Goal: Information Seeking & Learning: Check status

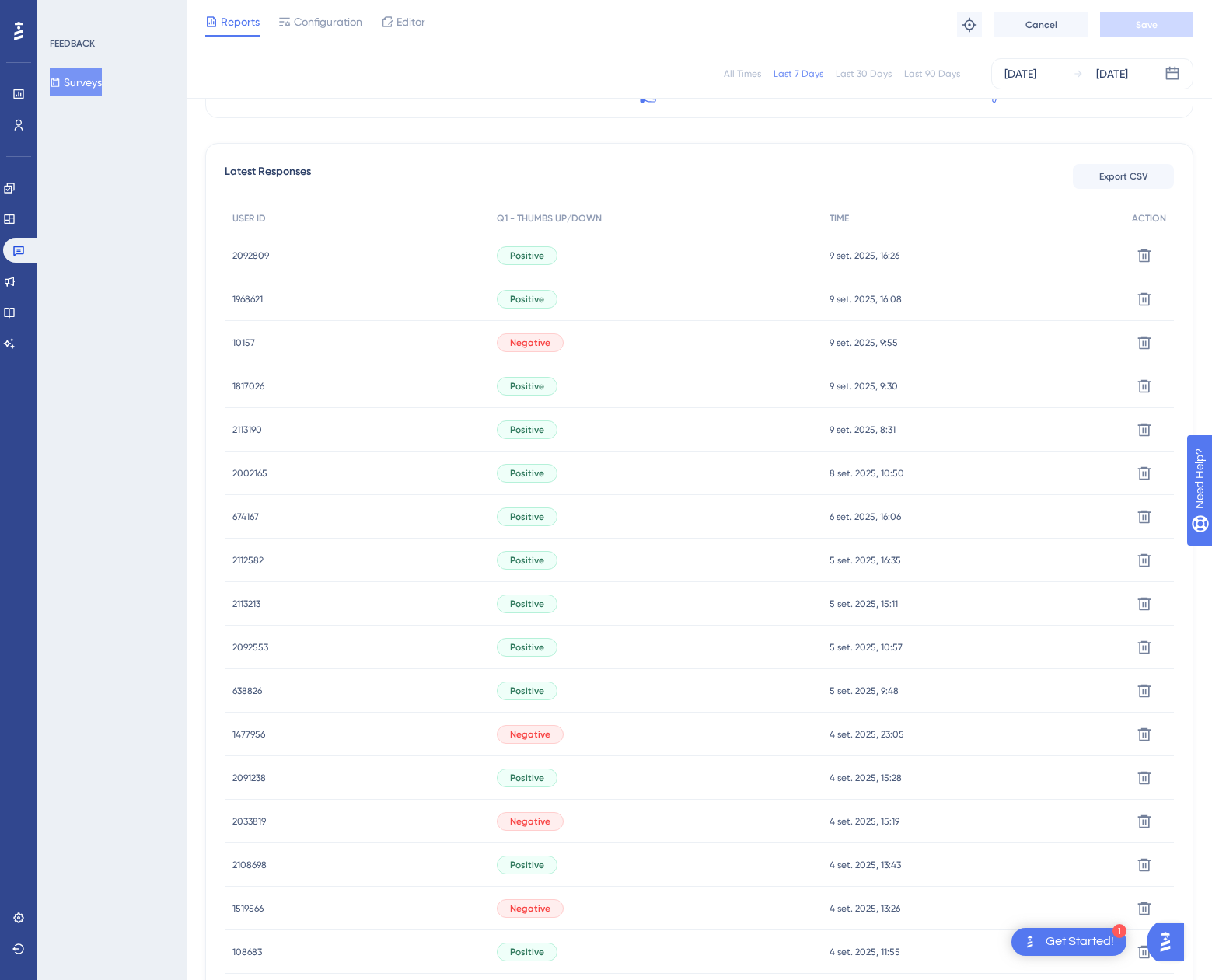
scroll to position [358, 0]
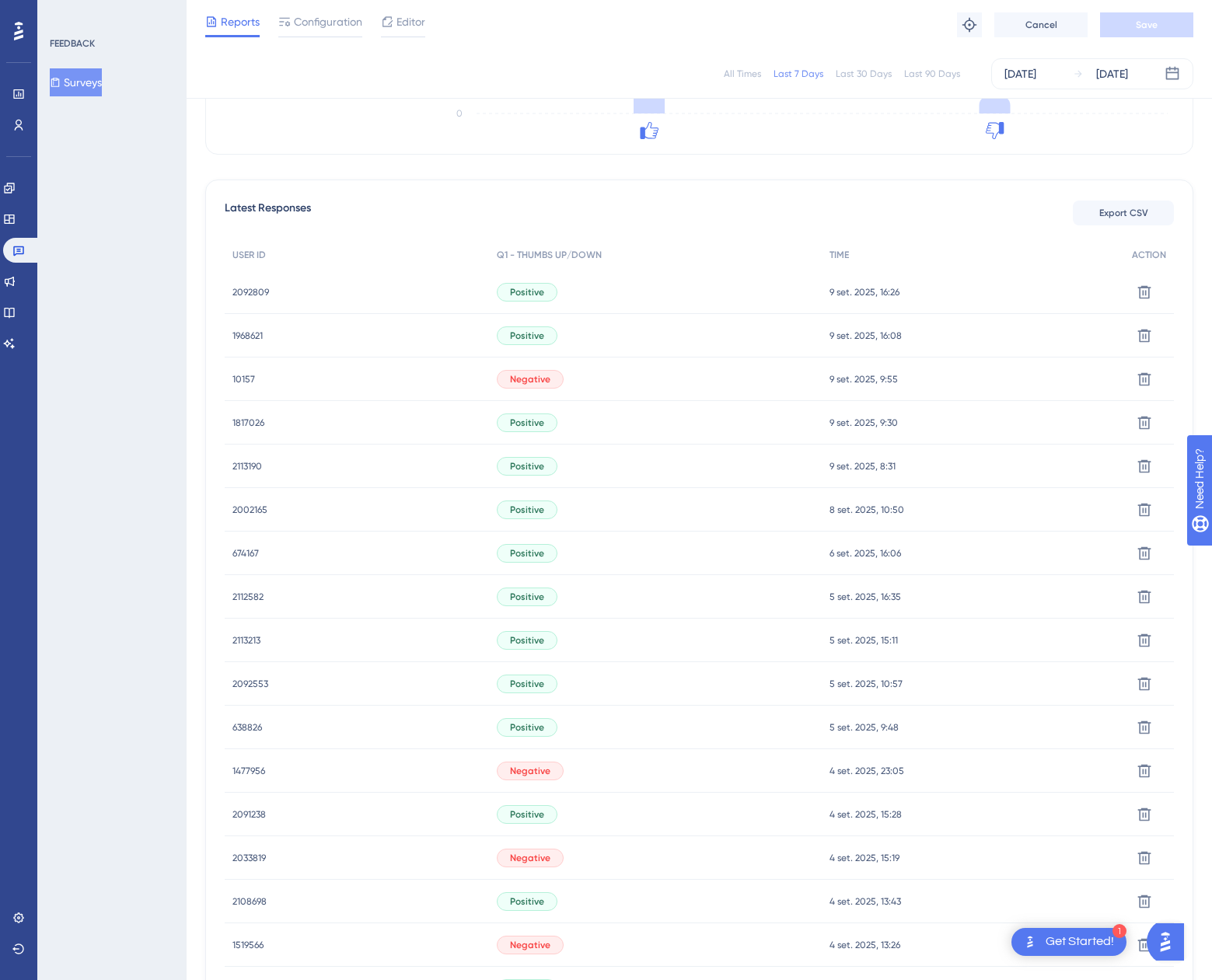
click at [238, 294] on span "2092809" at bounding box center [250, 291] width 36 height 12
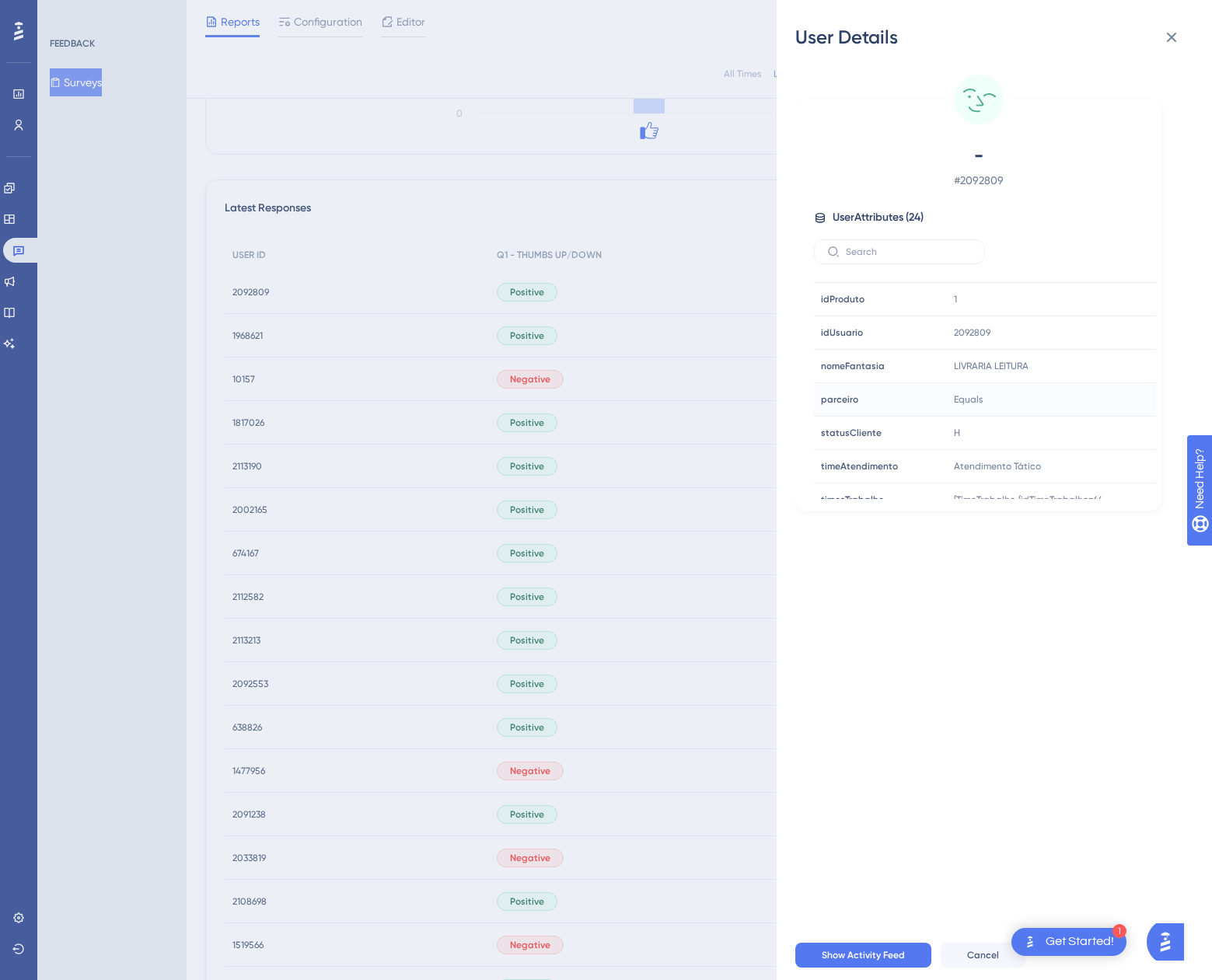
scroll to position [496, 0]
click at [1089, 361] on icon at bounding box center [1097, 359] width 16 height 16
click at [284, 321] on div "User Details - # 2092809 User Attributes ( 24 ) Email Email - Signup Signup - L…" at bounding box center [606, 490] width 1212 height 980
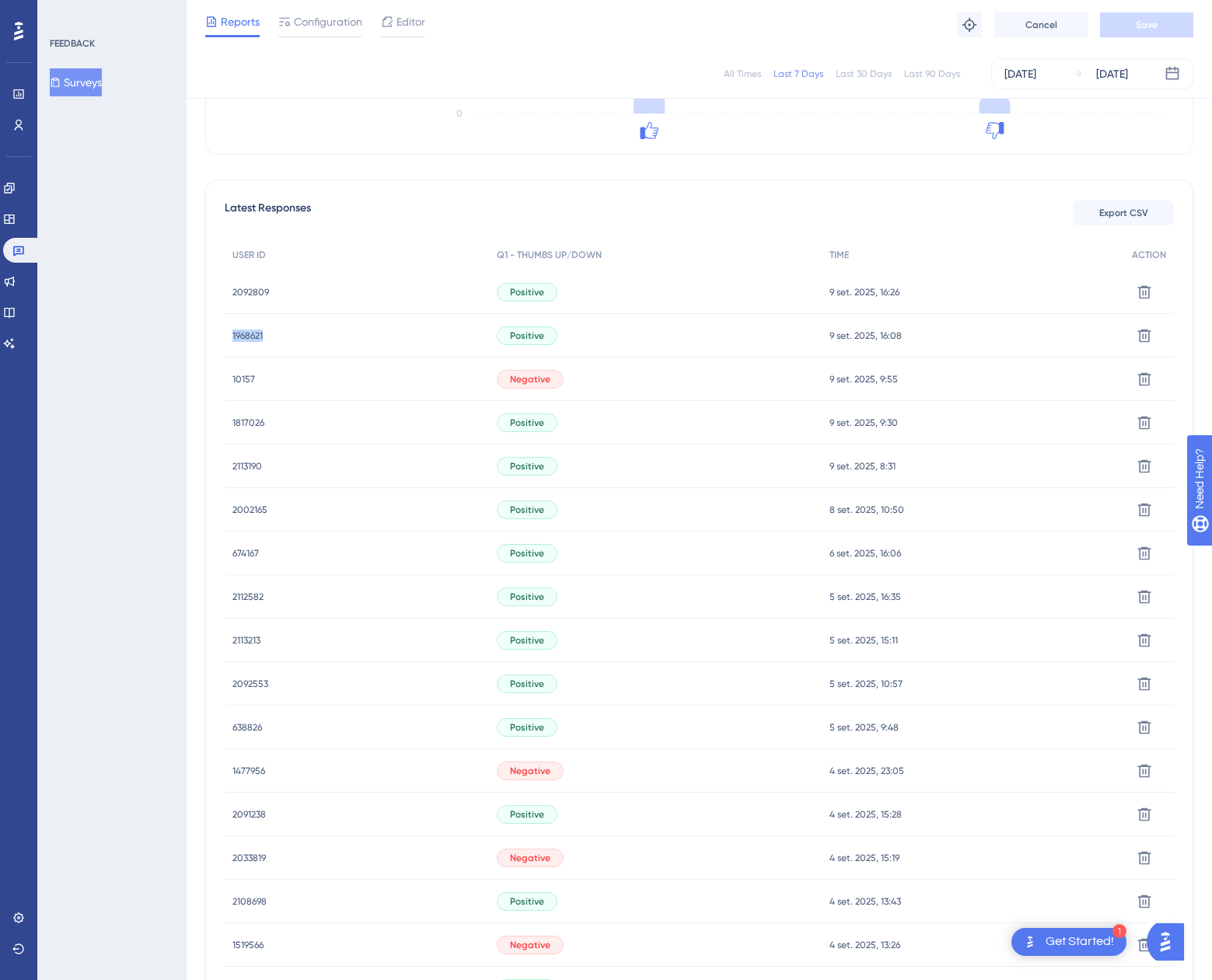
drag, startPoint x: 270, startPoint y: 333, endPoint x: 190, endPoint y: 339, distance: 80.2
click at [190, 339] on div "Performance Users Engagement Widgets Feedback Product Updates Knowledge Base AI…" at bounding box center [699, 454] width 1026 height 1625
copy span "1968621"
drag, startPoint x: 275, startPoint y: 421, endPoint x: 222, endPoint y: 428, distance: 53.5
click at [222, 428] on div "Latest Responses Export CSV USER ID Q1 - THUMBS UP/DOWN TIME ACTION 2092809 209…" at bounding box center [700, 695] width 989 height 1031
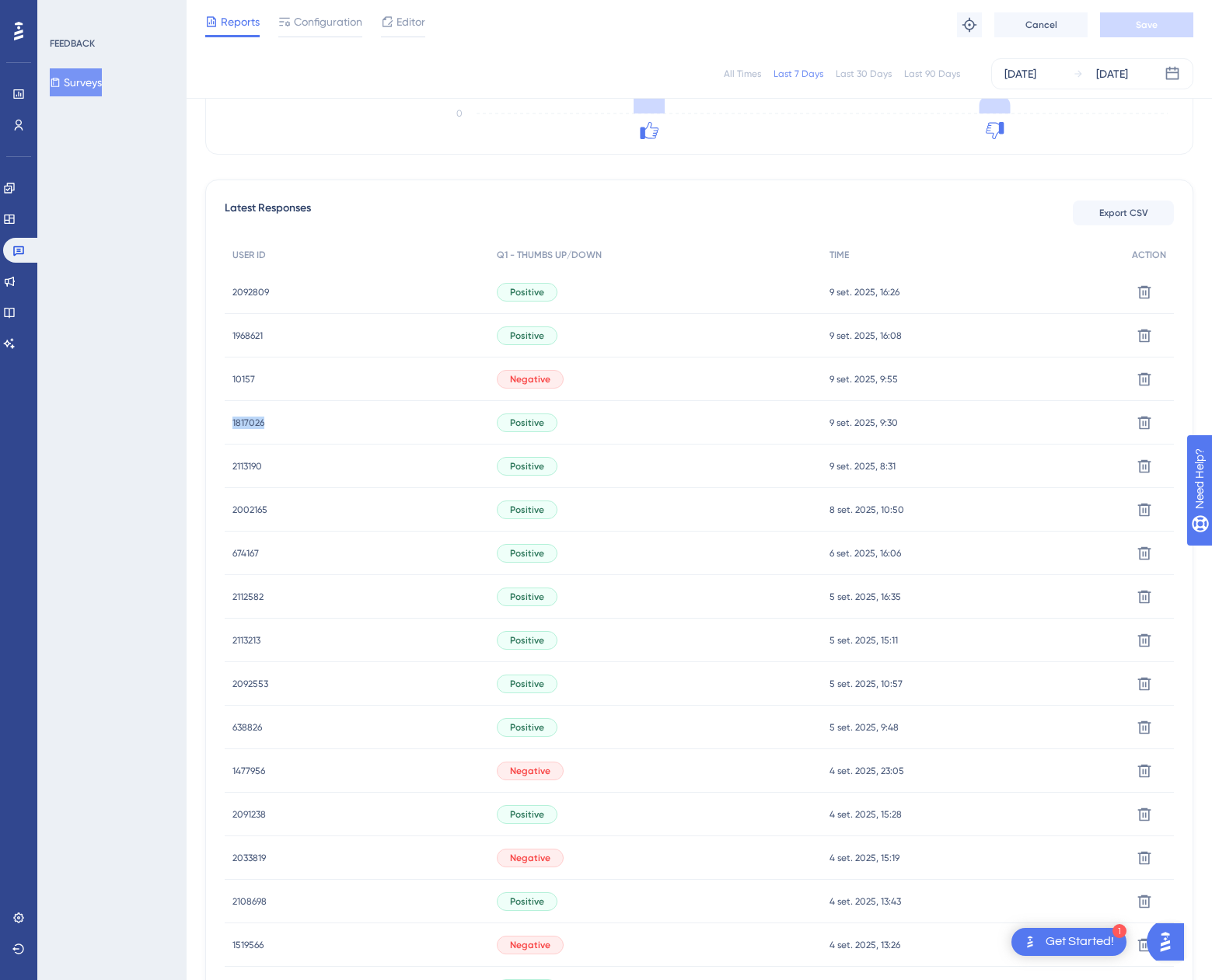
copy span "1817026"
drag, startPoint x: 276, startPoint y: 466, endPoint x: 191, endPoint y: 475, distance: 85.5
click at [191, 475] on div "Performance Users Engagement Widgets Feedback Product Updates Knowledge Base AI…" at bounding box center [699, 454] width 1026 height 1625
copy span "2113190"
drag, startPoint x: 13, startPoint y: 95, endPoint x: 179, endPoint y: 172, distance: 183.0
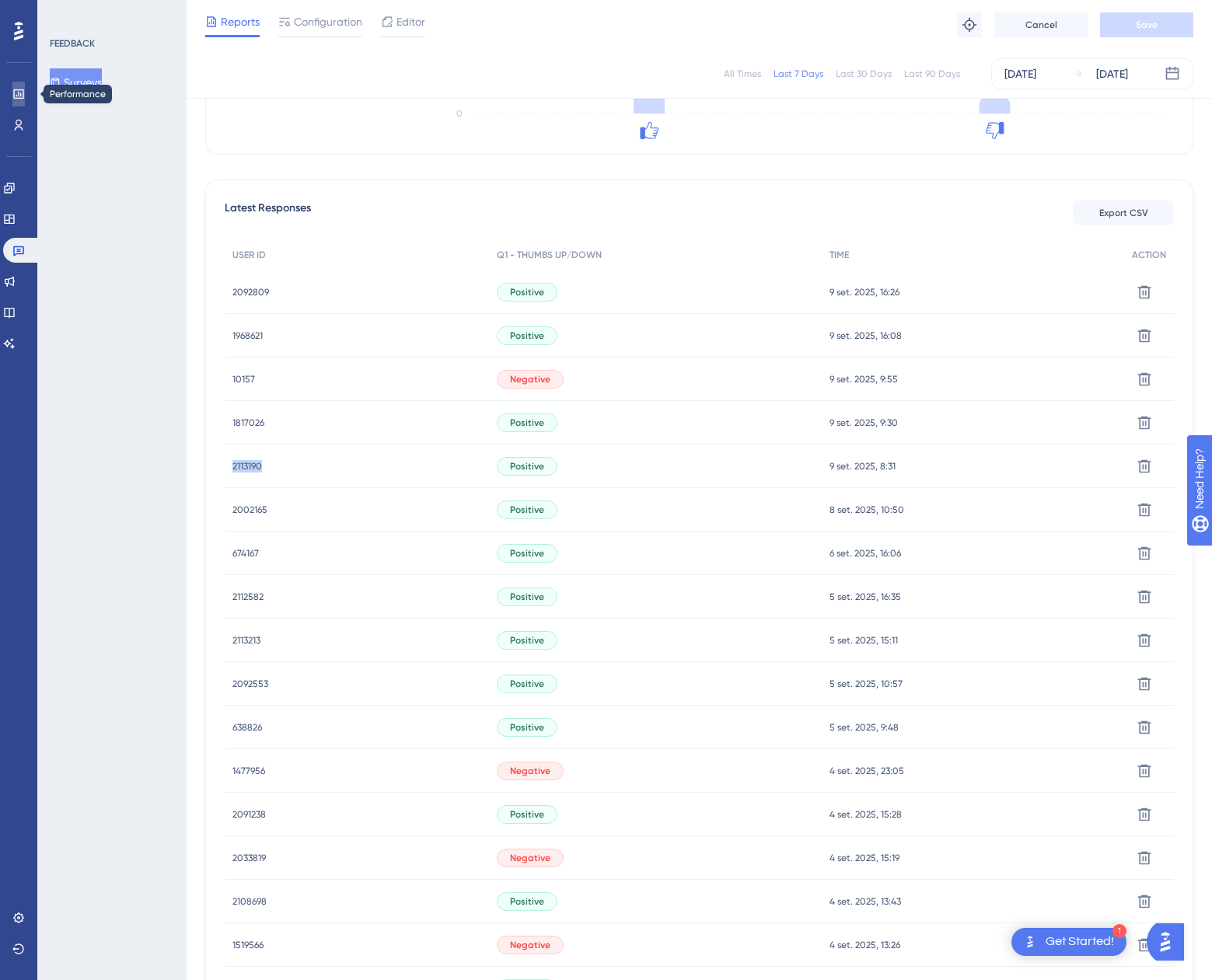
click at [13, 95] on icon at bounding box center [18, 93] width 12 height 12
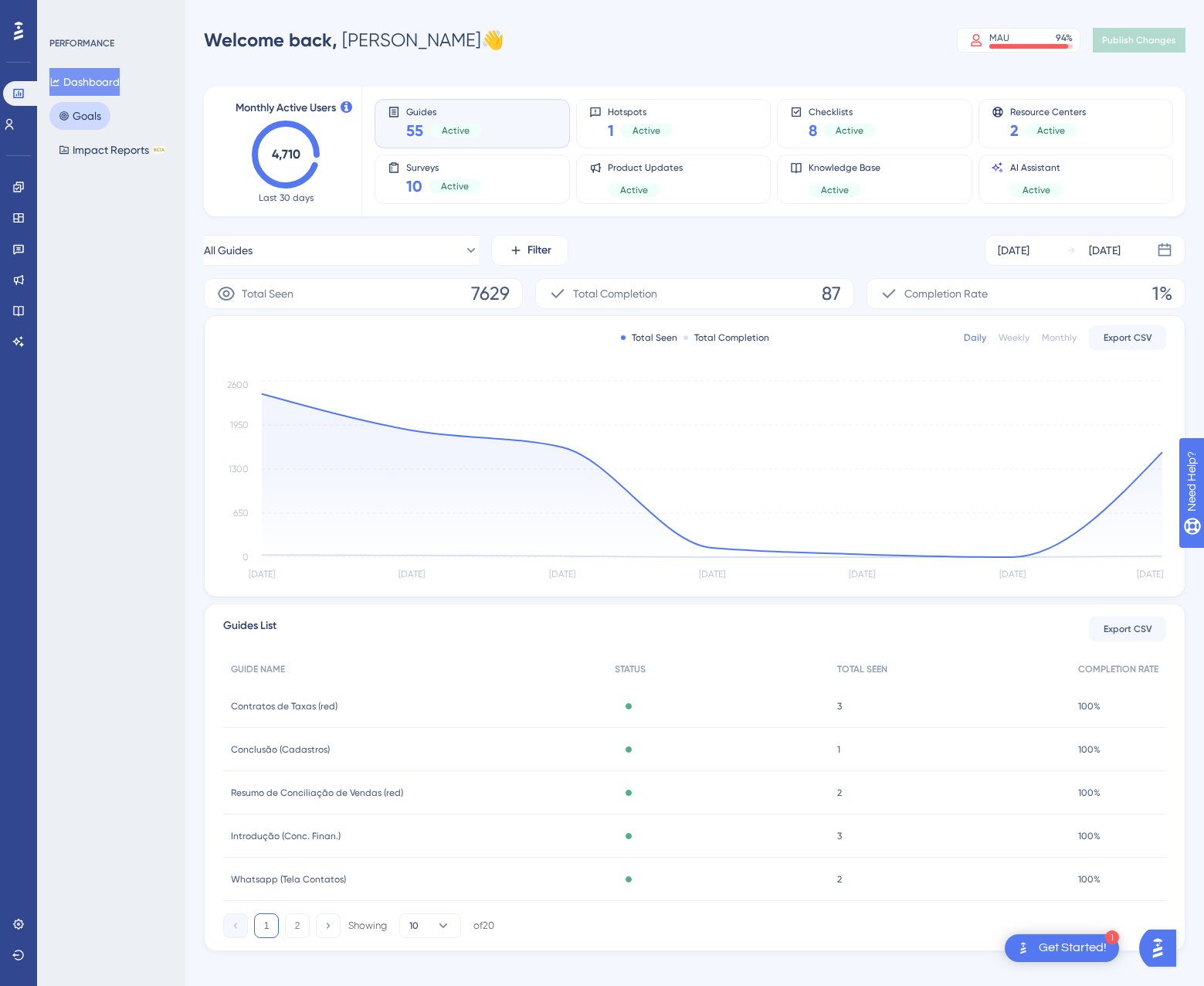
click at [95, 115] on button "Goals" at bounding box center [80, 116] width 61 height 28
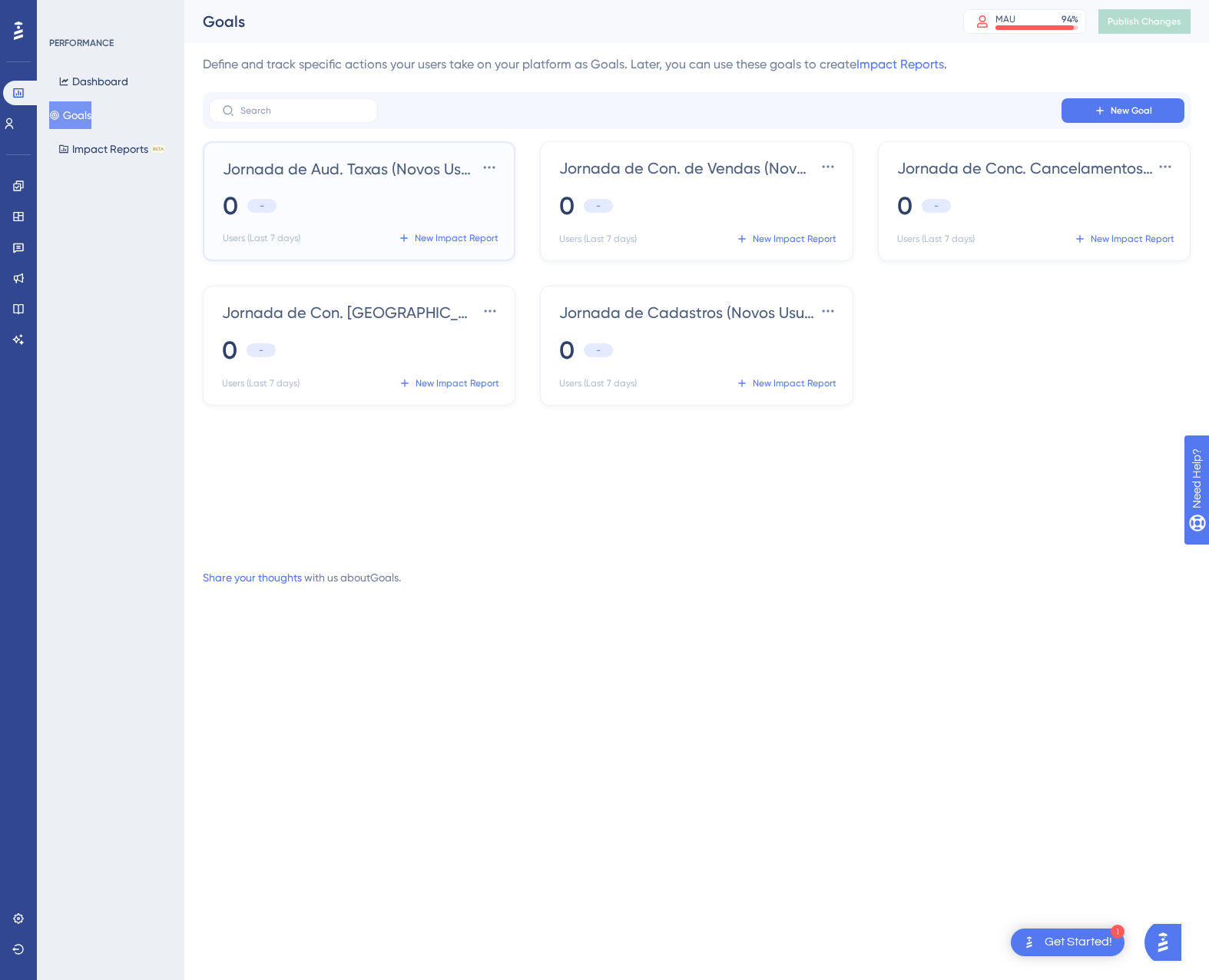
click at [378, 208] on div "0 -" at bounding box center [361, 205] width 279 height 34
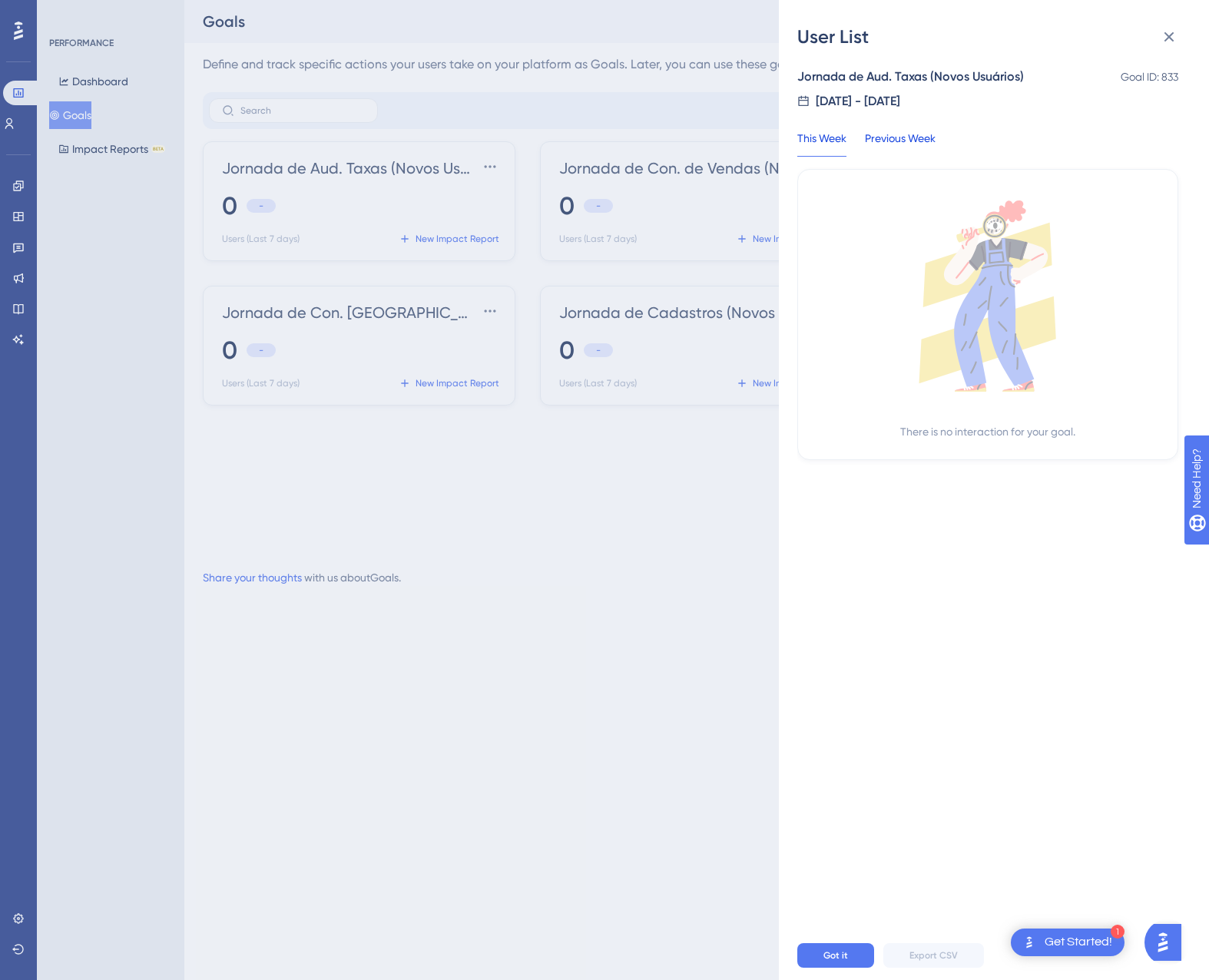
click at [902, 129] on div "Previous Week" at bounding box center [900, 142] width 71 height 28
click at [818, 129] on div "This Week" at bounding box center [821, 142] width 49 height 28
click at [834, 962] on button "Got it" at bounding box center [836, 955] width 77 height 25
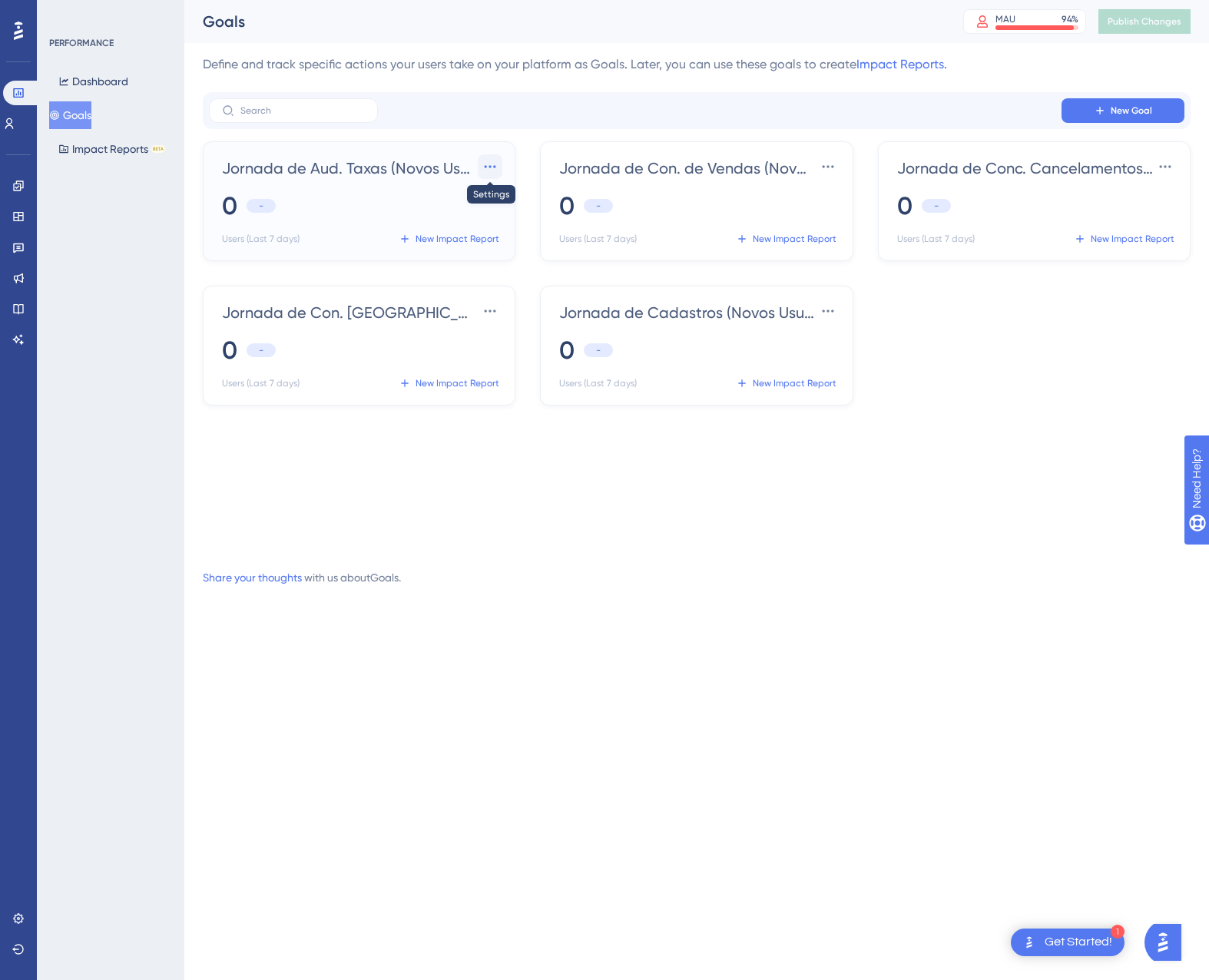
click at [497, 166] on icon at bounding box center [490, 166] width 16 height 16
click at [483, 217] on div "Settings Settings" at bounding box center [463, 210] width 44 height 30
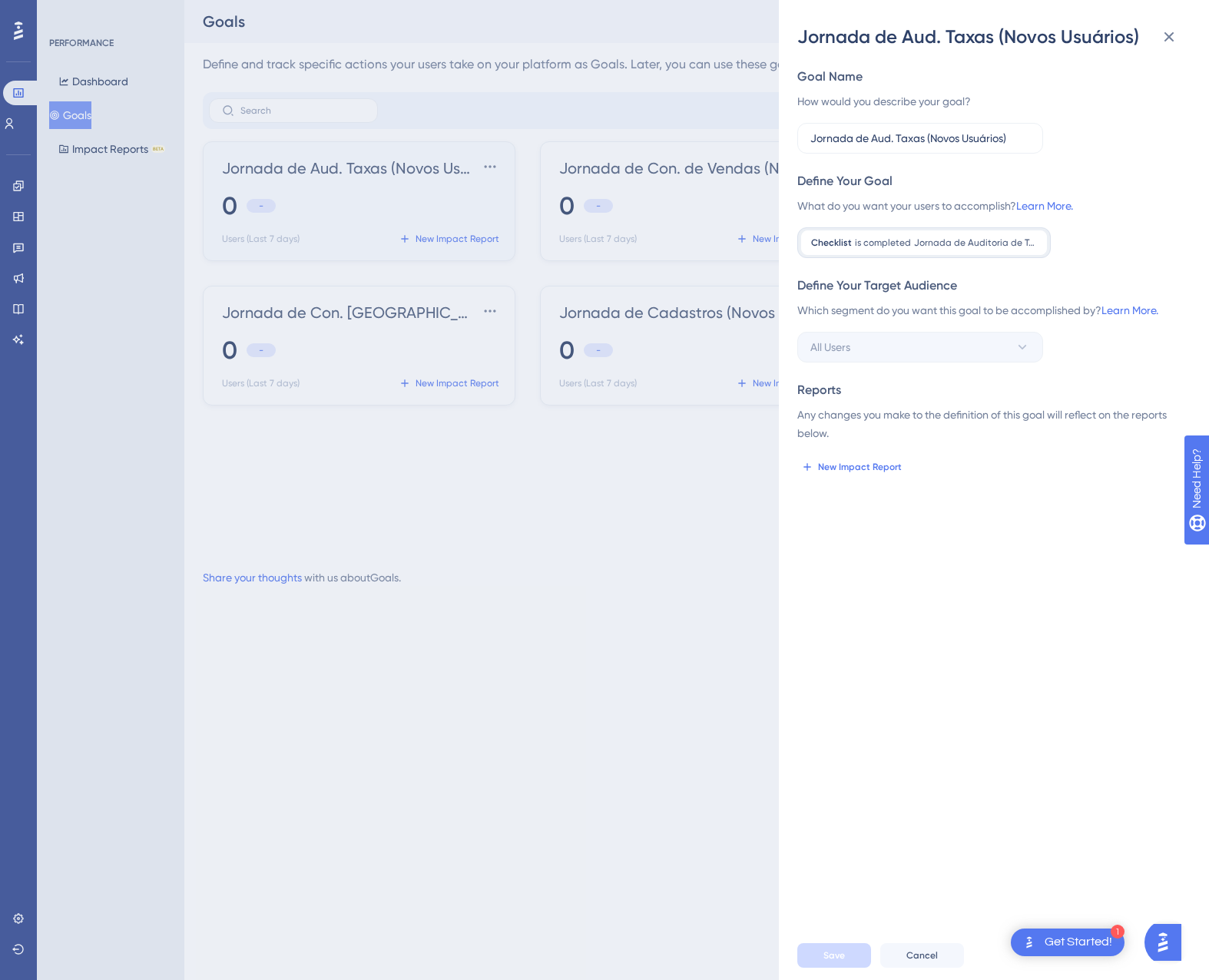
click at [659, 547] on div "Jornada de Aud. Taxas (Novos Usuários) Goal Name How would you describe your go…" at bounding box center [604, 490] width 1209 height 980
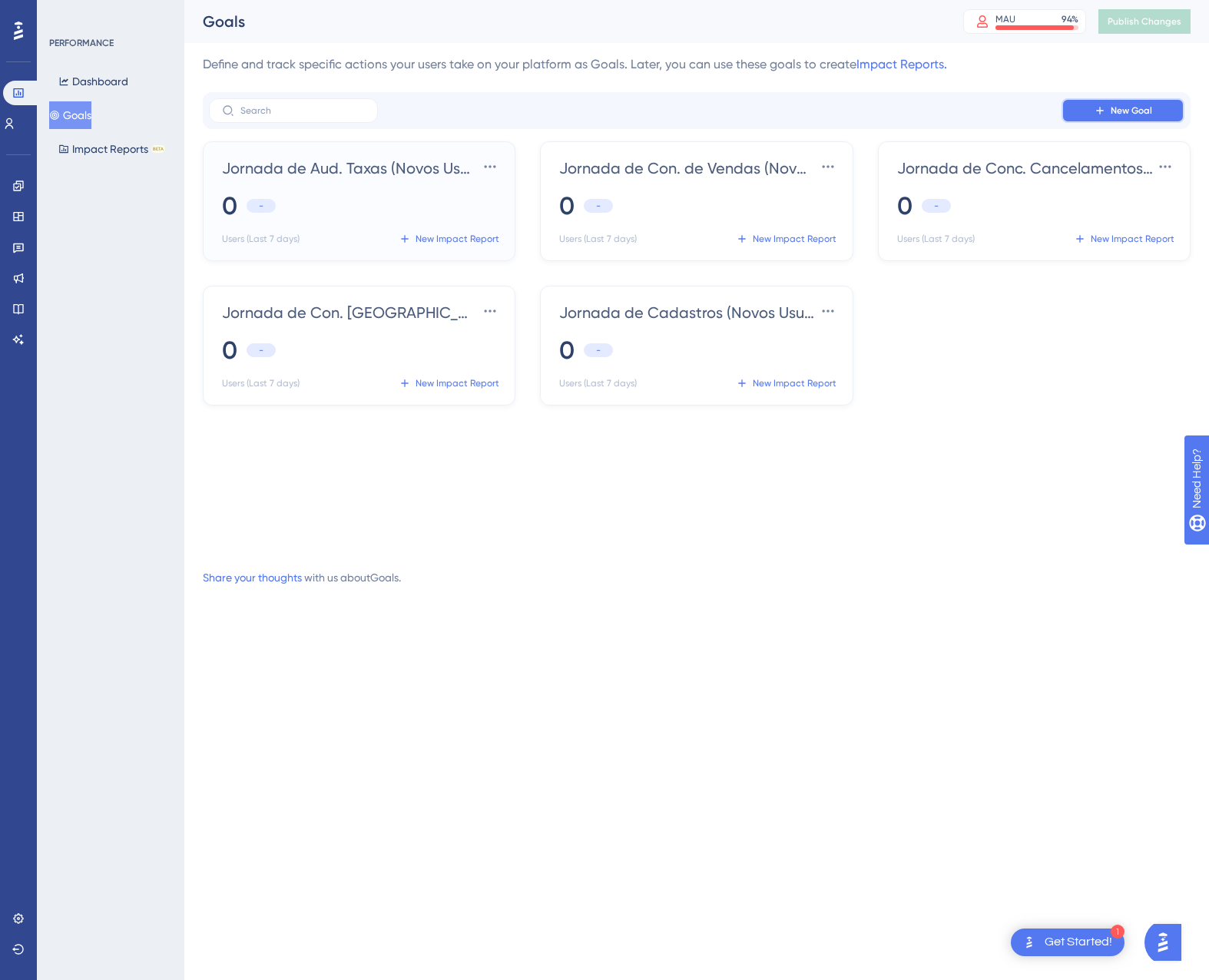
click at [1128, 114] on span "New Goal" at bounding box center [1131, 110] width 41 height 12
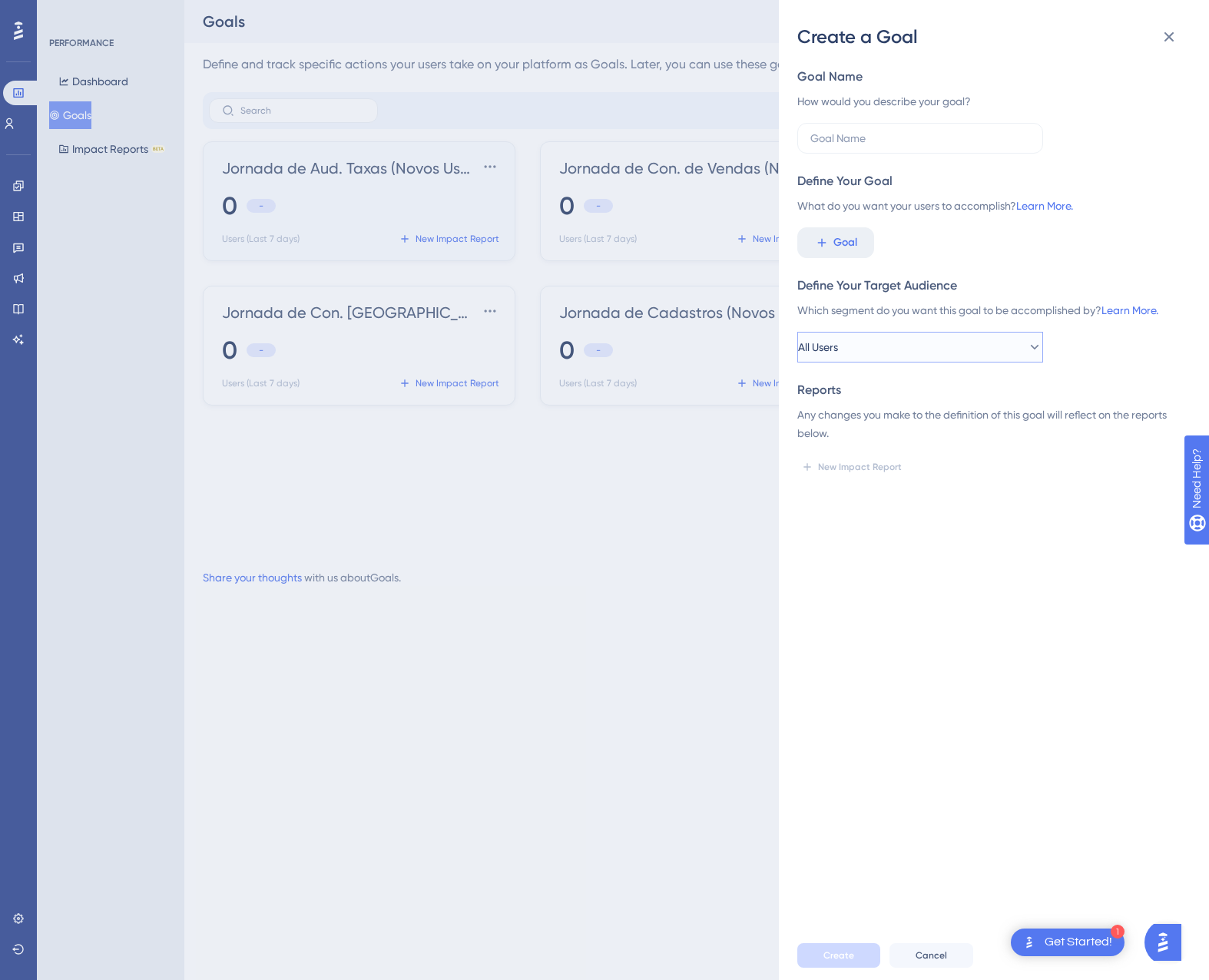
click at [926, 353] on button "All Users" at bounding box center [919, 347] width 245 height 30
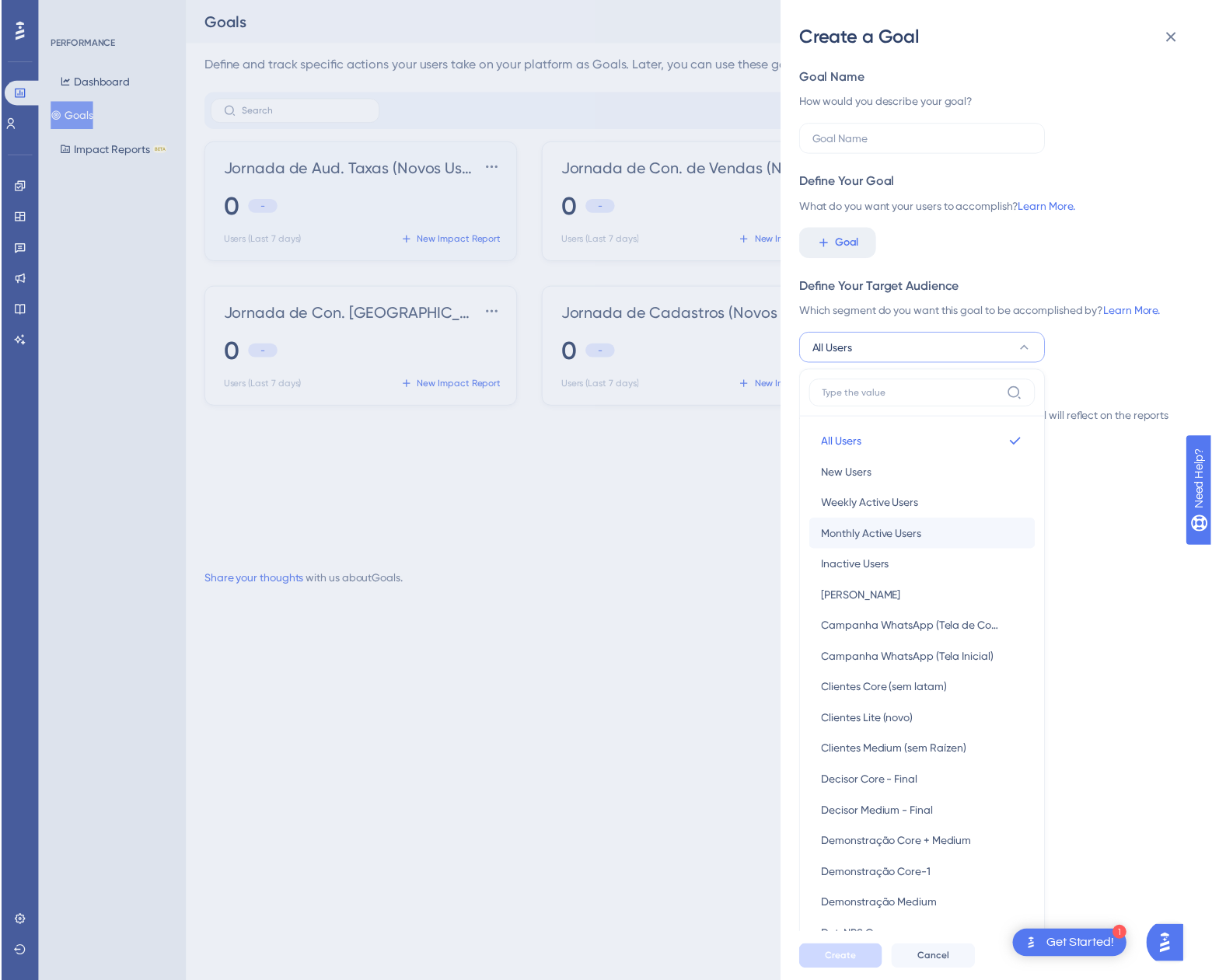
scroll to position [177, 0]
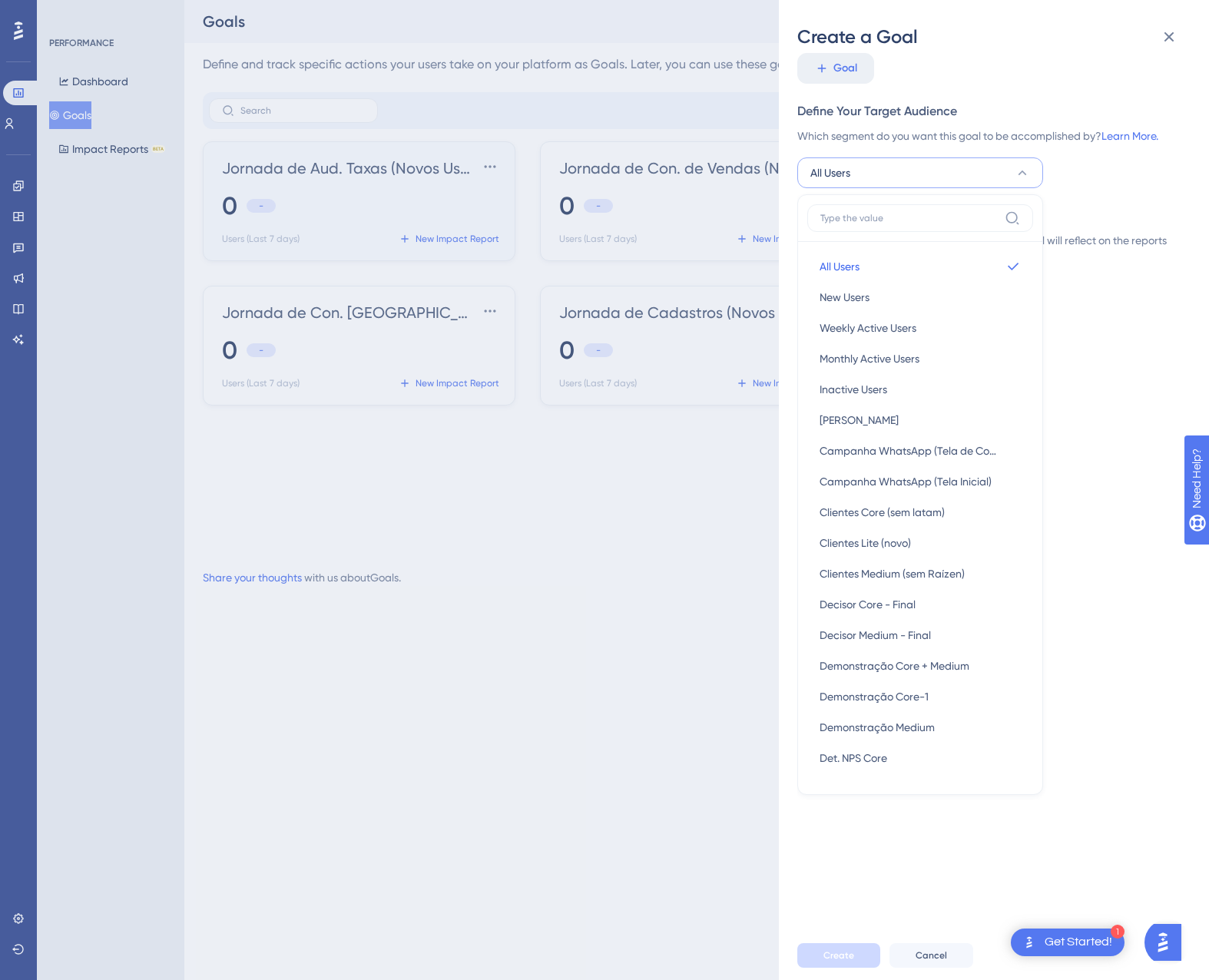
click at [688, 490] on div "Create a Goal Goal Name How would you describe your goal? Define Your Goal What…" at bounding box center [604, 490] width 1209 height 980
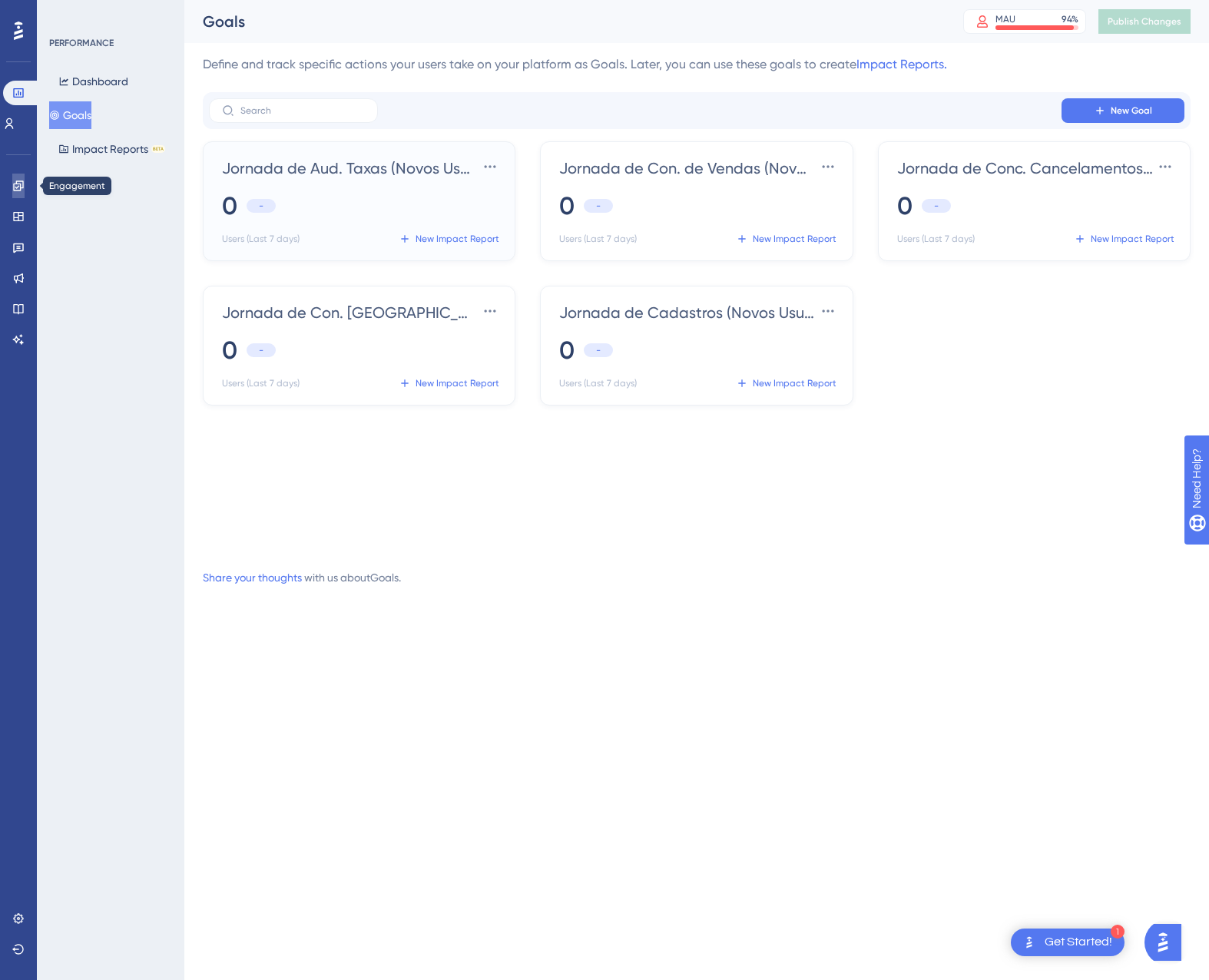
click at [15, 188] on icon at bounding box center [17, 185] width 12 height 12
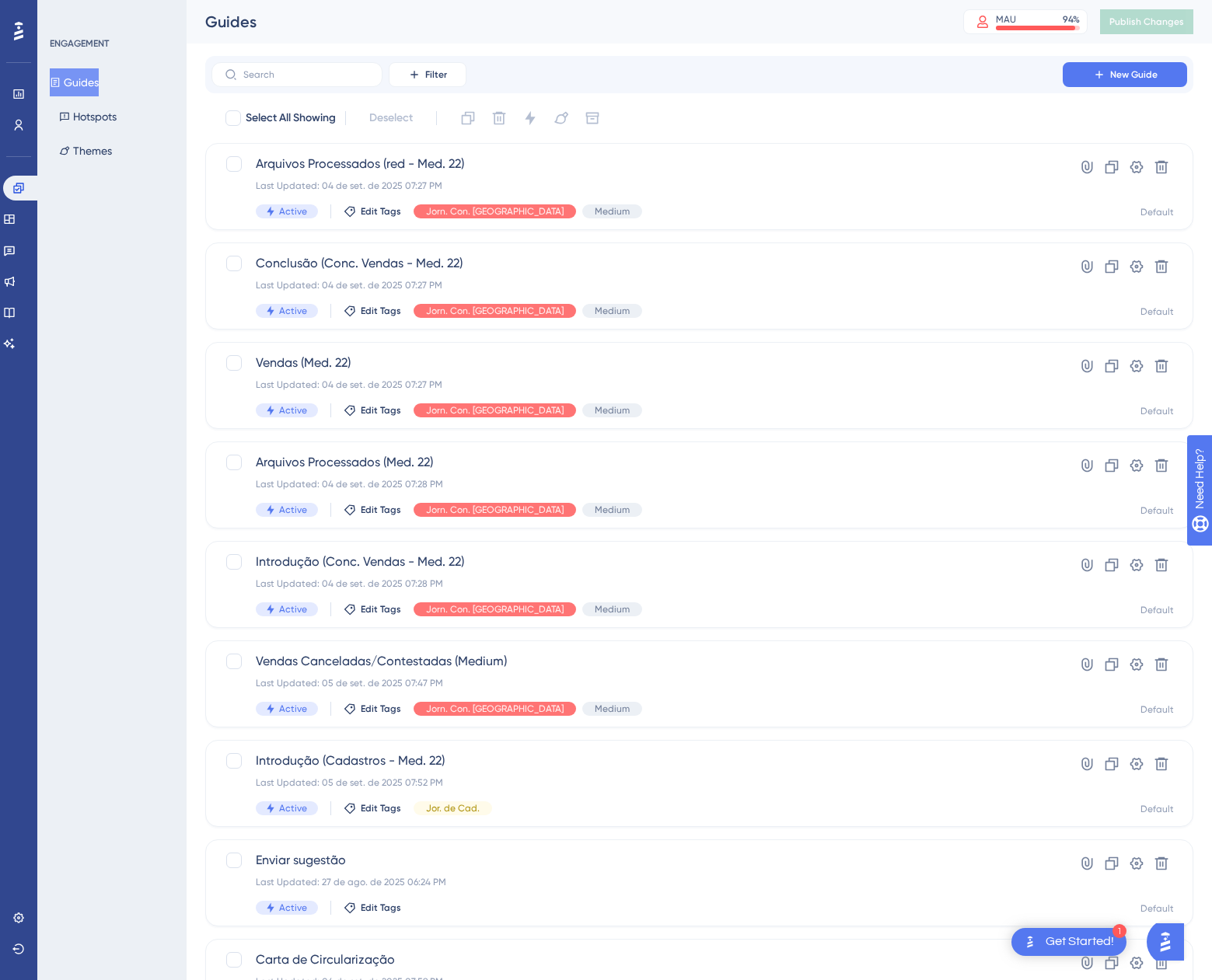
click at [12, 114] on div "Users" at bounding box center [18, 125] width 12 height 25
click at [12, 117] on link at bounding box center [18, 125] width 12 height 25
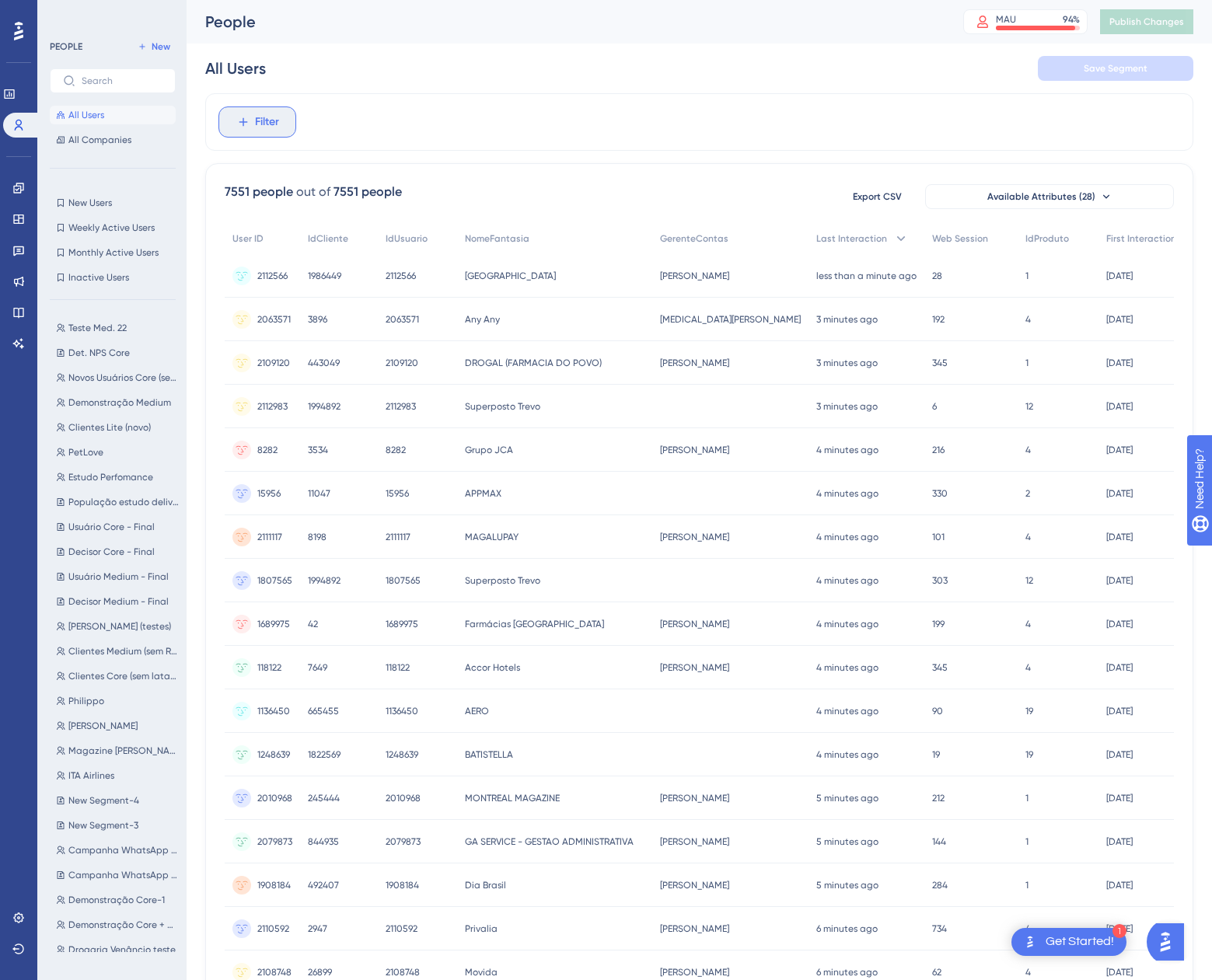
click at [248, 131] on button "Filter" at bounding box center [258, 121] width 78 height 31
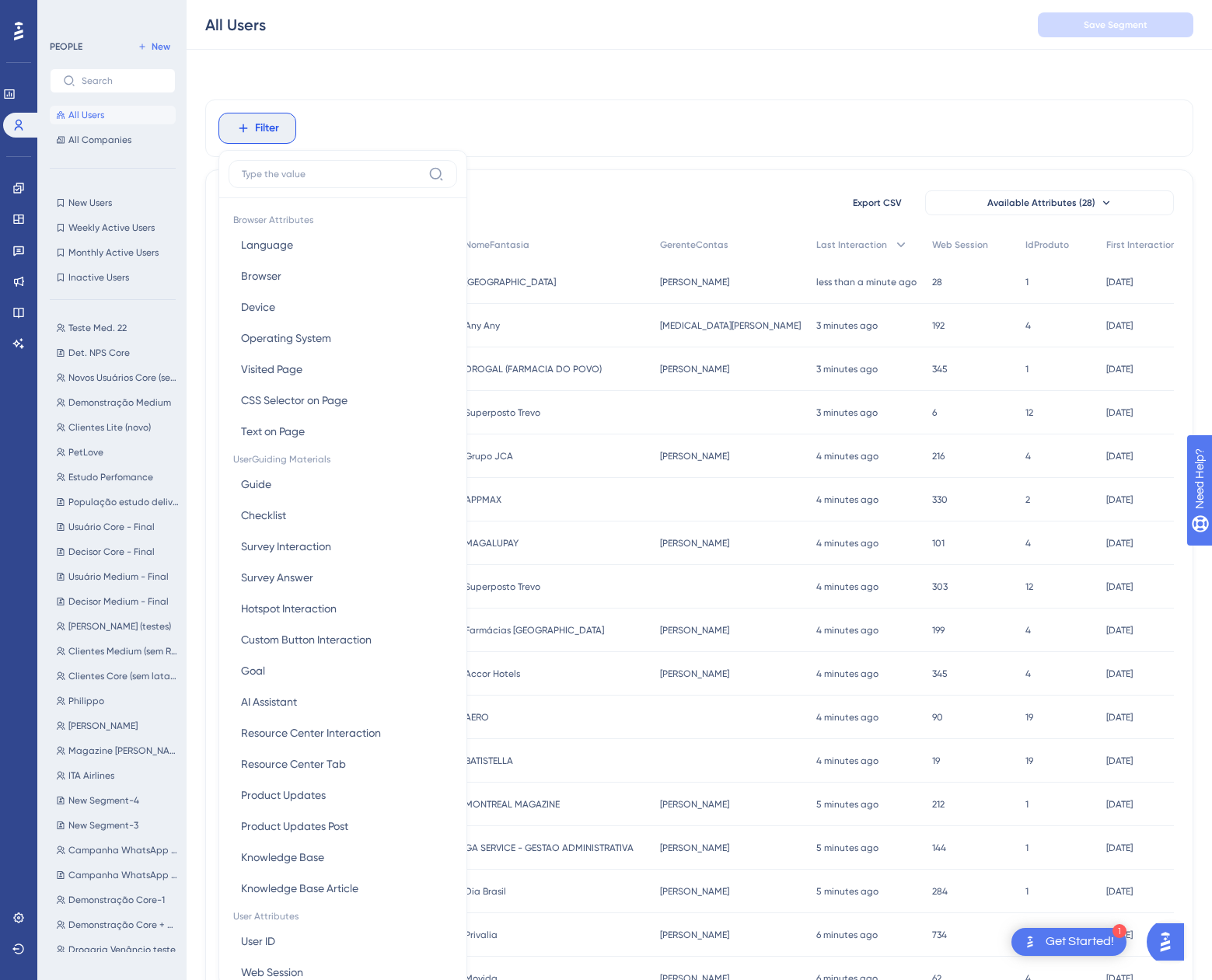
scroll to position [65, 0]
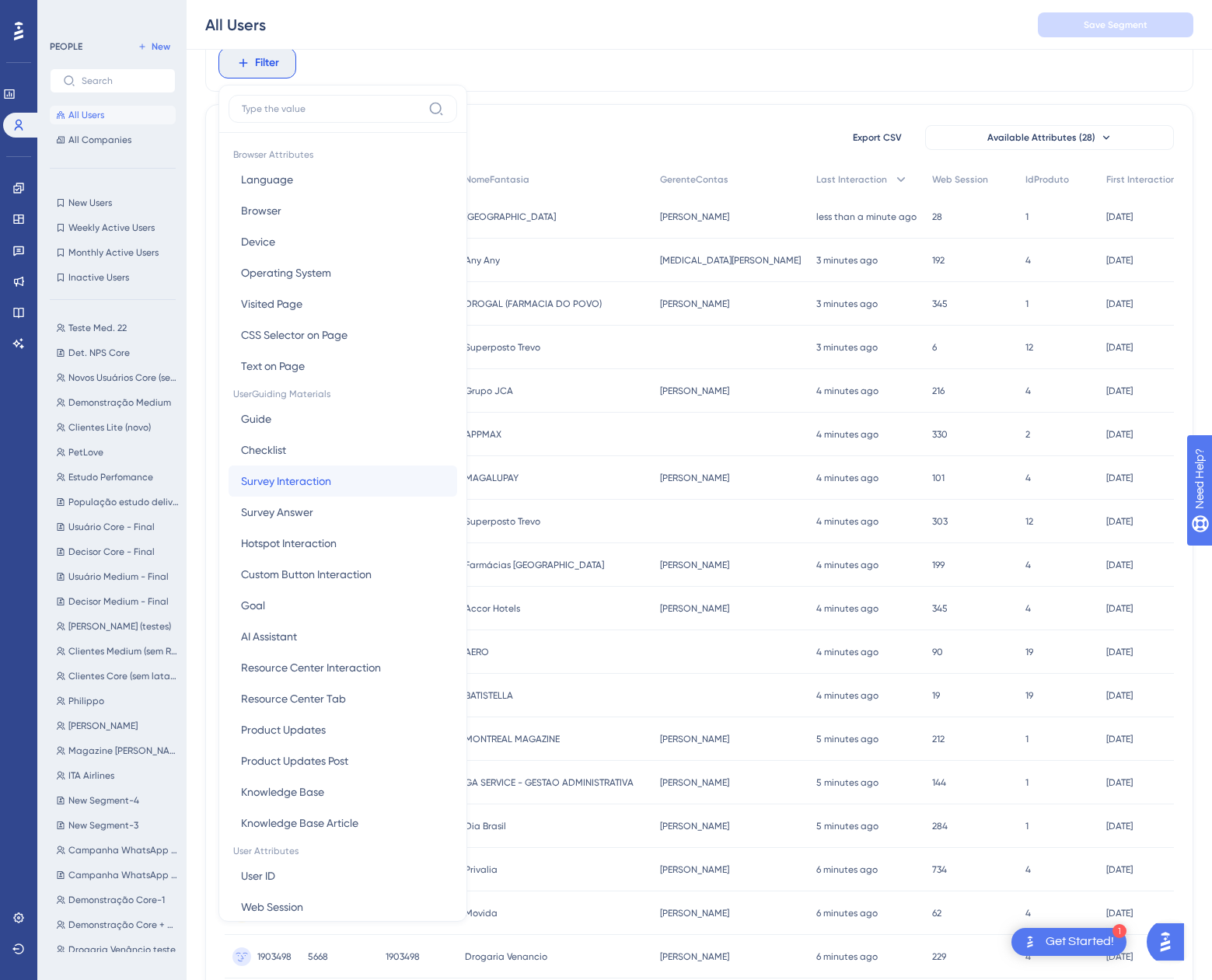
click at [306, 482] on span "Survey Interaction" at bounding box center [286, 481] width 90 height 19
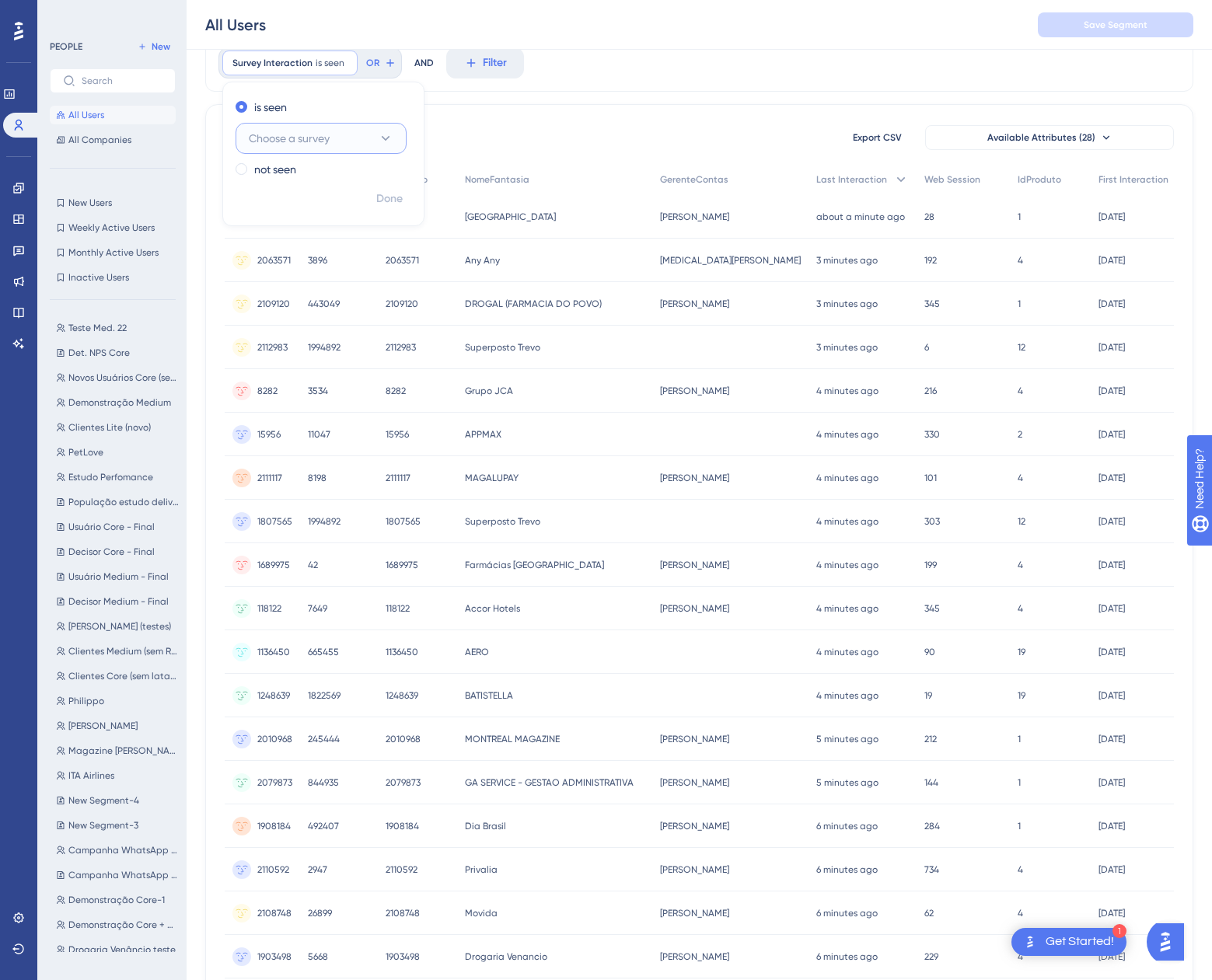
click at [351, 141] on button "Choose a survey" at bounding box center [321, 138] width 171 height 31
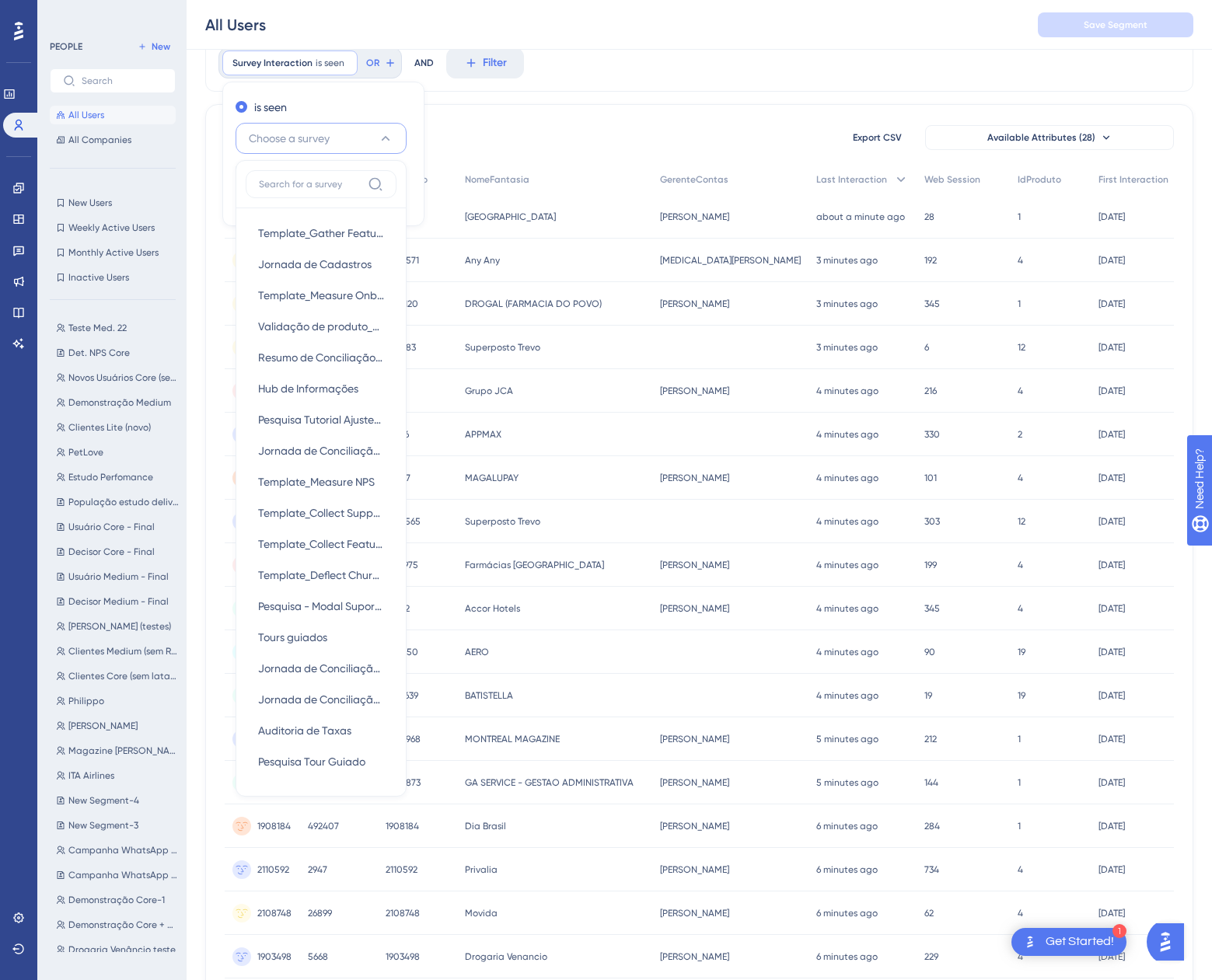
scroll to position [48, 0]
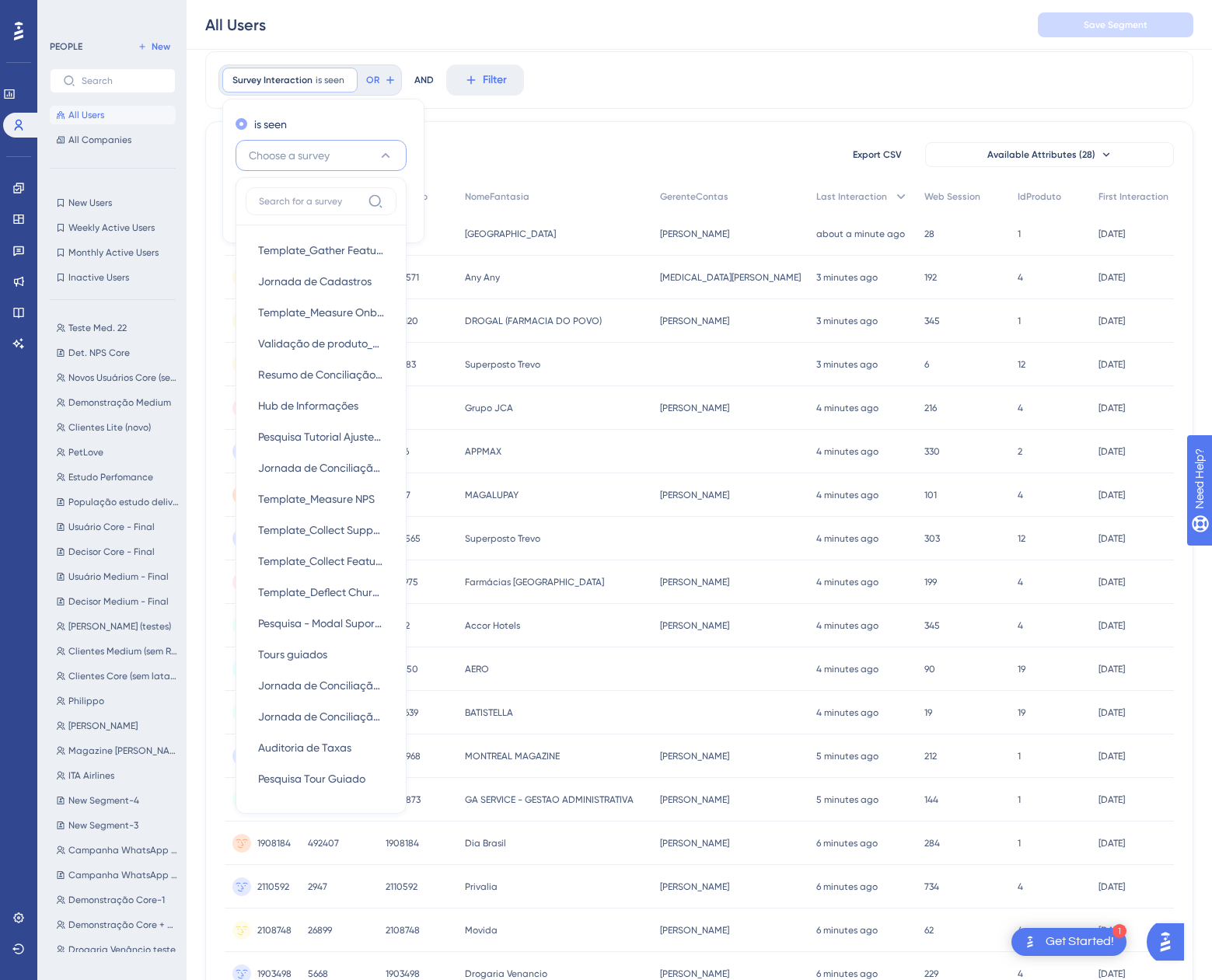
click at [339, 128] on div "is seen" at bounding box center [320, 125] width 169 height 19
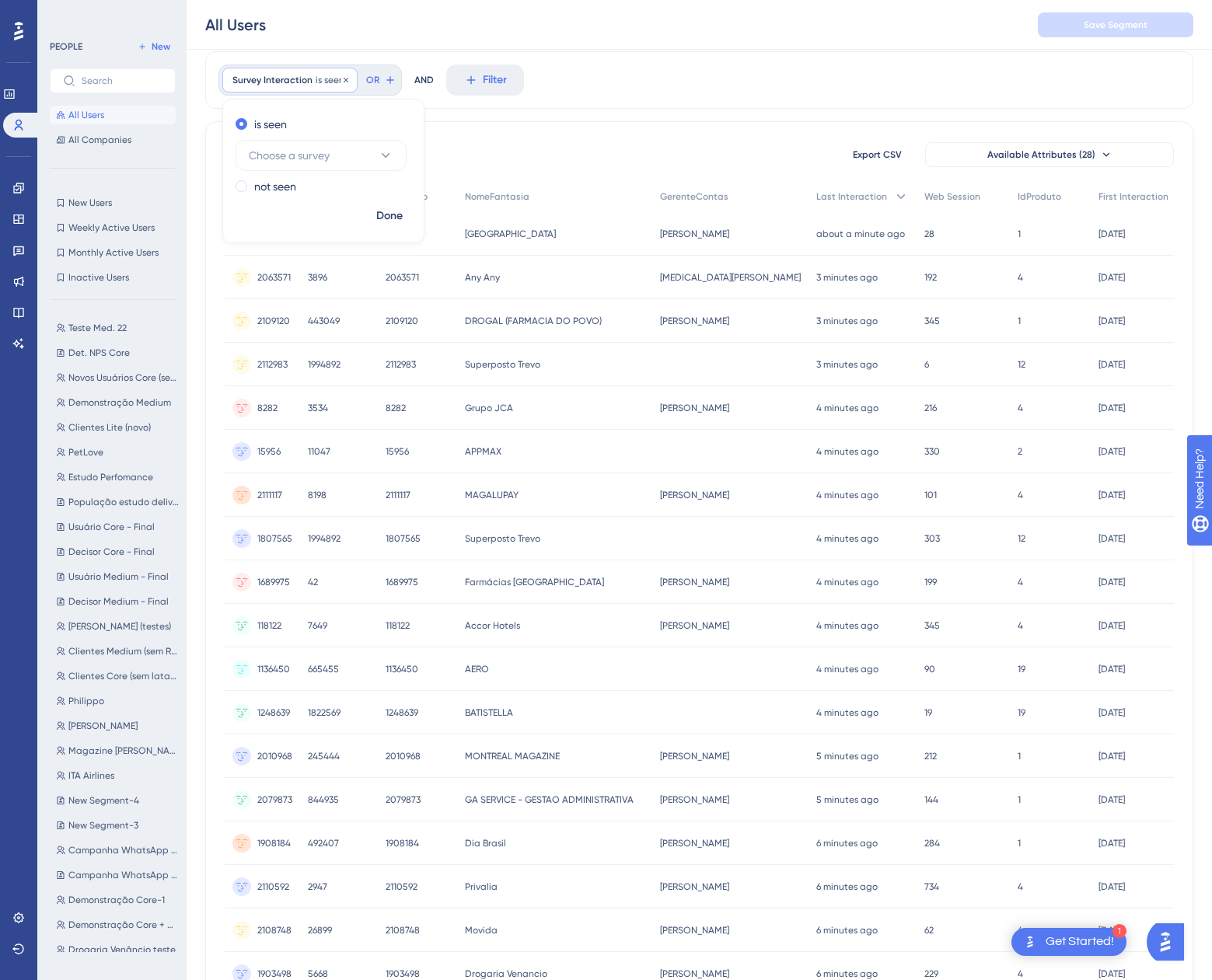
click at [303, 83] on span "Survey Interaction" at bounding box center [273, 79] width 80 height 12
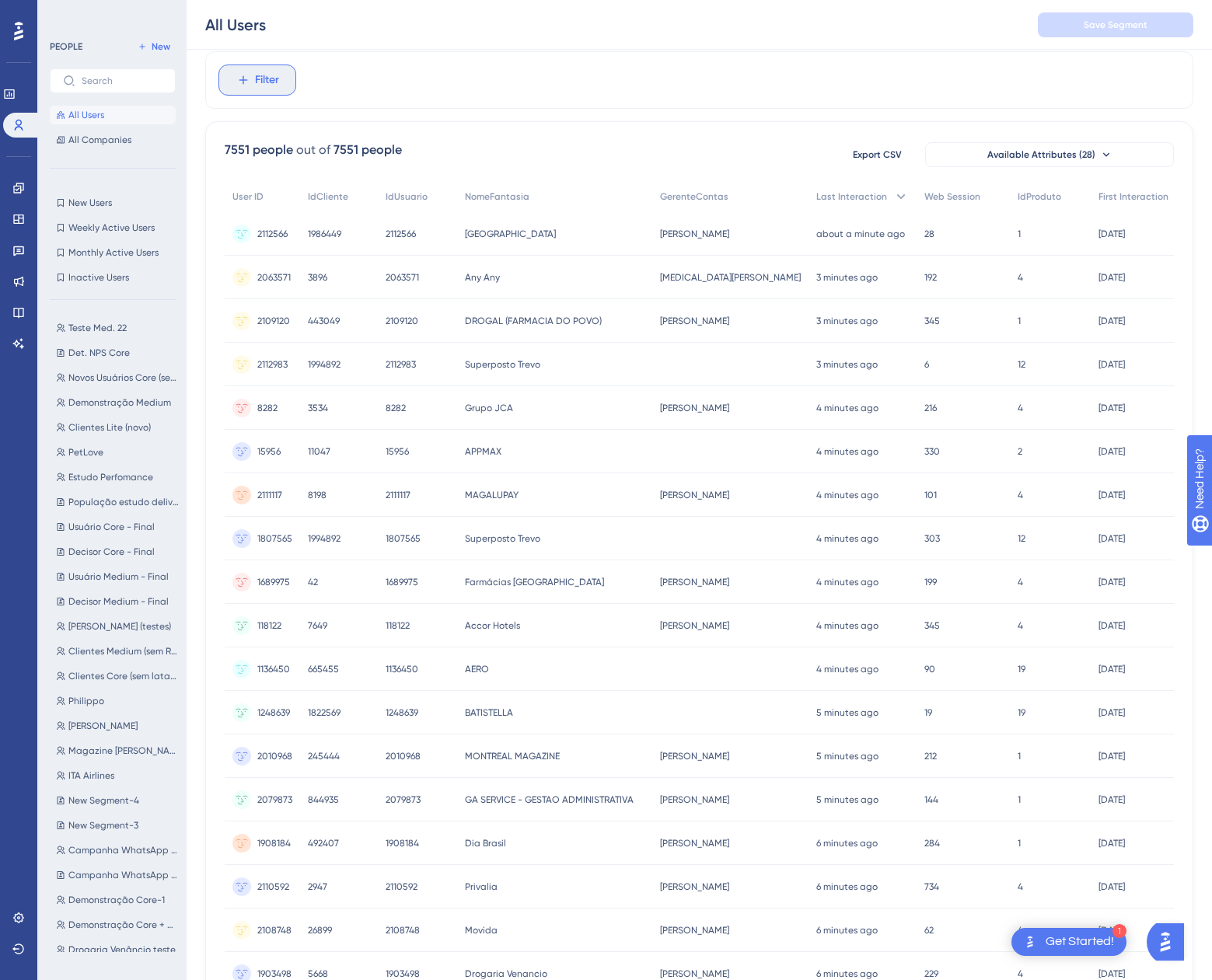
click at [275, 80] on span "Filter" at bounding box center [267, 80] width 24 height 19
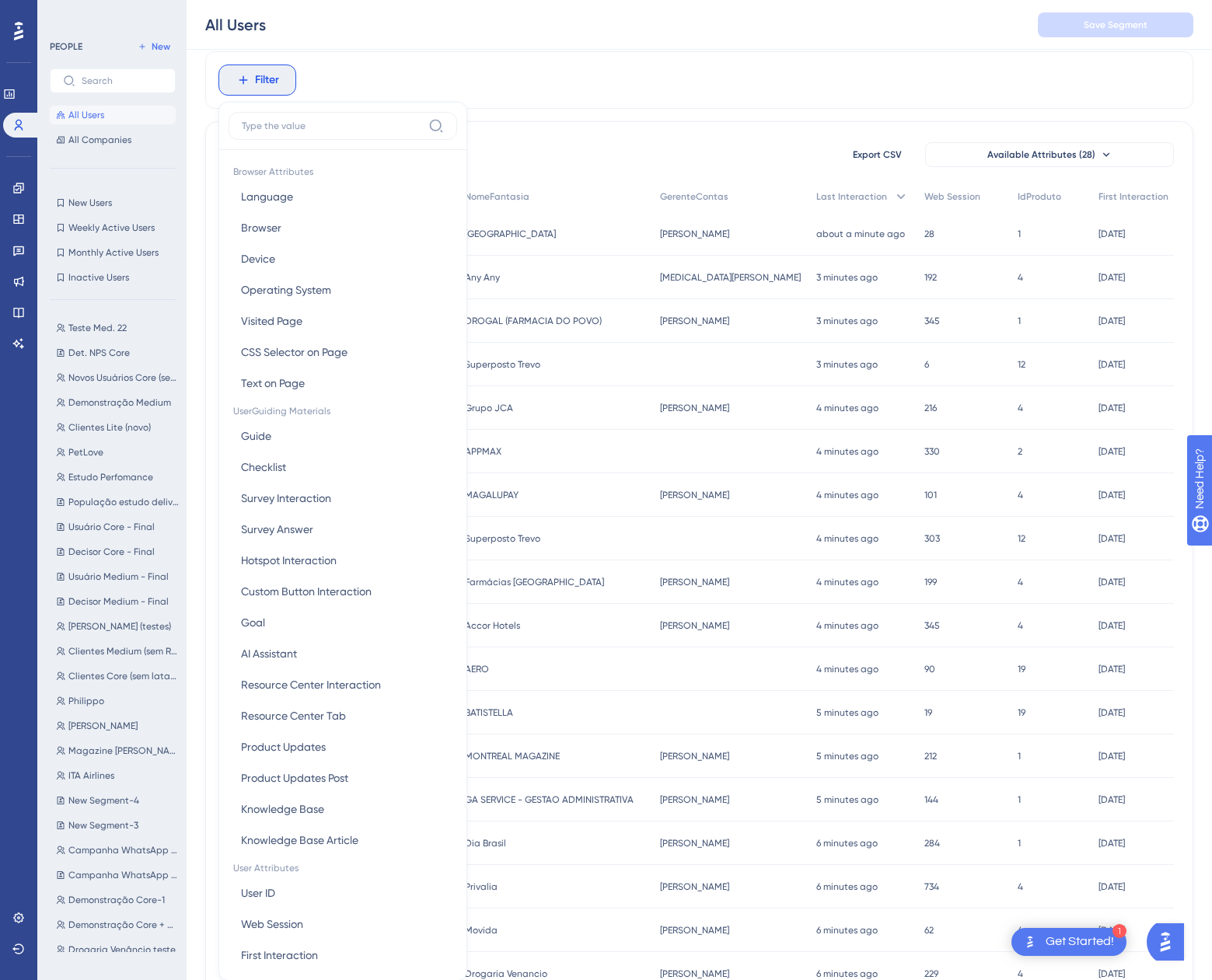
scroll to position [100, 0]
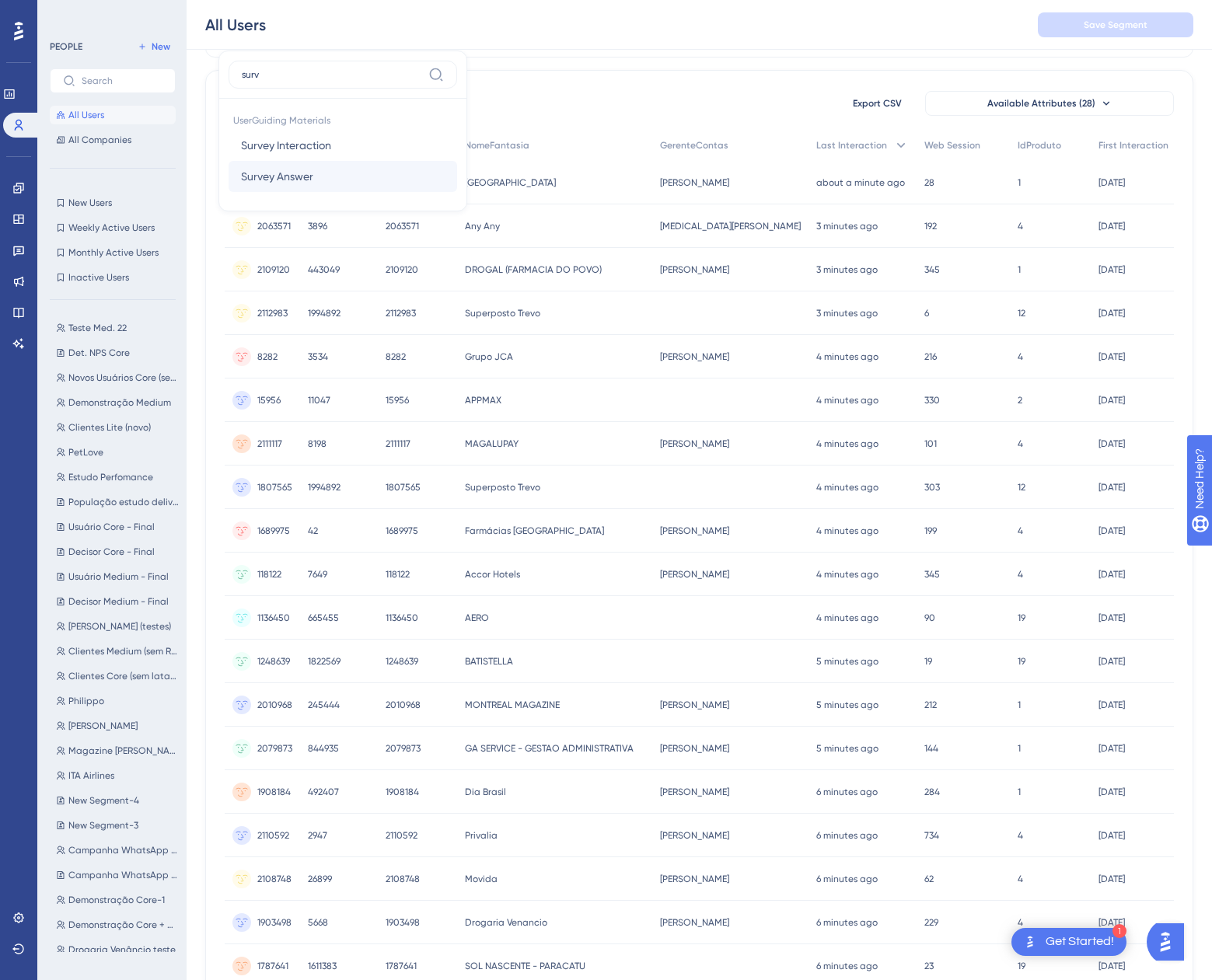
type input "surv"
click at [310, 183] on span "Survey Answer" at bounding box center [277, 177] width 73 height 19
click at [315, 102] on span "Select survey to filter" at bounding box center [299, 104] width 101 height 19
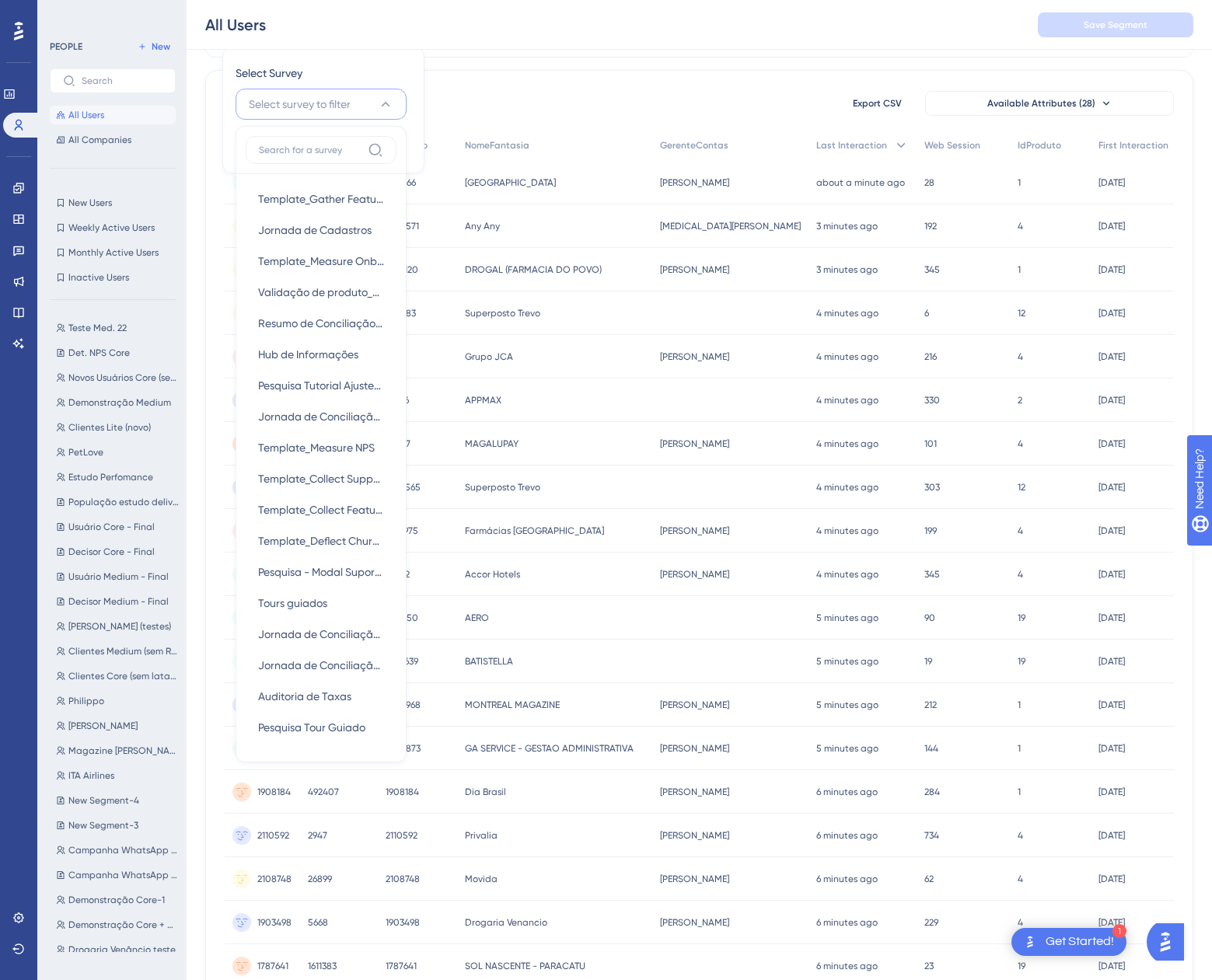
scroll to position [54, 0]
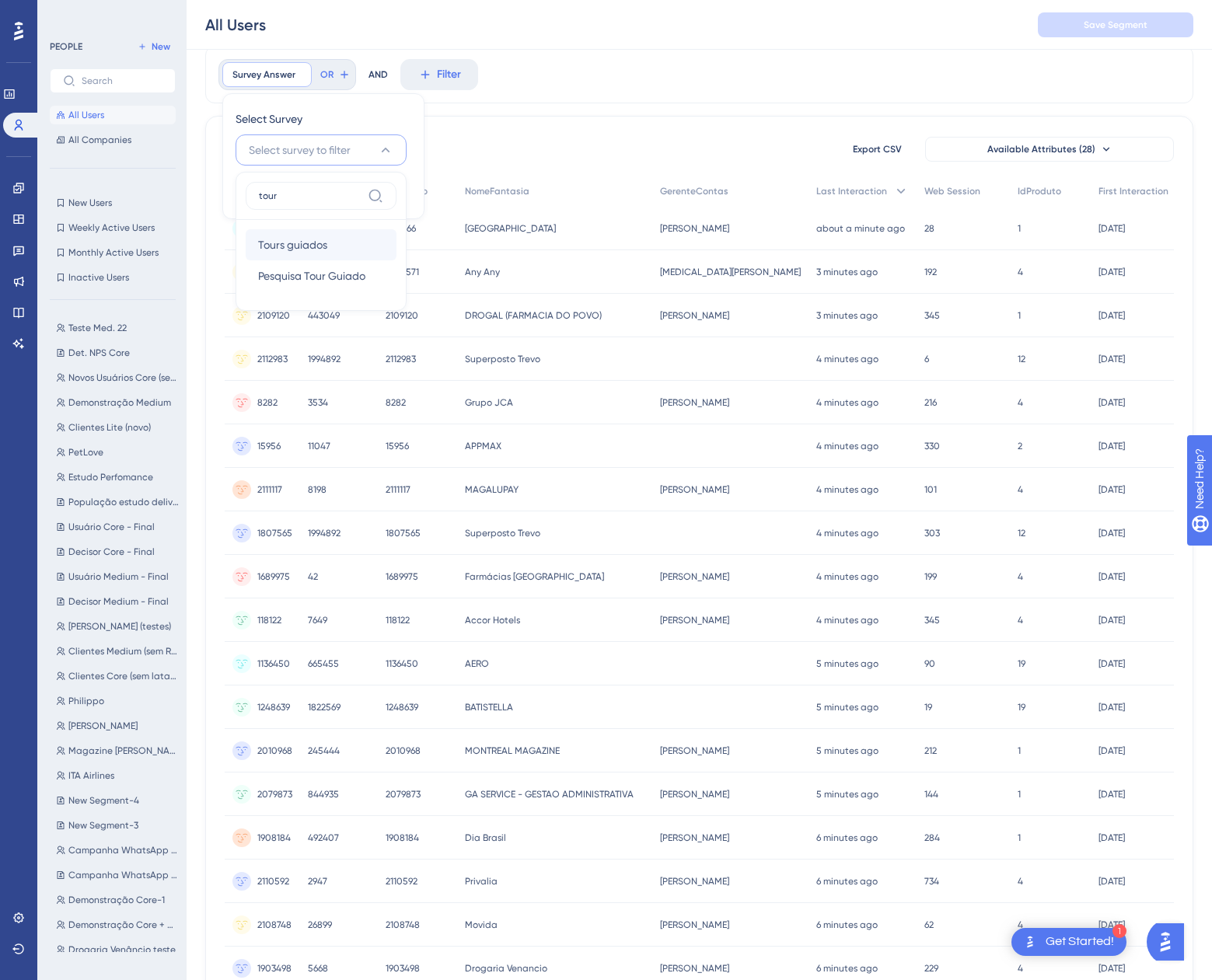
type input "tour"
click at [312, 250] on span "Tours guiados" at bounding box center [292, 245] width 69 height 19
click at [290, 190] on span "Q1 - Thumbs Up/Down" at bounding box center [311, 191] width 113 height 19
click at [297, 258] on span "Choose an item" at bounding box center [287, 252] width 77 height 19
click at [304, 296] on div "Positive Positive" at bounding box center [320, 300] width 126 height 31
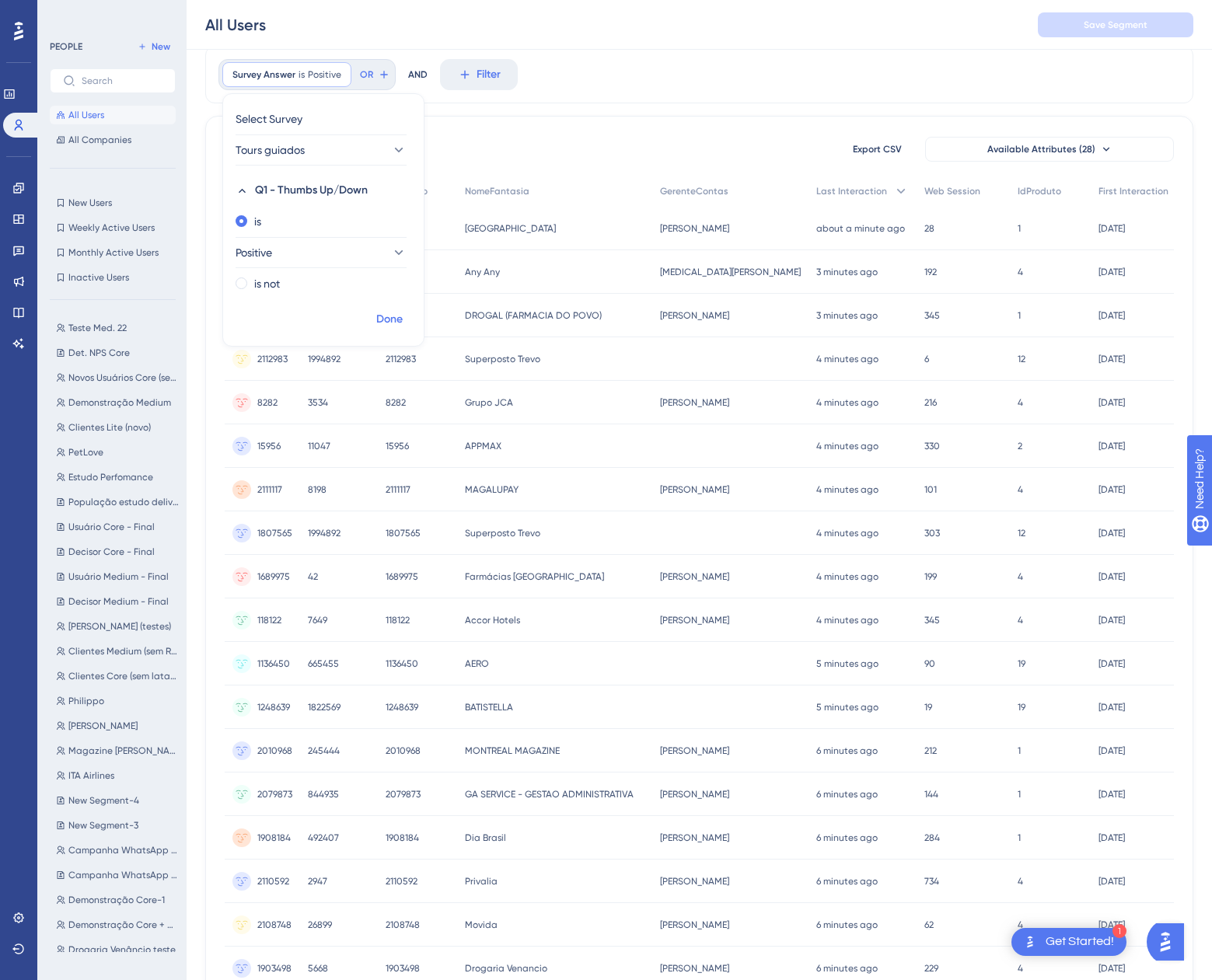
click at [394, 316] on span "Done" at bounding box center [389, 319] width 26 height 19
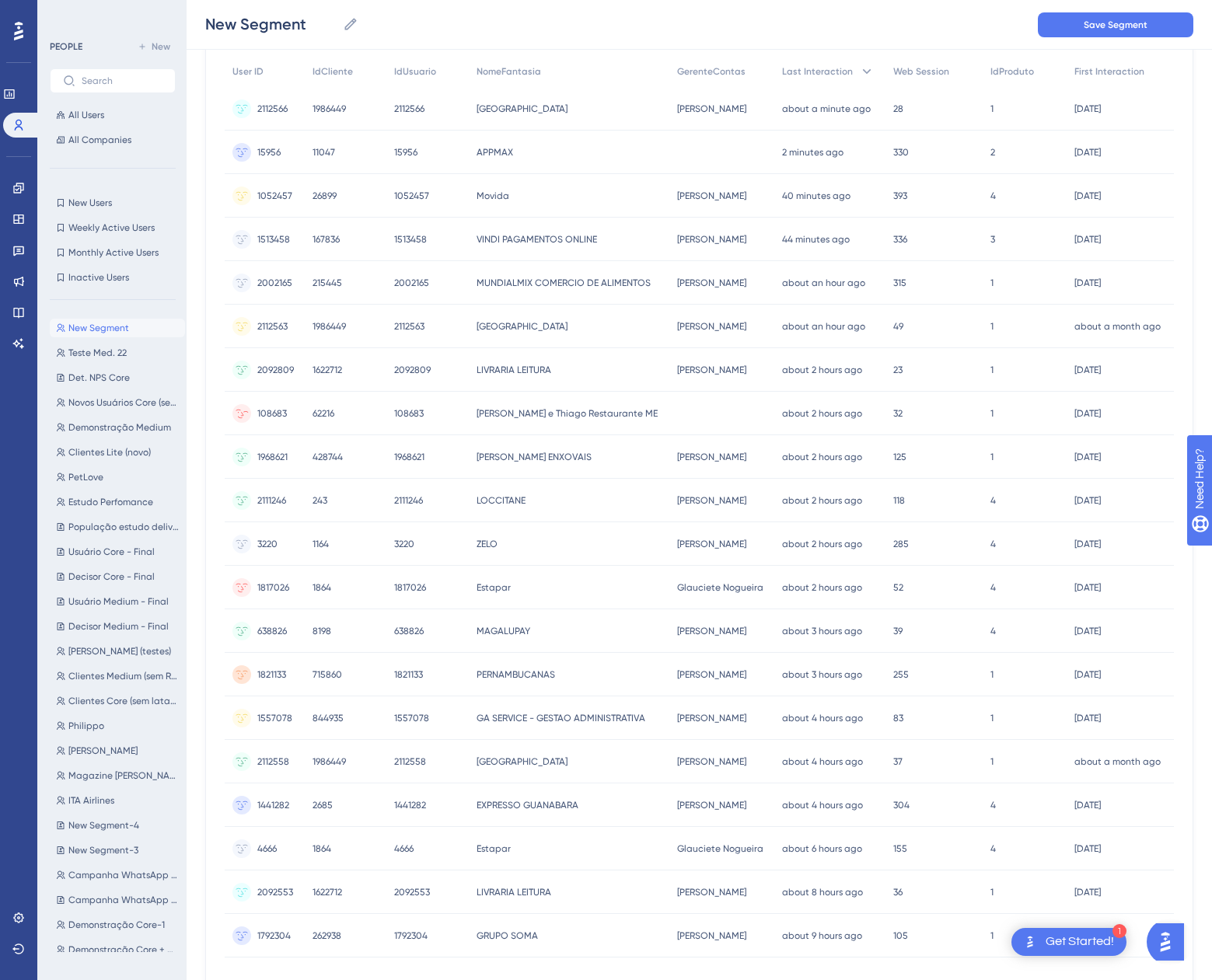
scroll to position [0, 0]
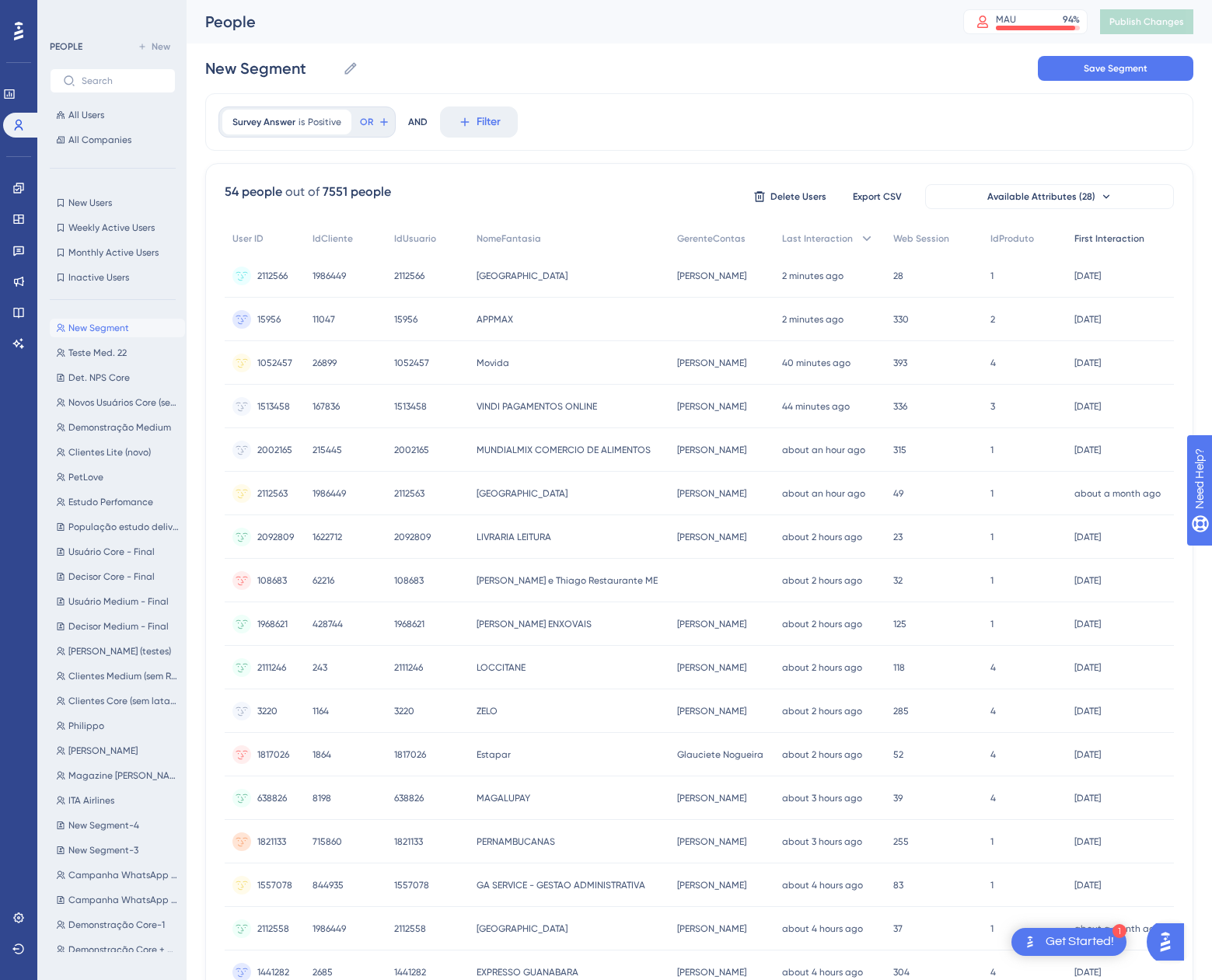
click at [1096, 235] on span "First Interaction" at bounding box center [1109, 238] width 70 height 12
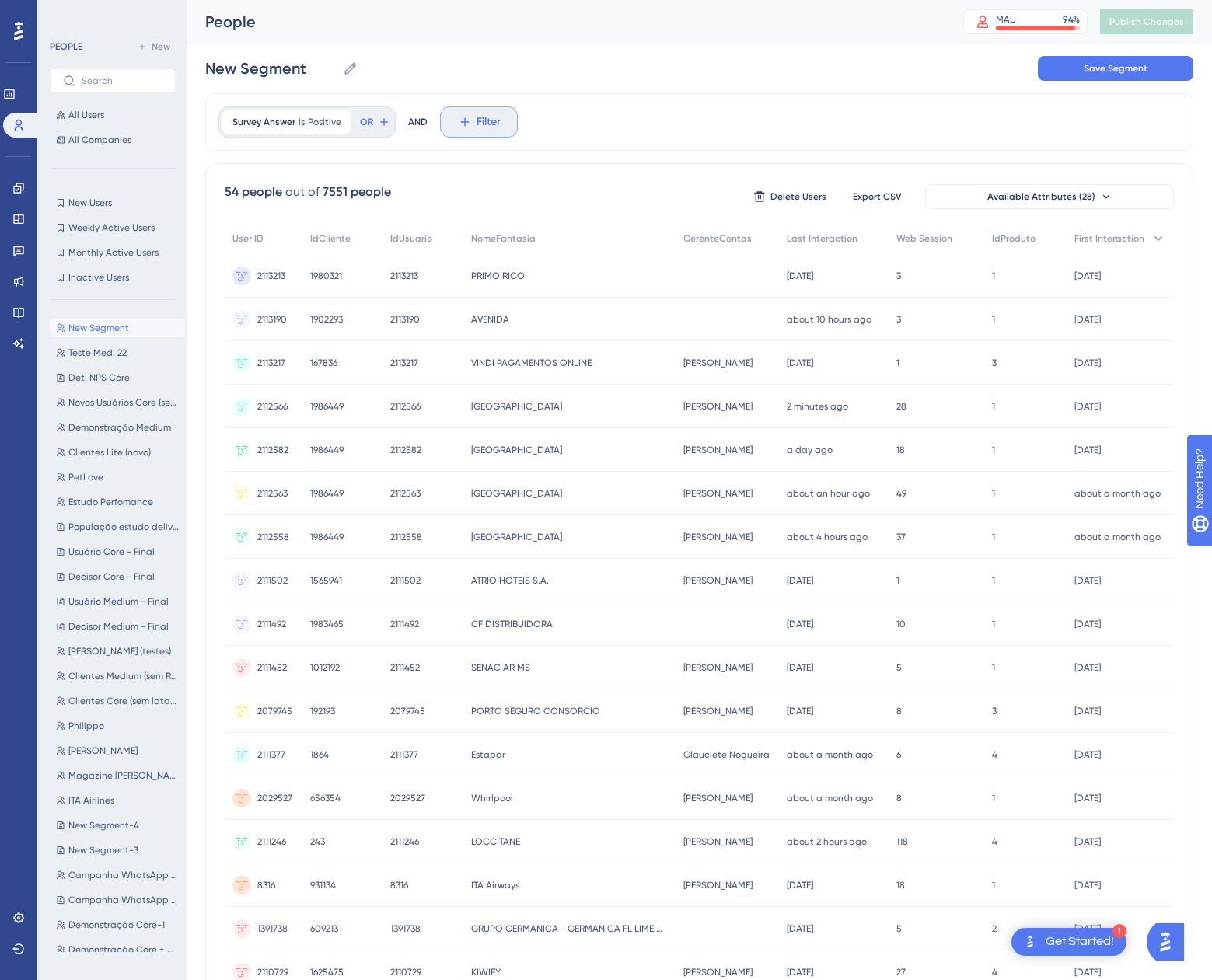
click at [483, 125] on span "Filter" at bounding box center [489, 122] width 24 height 19
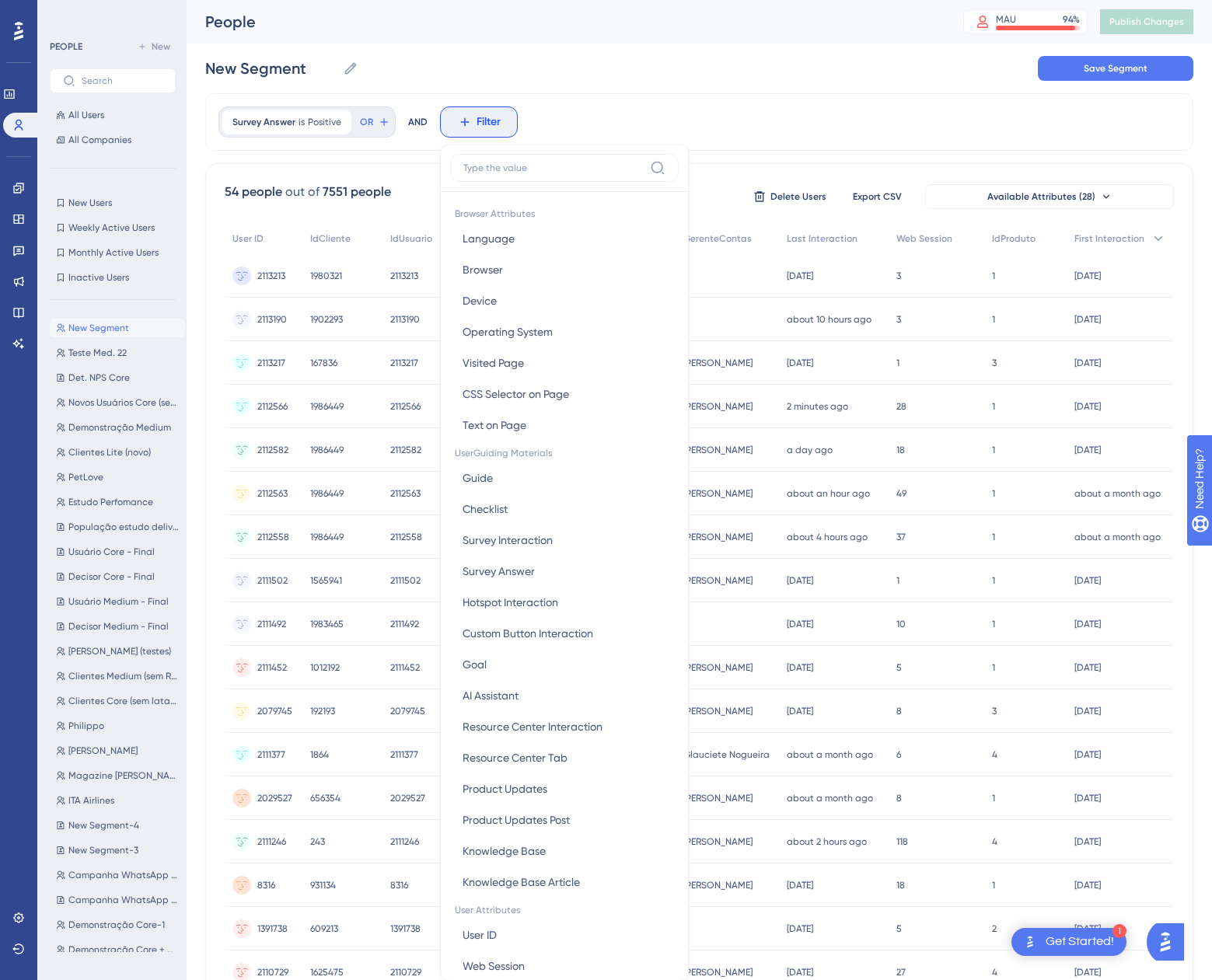
scroll to position [73, 0]
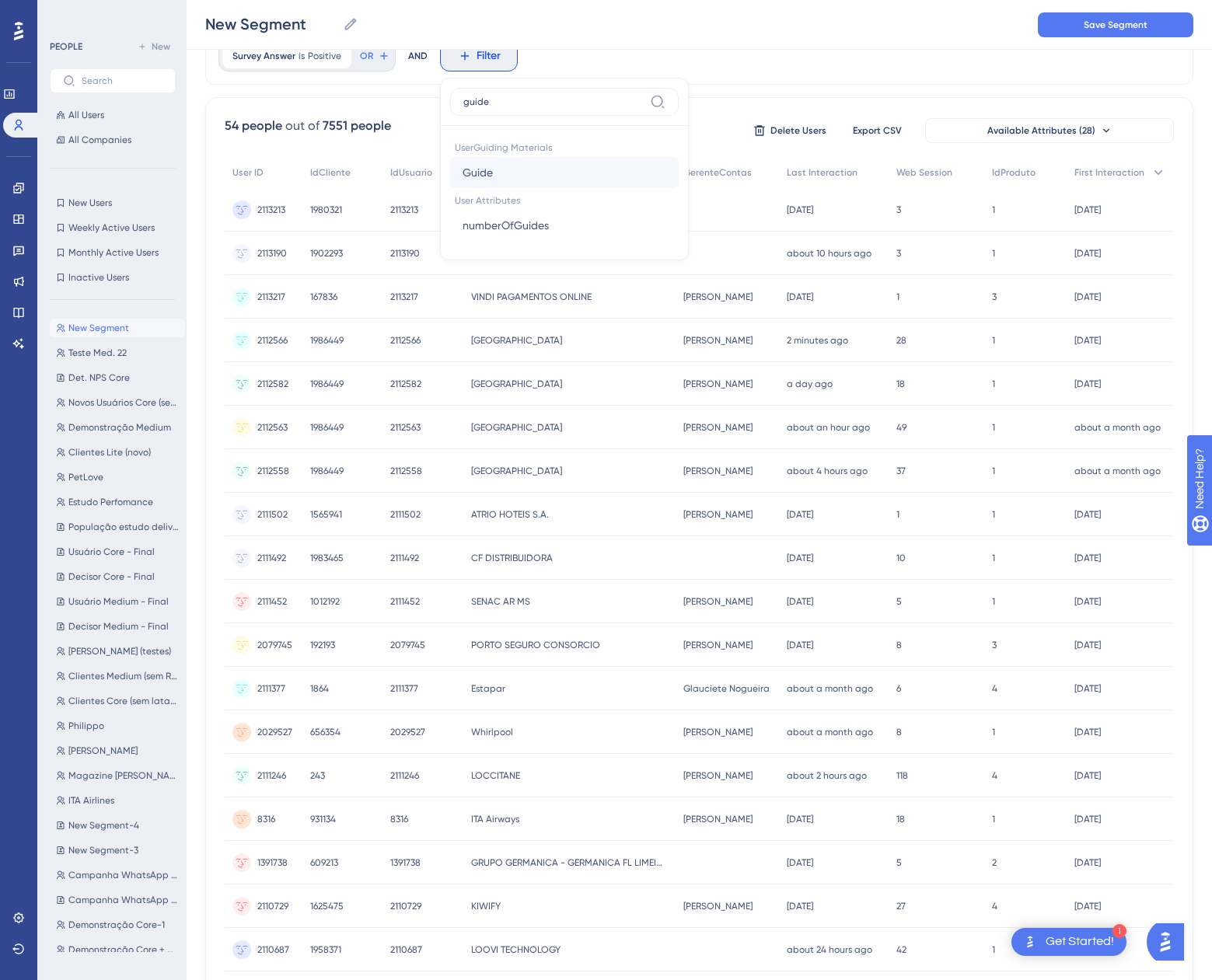
type input "guide"
click at [510, 168] on button "Guide Guide" at bounding box center [565, 172] width 229 height 31
click at [530, 183] on label "is completed" at bounding box center [507, 187] width 63 height 19
click at [537, 174] on span "Choose a guide" at bounding box center [509, 181] width 78 height 19
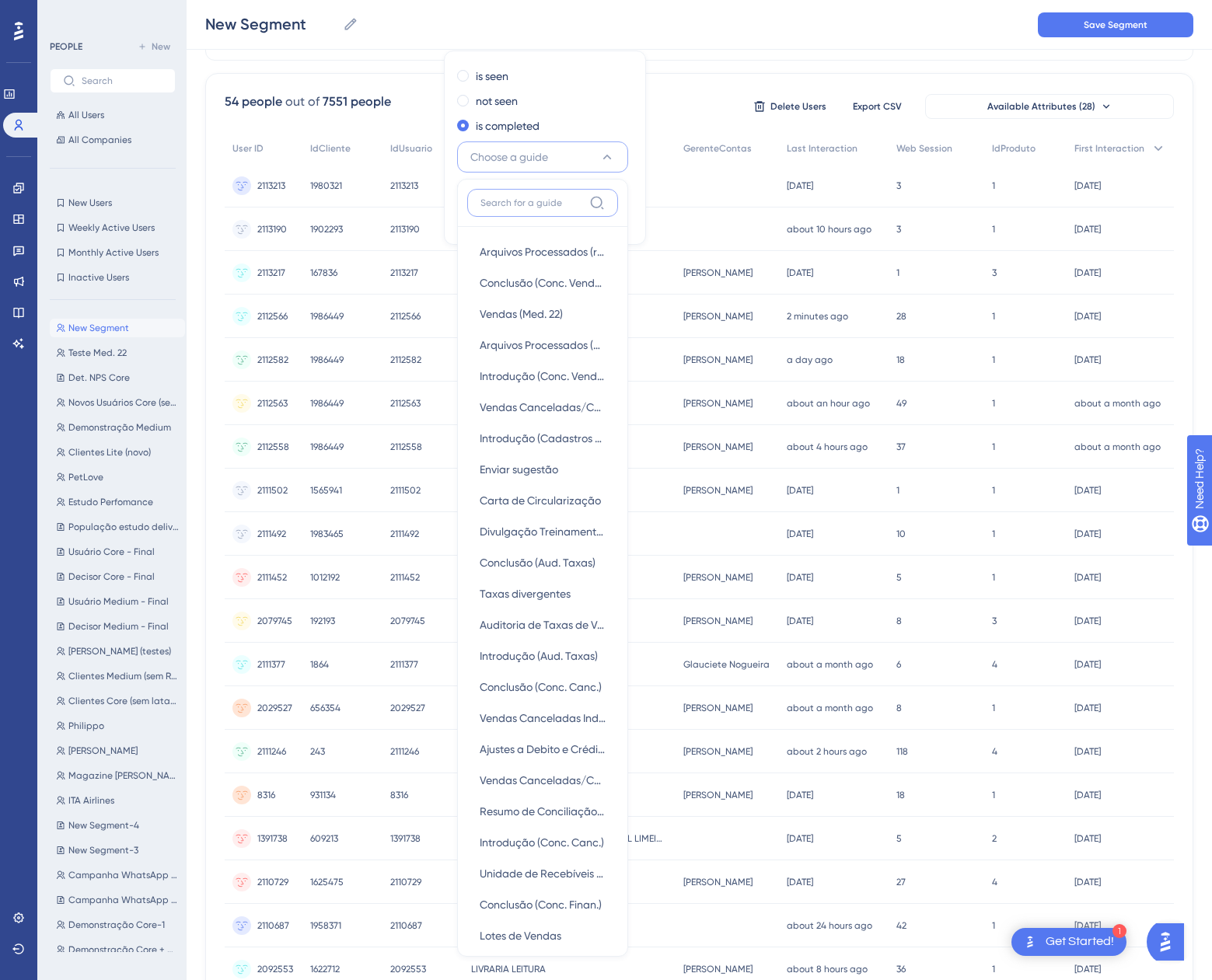
scroll to position [0, 0]
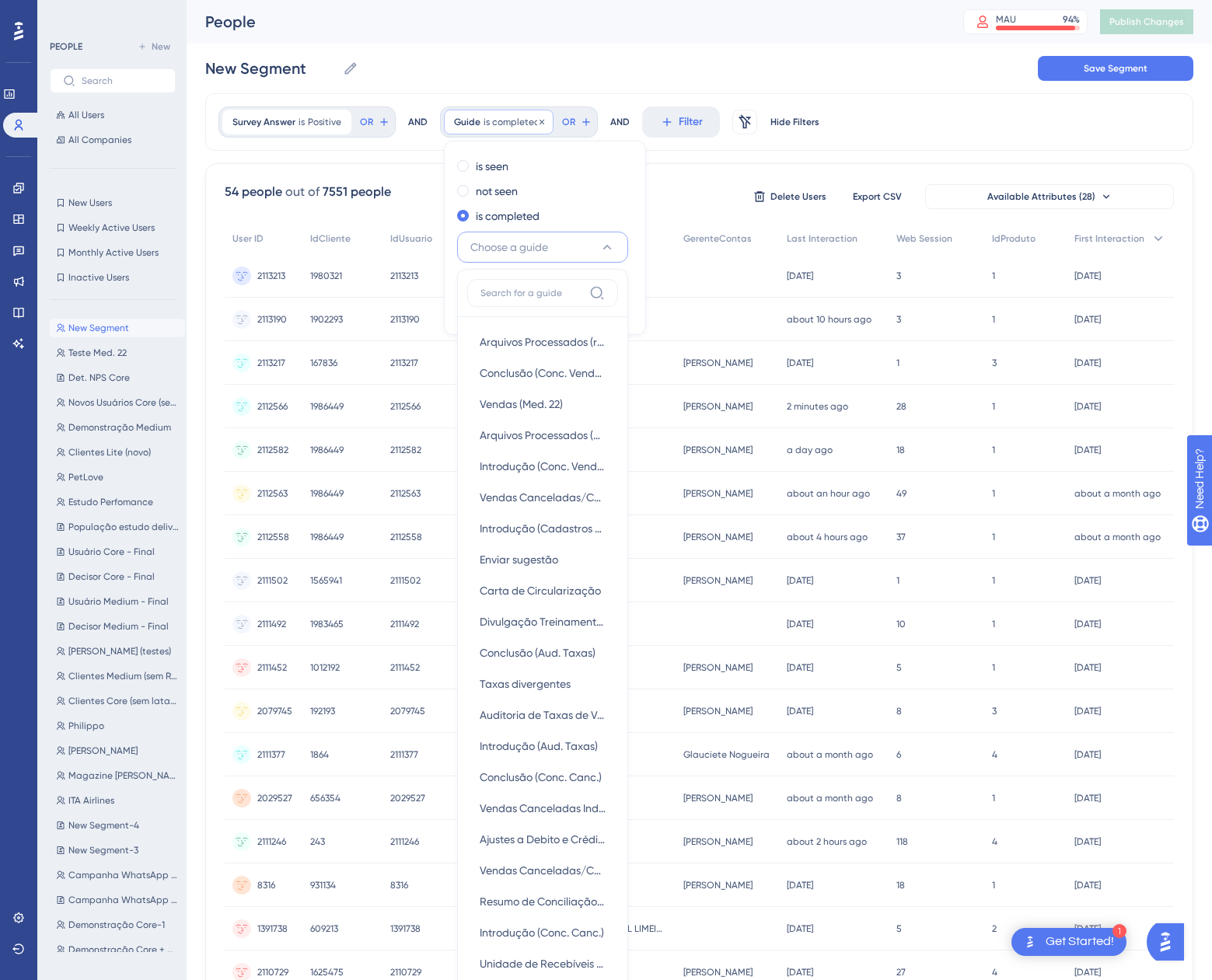
click at [524, 128] on div "Guide is completed Remove" at bounding box center [499, 122] width 110 height 25
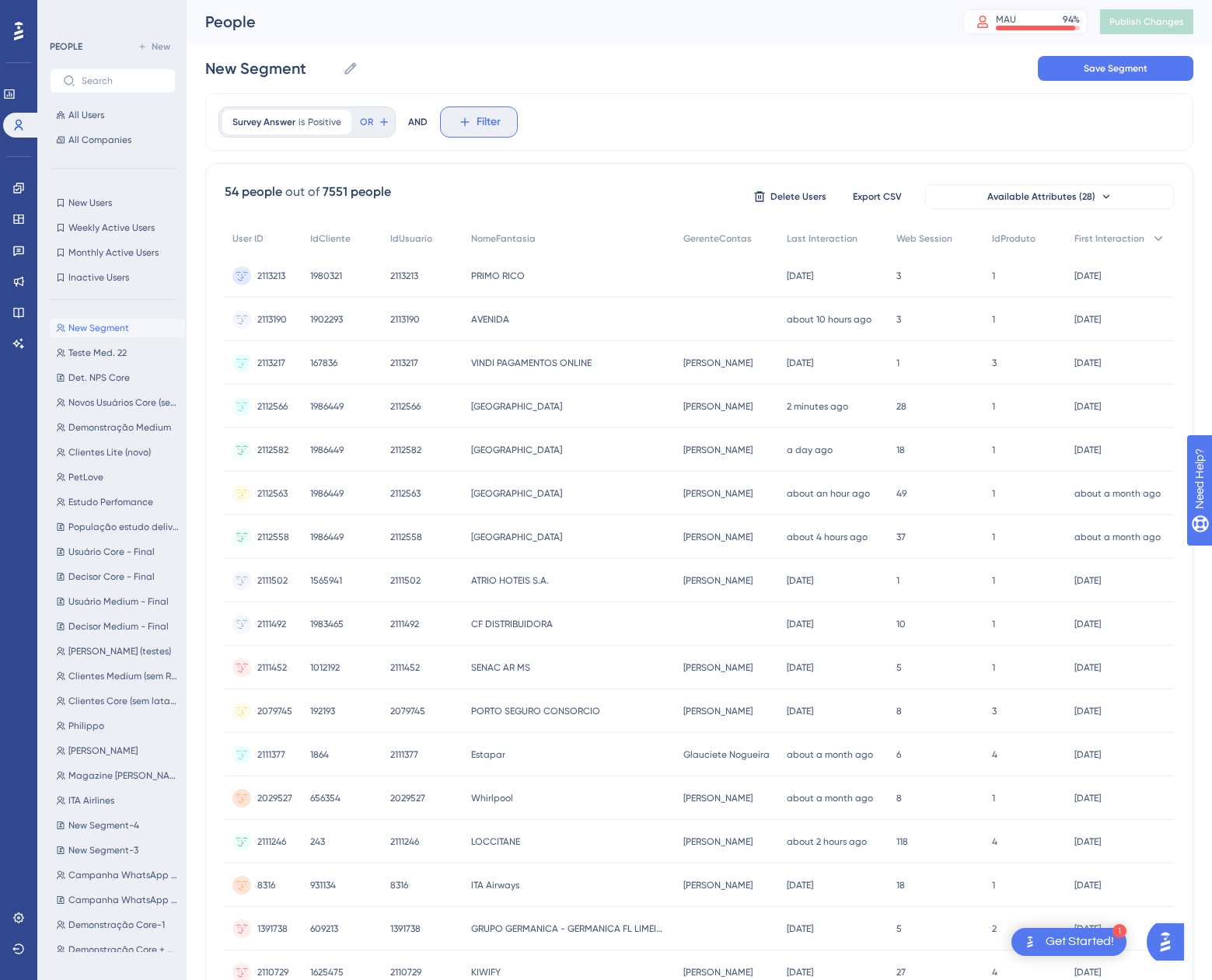
click at [493, 122] on span "Filter" at bounding box center [489, 122] width 24 height 19
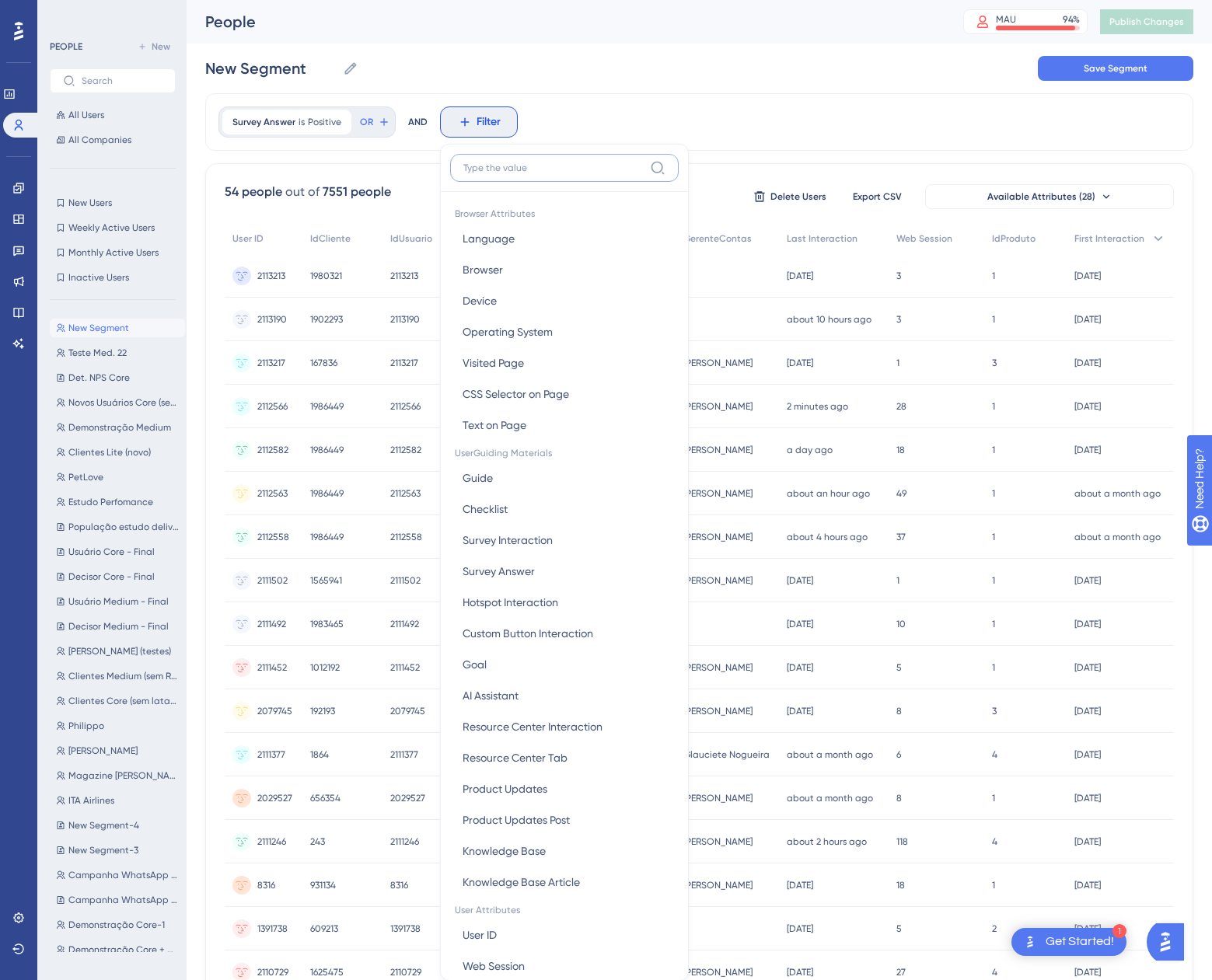
scroll to position [73, 0]
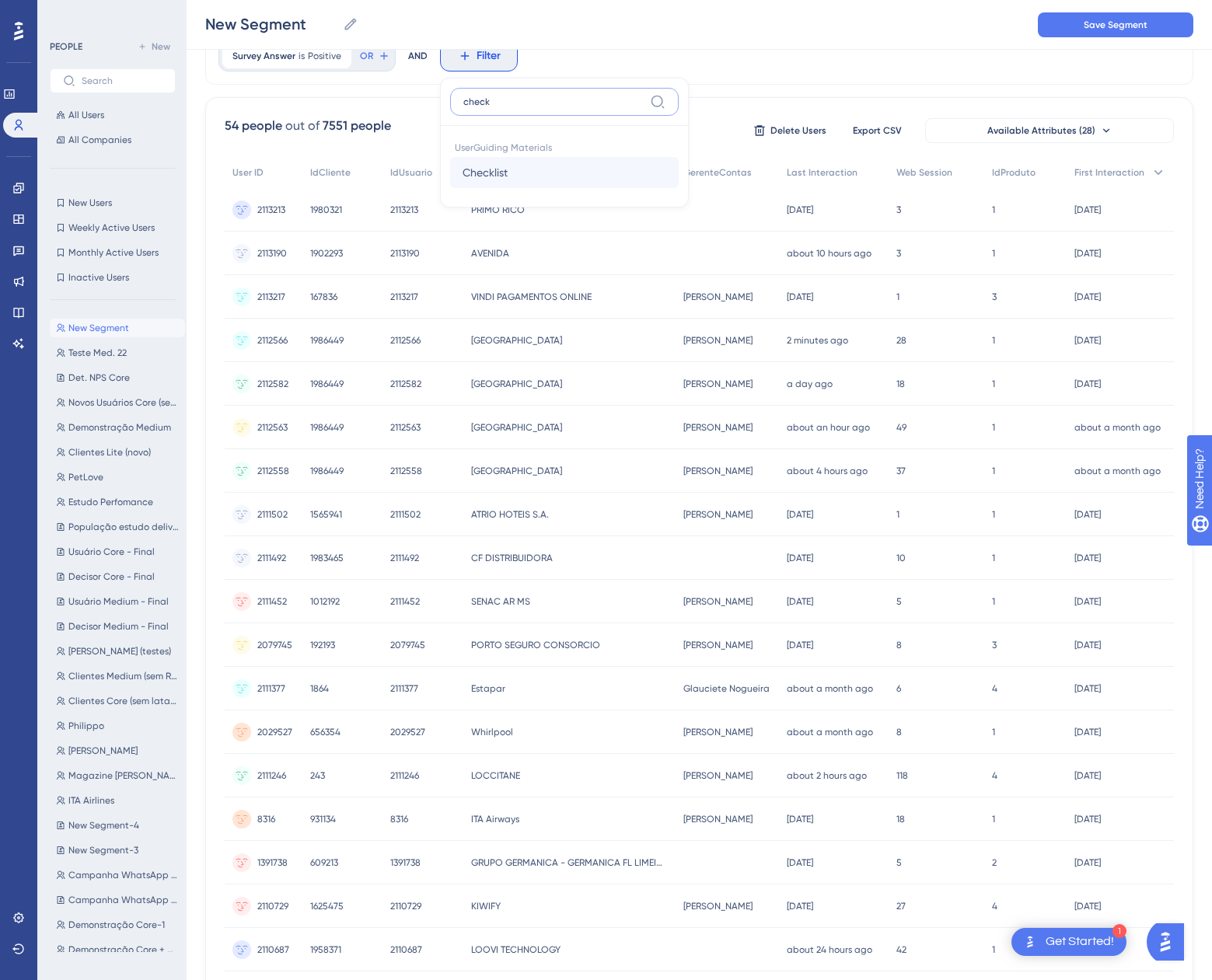
type input "check"
click at [520, 163] on button "Checklist Checklist" at bounding box center [565, 172] width 229 height 31
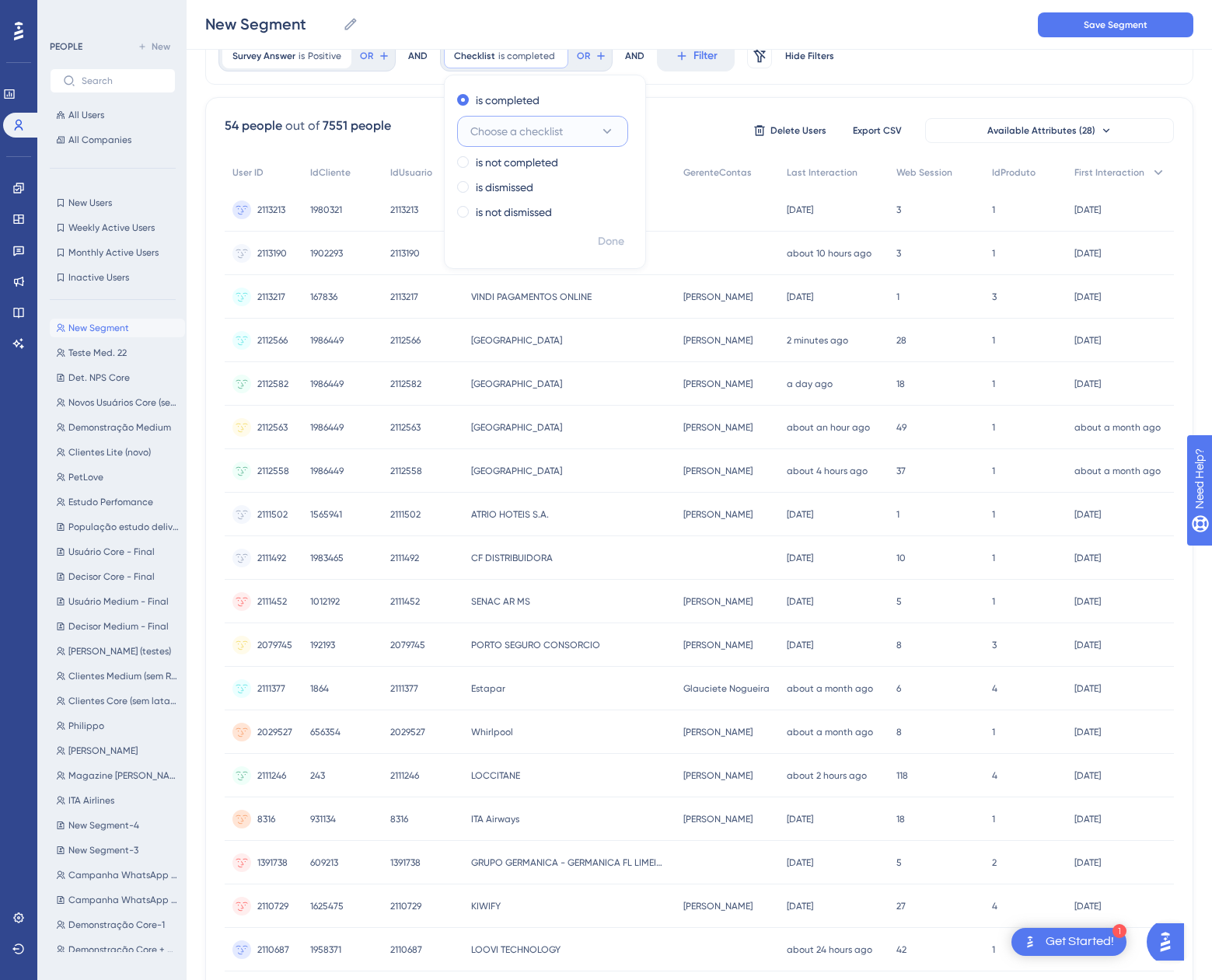
click at [527, 124] on span "Choose a checklist" at bounding box center [516, 131] width 92 height 19
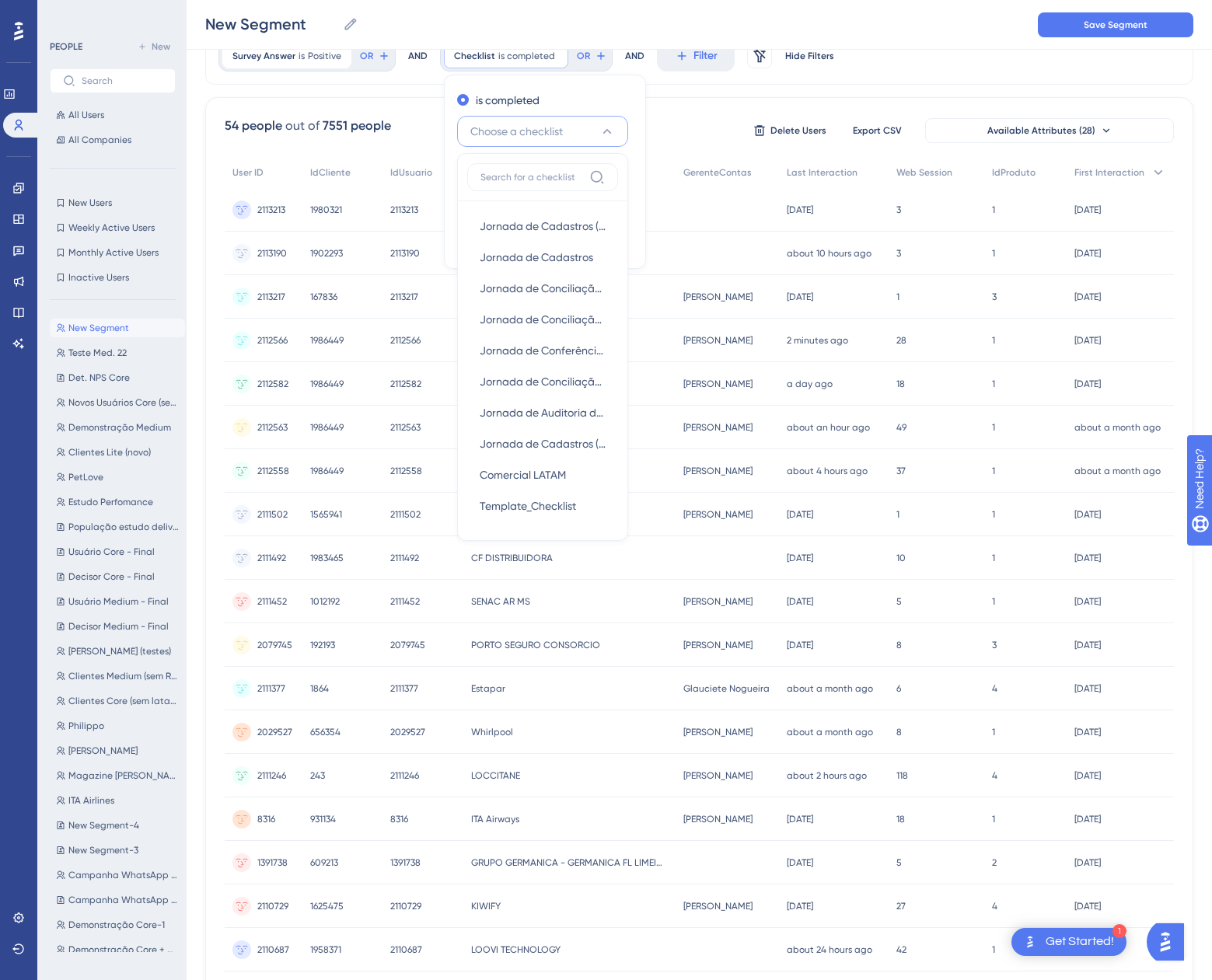
click at [527, 124] on span "Choose a checklist" at bounding box center [516, 131] width 92 height 19
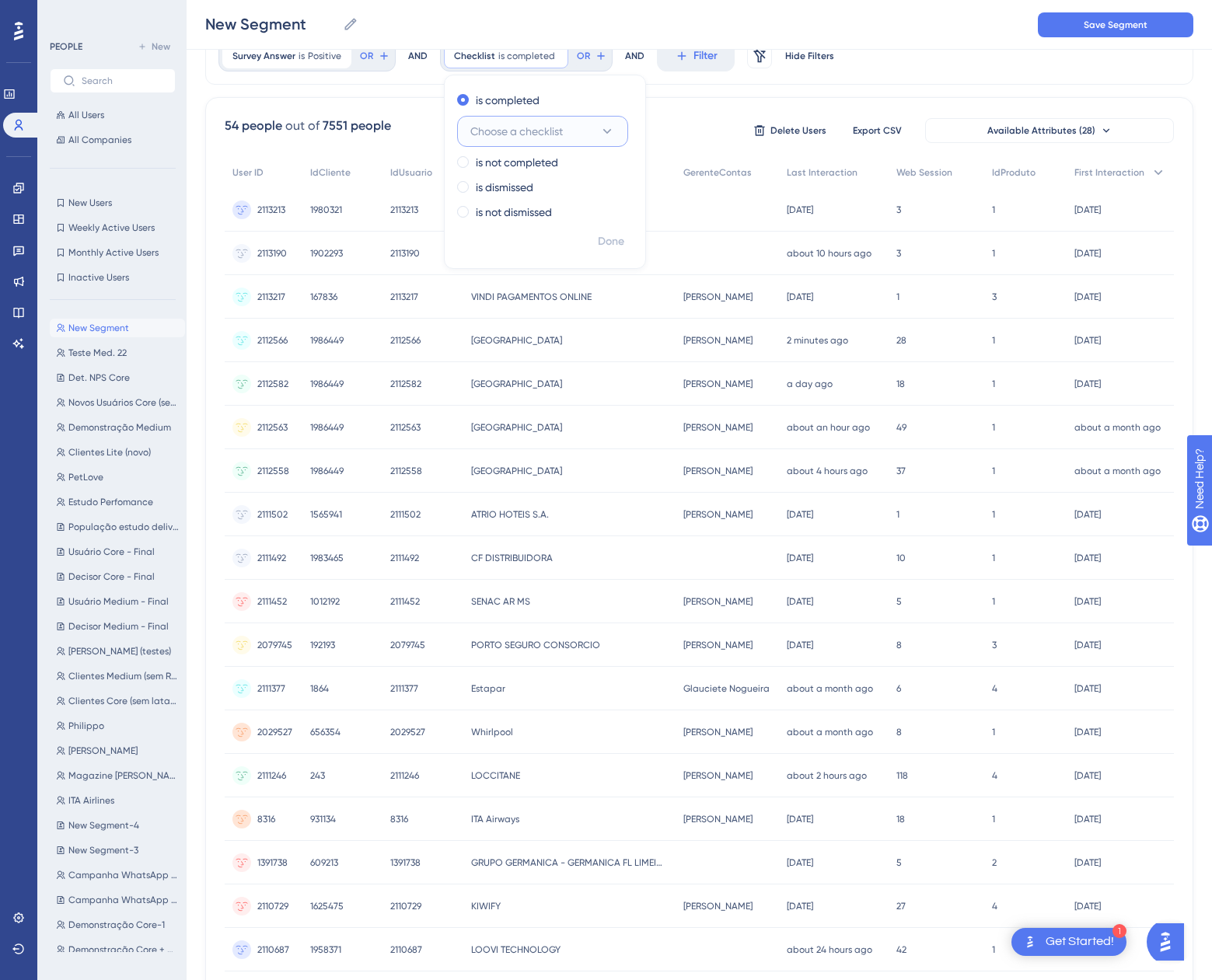
click at [527, 124] on span "Choose a checklist" at bounding box center [516, 131] width 92 height 19
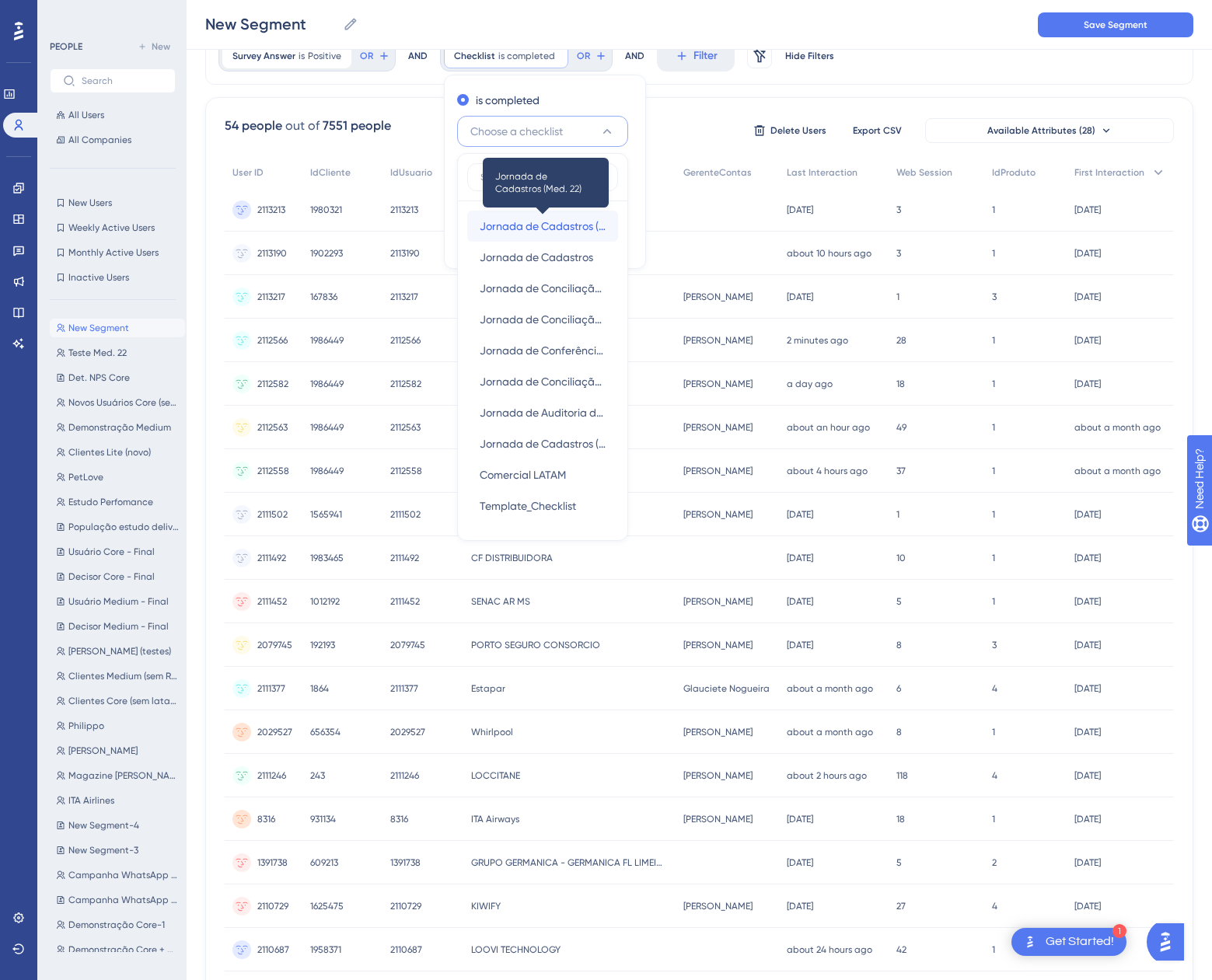
click at [540, 230] on span "Jornada de Cadastros (Med. 22)" at bounding box center [542, 226] width 126 height 19
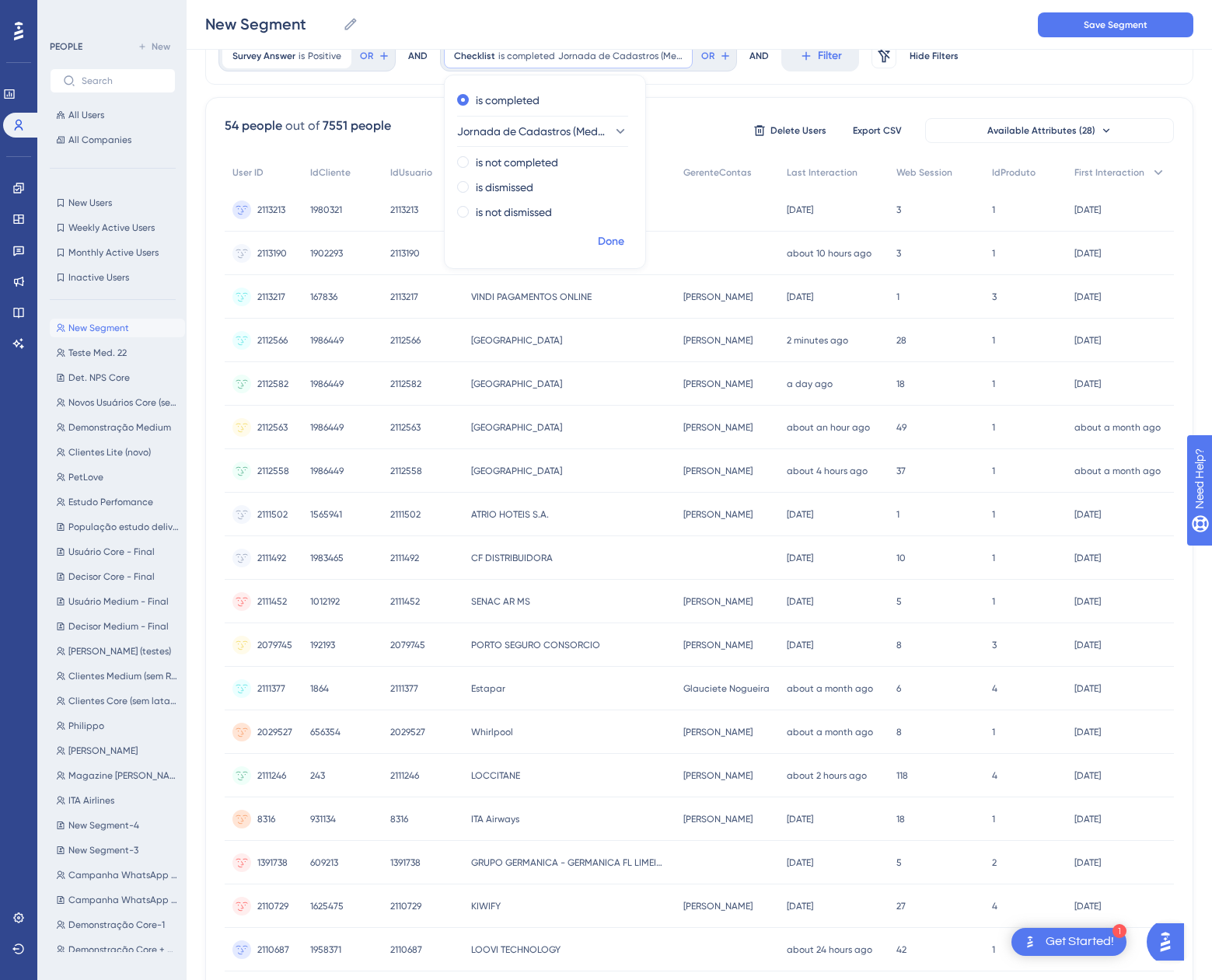
click at [605, 238] on span "Done" at bounding box center [611, 242] width 26 height 19
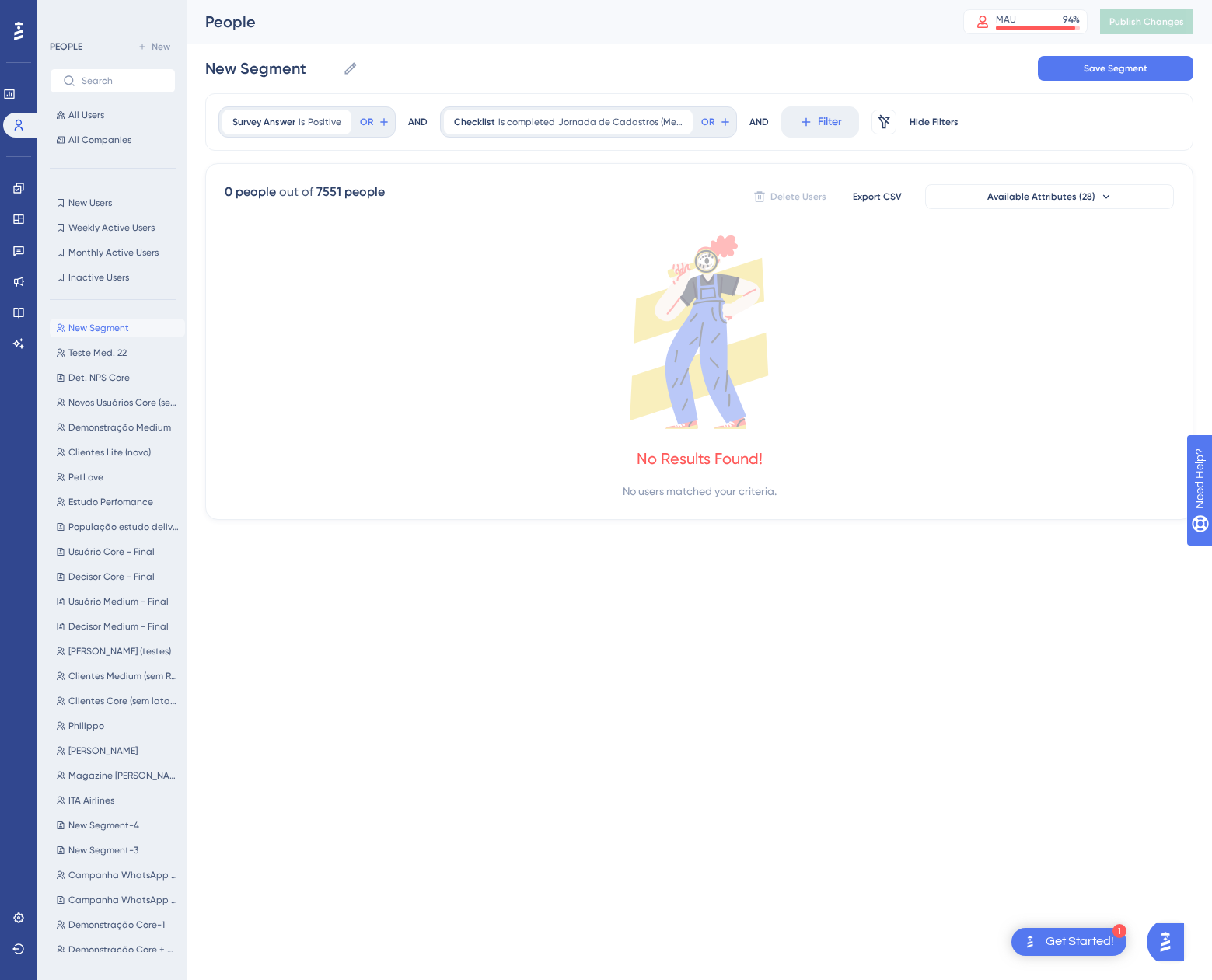
scroll to position [0, 0]
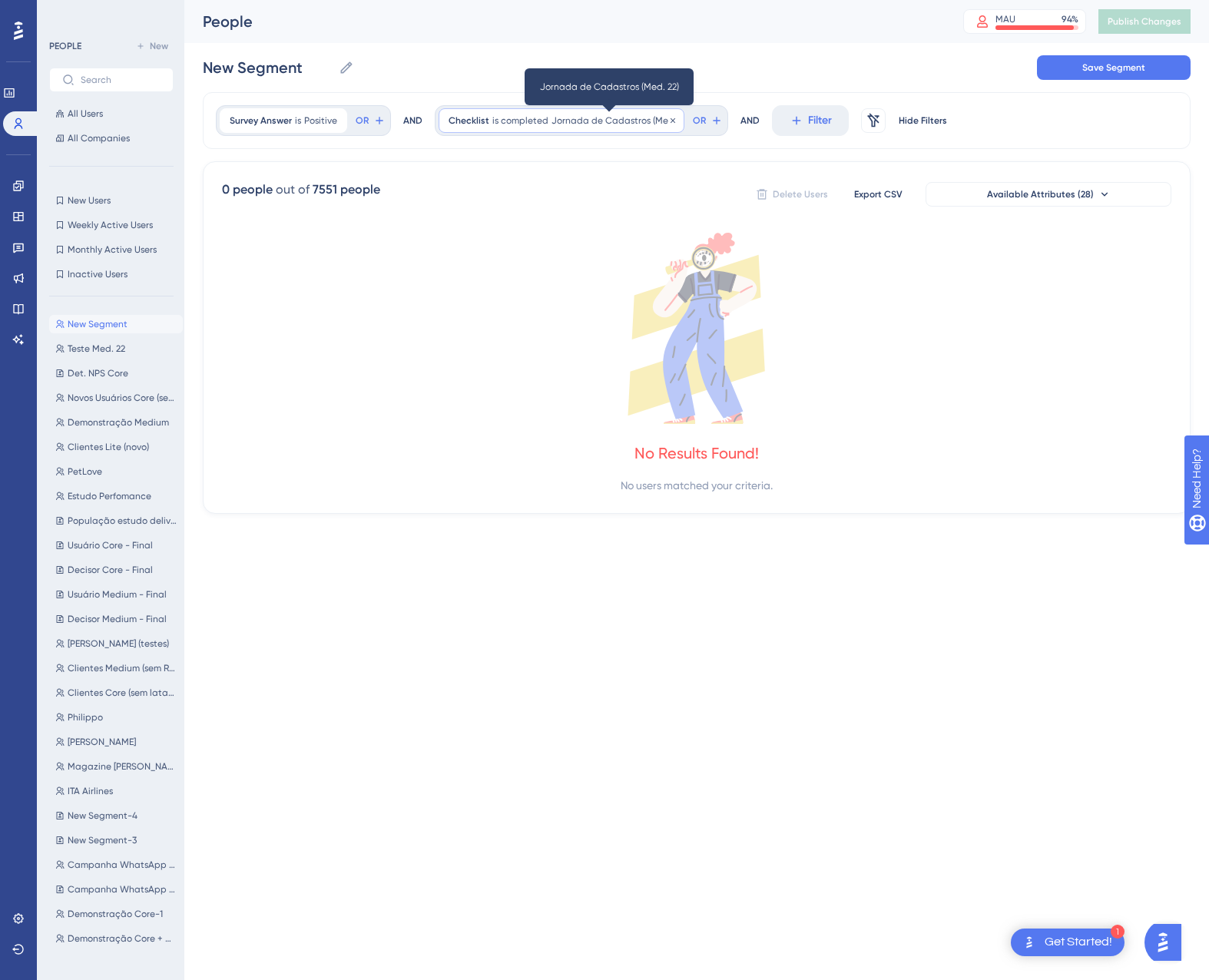
click at [599, 123] on span "Jornada de Cadastros (Med. 22)" at bounding box center [613, 120] width 123 height 12
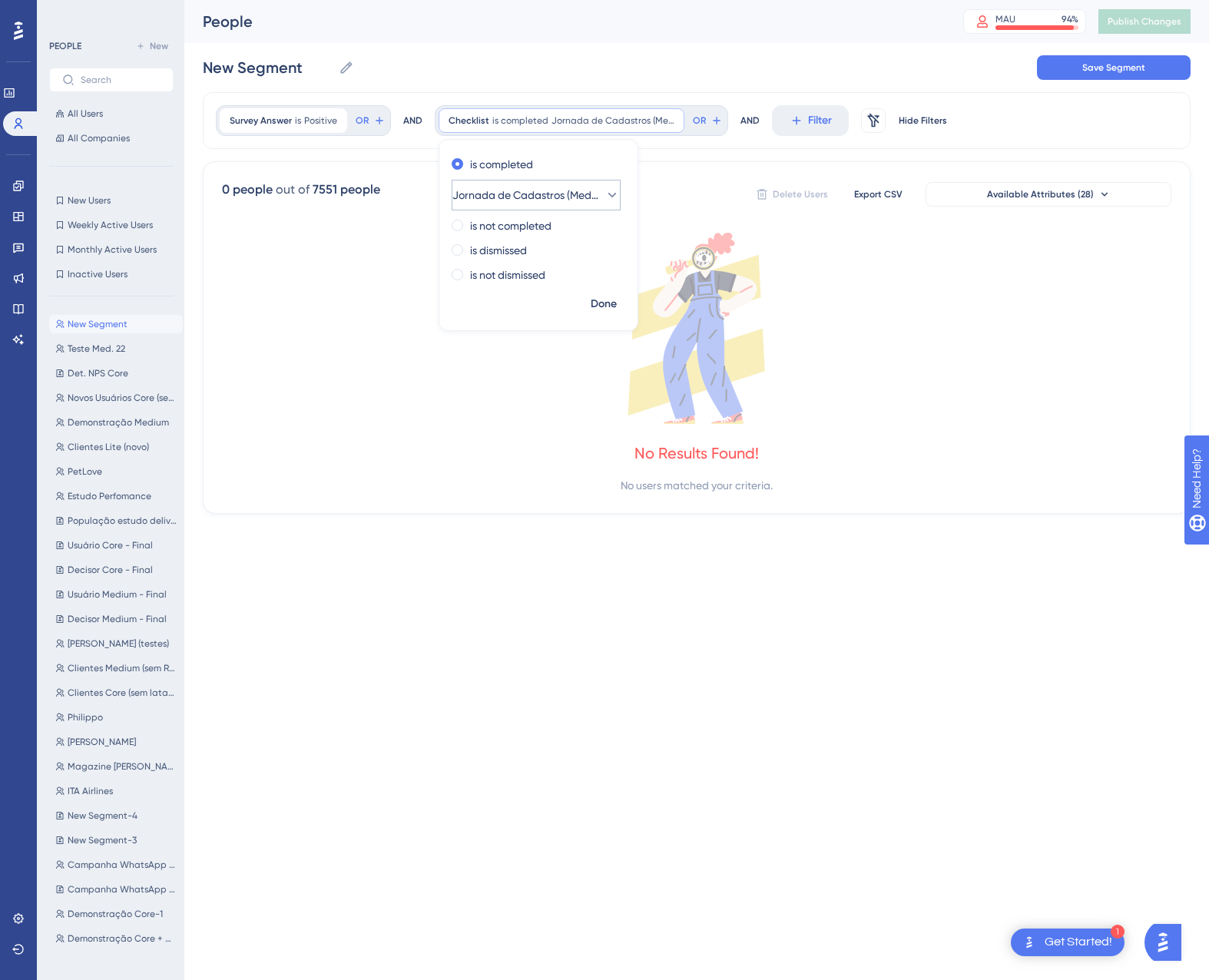
click at [570, 187] on span "Jornada de Cadastros (Med. 22)" at bounding box center [525, 195] width 146 height 18
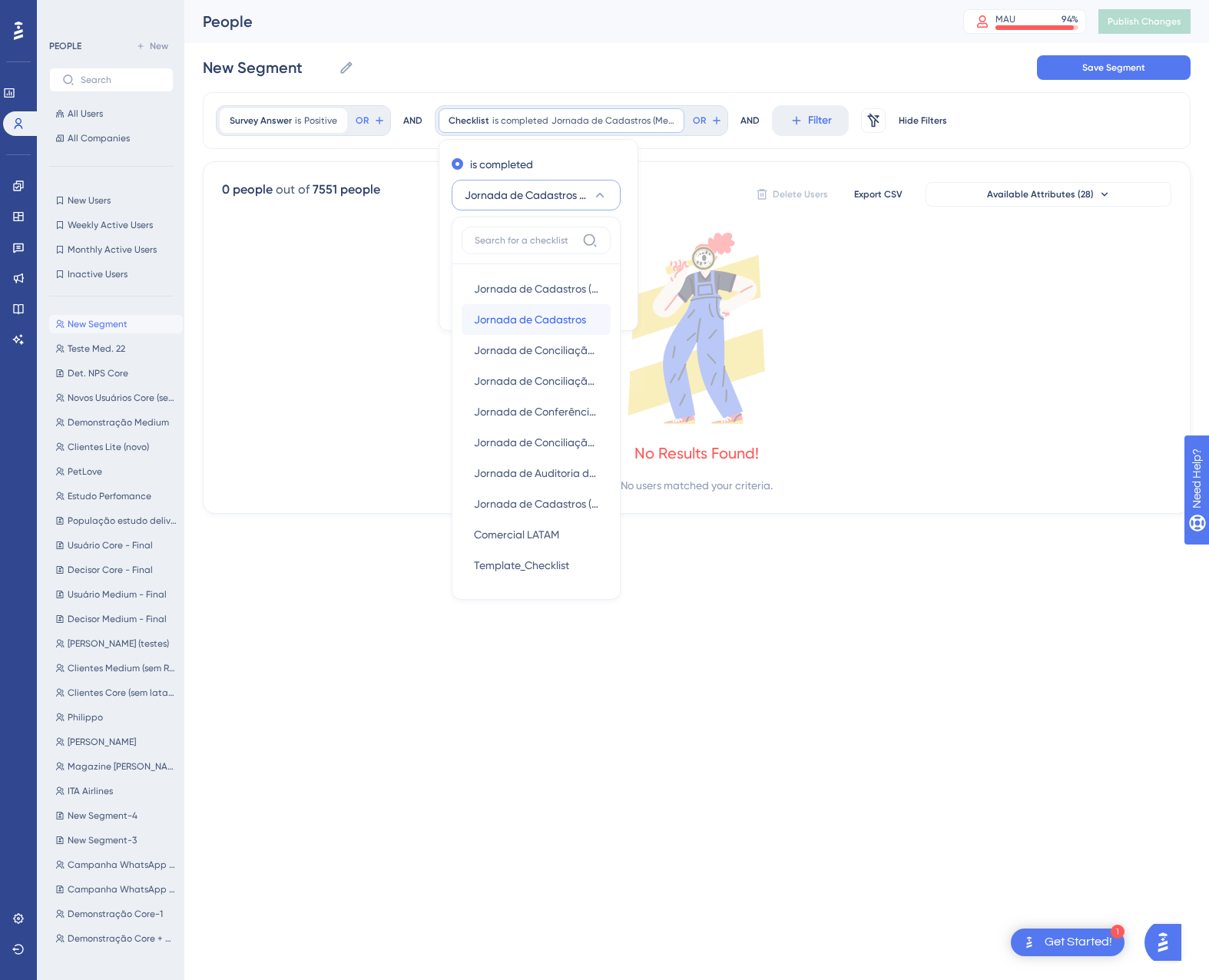
click at [536, 318] on span "Jornada de Cadastros" at bounding box center [530, 319] width 112 height 18
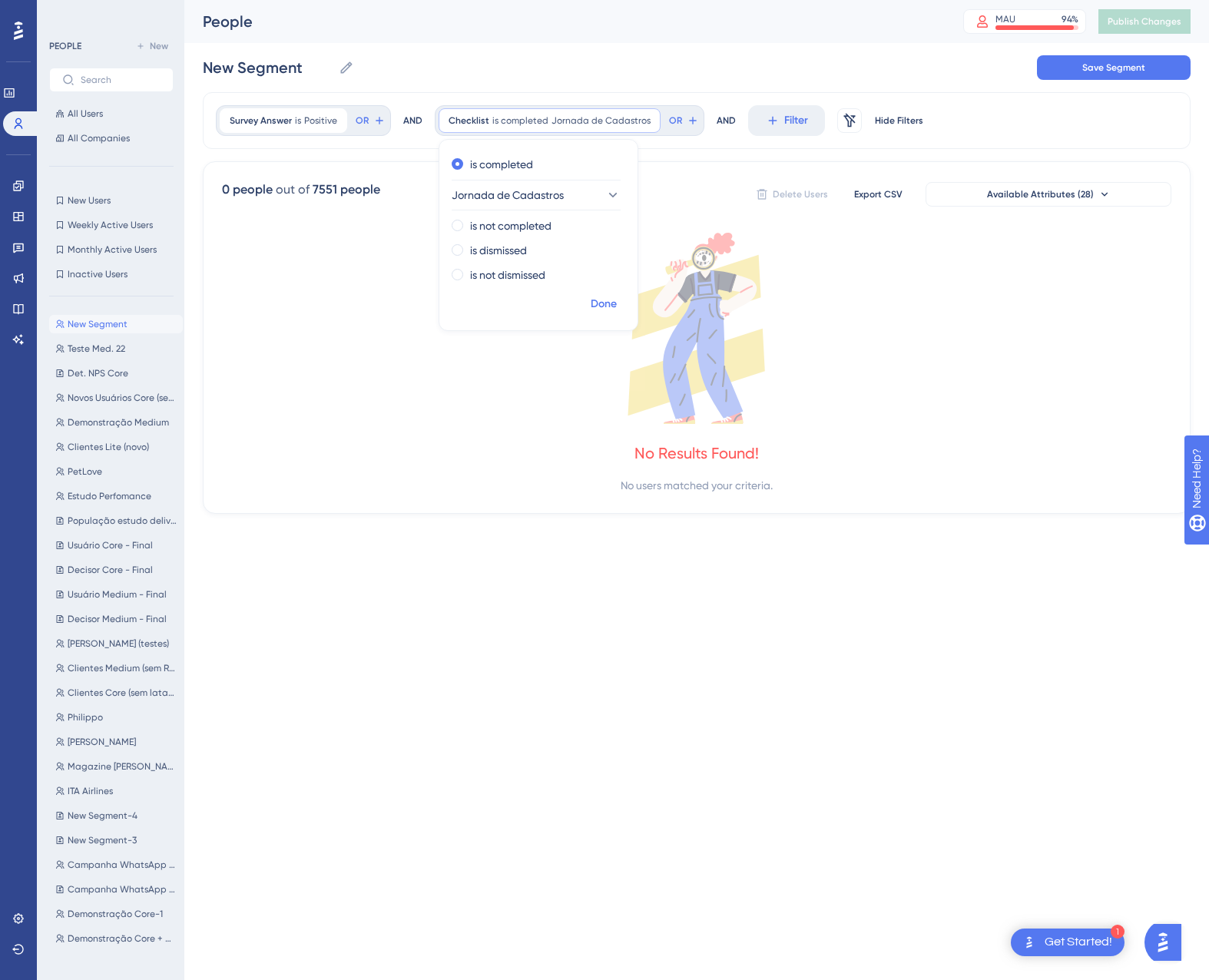
click at [606, 305] on span "Done" at bounding box center [603, 304] width 26 height 18
click at [571, 118] on span "Jornada de Cadastros" at bounding box center [601, 120] width 99 height 12
click at [553, 199] on span "Jornada de Cadastros" at bounding box center [508, 195] width 112 height 18
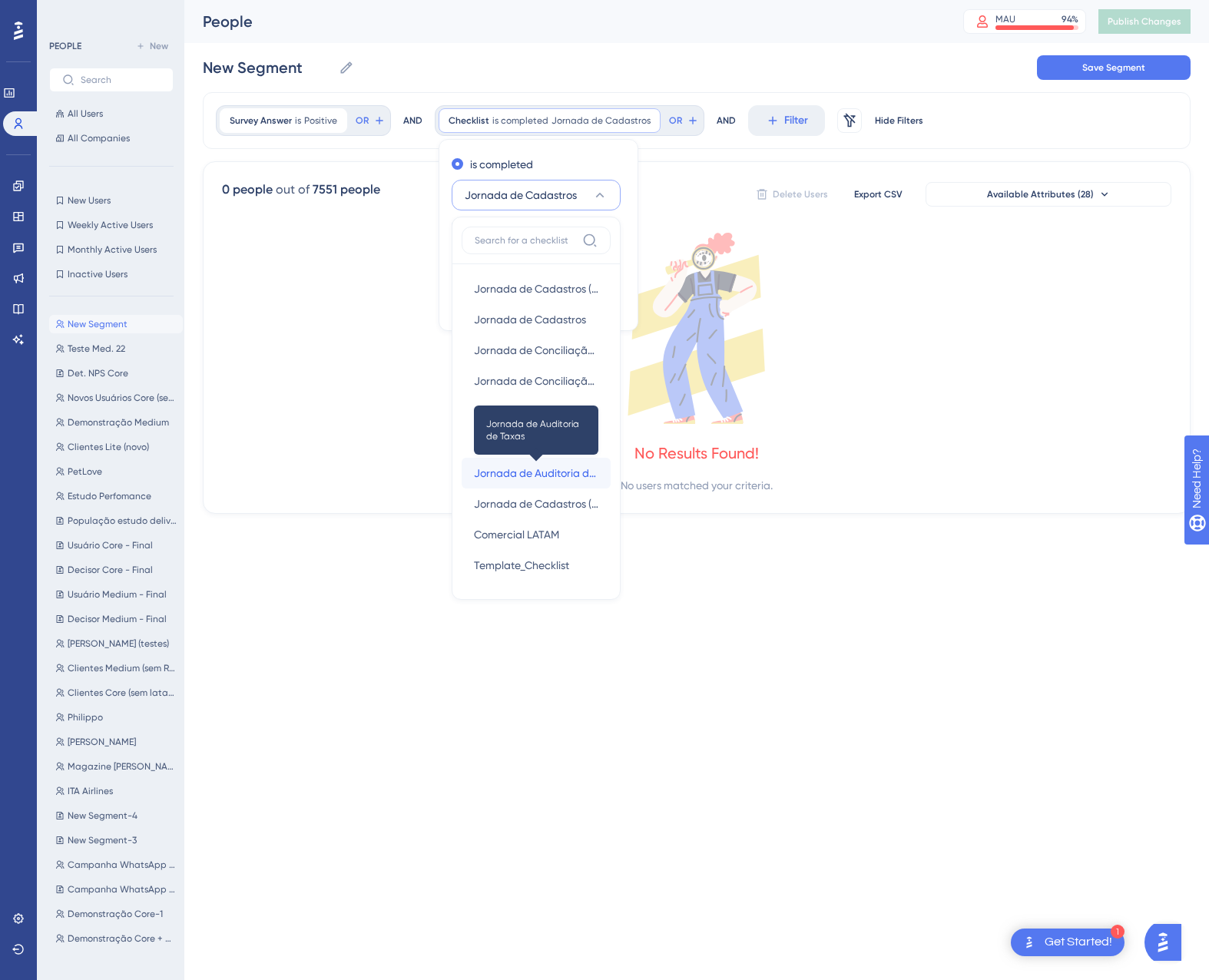
click at [555, 473] on span "Jornada de Auditoria de Taxas" at bounding box center [535, 473] width 124 height 18
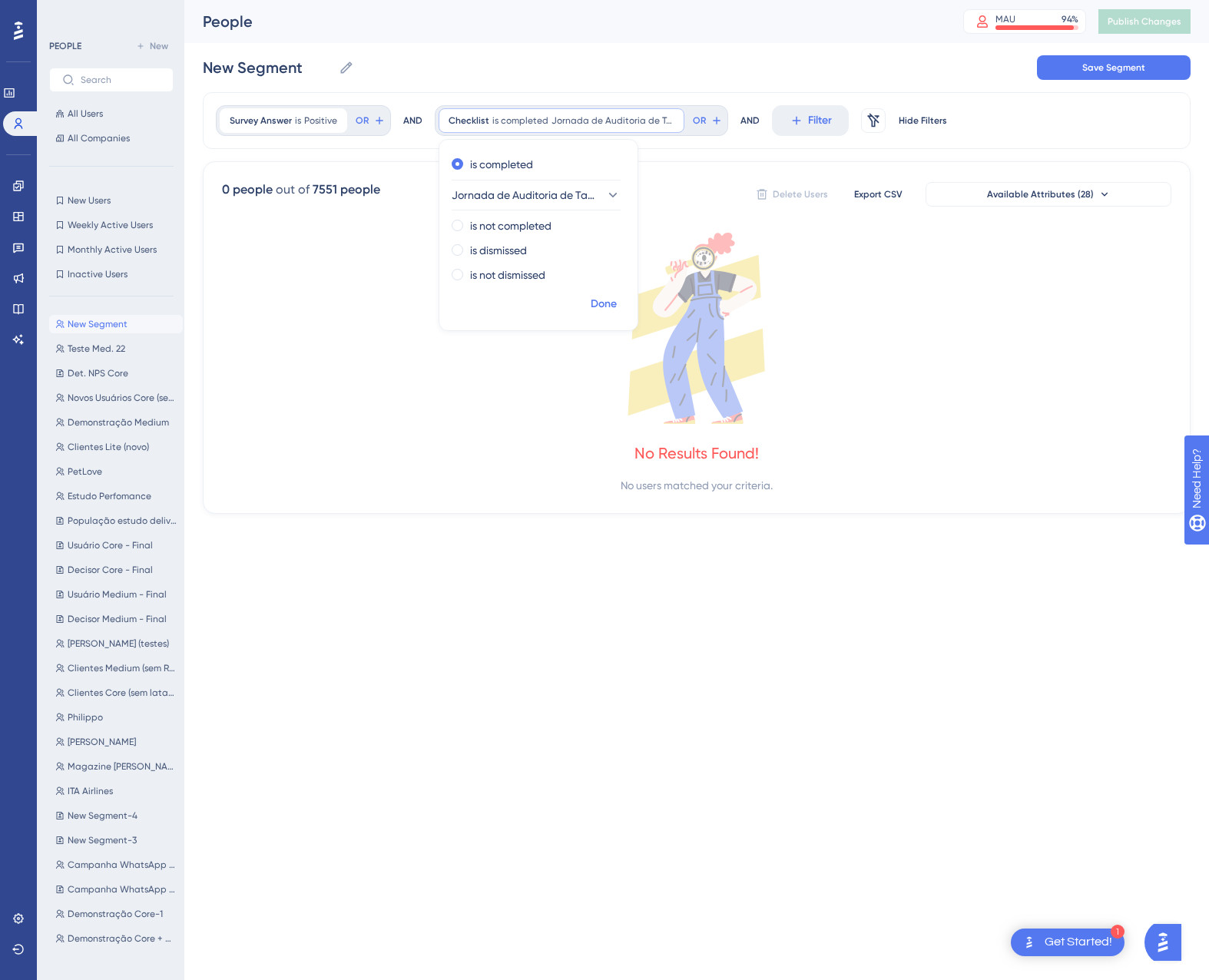
click at [617, 295] on button "Done" at bounding box center [603, 304] width 43 height 28
click at [587, 126] on span "Jornada de Auditoria de Taxas" at bounding box center [613, 120] width 123 height 12
click at [508, 184] on button "Jornada de Auditoria de Taxas" at bounding box center [536, 194] width 169 height 30
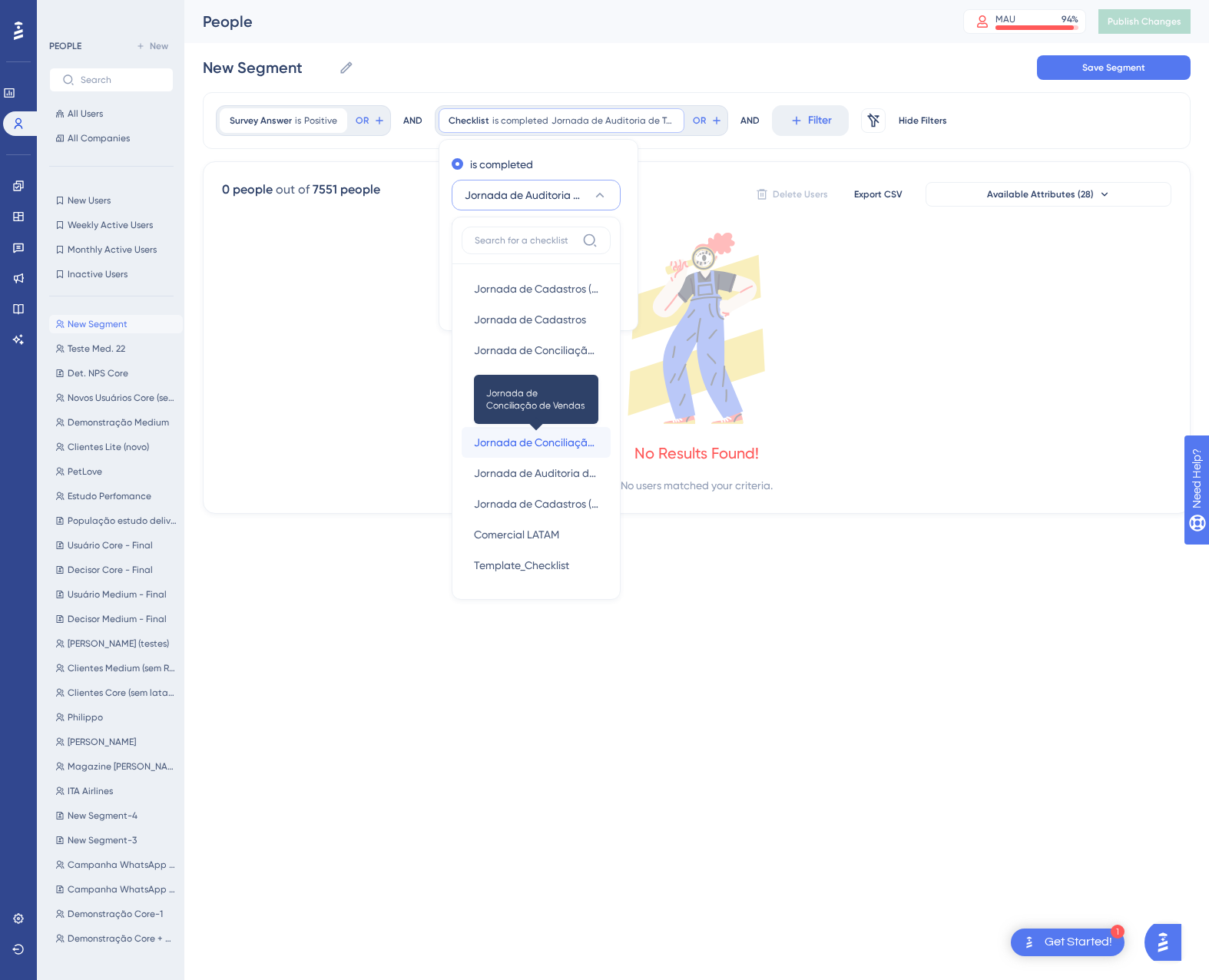
click at [530, 443] on span "Jornada de Conciliação de Vendas" at bounding box center [535, 442] width 124 height 18
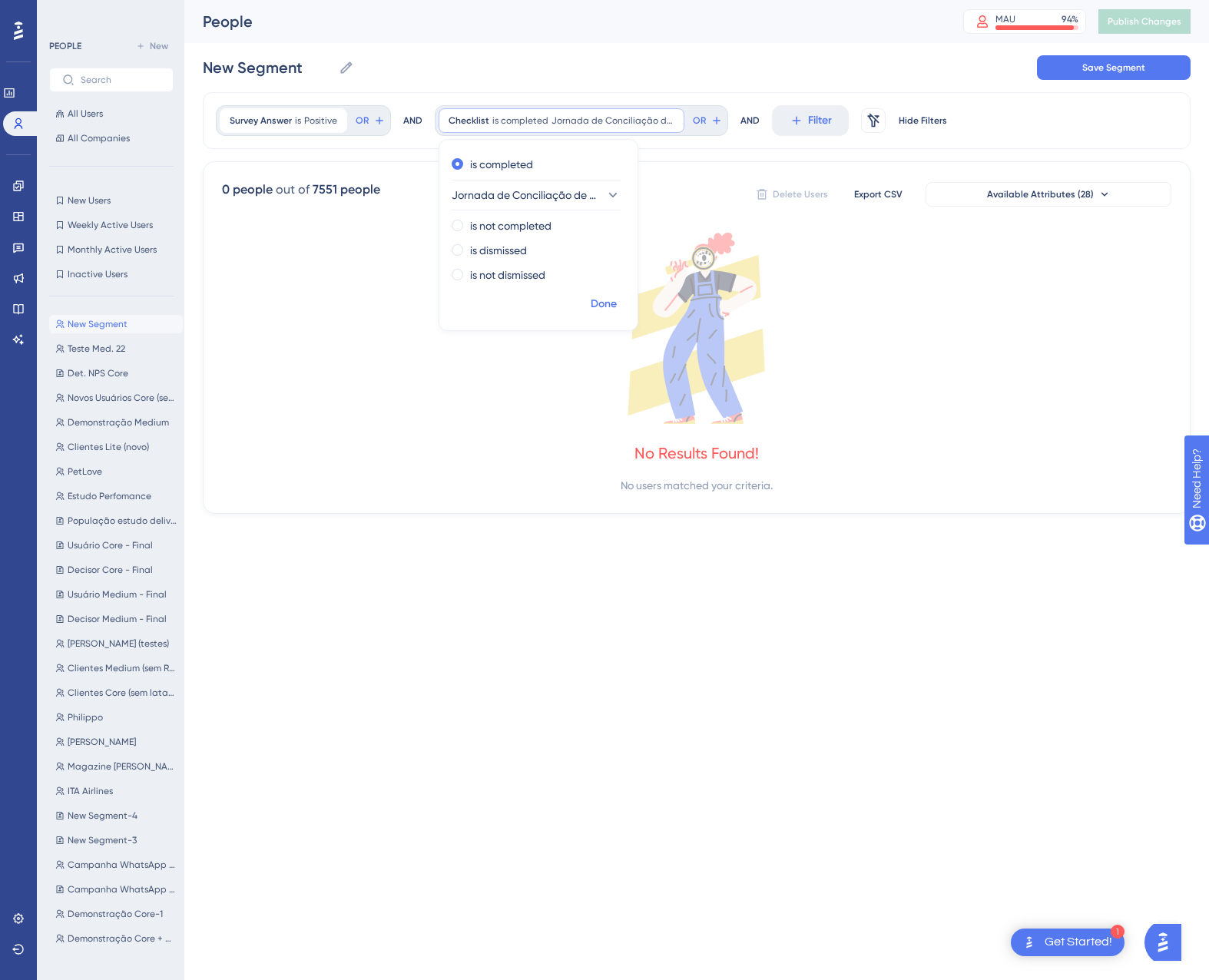
click at [593, 306] on span "Done" at bounding box center [603, 304] width 26 height 18
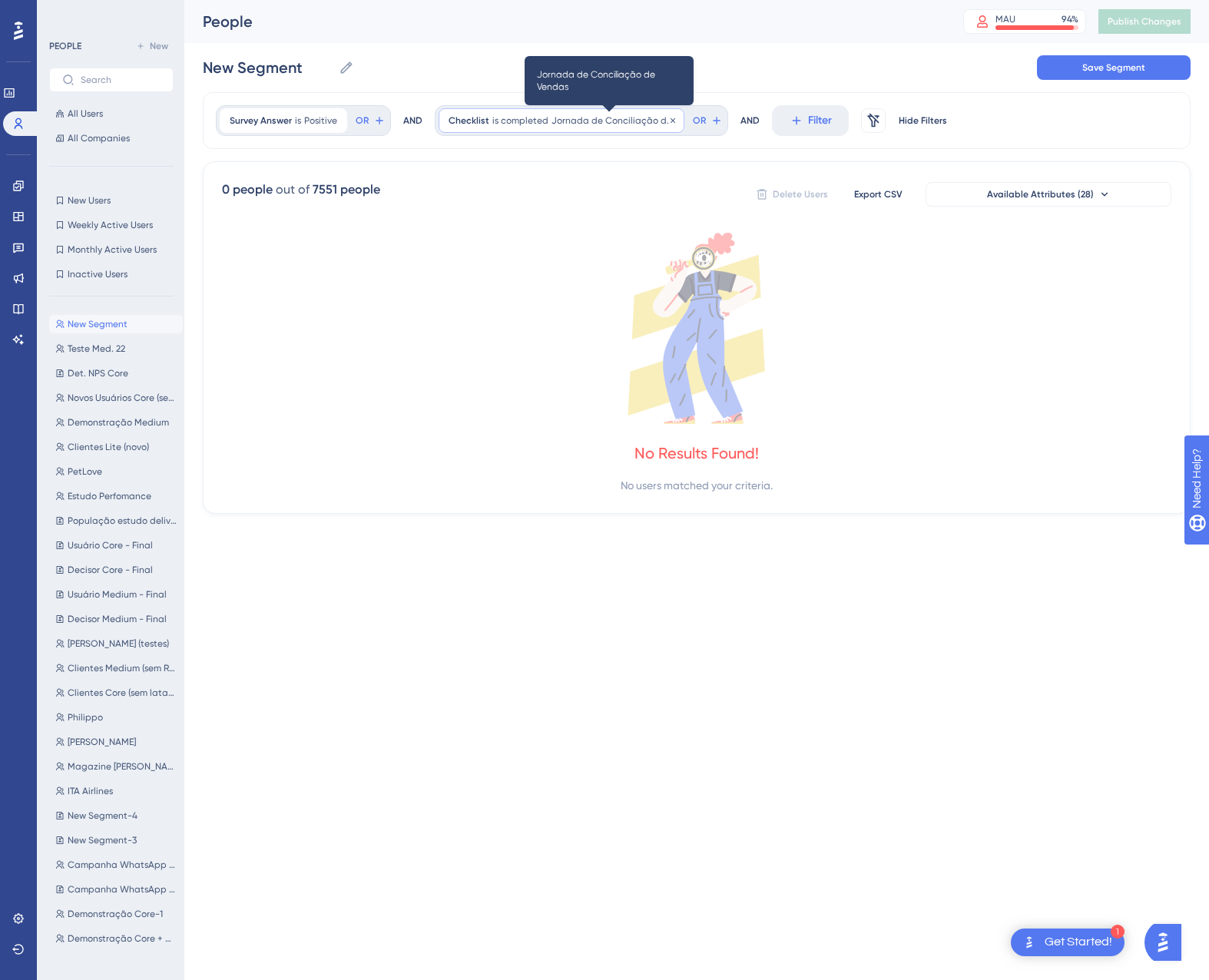
click at [587, 118] on span "Jornada de Conciliação de Vendas" at bounding box center [613, 120] width 123 height 12
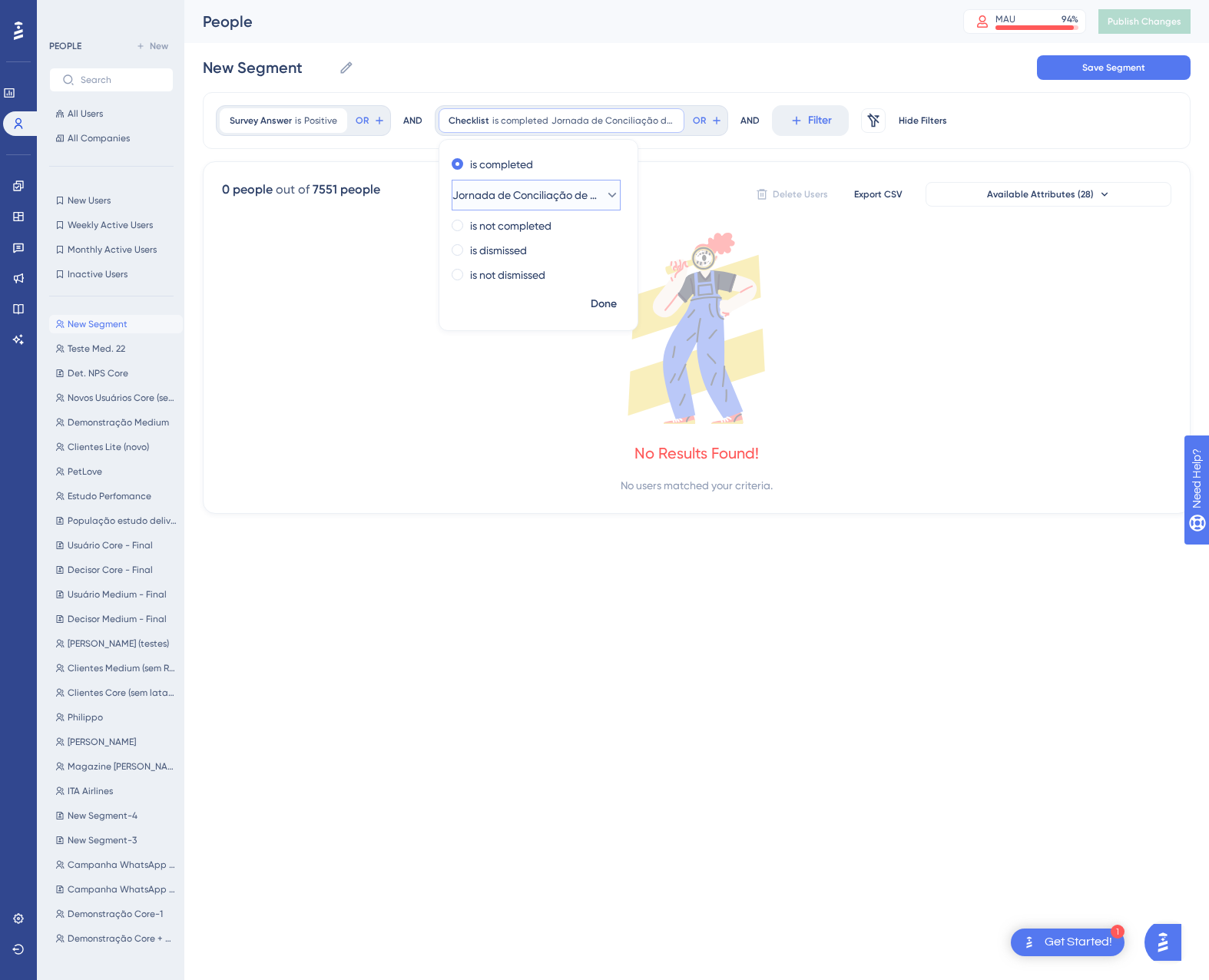
click at [555, 198] on span "Jornada de Conciliação de Vendas" at bounding box center [525, 195] width 146 height 18
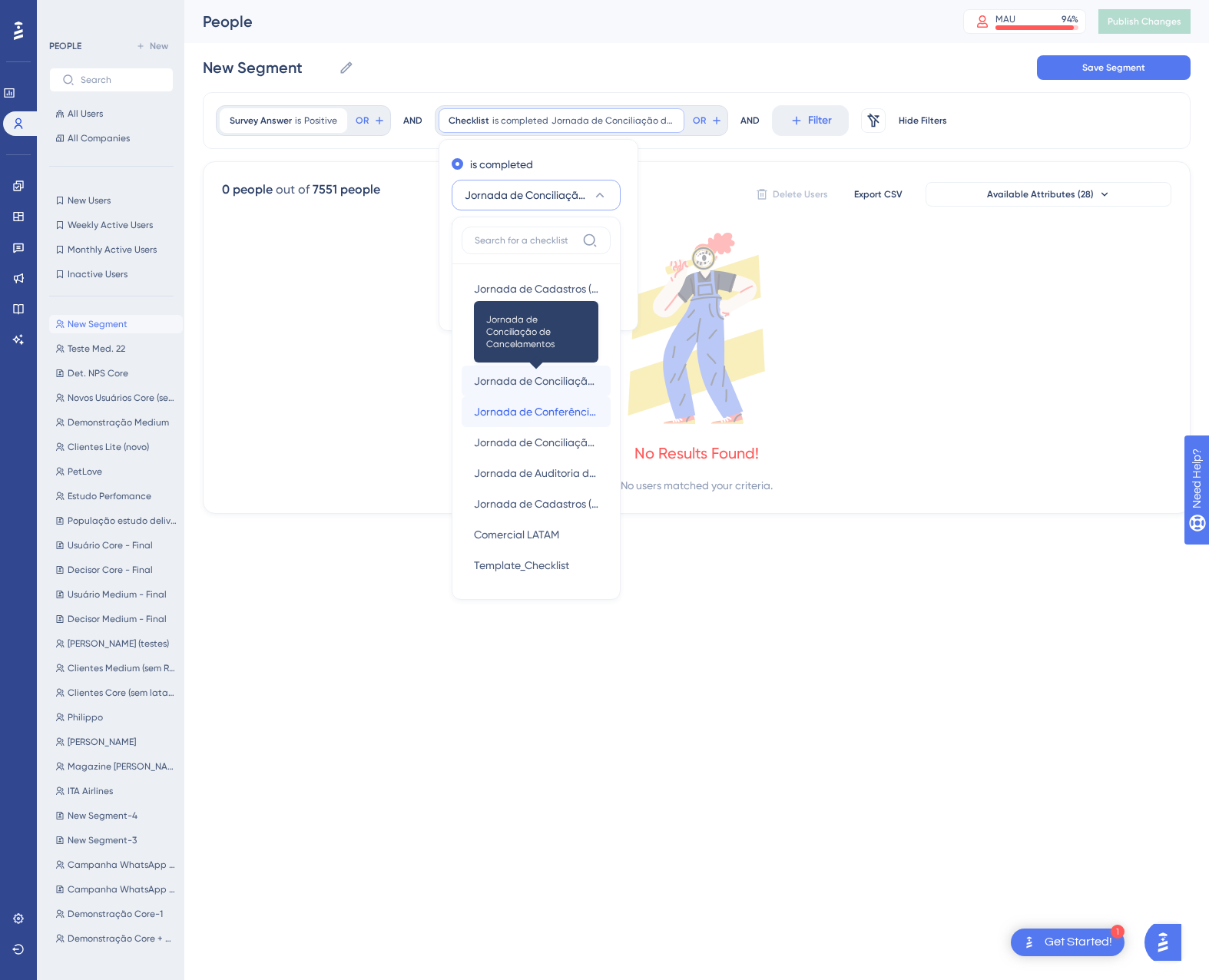
drag, startPoint x: 555, startPoint y: 409, endPoint x: 550, endPoint y: 379, distance: 30.4
click at [550, 379] on div "Jornada de Cadastros (Med. 22) Jornada de Cadastros (Med. 22) Jornada de Cadast…" at bounding box center [536, 427] width 149 height 307
click at [550, 379] on span "Jornada de Conciliação de Cancelamentos" at bounding box center [535, 381] width 124 height 18
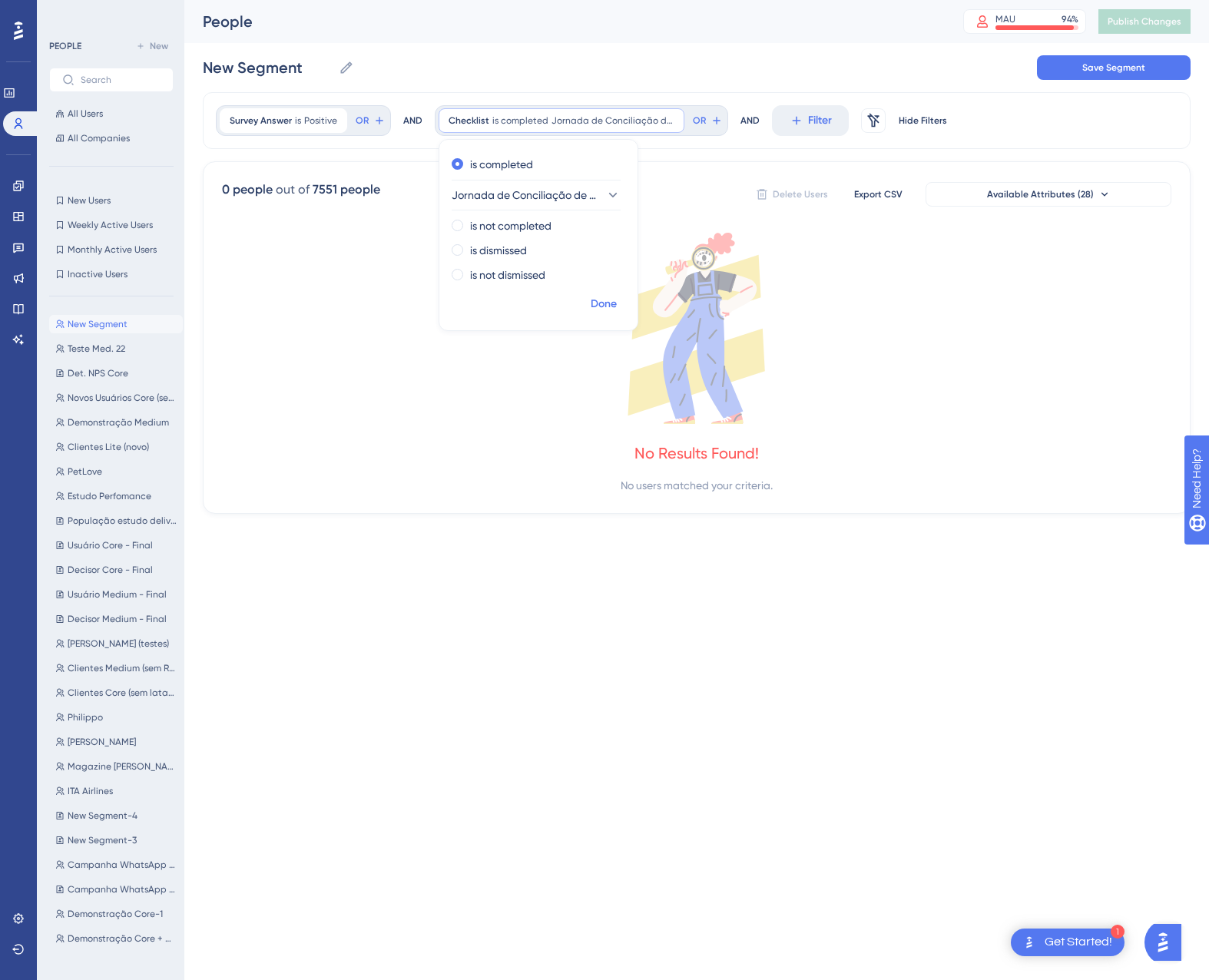
click at [604, 306] on span "Done" at bounding box center [603, 304] width 26 height 18
click at [605, 128] on div "Checklist is completed Jornada de Conciliação de Cancelamentos Jornada de Conci…" at bounding box center [561, 120] width 245 height 25
click at [509, 255] on label "is dismissed" at bounding box center [498, 250] width 57 height 18
click at [599, 304] on span "Done" at bounding box center [603, 304] width 26 height 18
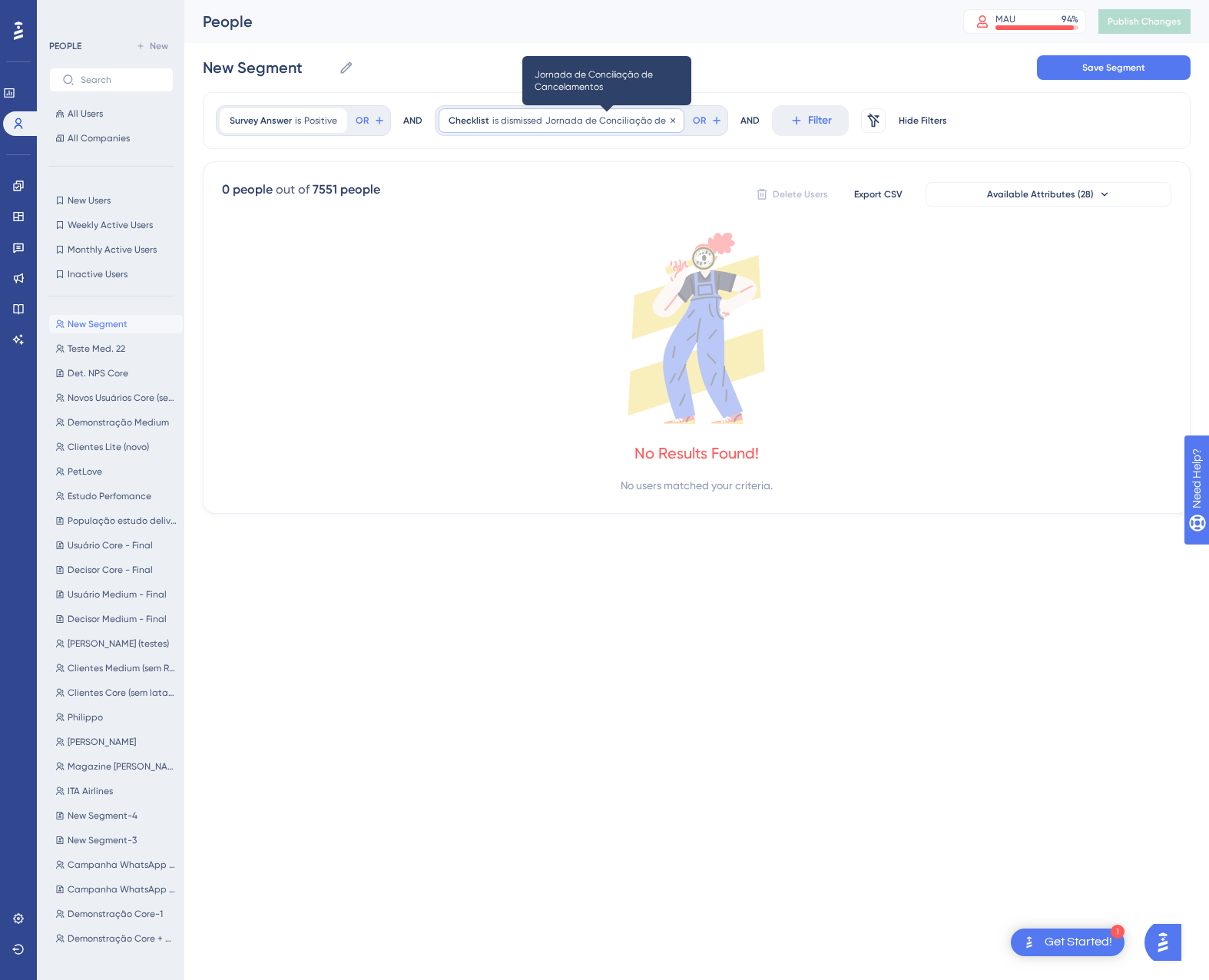
click at [605, 121] on span "Jornada de Conciliação de Cancelamentos" at bounding box center [610, 120] width 129 height 12
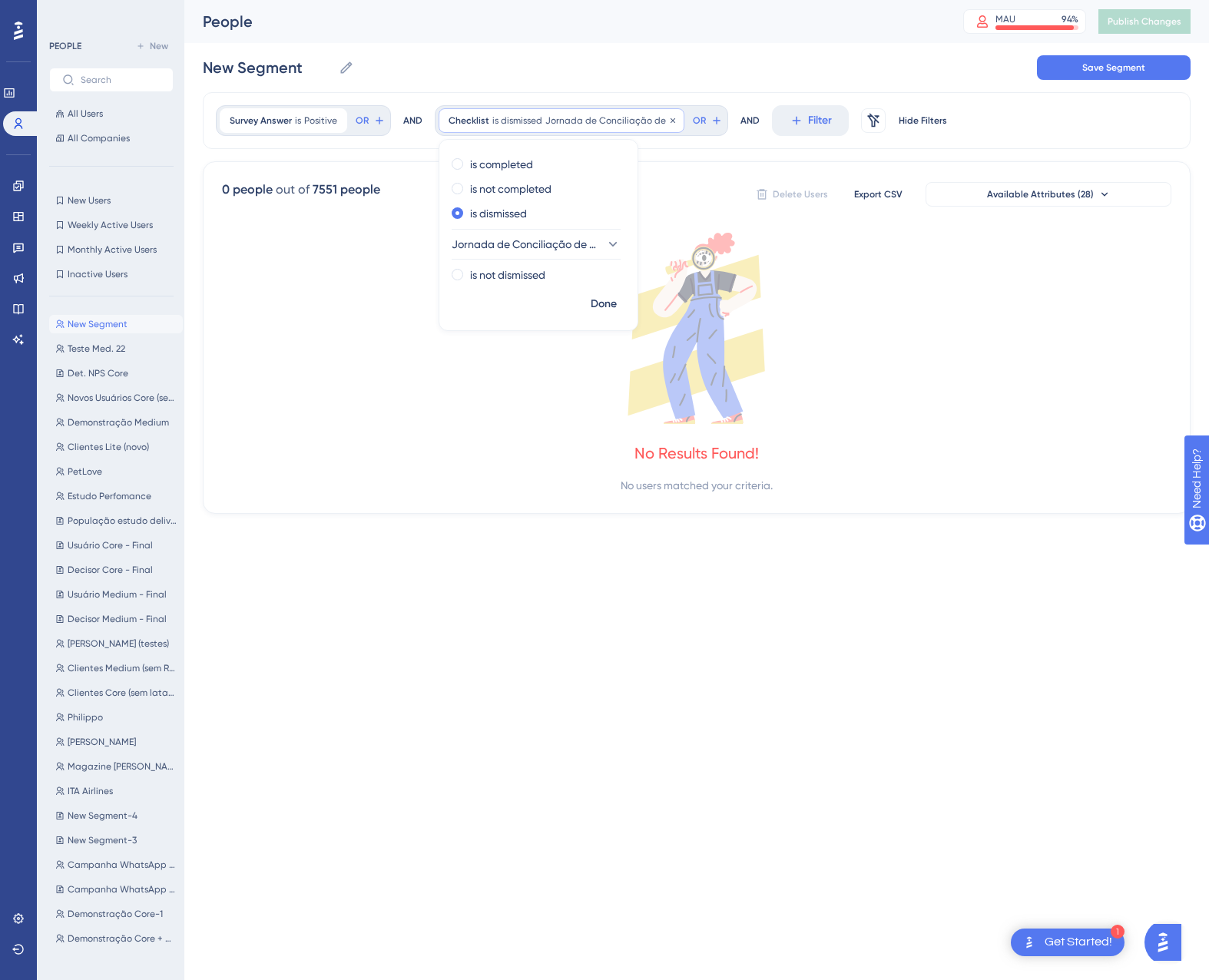
click at [634, 128] on div "Checklist is dismissed Jornada de Conciliação de Cancelamentos Jornada de Conci…" at bounding box center [561, 120] width 245 height 25
click at [521, 156] on label "is completed" at bounding box center [501, 165] width 63 height 18
click at [510, 208] on button "Jornada de Conciliação de Cancelamentos" at bounding box center [536, 194] width 169 height 30
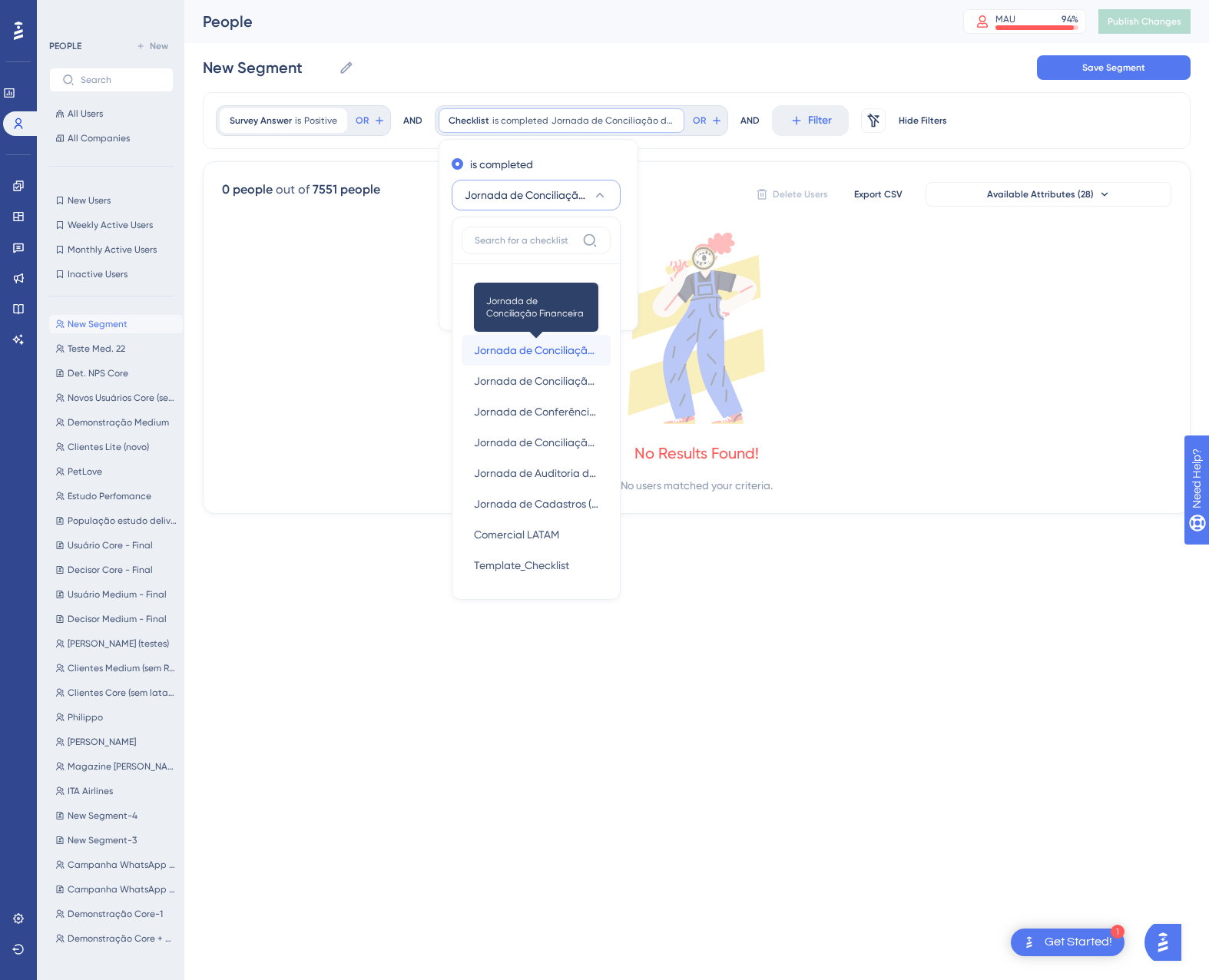
click at [527, 346] on span "Jornada de Conciliação Financeira" at bounding box center [535, 350] width 124 height 18
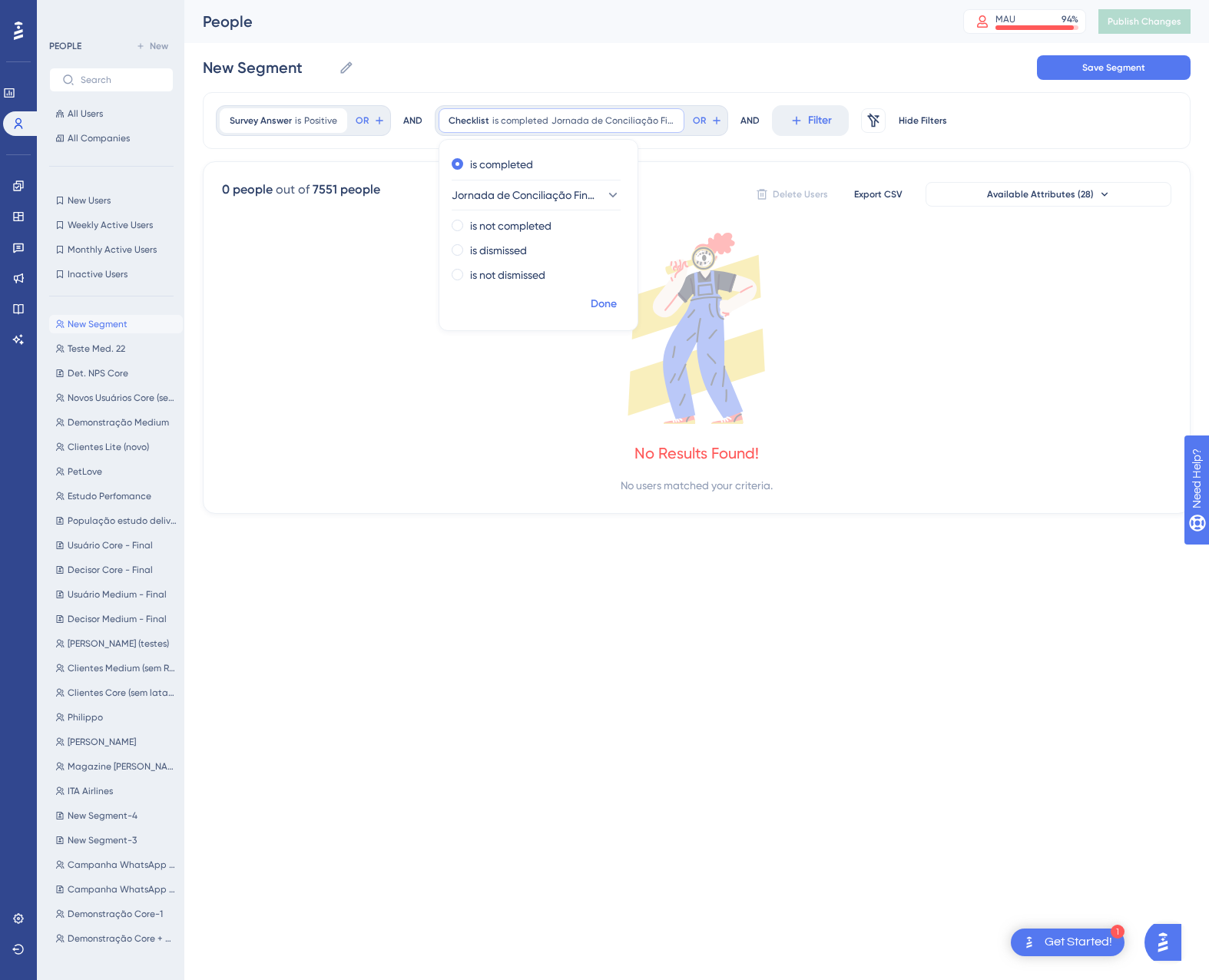
click at [585, 305] on button "Done" at bounding box center [603, 304] width 43 height 28
click at [668, 118] on icon at bounding box center [673, 120] width 9 height 9
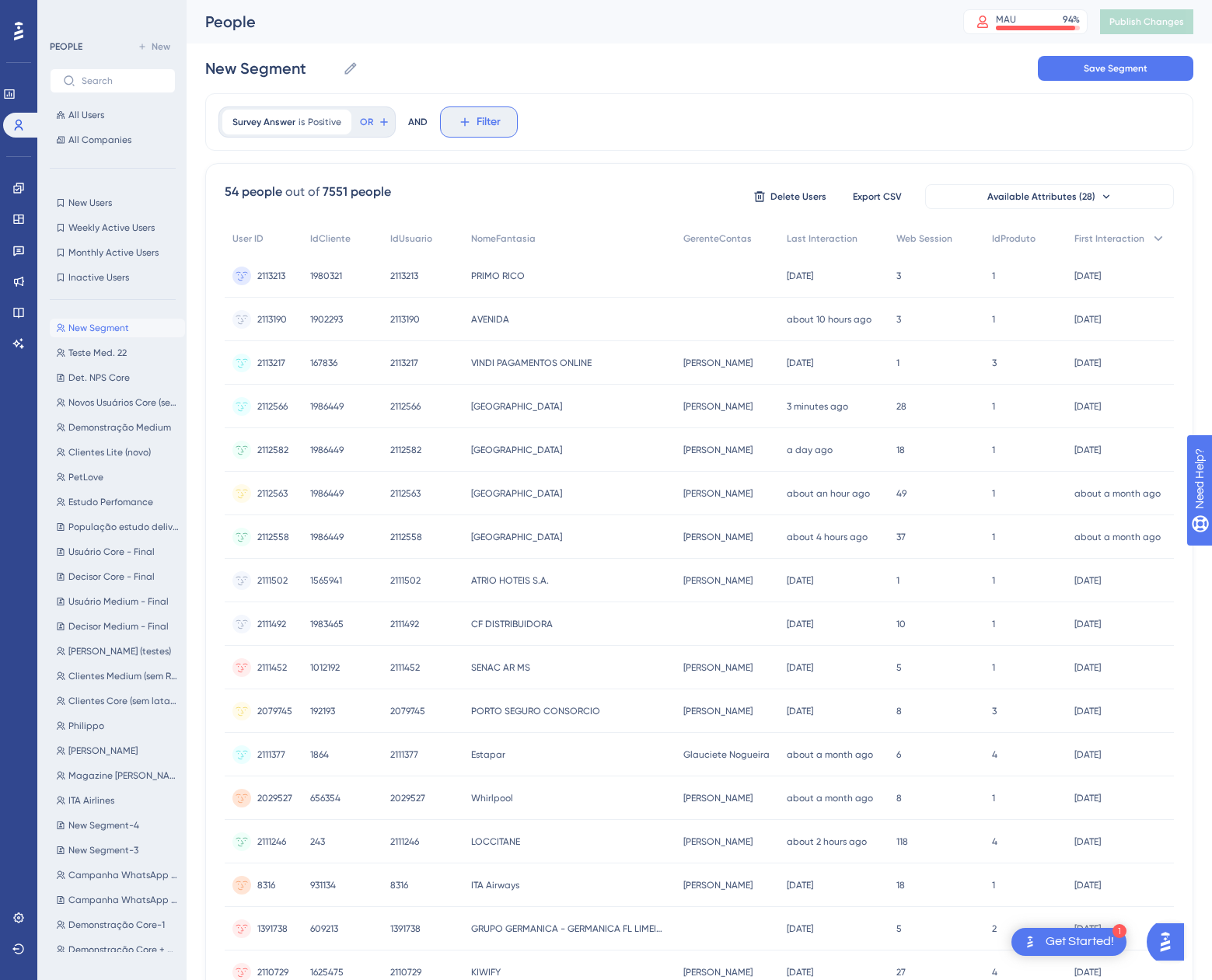
click at [492, 125] on span "Filter" at bounding box center [489, 122] width 24 height 19
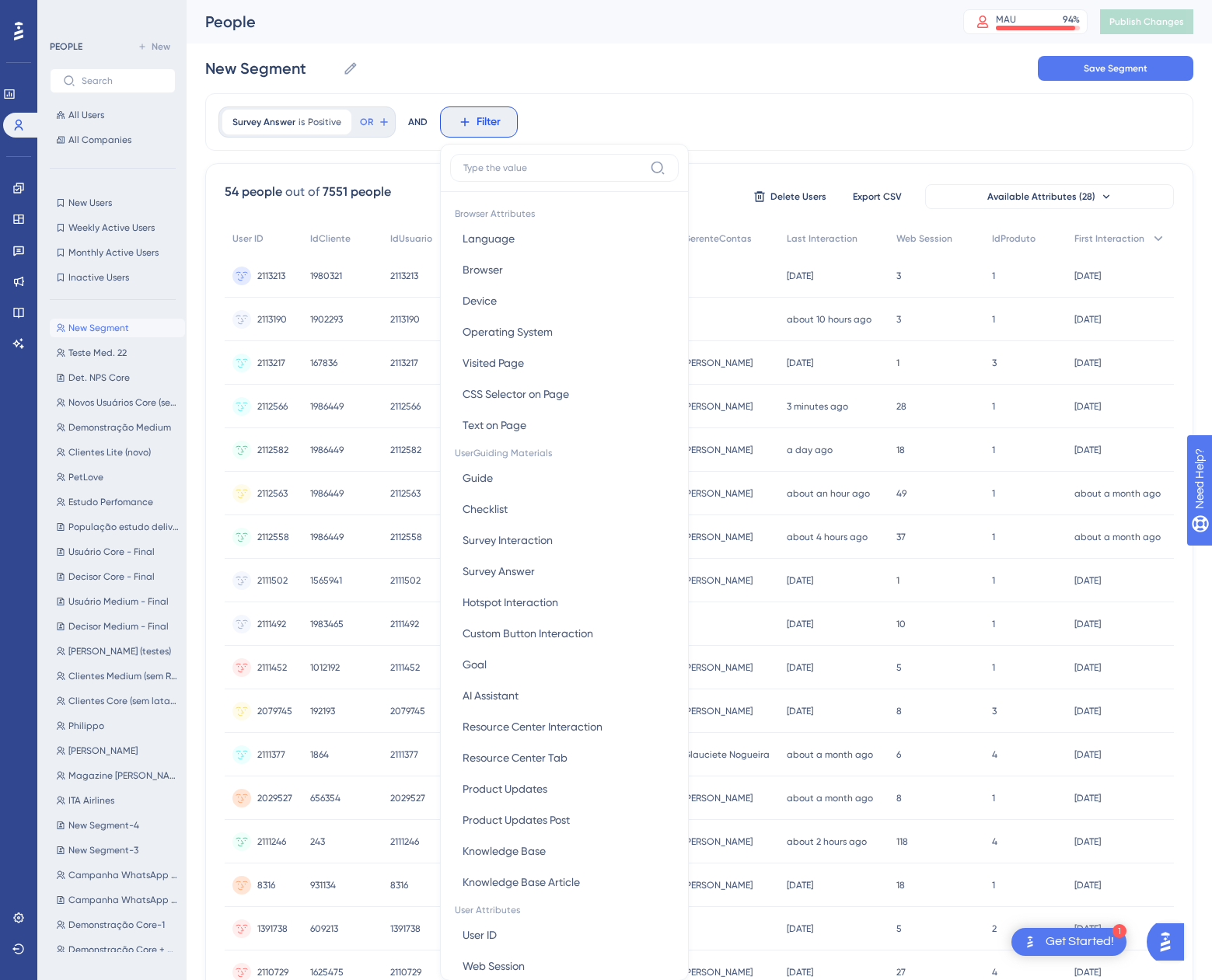
scroll to position [73, 0]
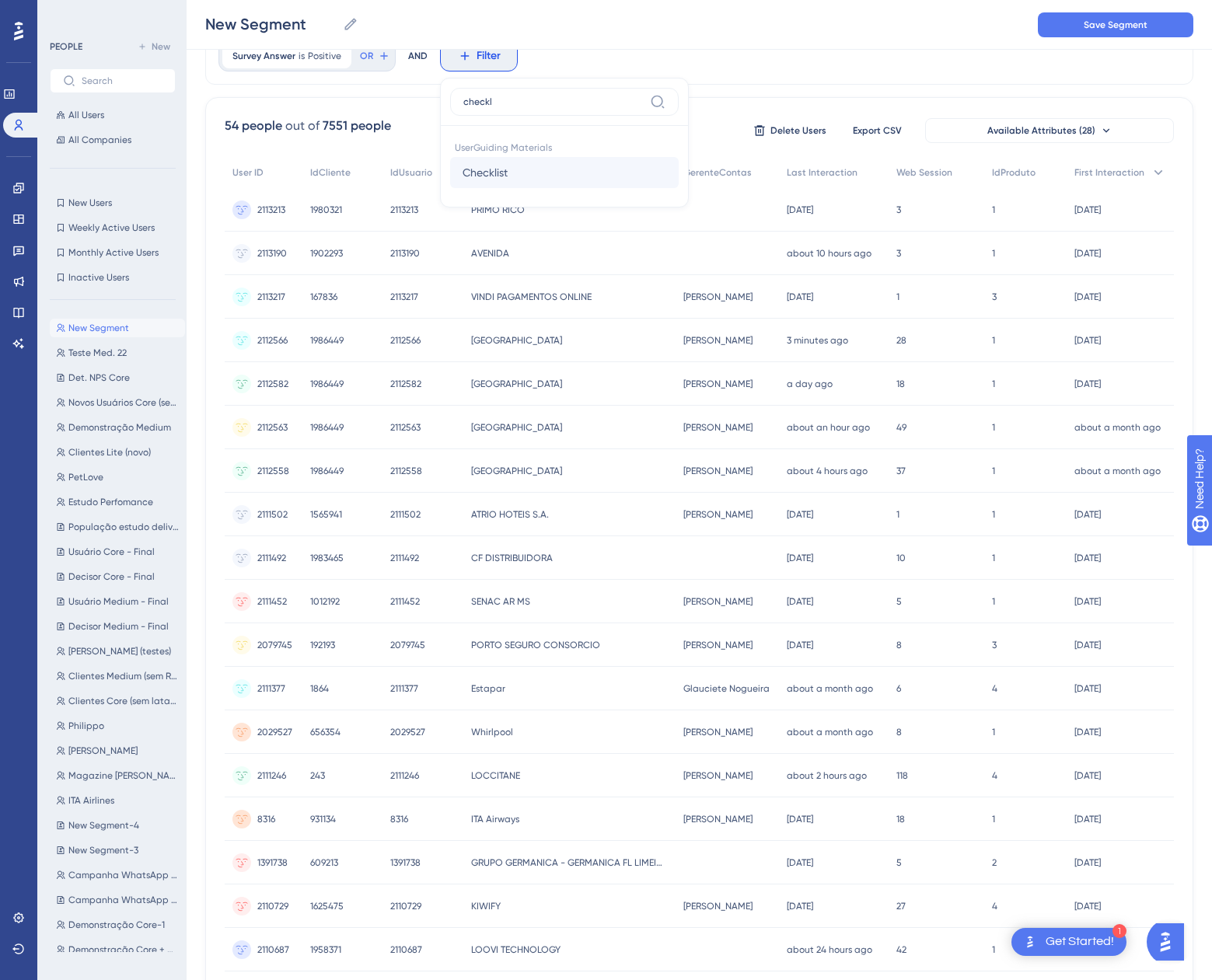
type input "checkl"
click at [519, 167] on button "Checklist Checklist" at bounding box center [565, 172] width 229 height 31
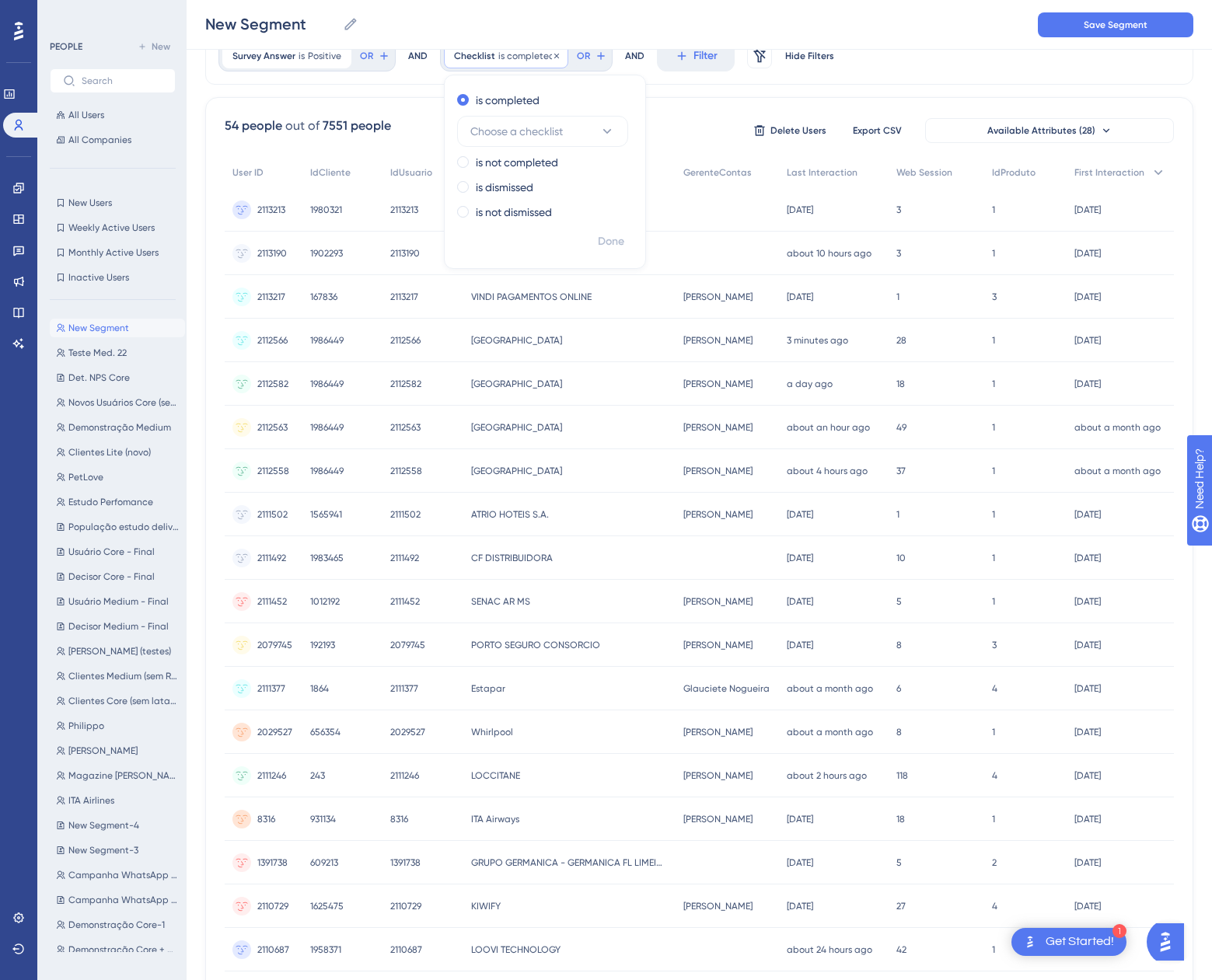
click at [510, 56] on span "is completed" at bounding box center [526, 55] width 57 height 12
click at [510, 56] on button "Filter" at bounding box center [479, 55] width 78 height 31
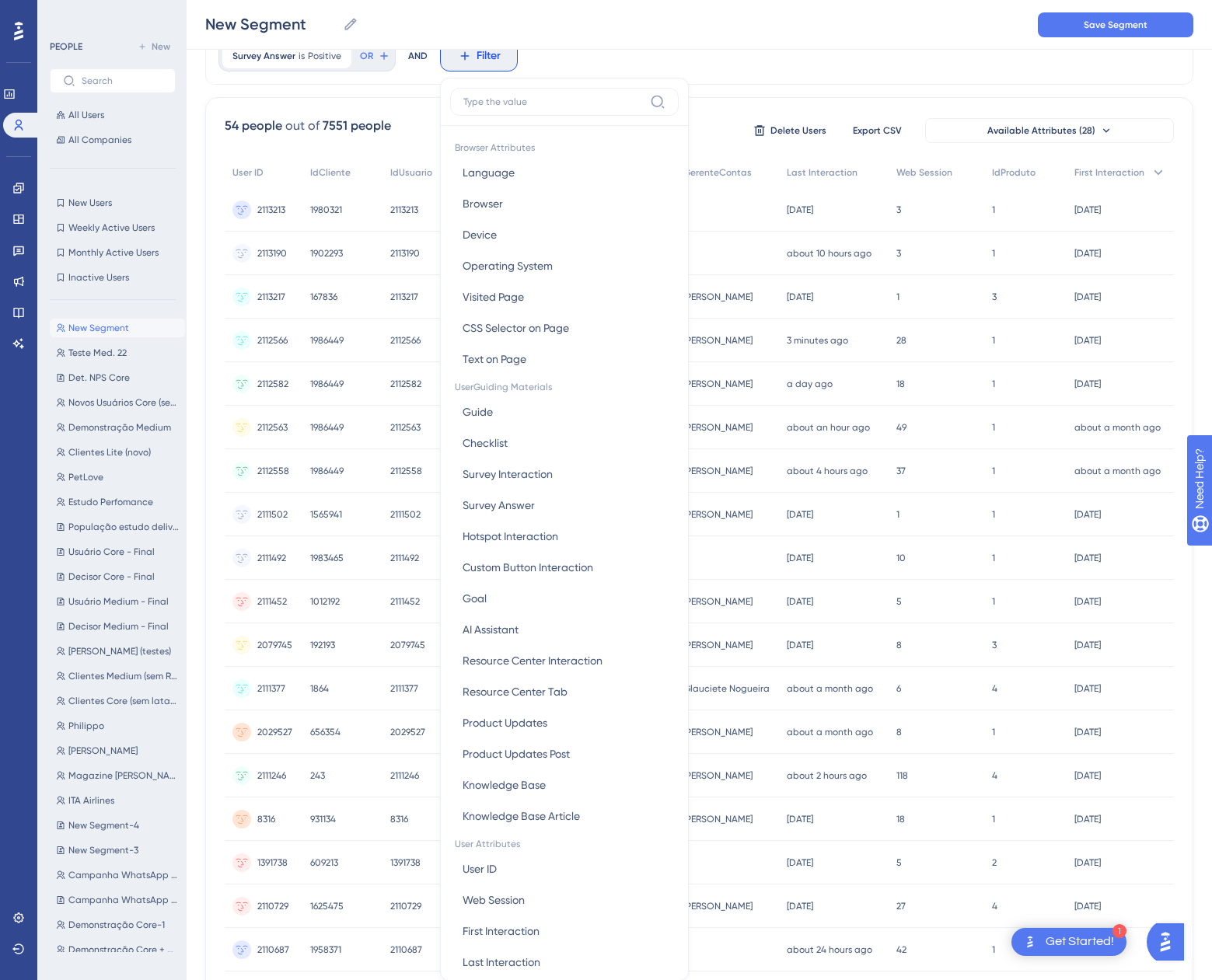
scroll to position [112, 0]
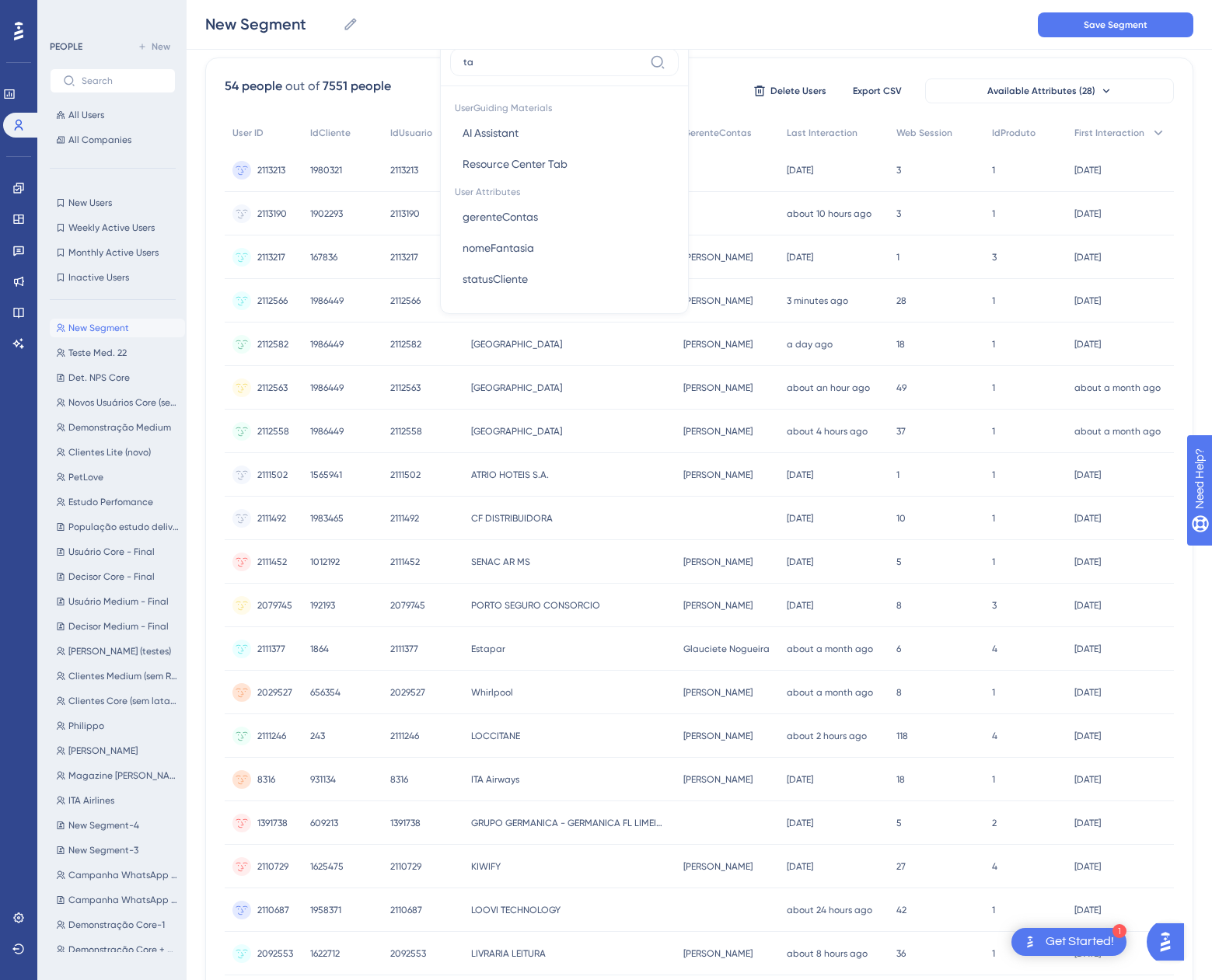
type input "t"
type input "gui"
click at [473, 137] on span "Guide" at bounding box center [478, 133] width 31 height 19
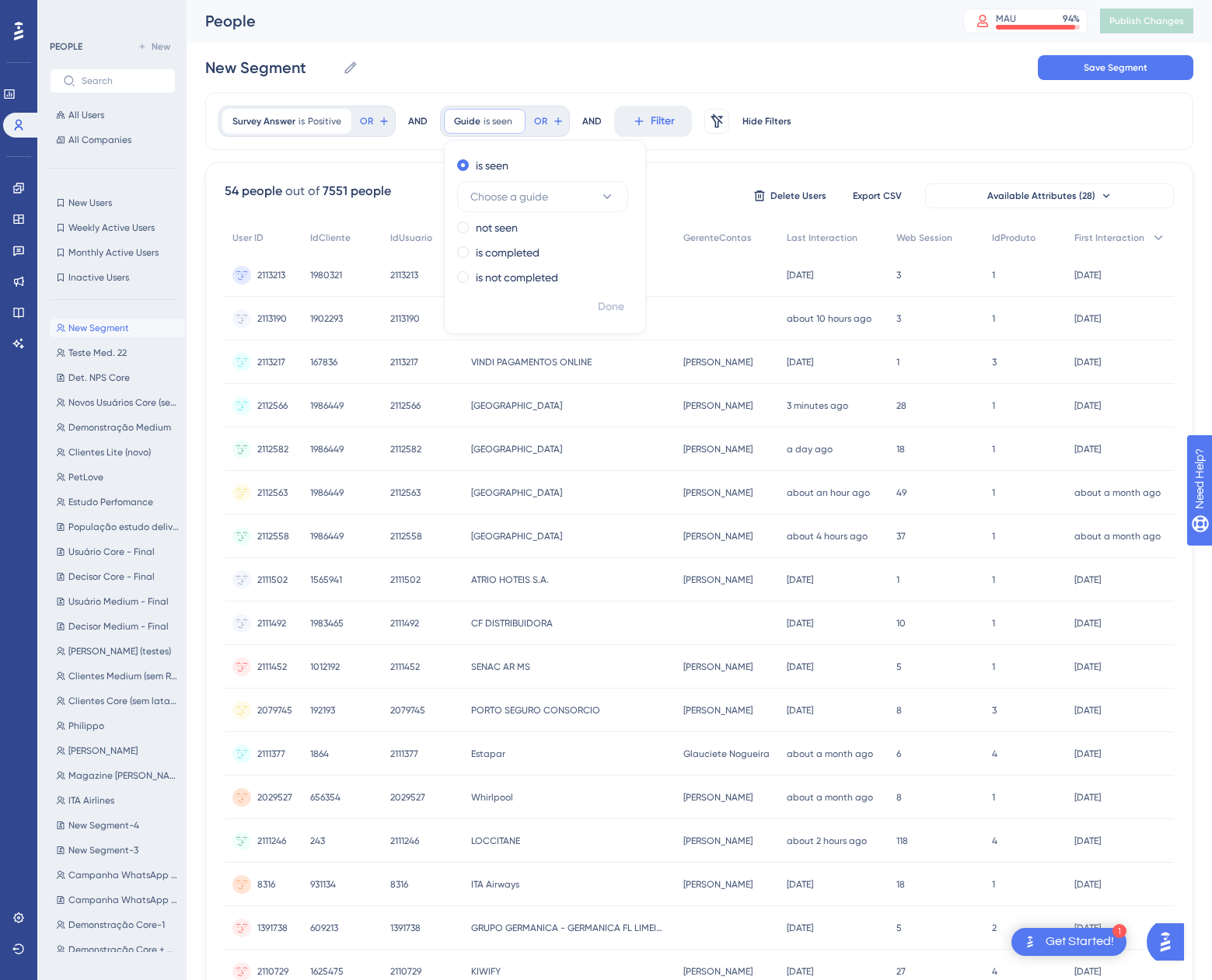
scroll to position [0, 0]
click at [518, 257] on label "is completed" at bounding box center [507, 253] width 63 height 19
click at [531, 241] on span "Choose a guide" at bounding box center [509, 248] width 78 height 19
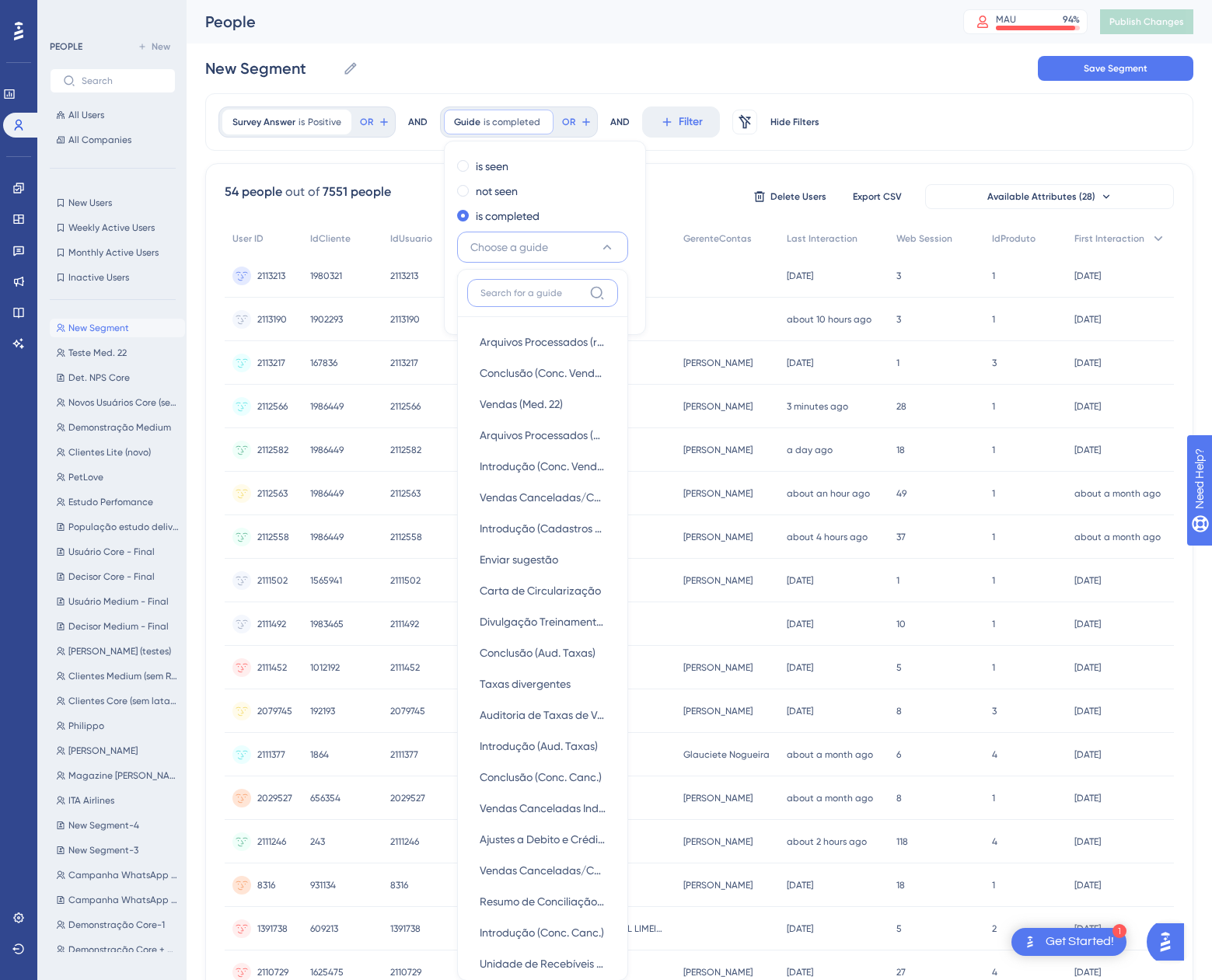
scroll to position [64, 0]
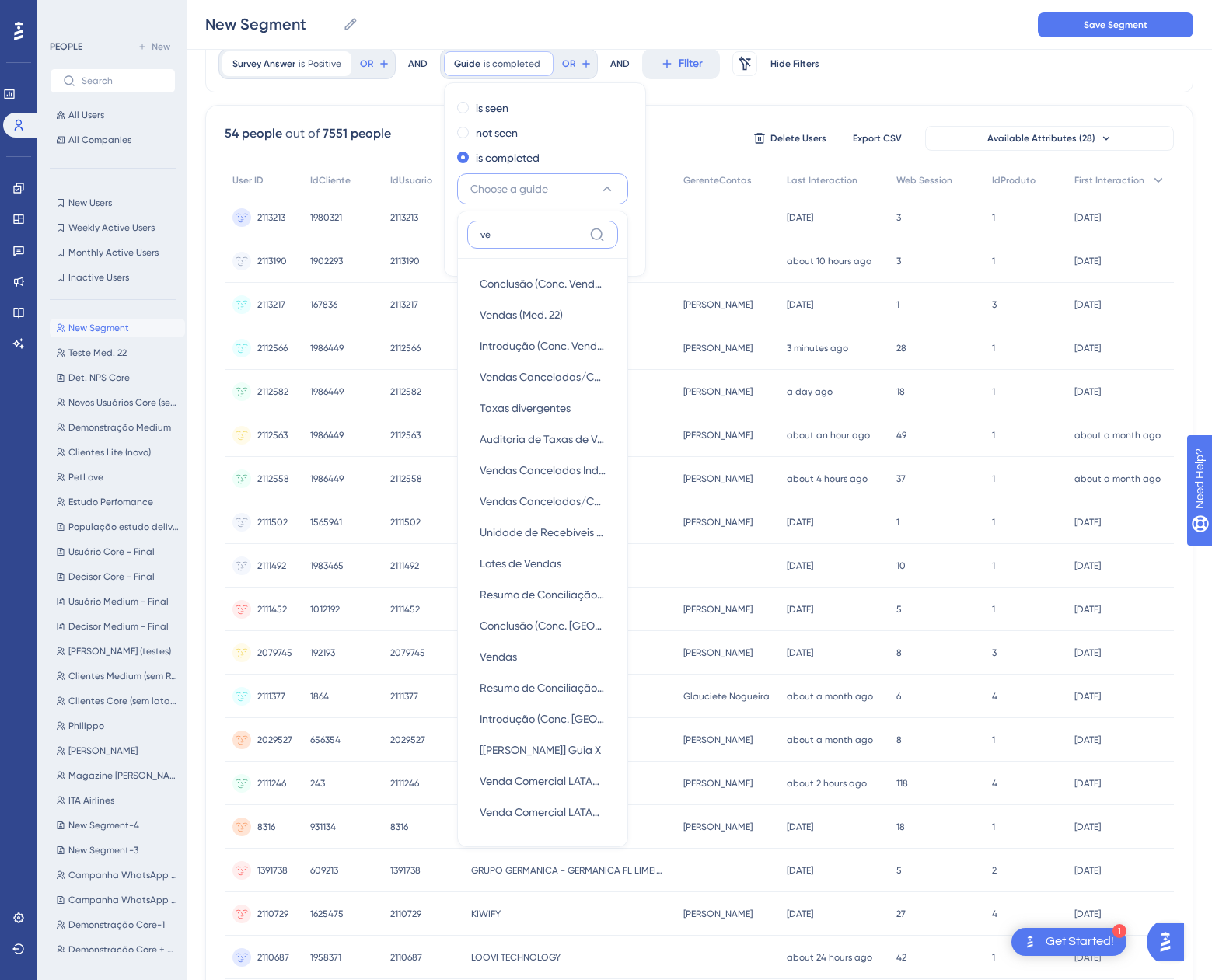
type input "v"
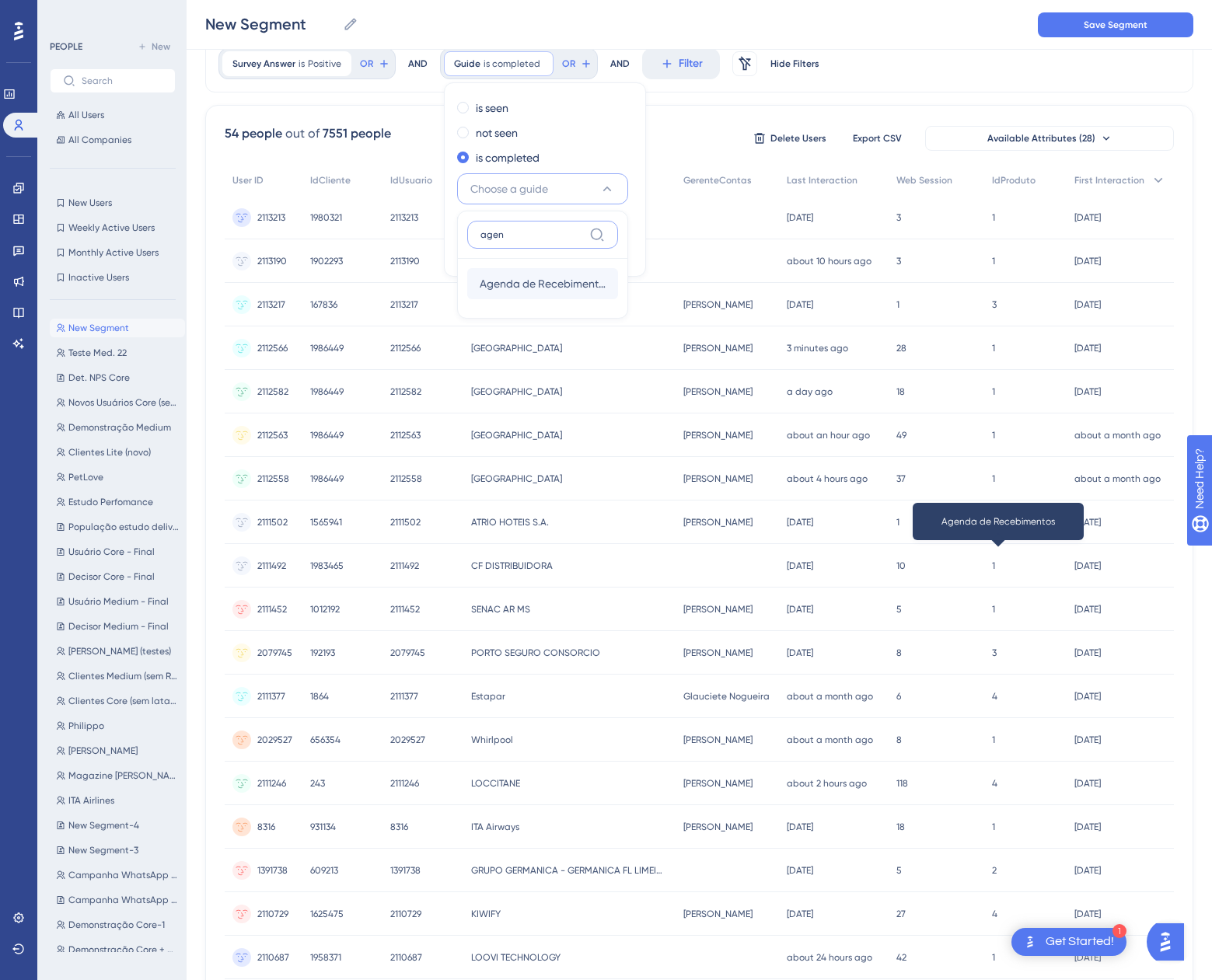
type input "agen"
click at [543, 281] on span "Agenda de Recebimentos" at bounding box center [542, 284] width 126 height 19
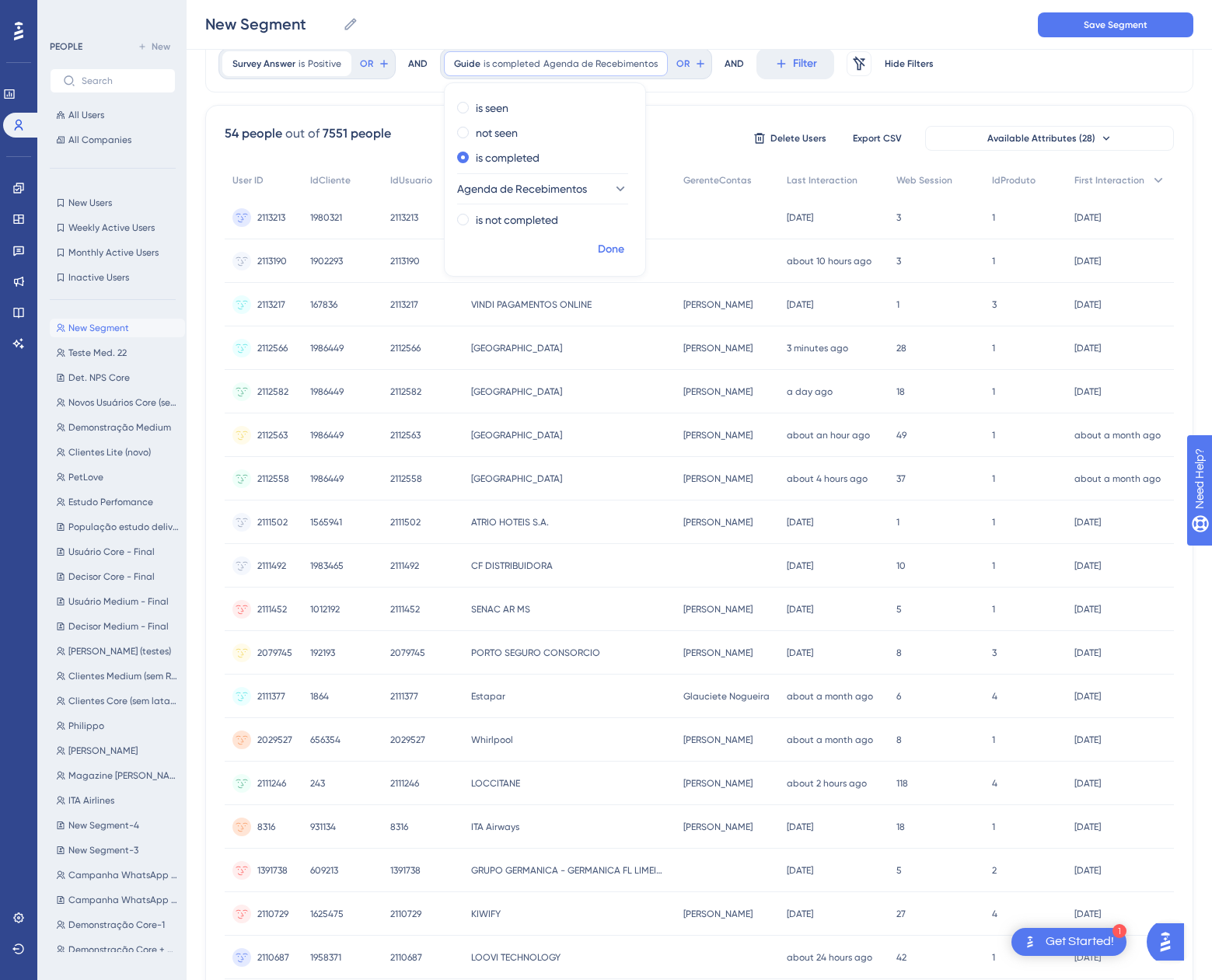
click at [616, 257] on span "Done" at bounding box center [611, 249] width 26 height 19
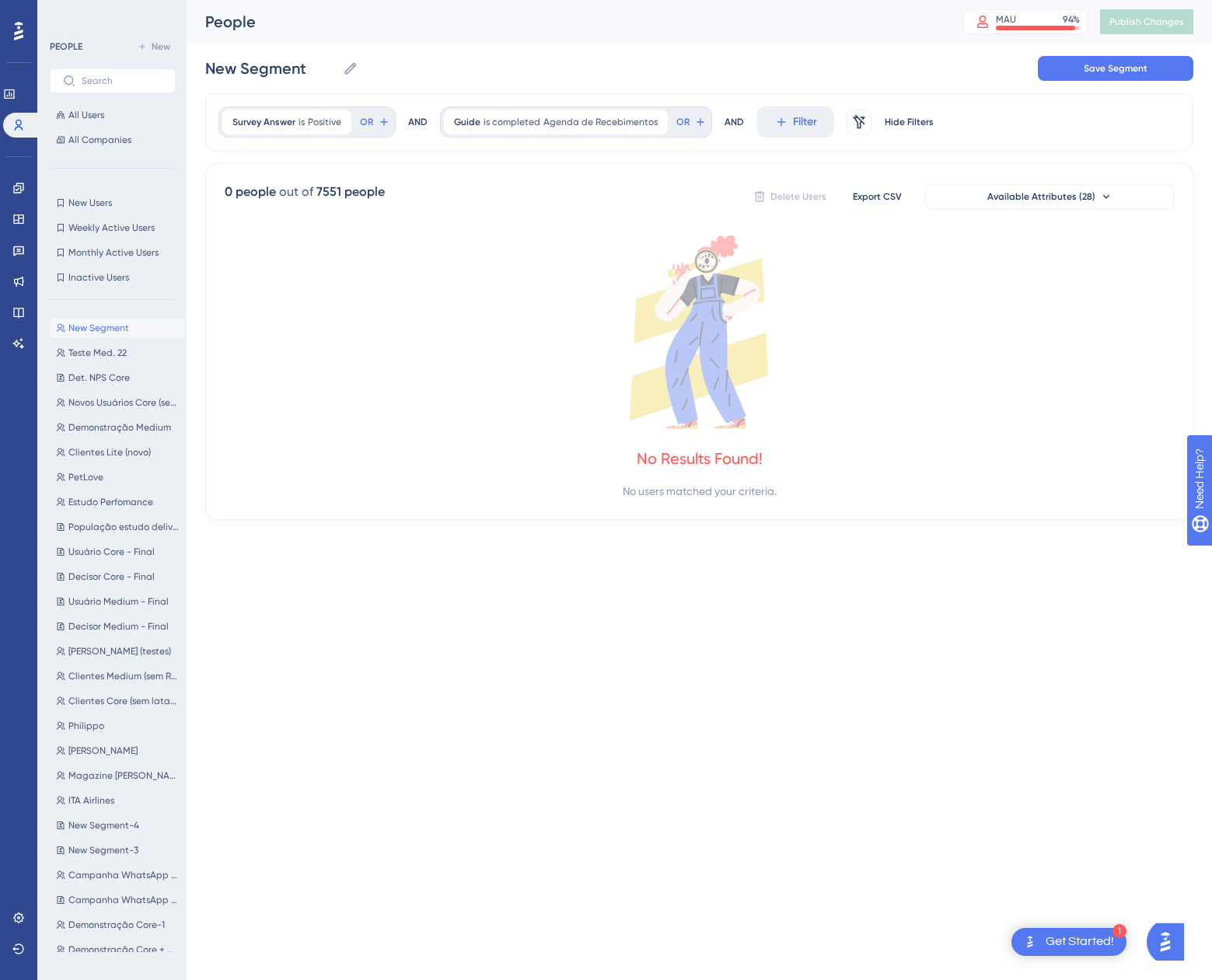
scroll to position [0, 0]
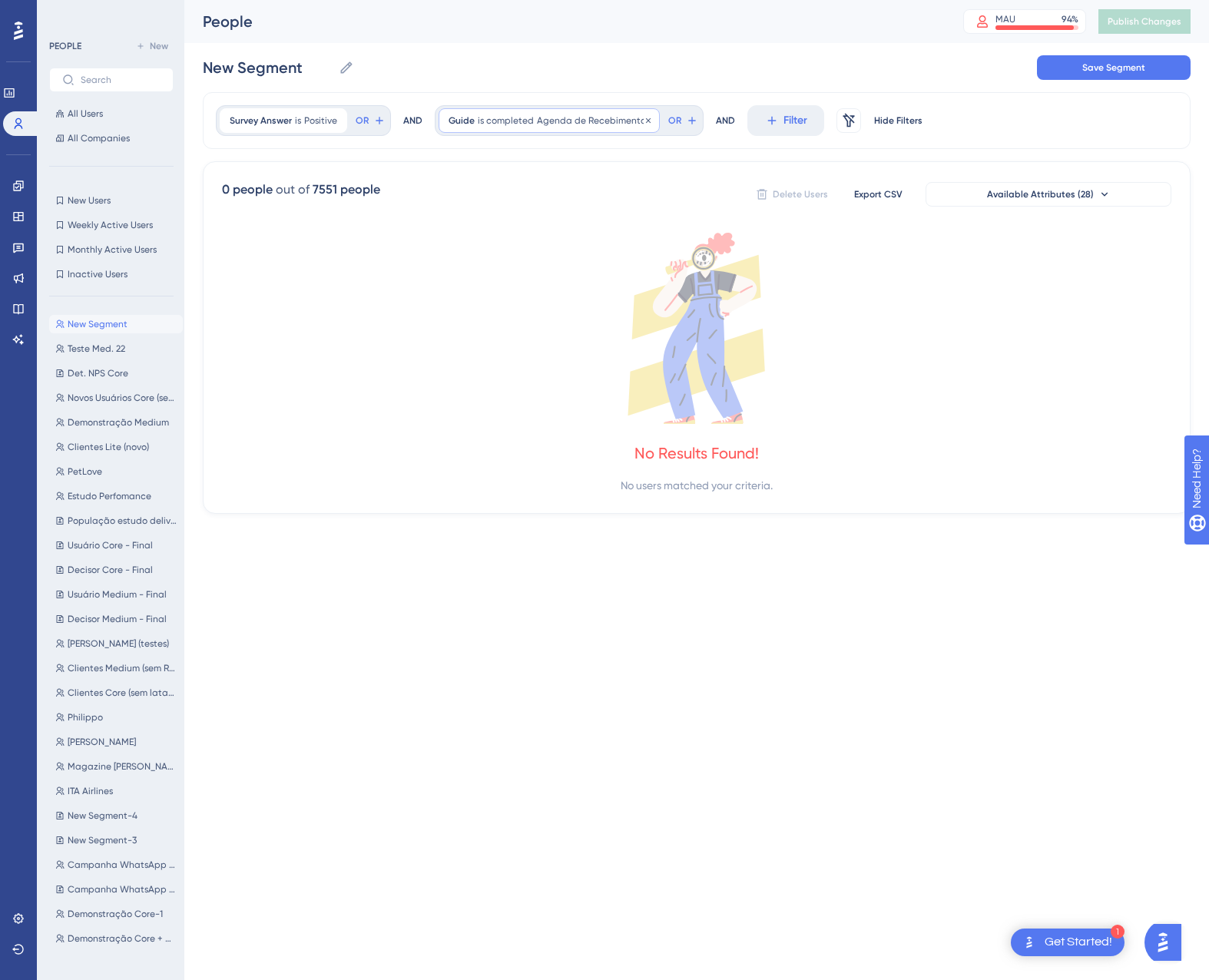
click at [570, 112] on div "Guide is completed Agenda de Recebimentos Agenda de Recebimentos Remove" at bounding box center [549, 120] width 222 height 25
click at [497, 167] on label "is seen" at bounding box center [485, 165] width 32 height 18
click at [594, 305] on span "Done" at bounding box center [603, 304] width 26 height 18
click at [544, 119] on span "Agenda de Recebimentos" at bounding box center [565, 120] width 113 height 12
click at [527, 187] on span "Agenda de Recebimentos" at bounding box center [516, 195] width 128 height 18
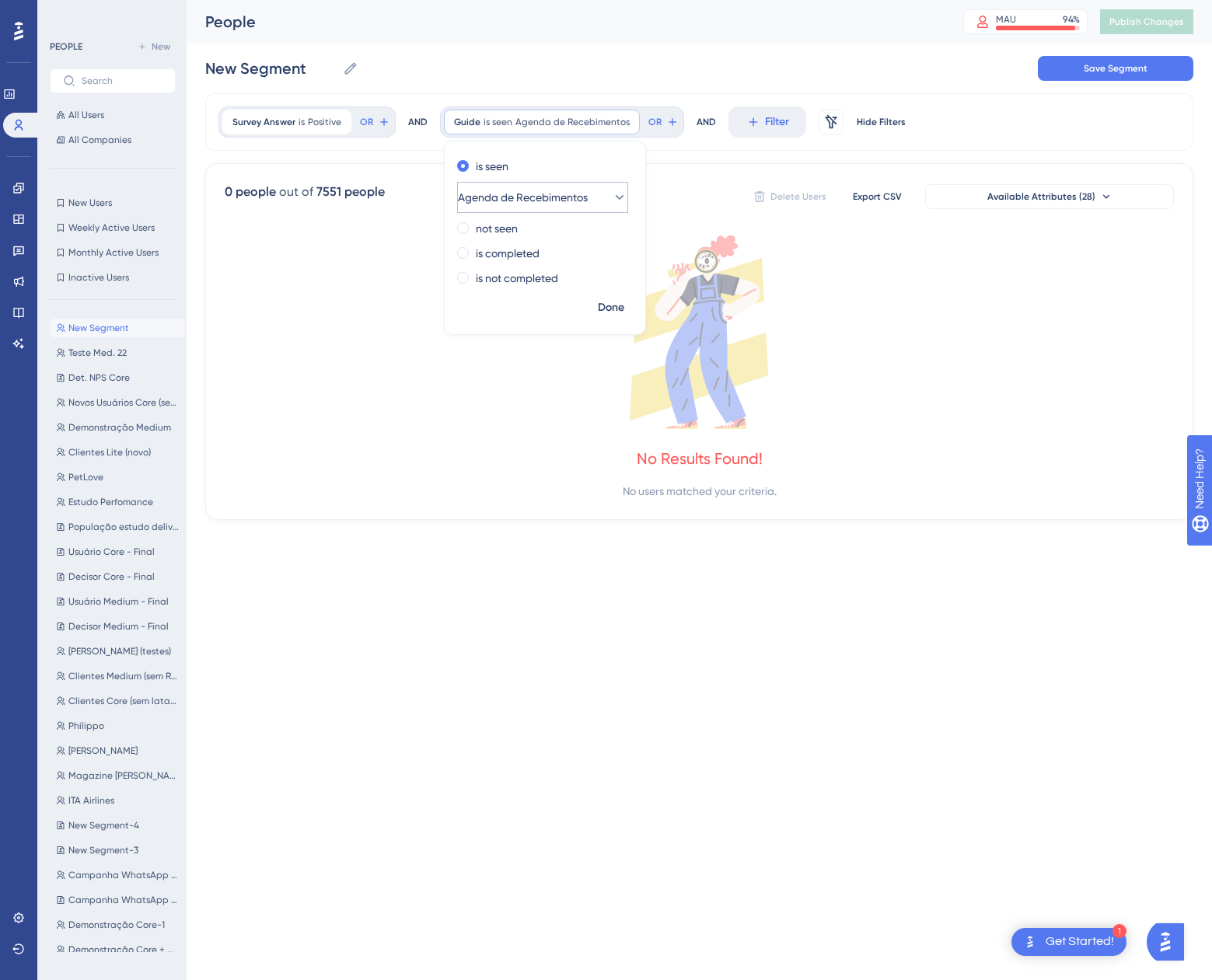
scroll to position [81, 0]
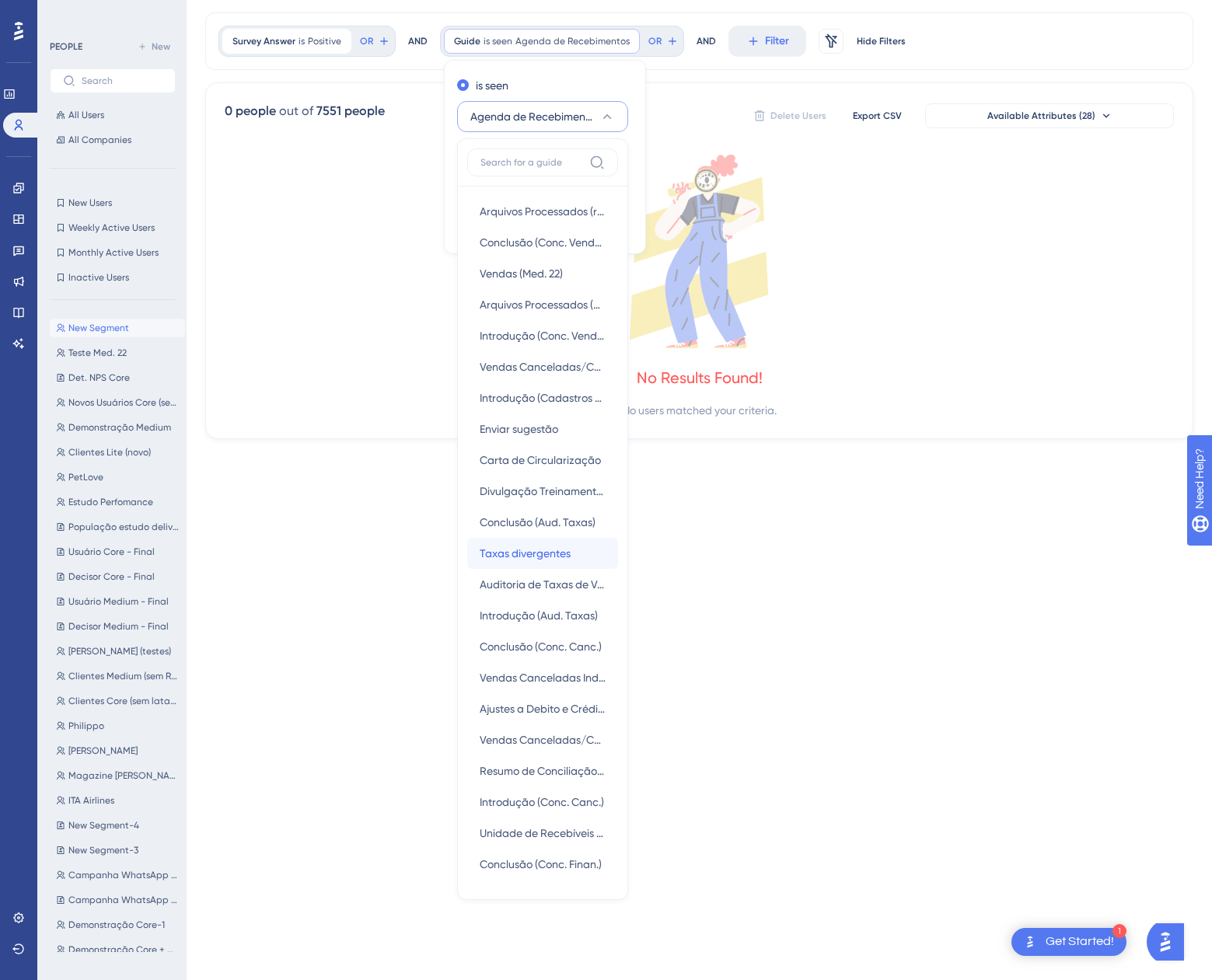
click at [517, 556] on span "Taxas divergentes" at bounding box center [525, 554] width 91 height 19
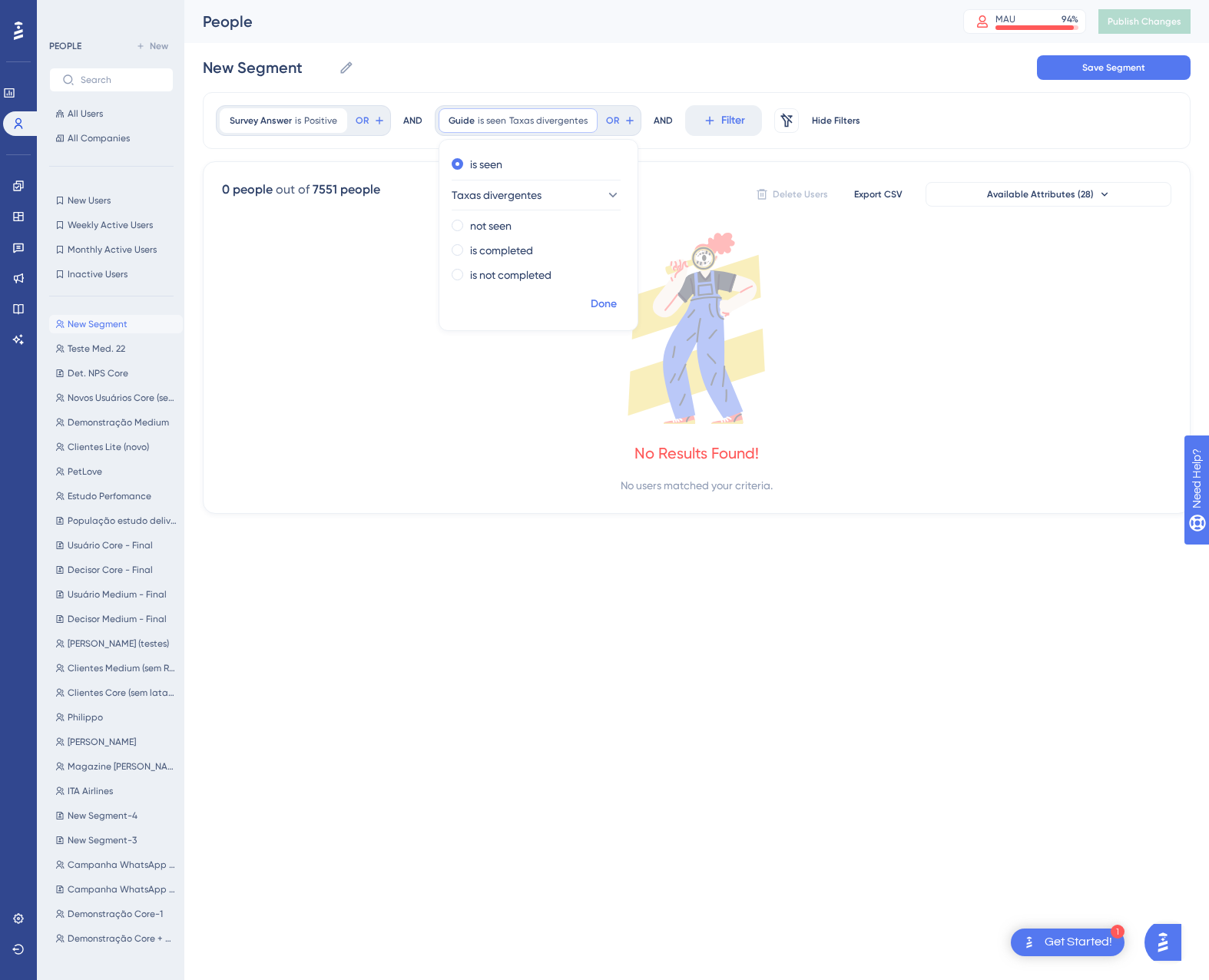
click at [609, 302] on span "Done" at bounding box center [603, 304] width 26 height 18
click at [584, 120] on icon at bounding box center [586, 120] width 5 height 5
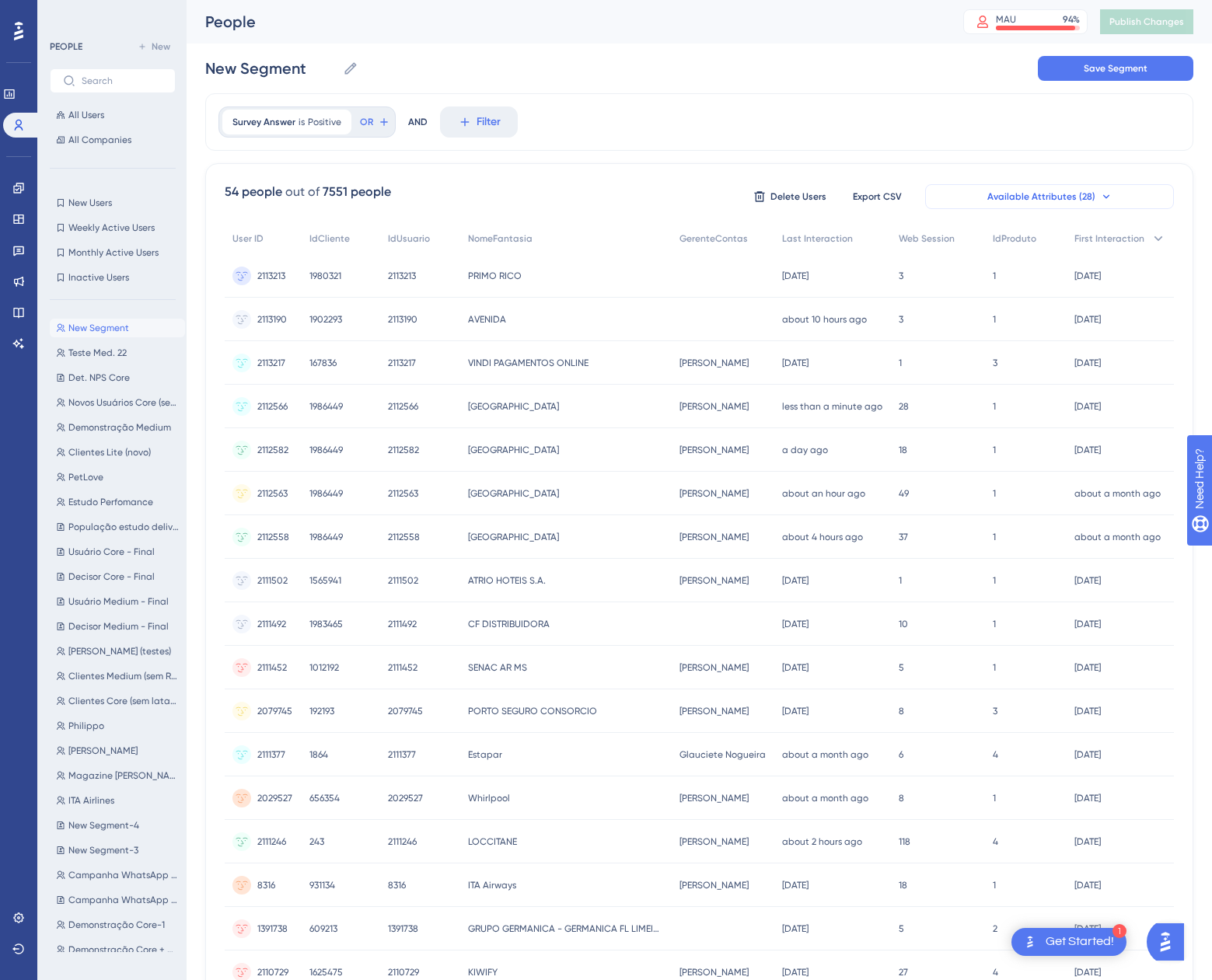
click at [1022, 198] on span "Available Attributes (28)" at bounding box center [1042, 196] width 108 height 12
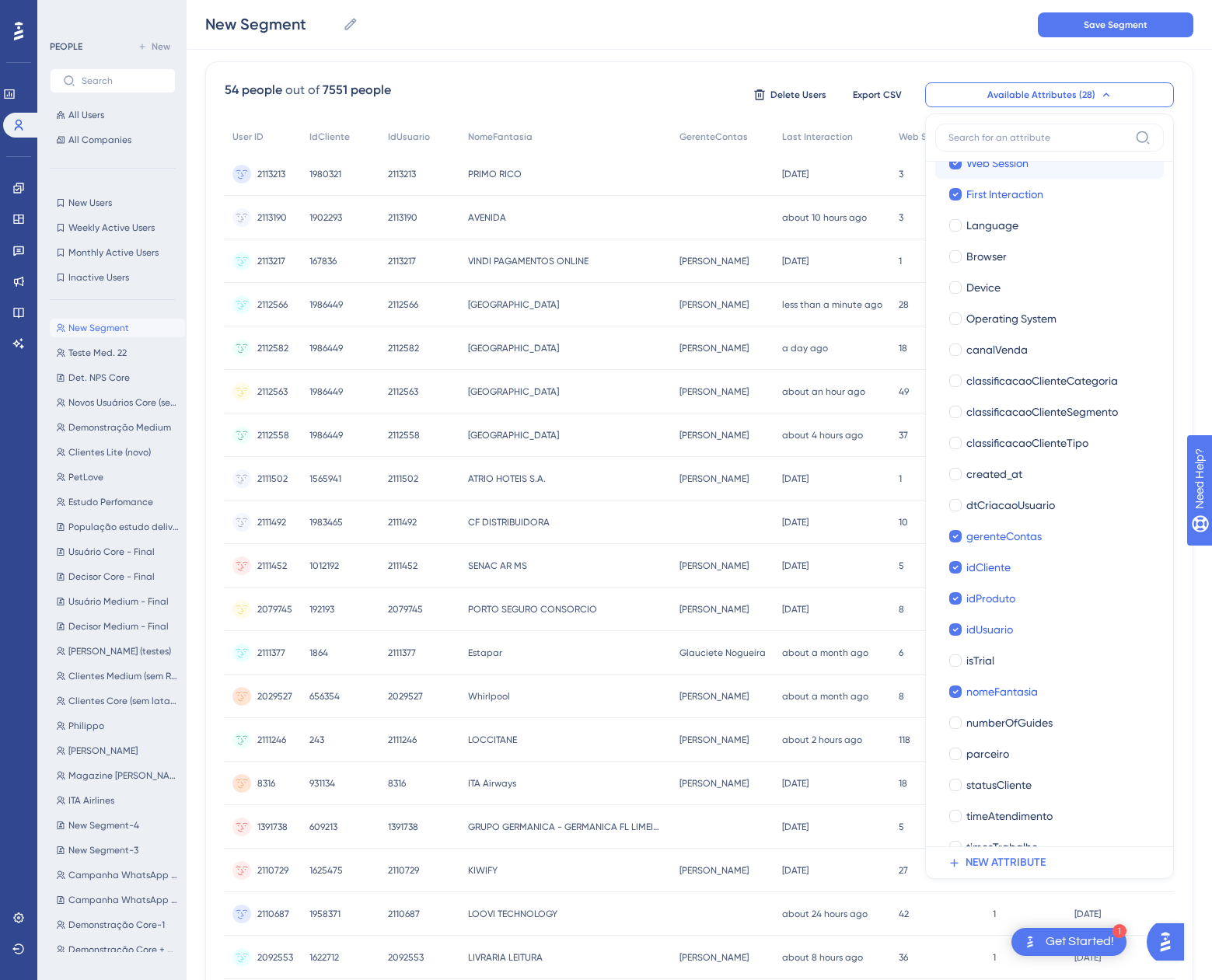
scroll to position [205, 0]
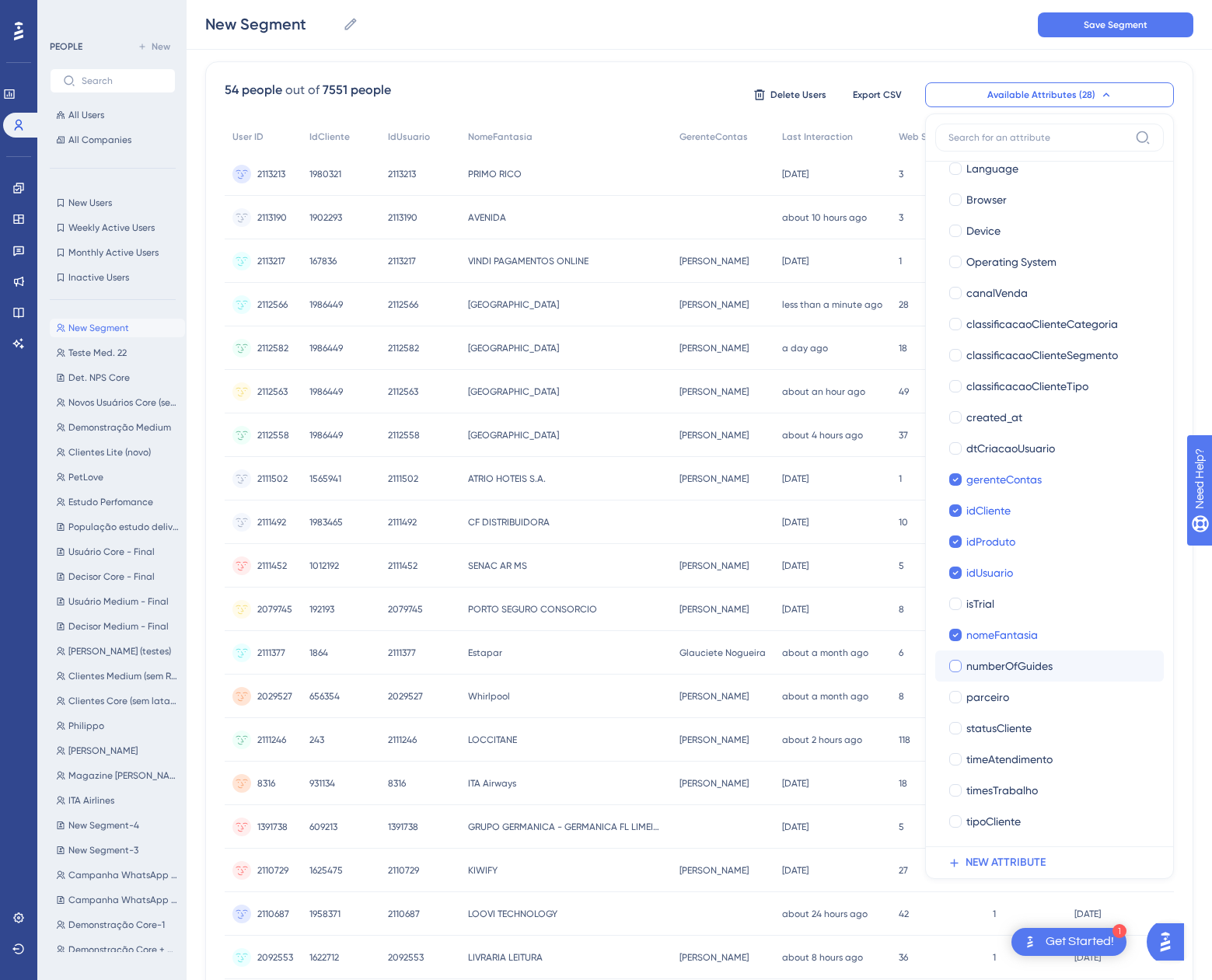
click at [1060, 668] on div "numberOfGuides" at bounding box center [1058, 666] width 185 height 19
checkbox input "true"
click at [659, 87] on div "54 people out of 7551 people Delete Users Export CSV Available Attributes (28) …" at bounding box center [699, 95] width 949 height 28
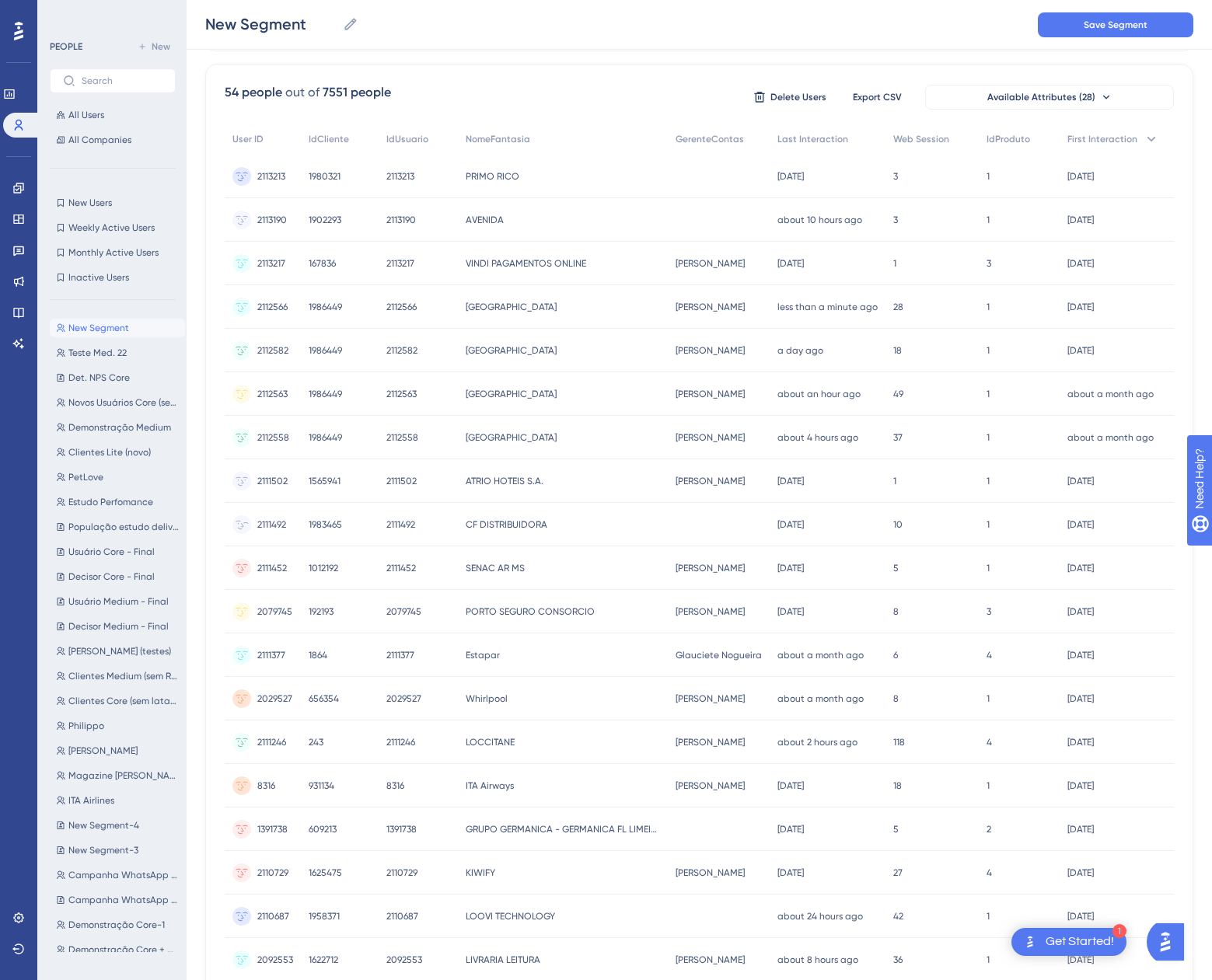
scroll to position [0, 12]
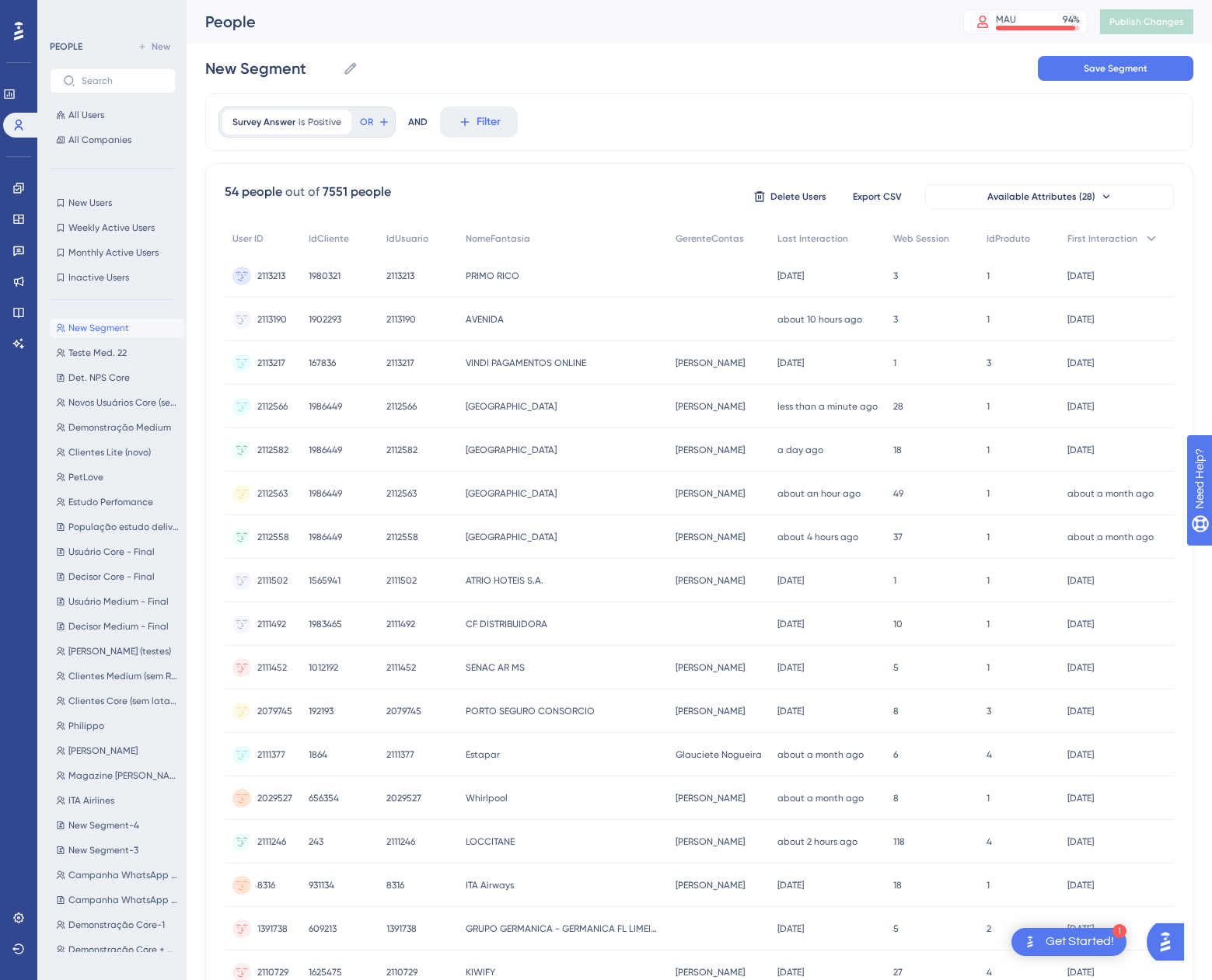
click at [1167, 234] on div "NumberOfGuides" at bounding box center [1224, 239] width 114 height 32
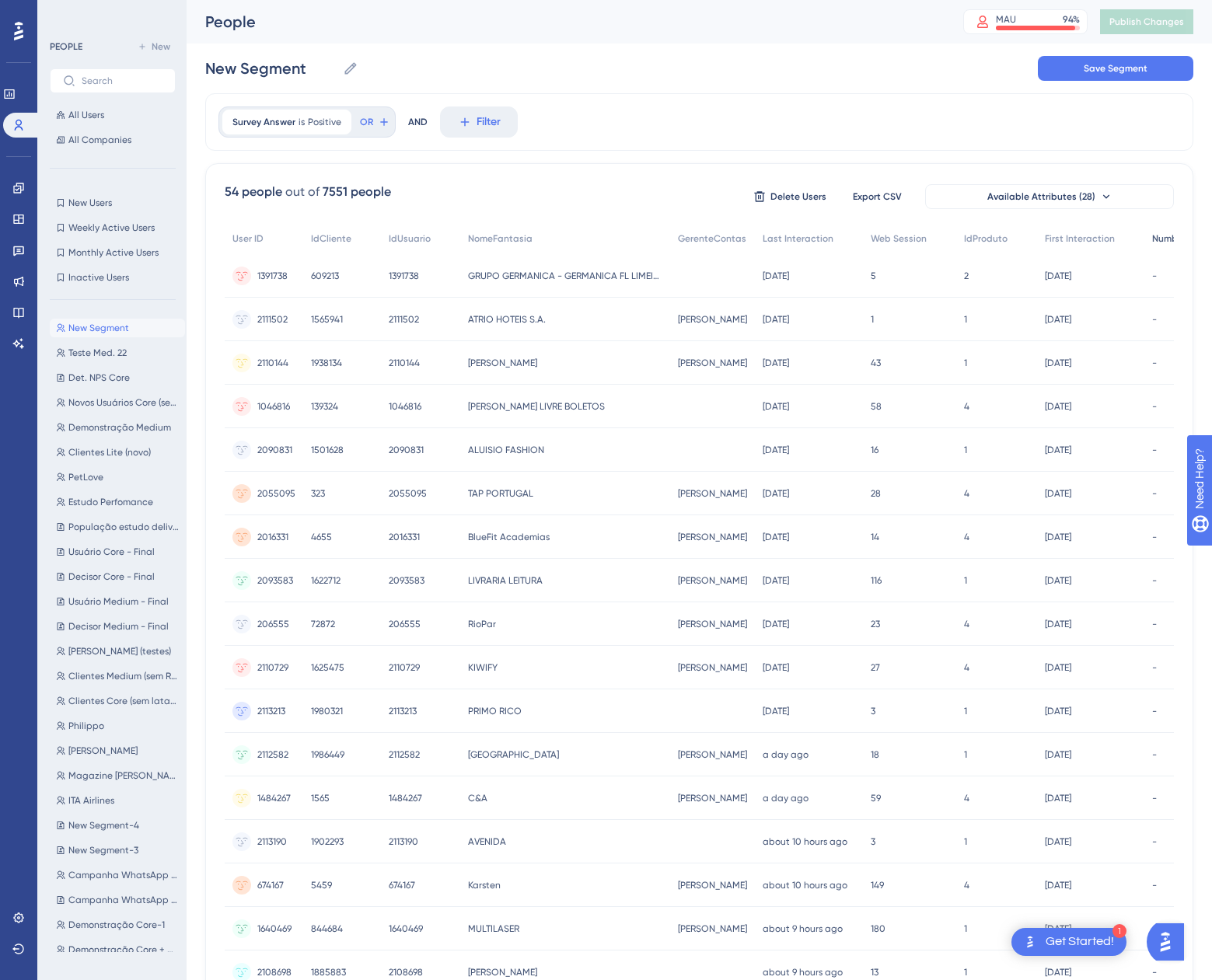
click at [1152, 240] on span "NumberOfGuides" at bounding box center [1191, 238] width 76 height 12
click at [1085, 238] on span "First Interaction" at bounding box center [1080, 238] width 70 height 12
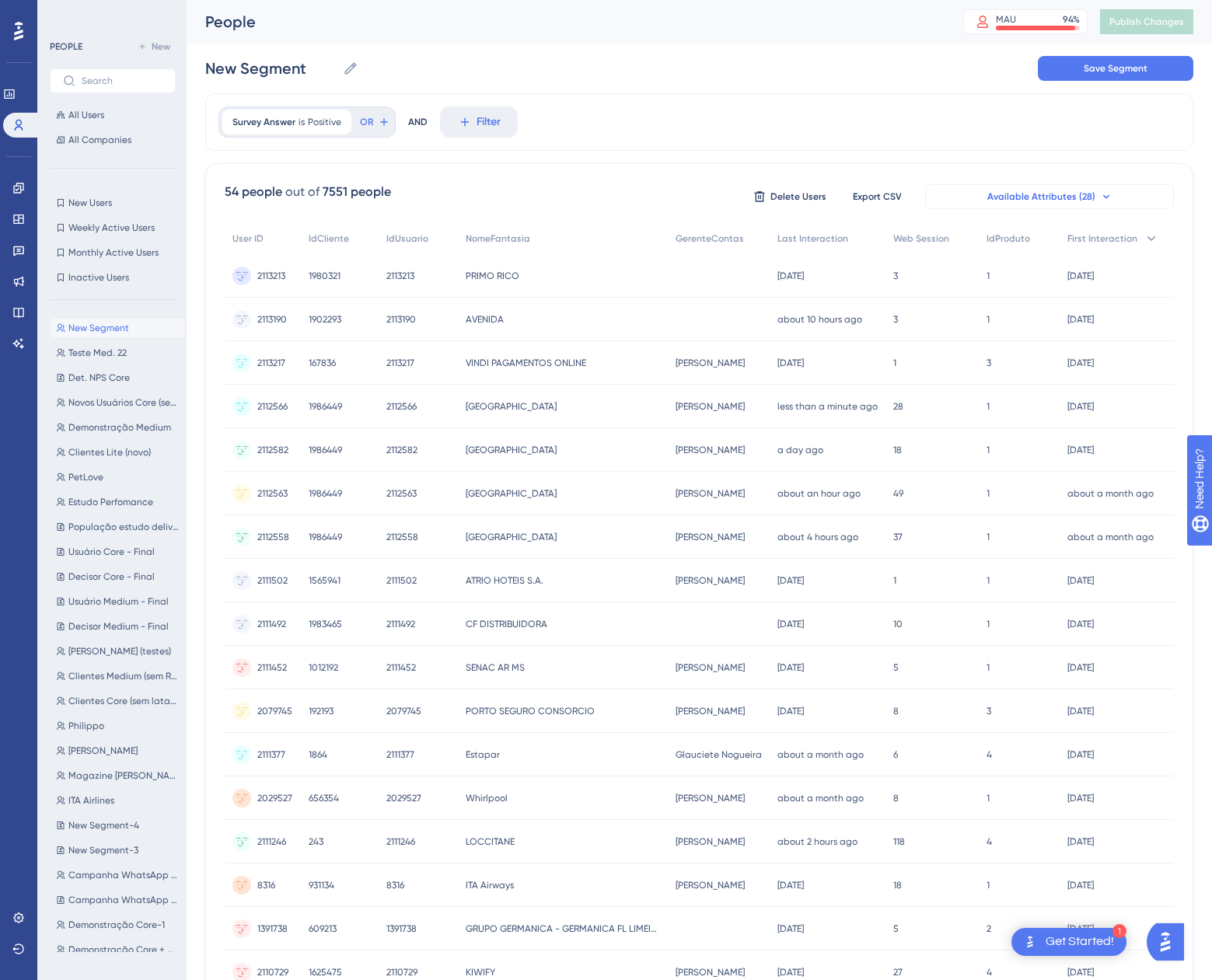
click at [1017, 199] on span "Available Attributes (28)" at bounding box center [1042, 196] width 108 height 12
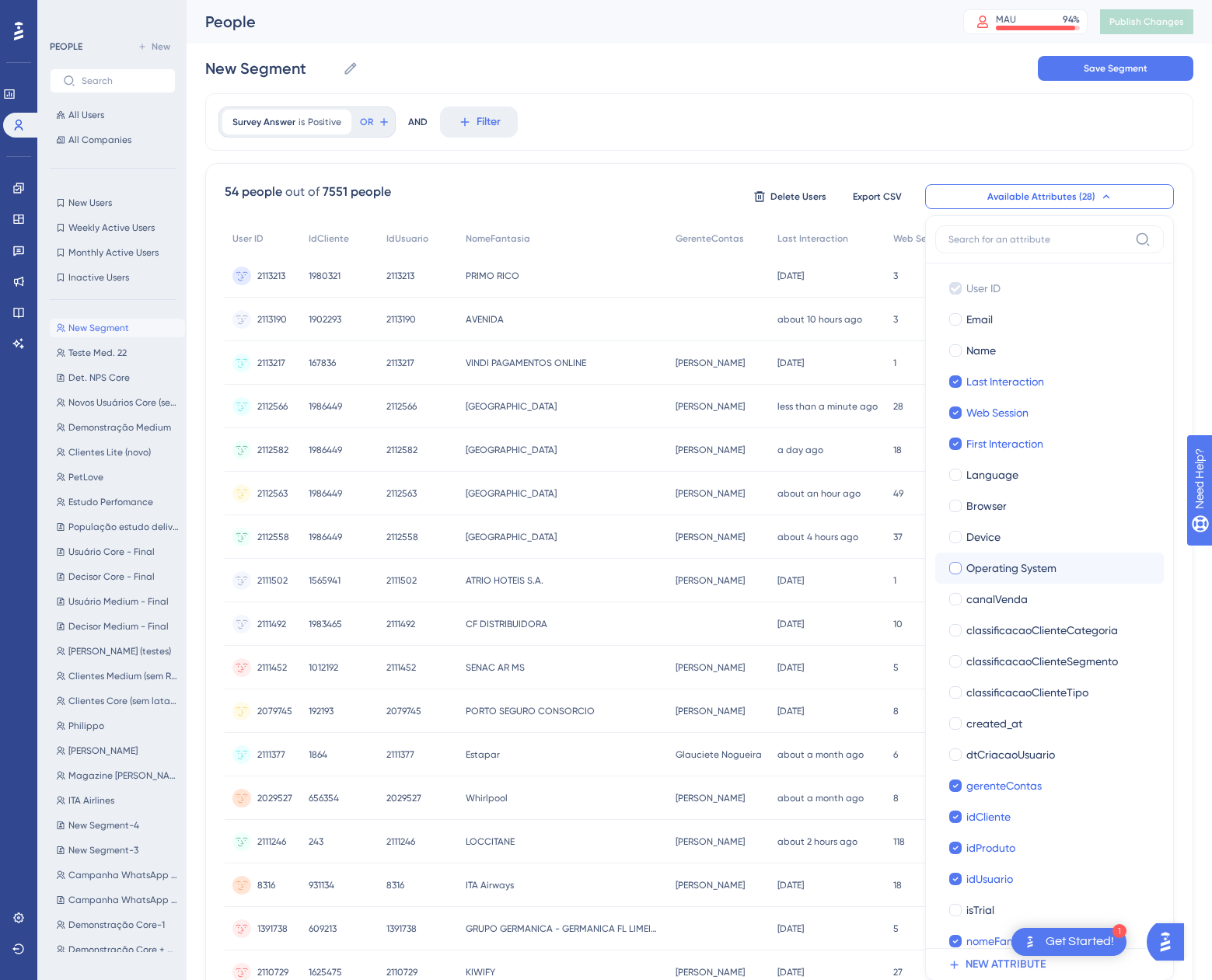
scroll to position [205, 0]
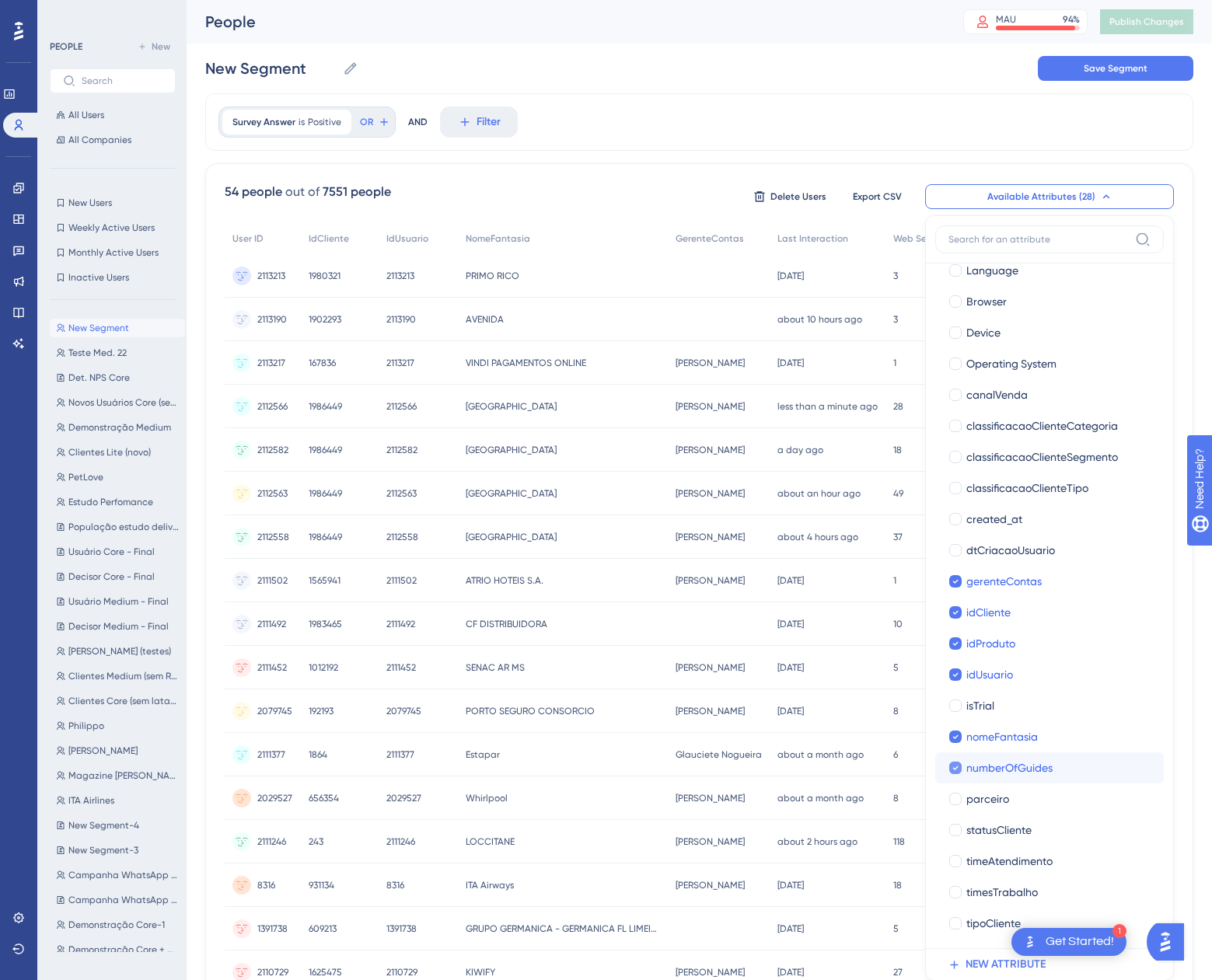
click at [948, 764] on div at bounding box center [955, 768] width 16 height 16
checkbox input "false"
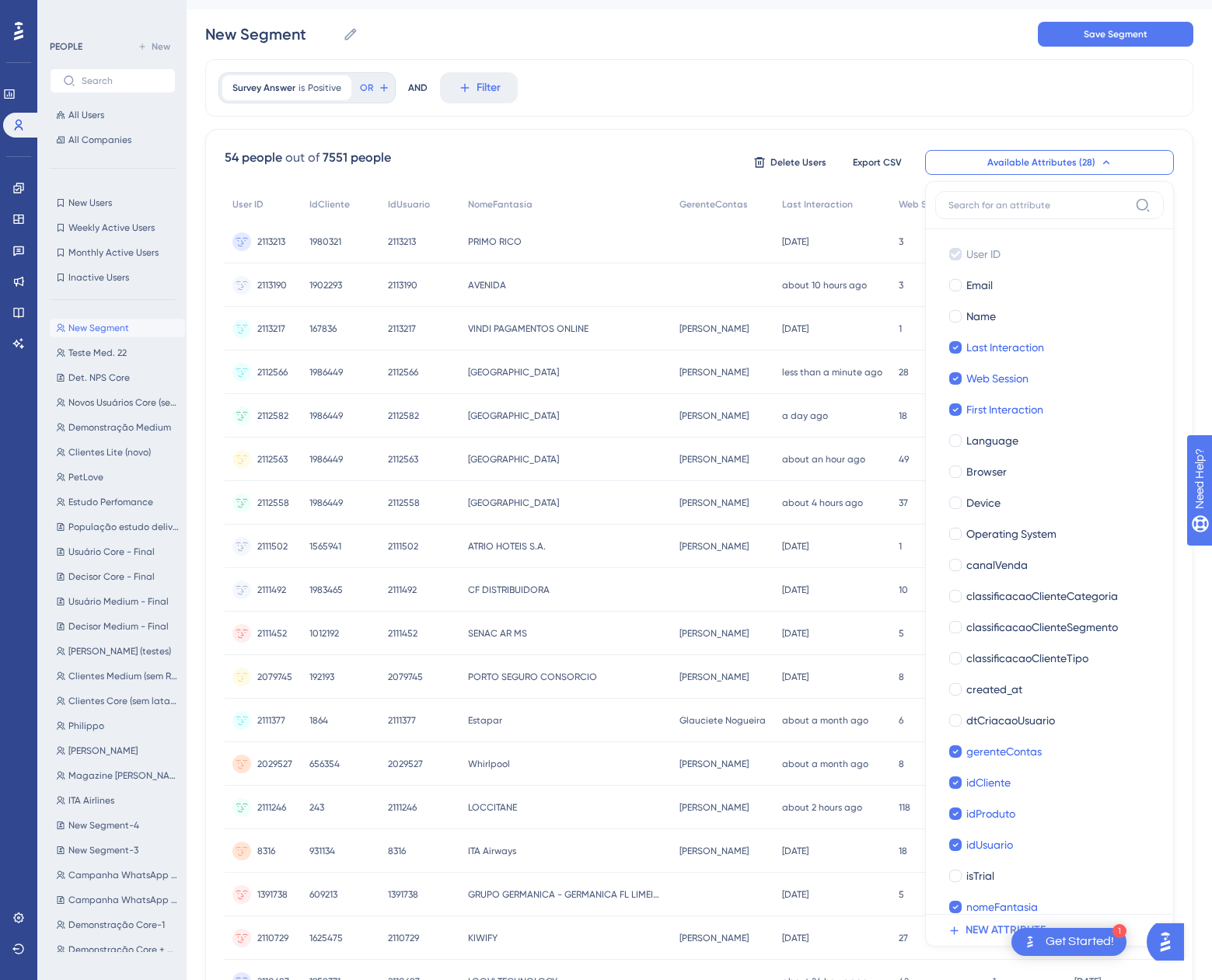
scroll to position [0, 12]
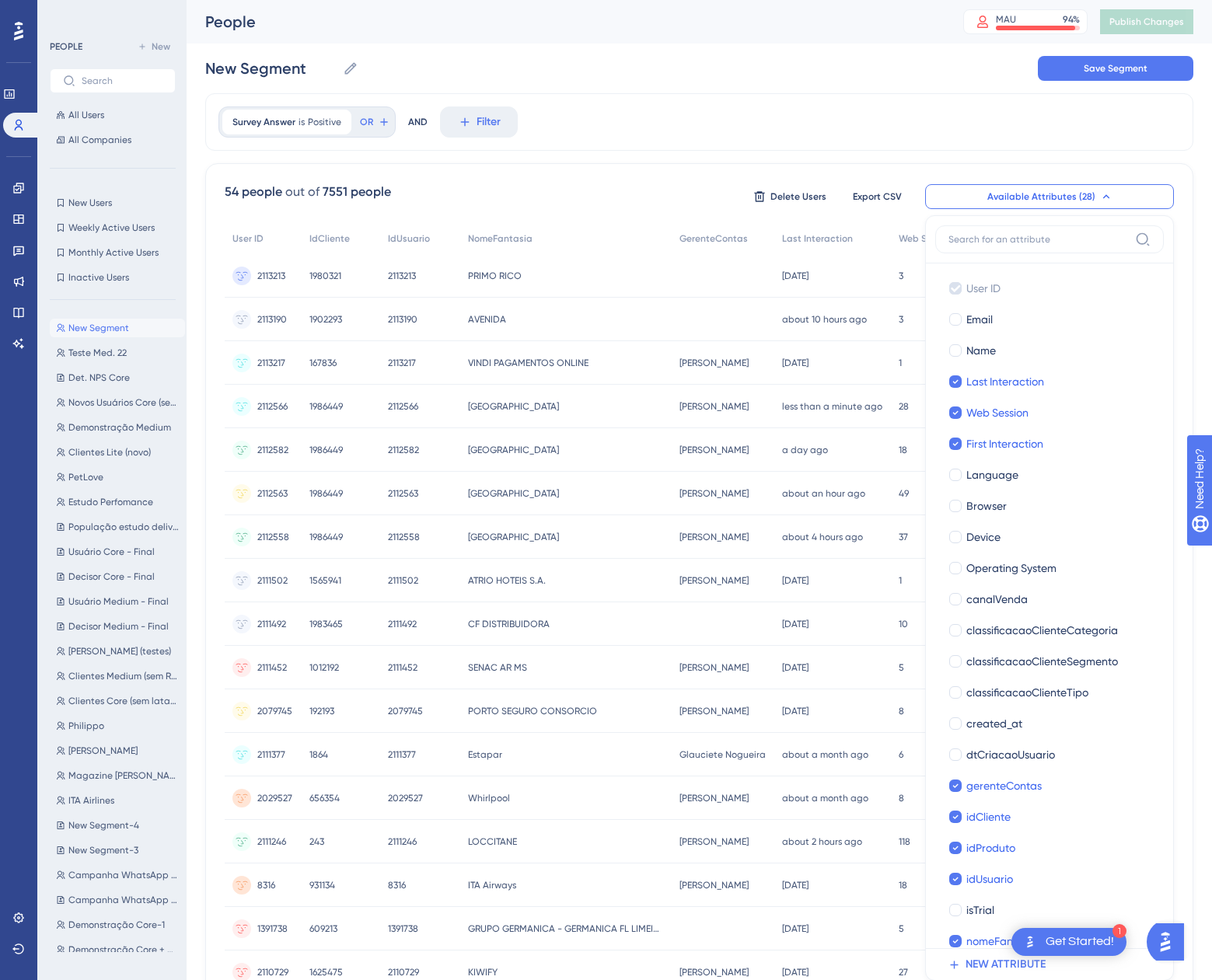
click at [646, 120] on div "Survey Answer is Positive Positive Remove OR AND Filter" at bounding box center [700, 122] width 989 height 58
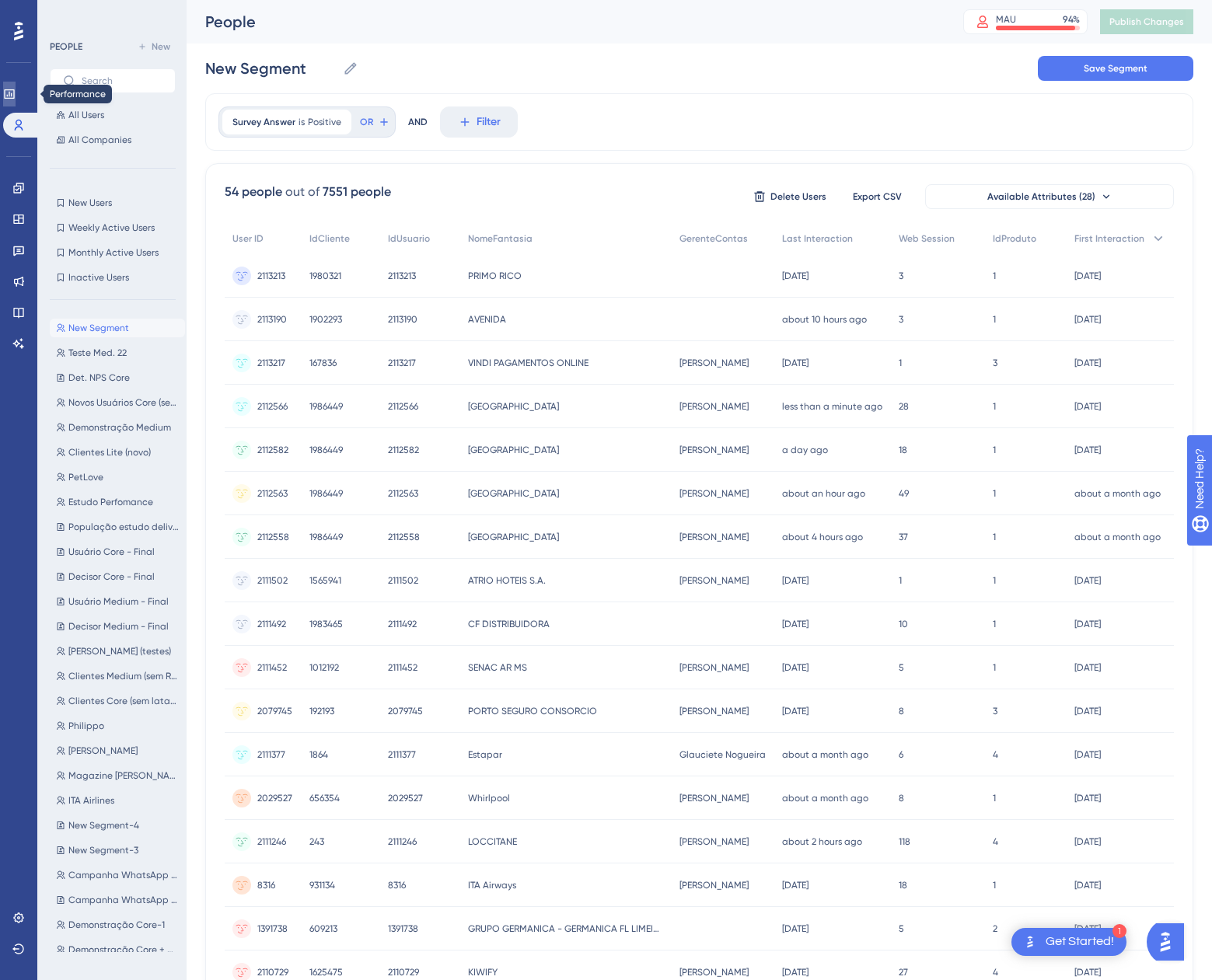
click at [16, 103] on link at bounding box center [8, 94] width 12 height 25
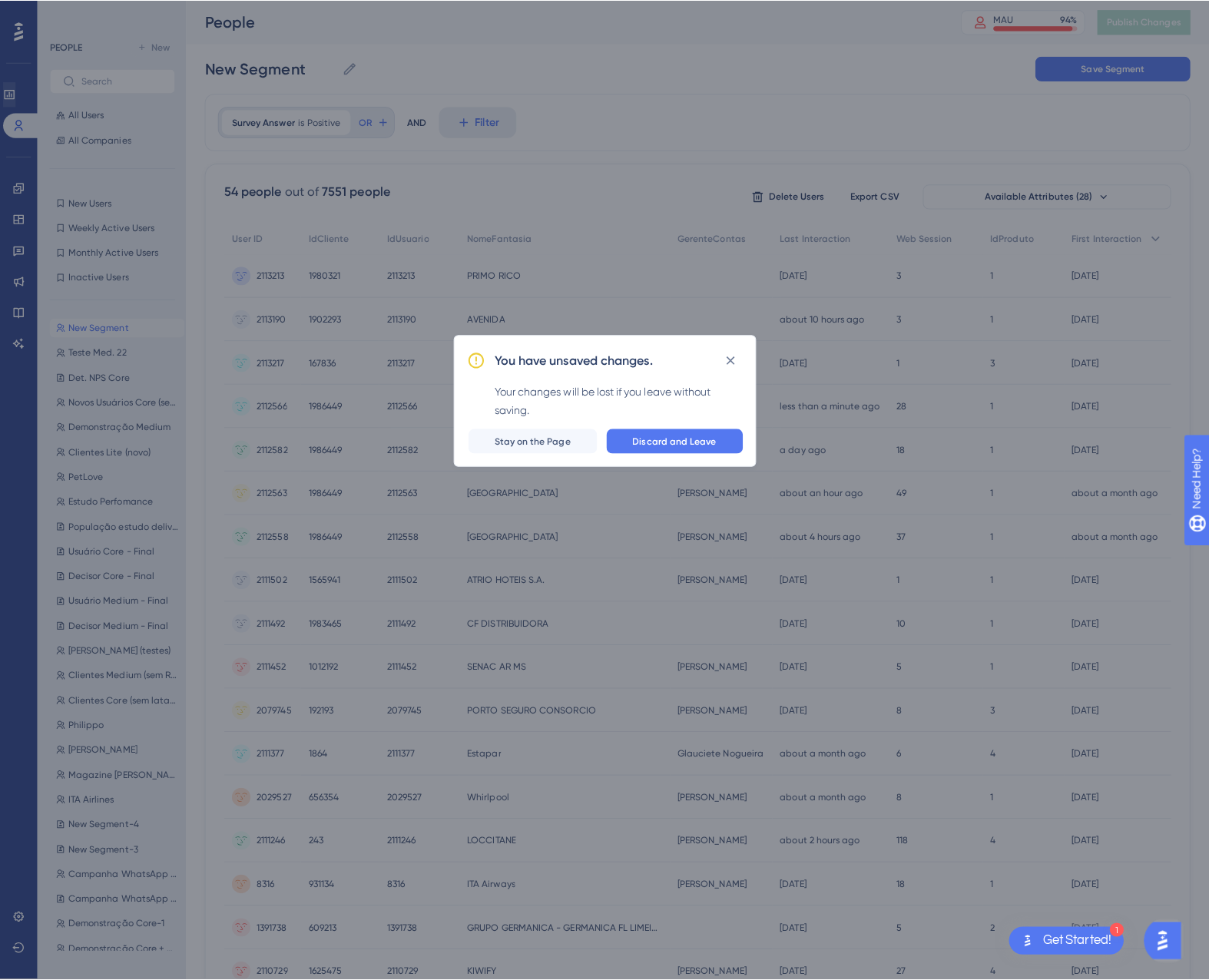
scroll to position [0, 0]
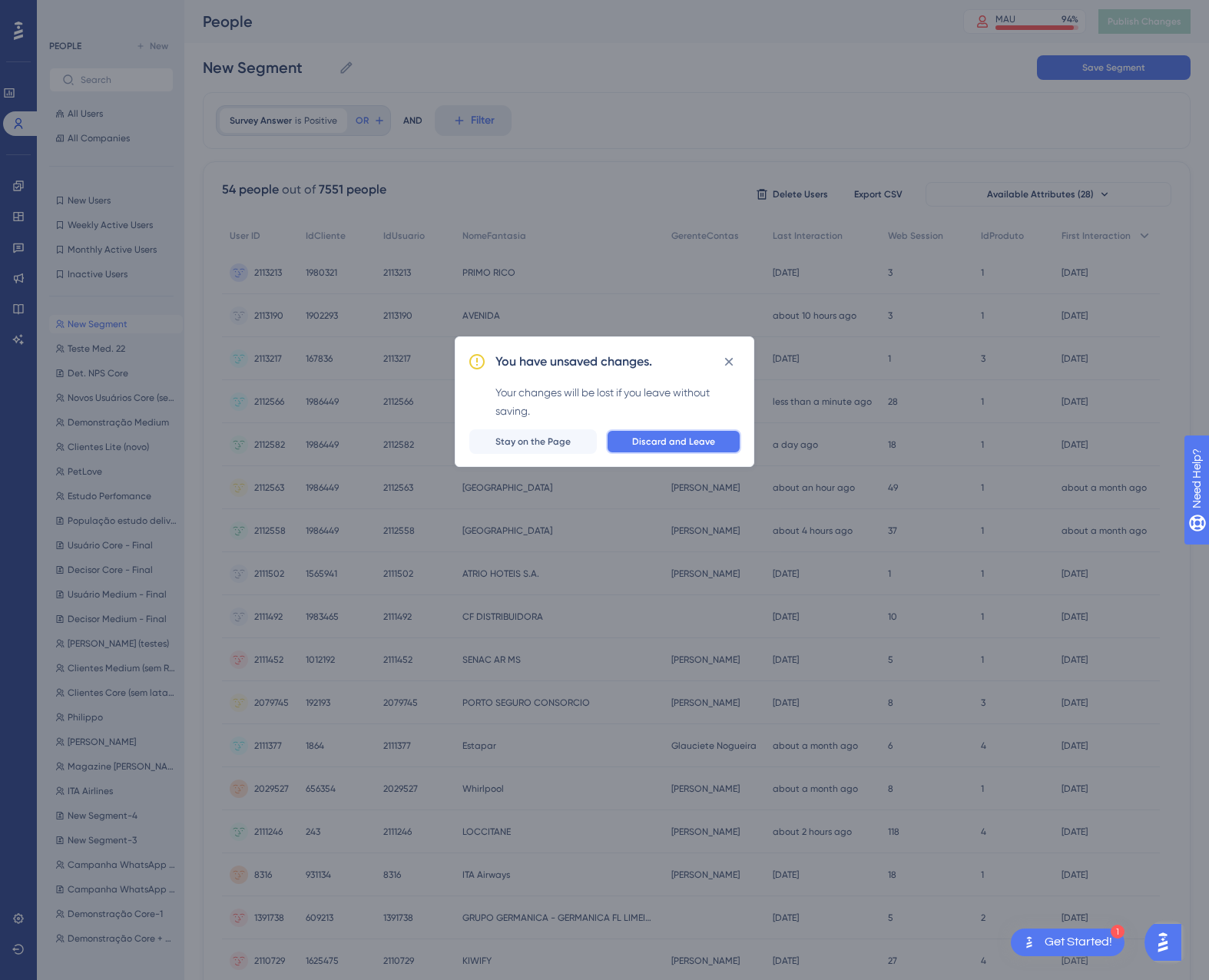
click at [644, 438] on span "Discard and Leave" at bounding box center [673, 441] width 83 height 12
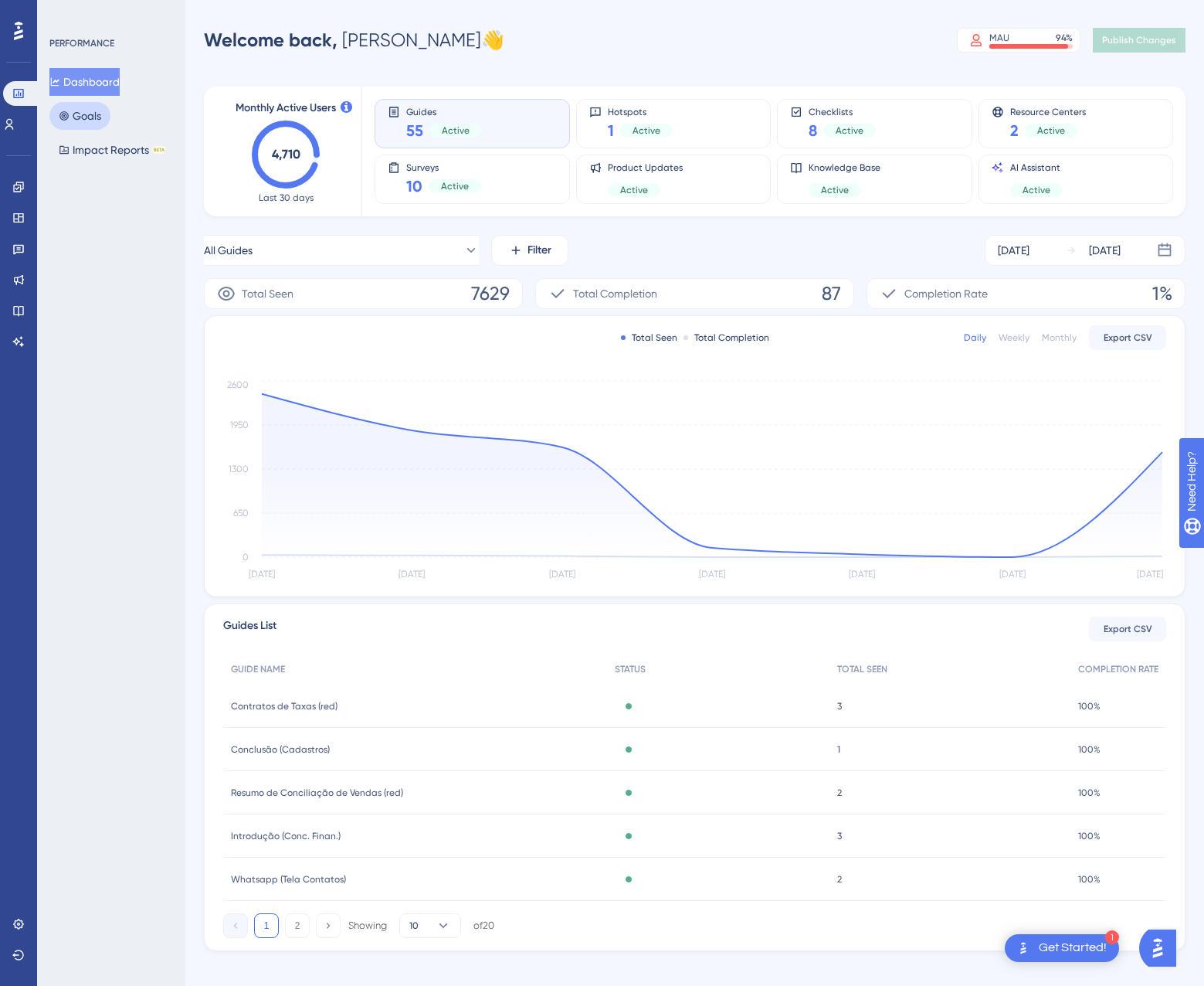
click at [101, 120] on button "Goals" at bounding box center [80, 116] width 61 height 28
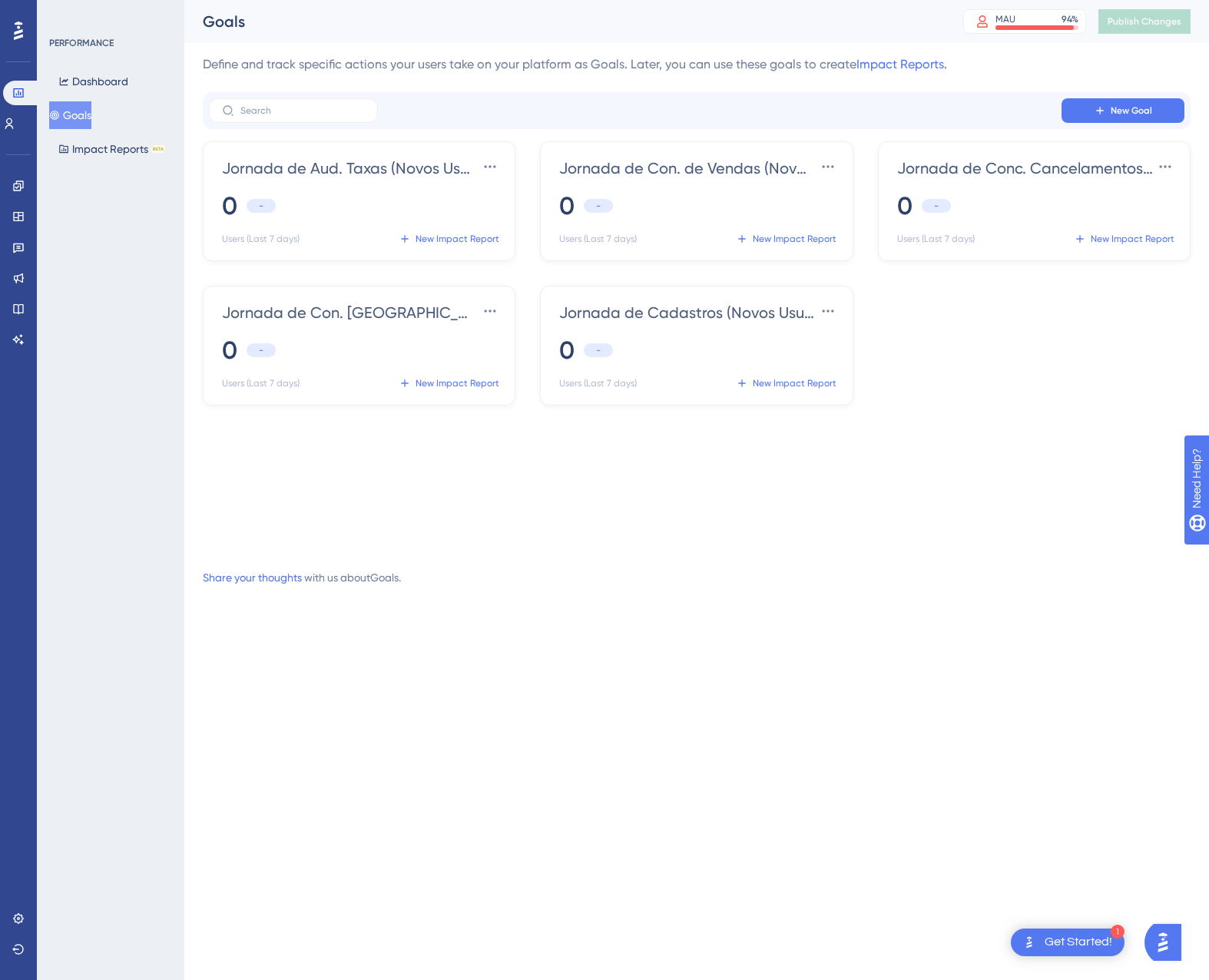
click at [51, 160] on div "Dashboard Goals Impact Reports BETA" at bounding box center [110, 116] width 124 height 96
click at [72, 152] on button "Impact Reports BETA" at bounding box center [111, 149] width 125 height 28
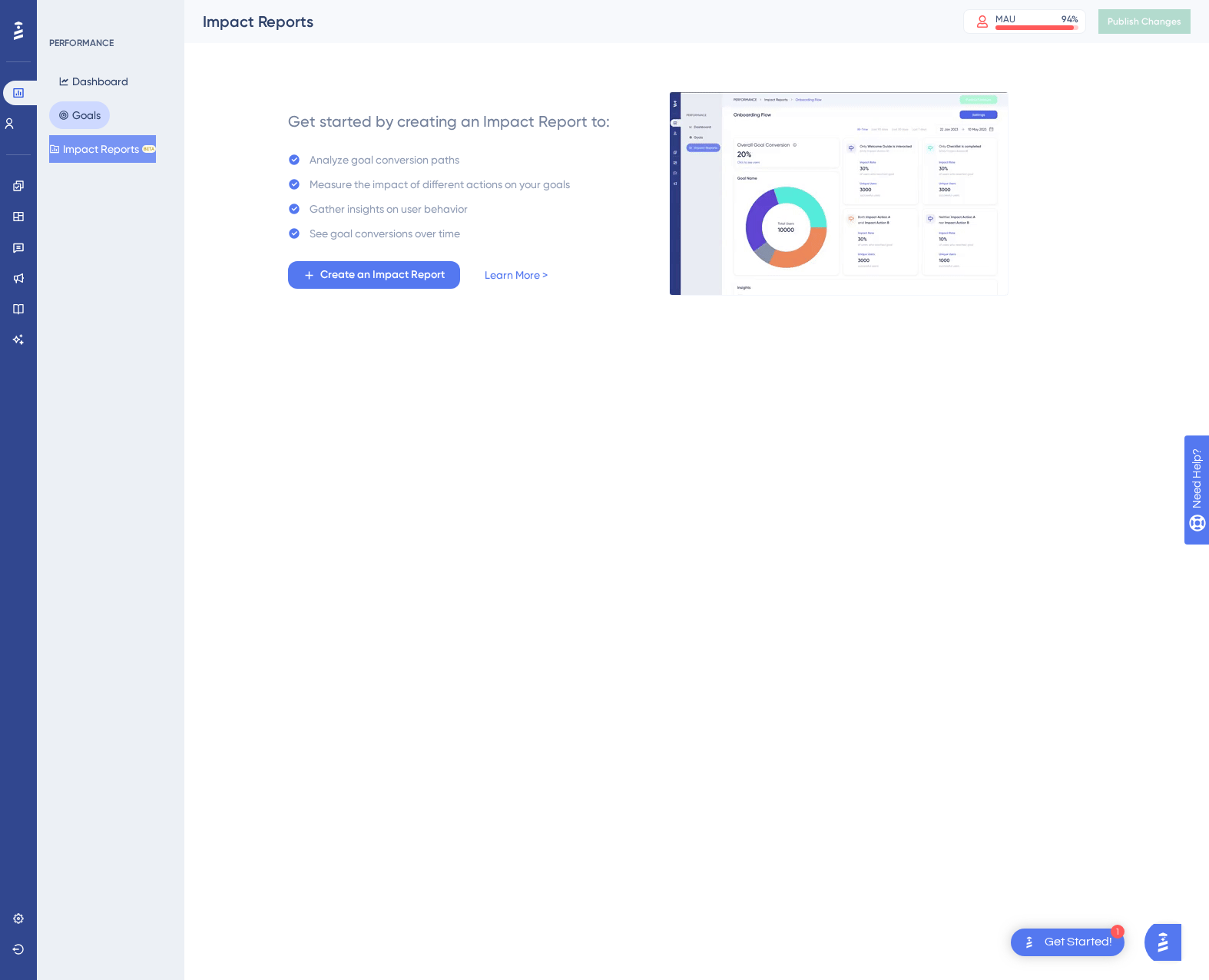
click at [85, 114] on button "Goals" at bounding box center [79, 115] width 61 height 28
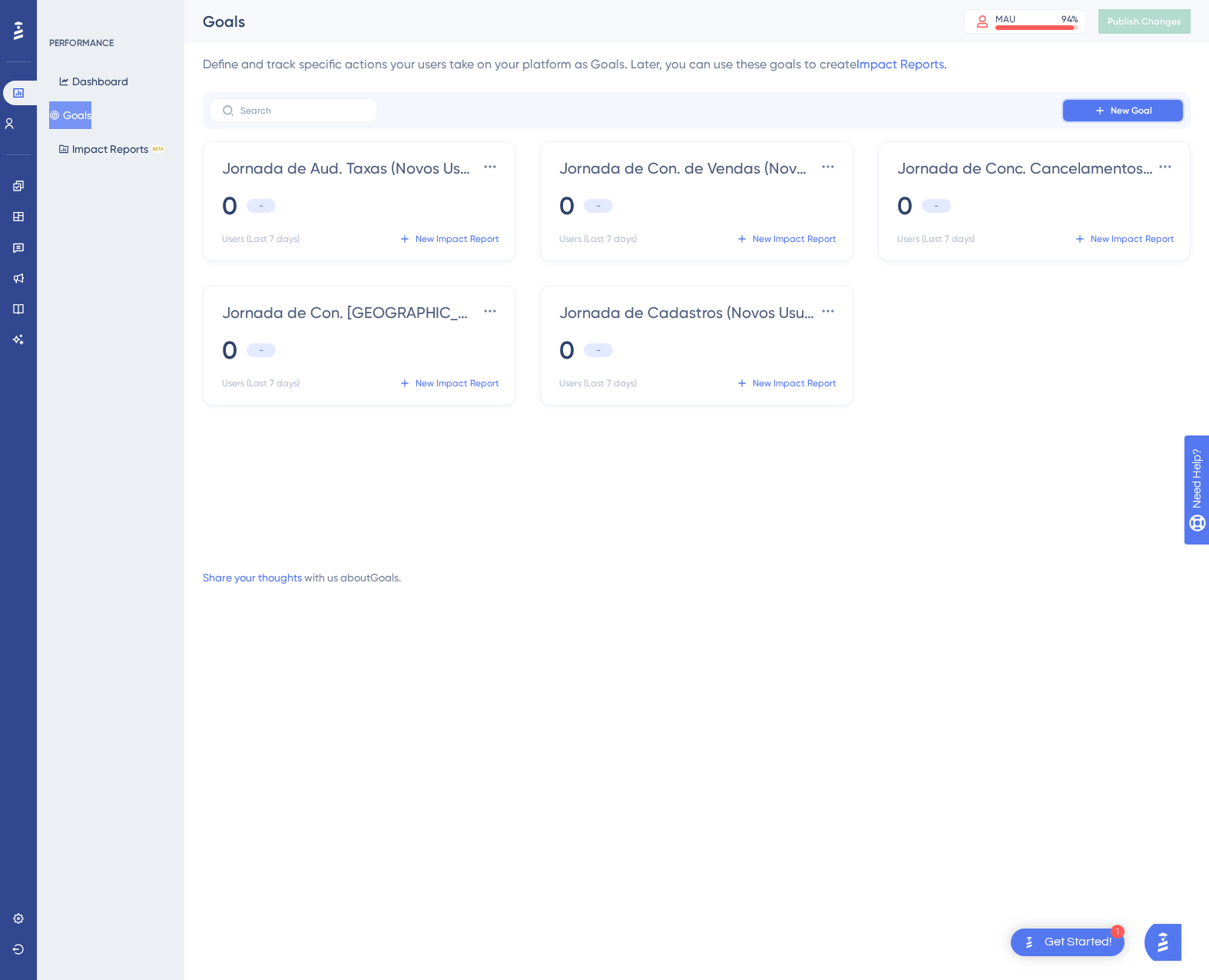
click at [1078, 117] on button "New Goal" at bounding box center [1123, 110] width 123 height 25
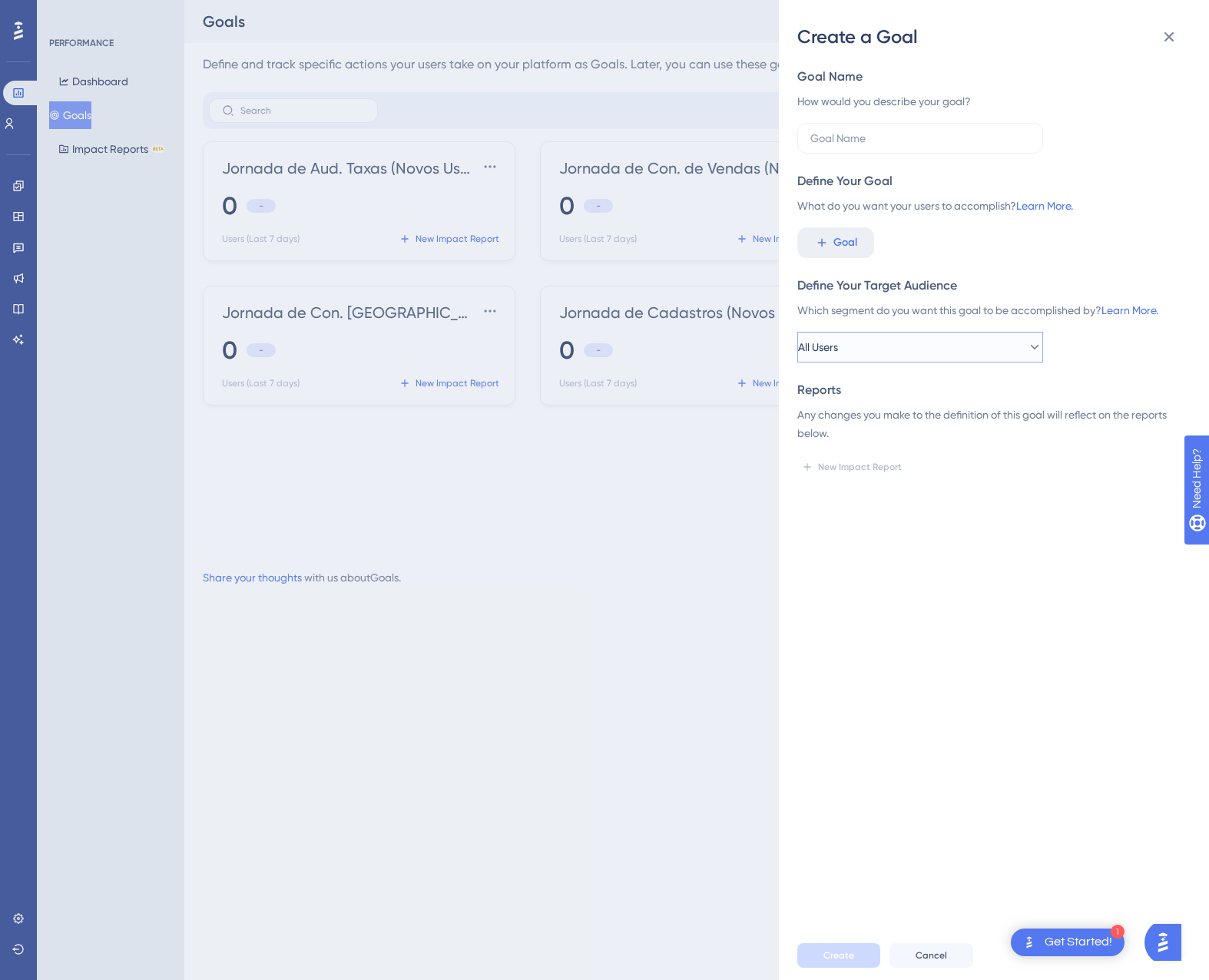
click at [950, 347] on button "All Users" at bounding box center [919, 347] width 245 height 30
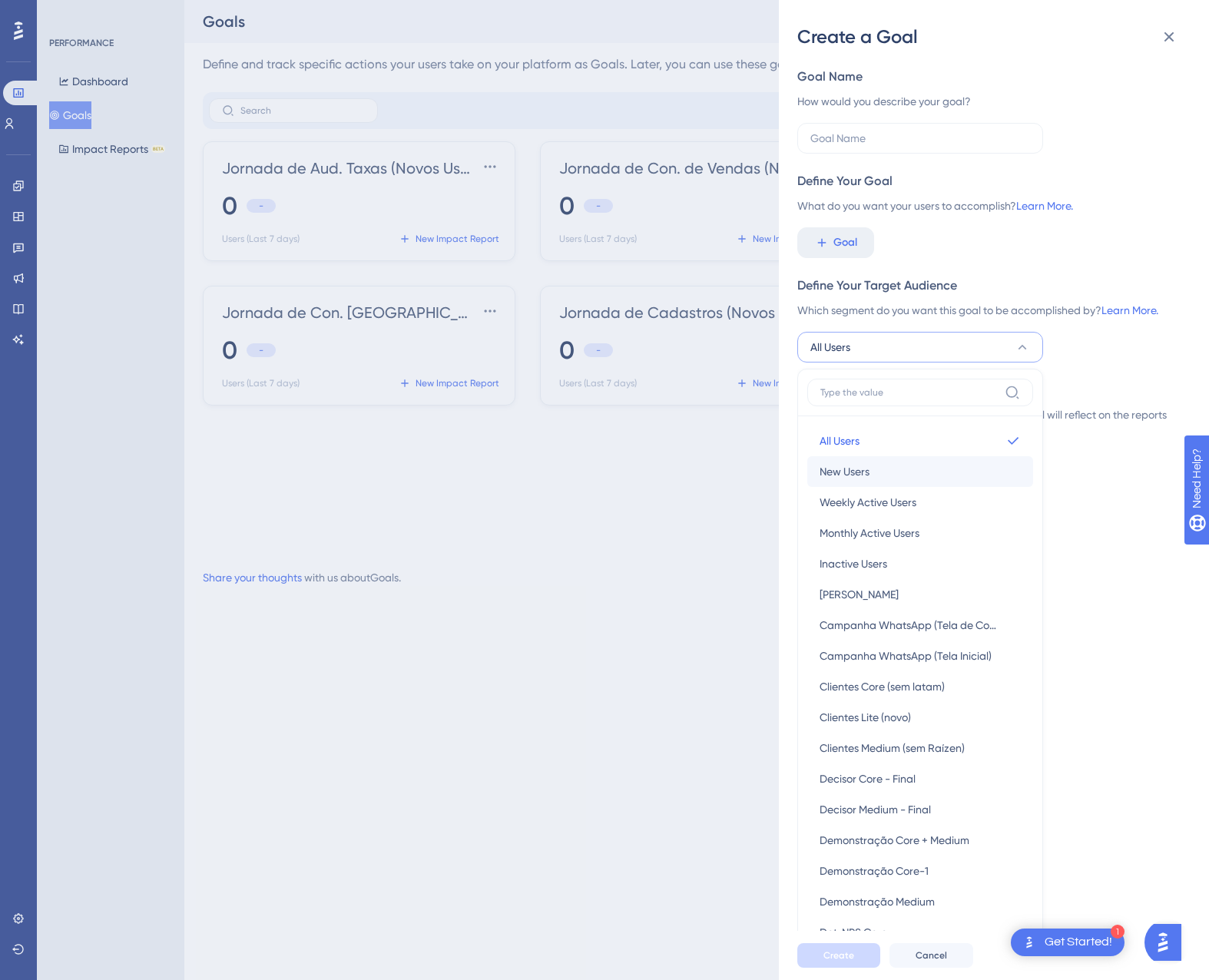
scroll to position [174, 0]
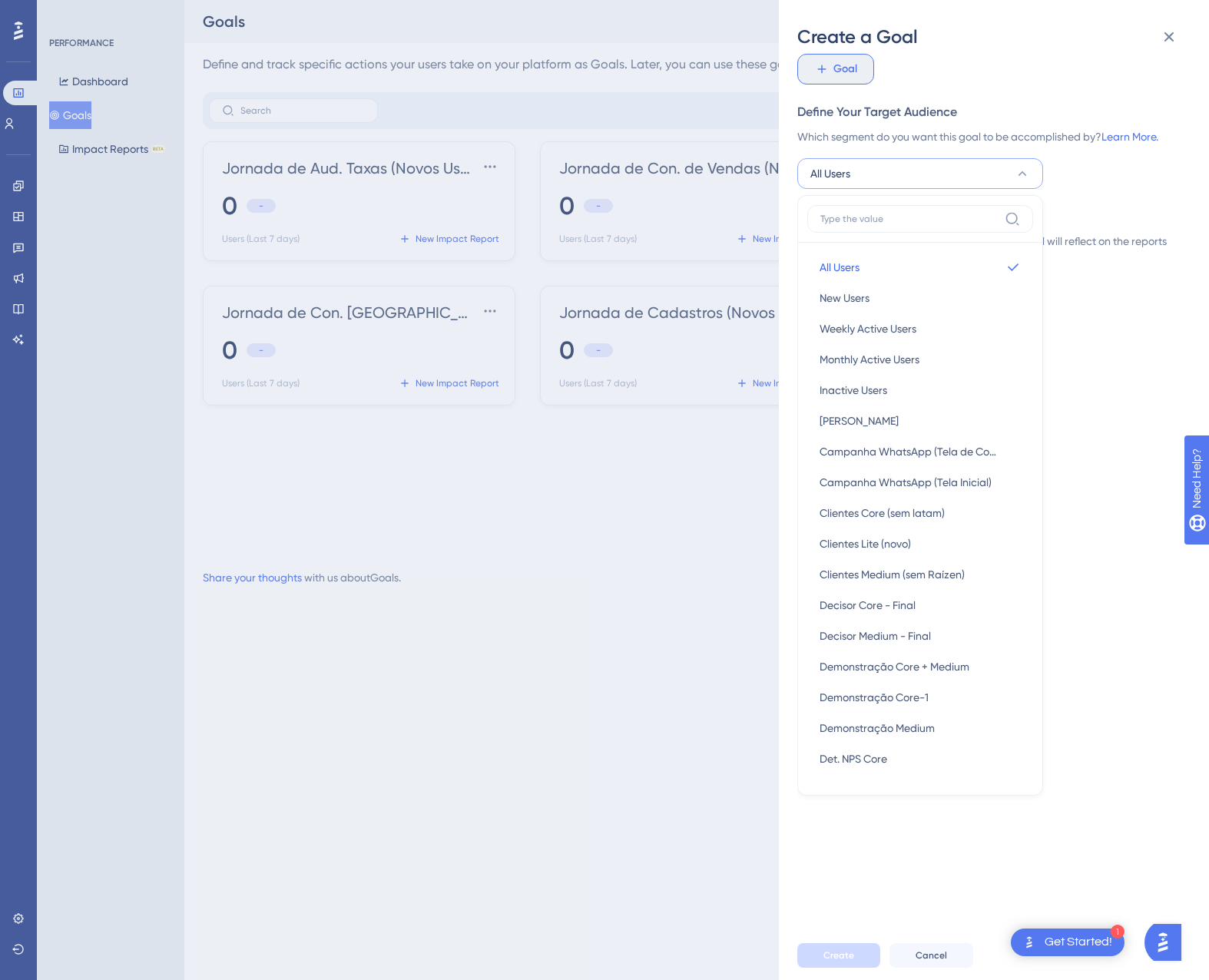
click at [851, 66] on span "Goal" at bounding box center [845, 69] width 24 height 18
click at [617, 567] on div "Create a Goal Goal Name How would you describe your goal? Define Your Goal What…" at bounding box center [604, 490] width 1209 height 980
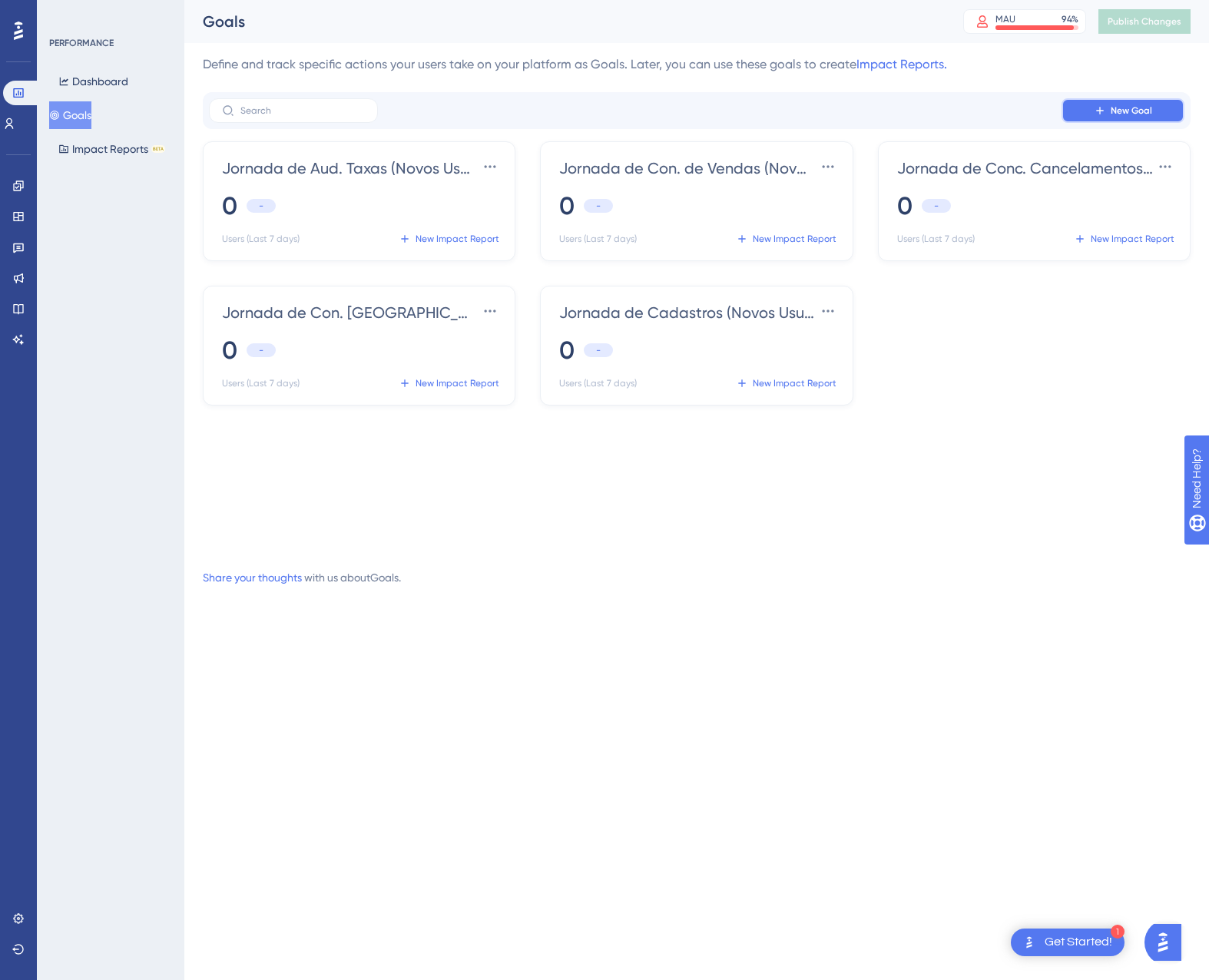
click at [1081, 122] on button "New Goal" at bounding box center [1123, 110] width 123 height 25
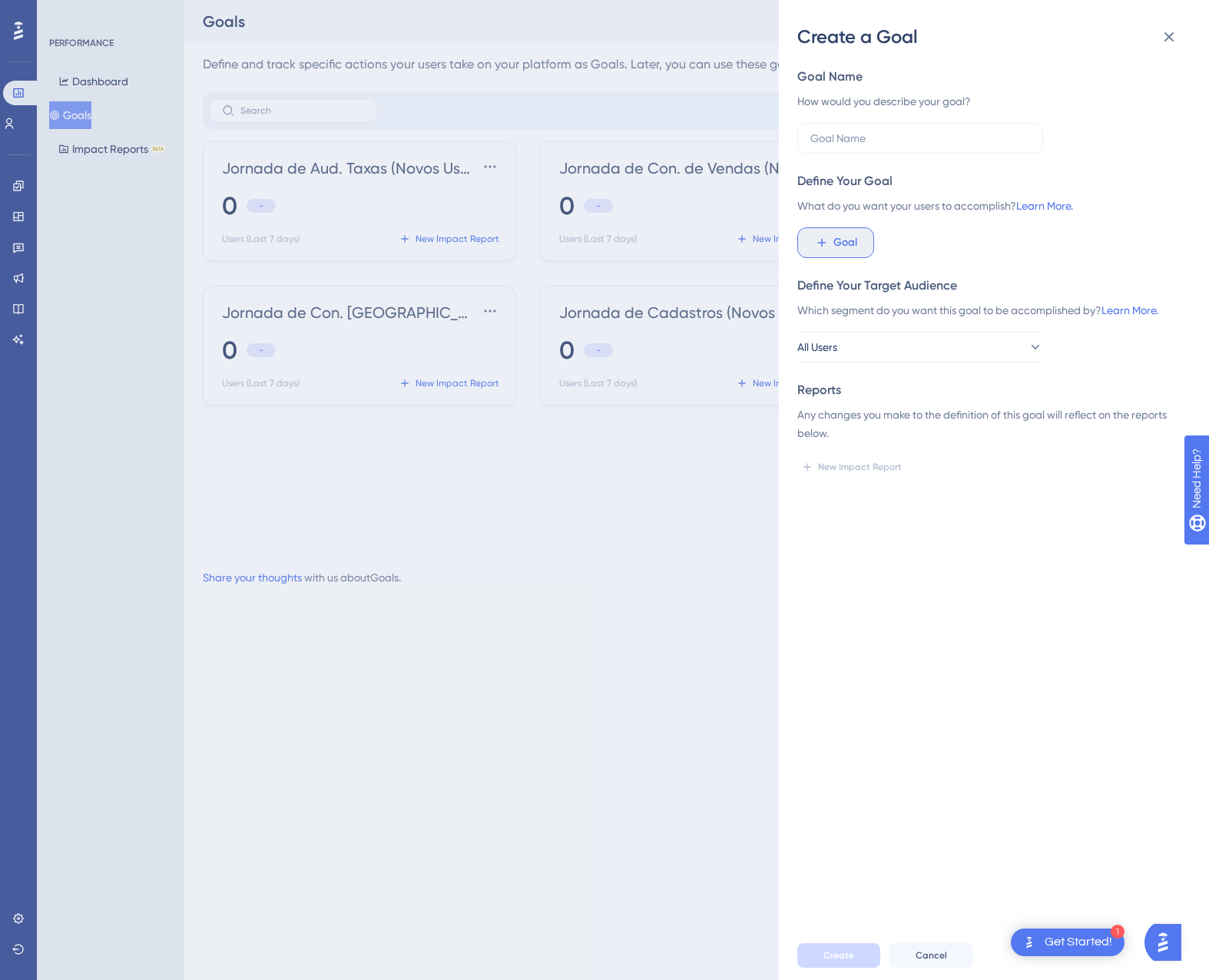
click at [830, 235] on button "Goal" at bounding box center [836, 242] width 77 height 30
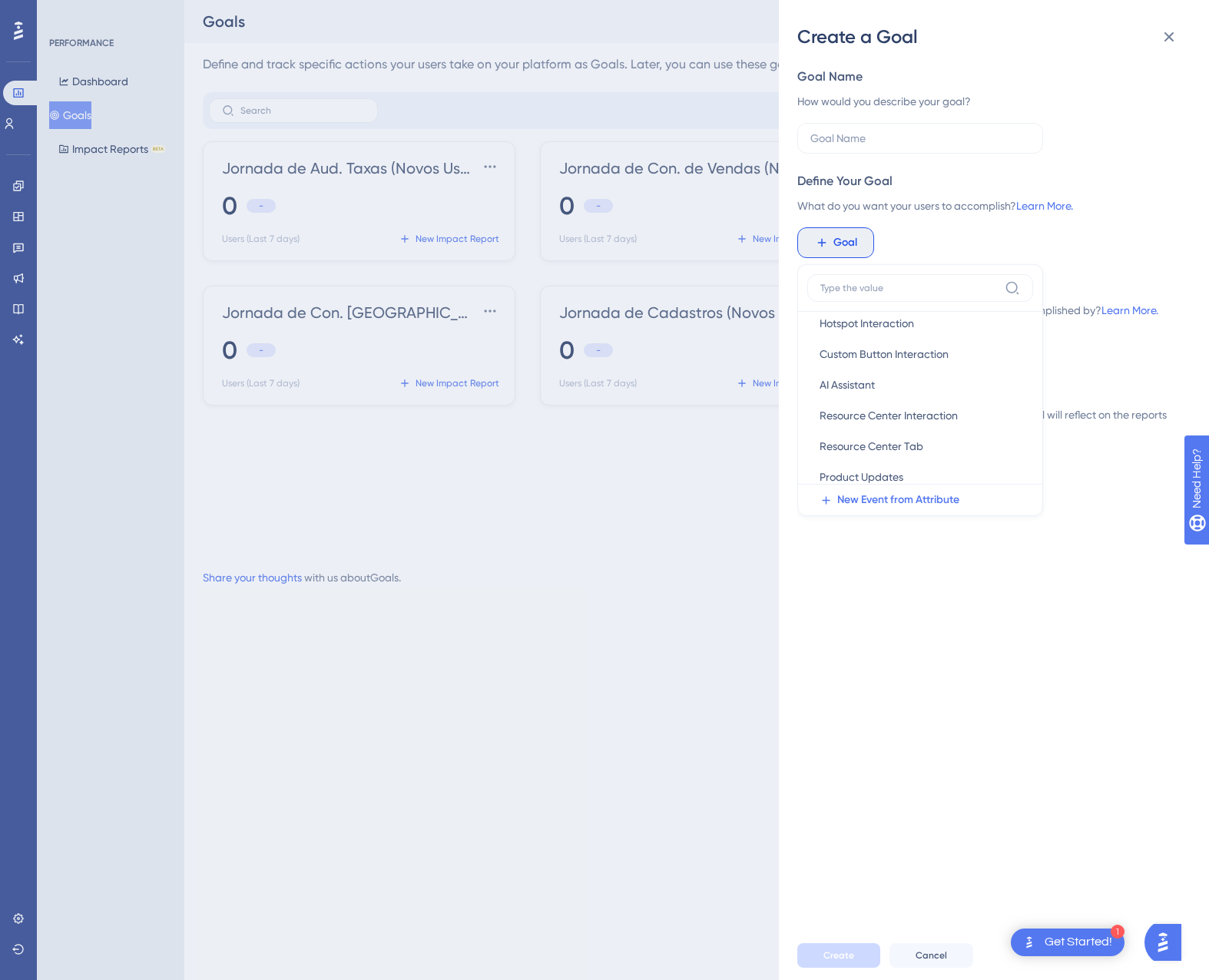
scroll to position [0, 0]
click at [843, 387] on span "Checklist" at bounding box center [841, 389] width 44 height 18
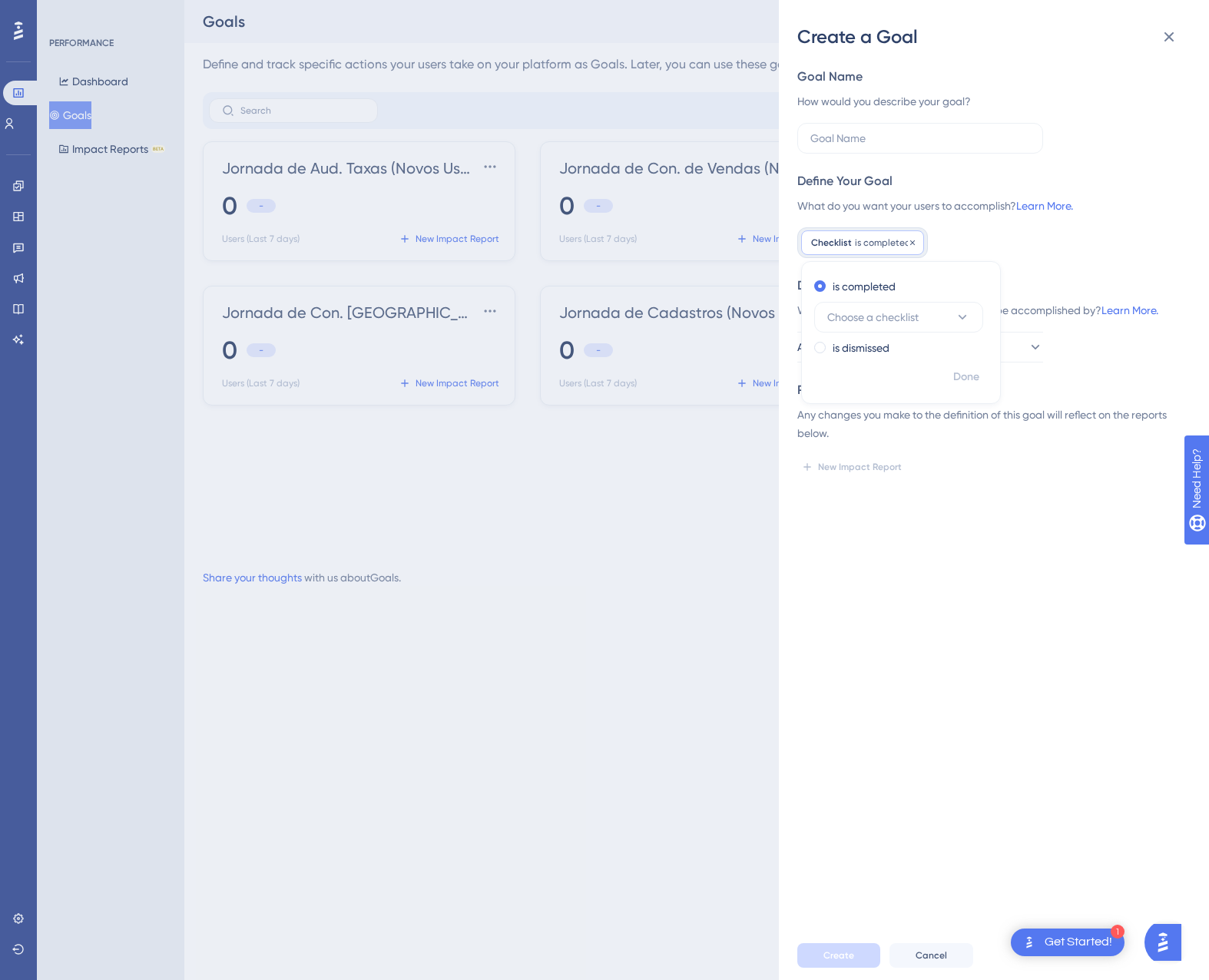
click at [884, 249] on div "Checklist is completed Remove" at bounding box center [862, 243] width 123 height 25
click at [534, 511] on div "Create a Goal Goal Name How would you describe your goal? Define Your Goal What…" at bounding box center [604, 490] width 1209 height 980
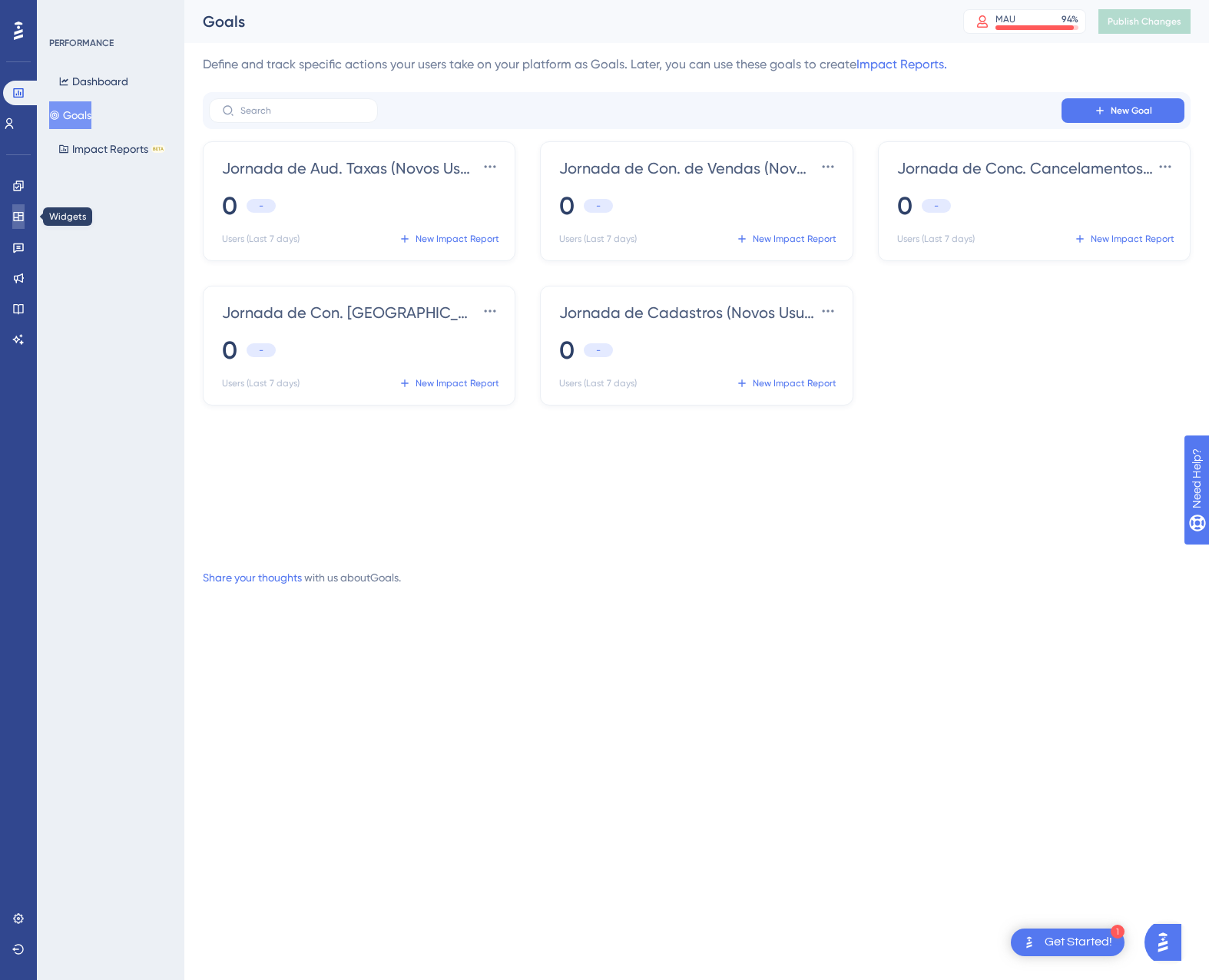
click at [12, 211] on link at bounding box center [17, 216] width 12 height 25
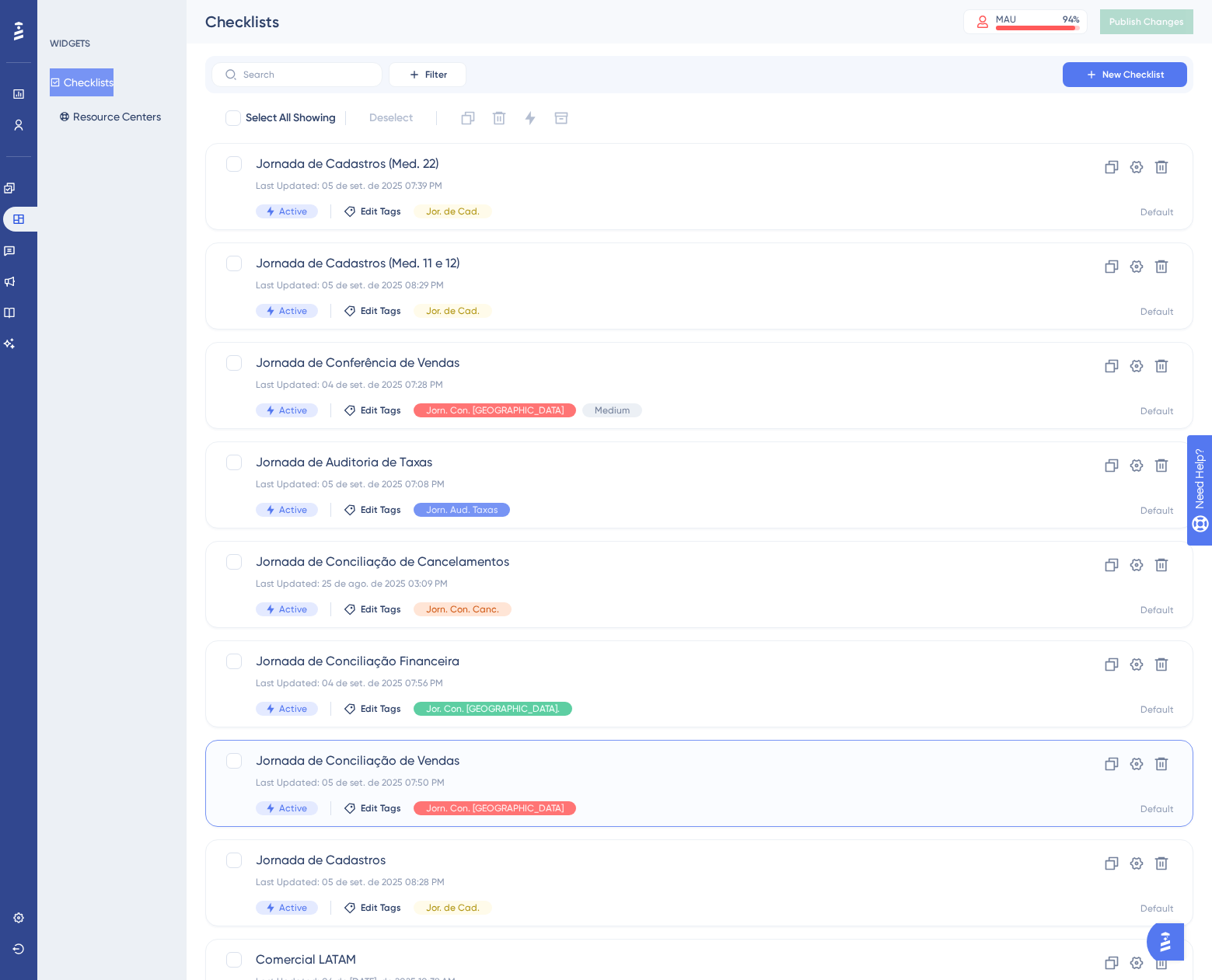
click at [572, 776] on div "Jornada de Conciliação de Vendas Last Updated: 05 de set. de 2025 07:50 PM Acti…" at bounding box center [637, 784] width 762 height 63
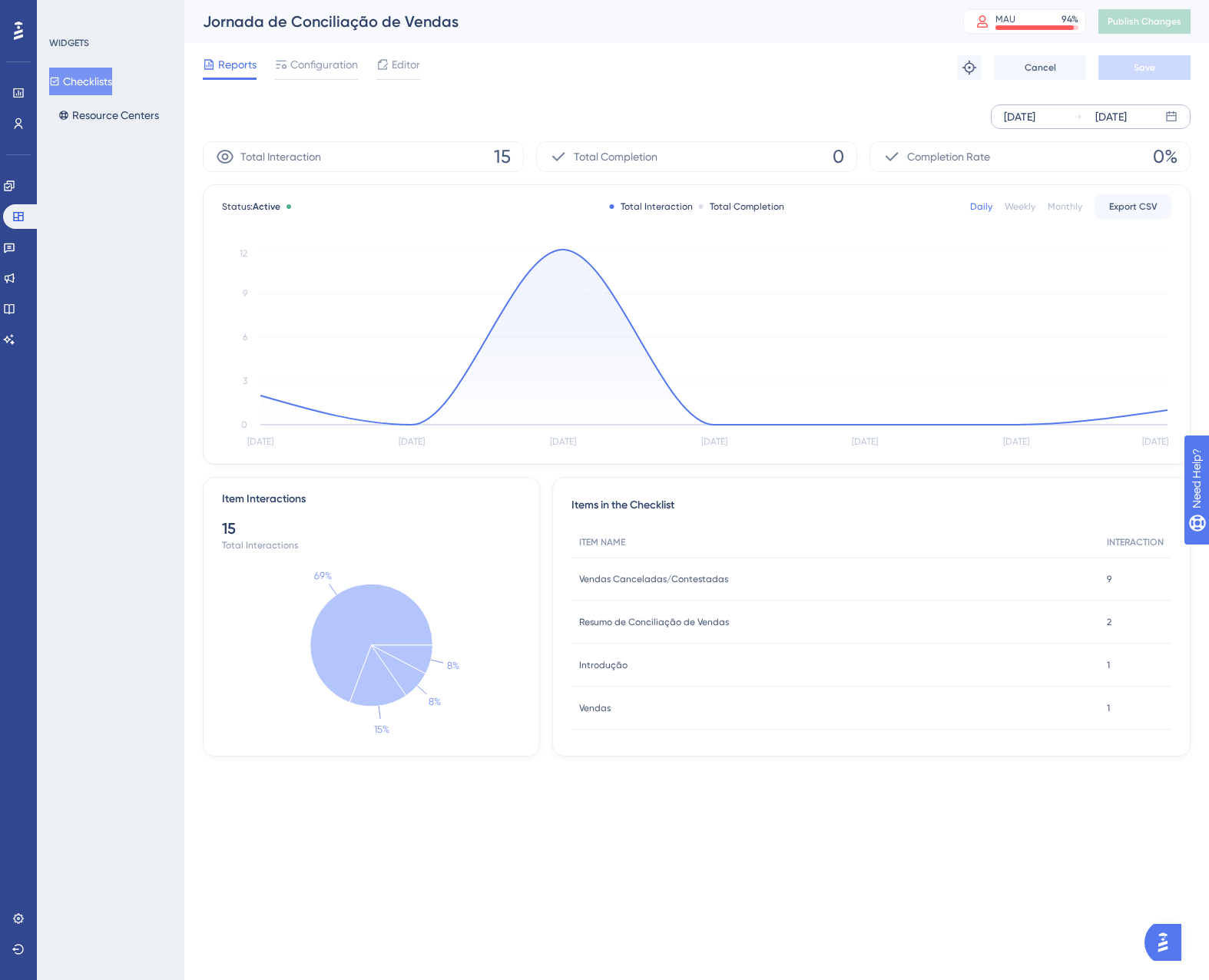
click at [1074, 115] on icon at bounding box center [1078, 117] width 9 height 9
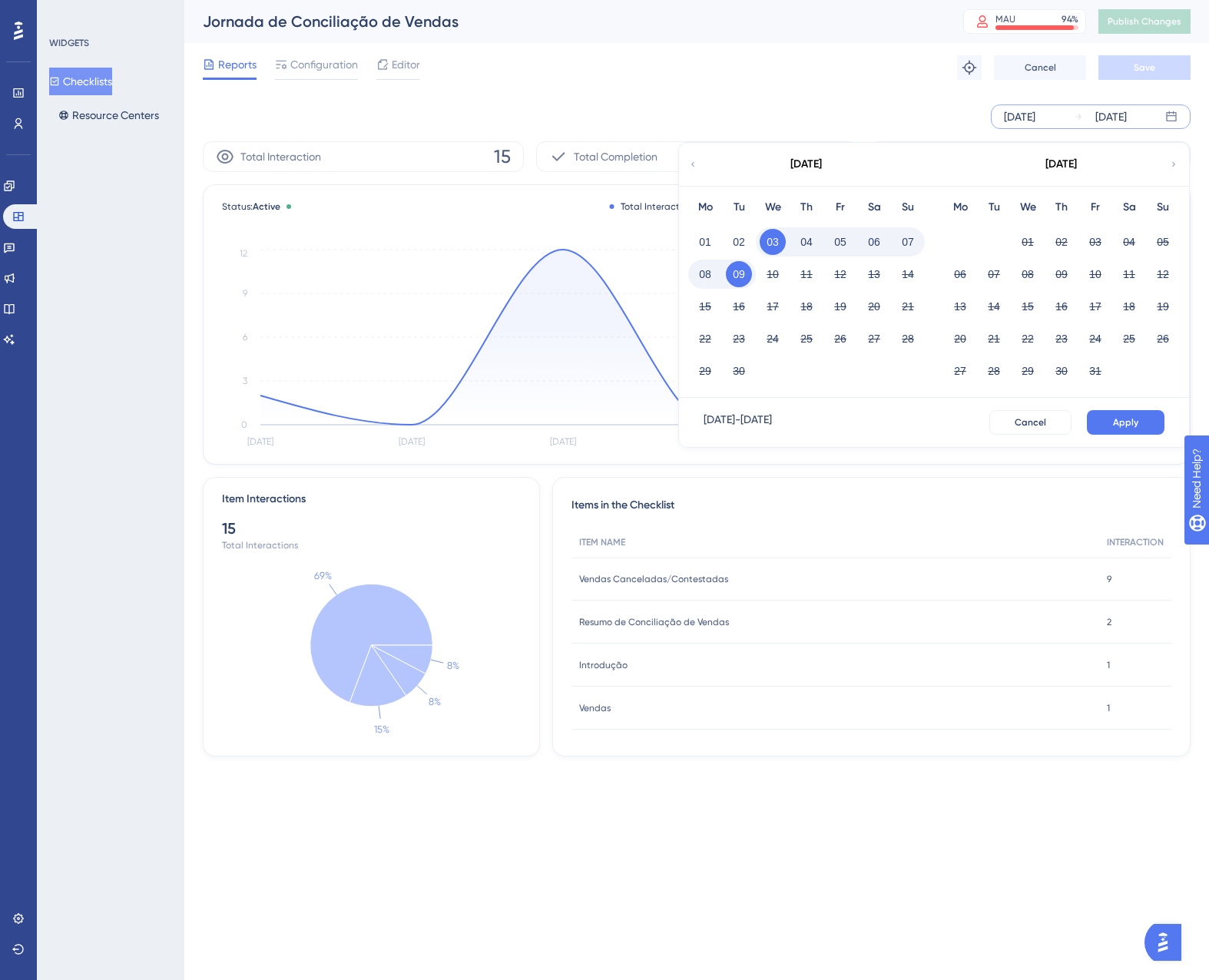
click at [697, 275] on button "08" at bounding box center [705, 274] width 26 height 26
click at [1108, 425] on button "Apply" at bounding box center [1125, 422] width 77 height 25
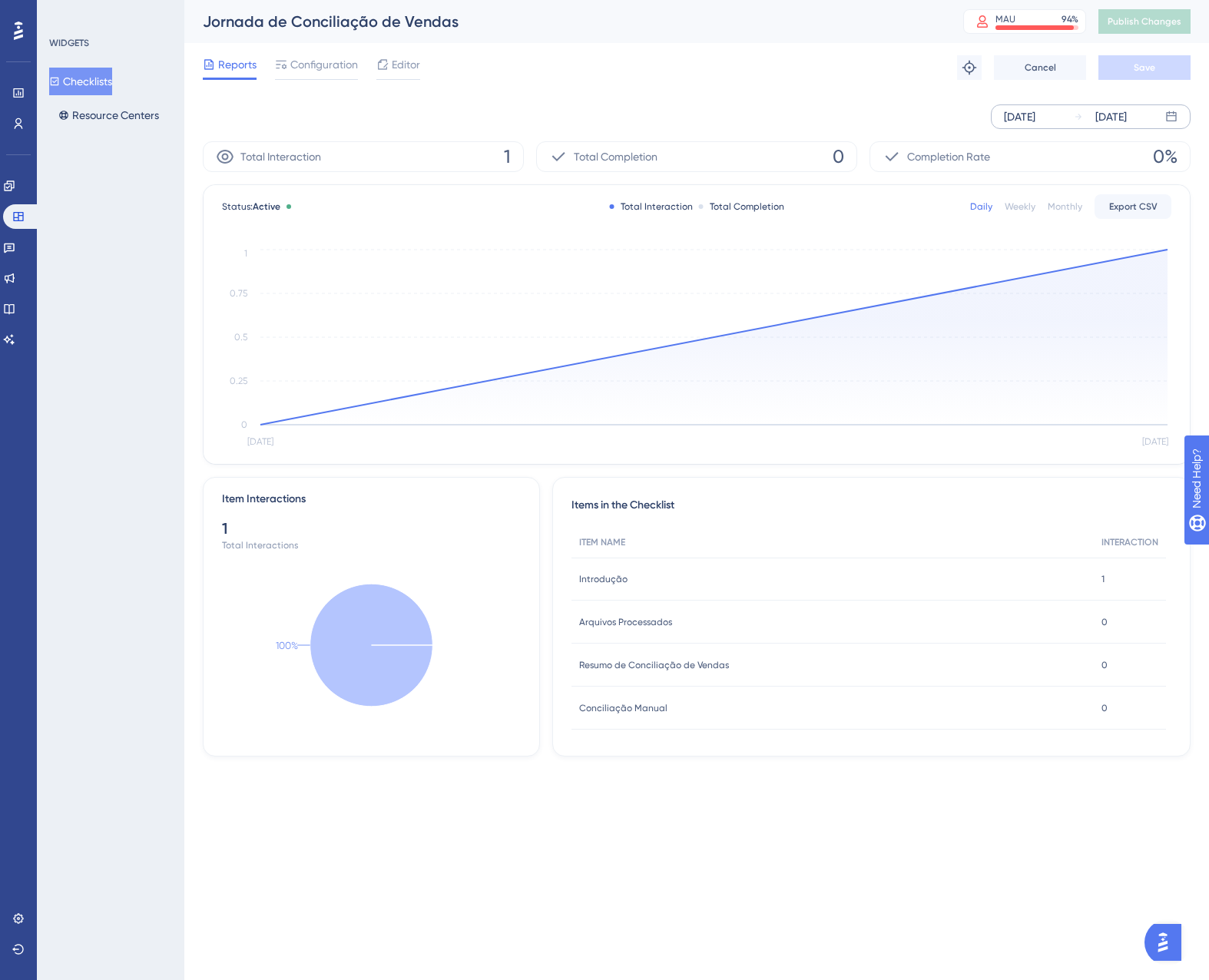
click at [599, 573] on span "Introdução" at bounding box center [603, 578] width 49 height 12
click at [599, 575] on span "Introdução" at bounding box center [603, 578] width 49 height 12
click at [604, 581] on span "Introdução" at bounding box center [603, 578] width 49 height 12
click at [1166, 247] on icon "[DATE] [DATE] 0 0.25 0.5 0.75 1" at bounding box center [696, 348] width 949 height 206
click at [1164, 250] on circle at bounding box center [1167, 249] width 12 height 12
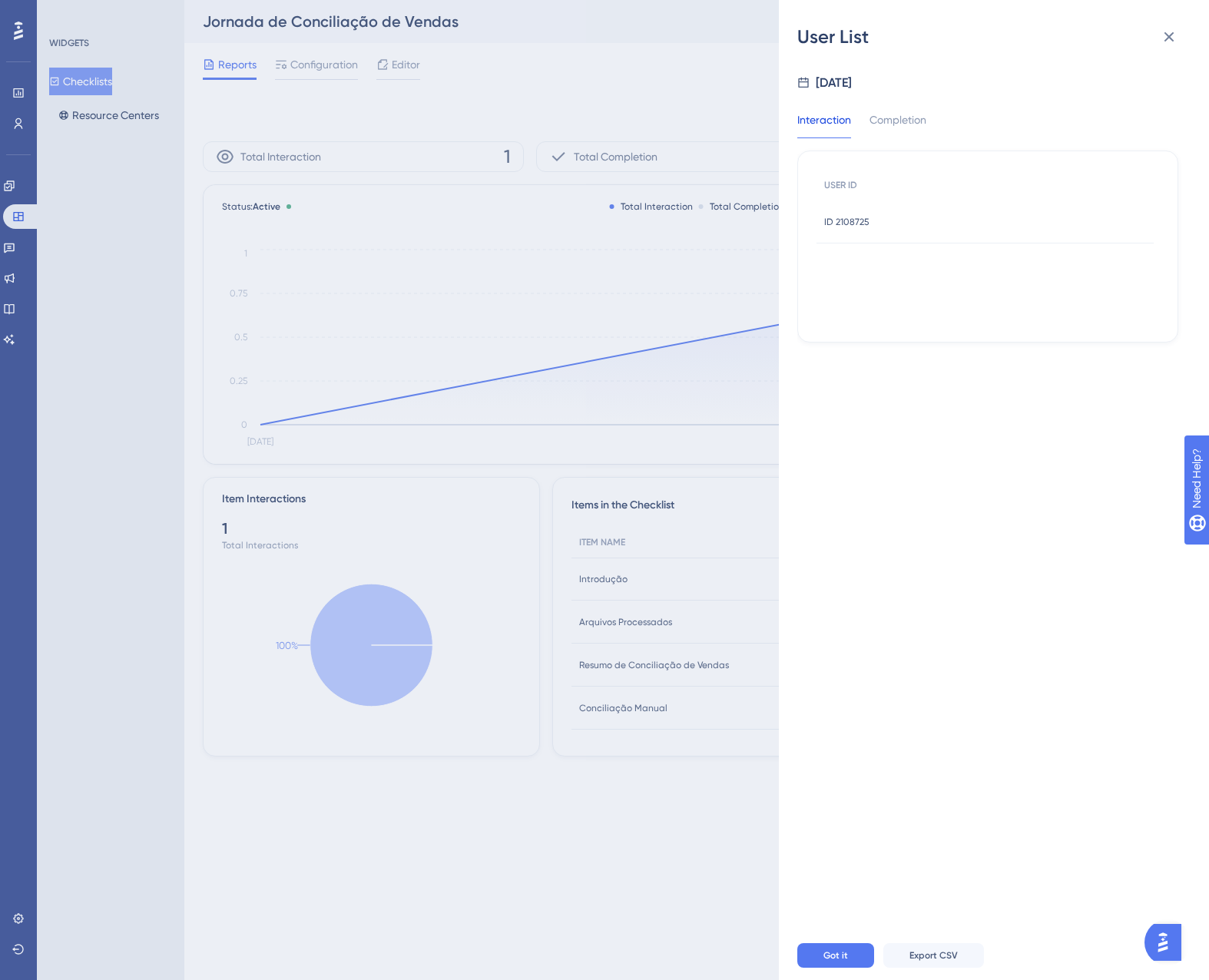
click at [851, 224] on span "ID 2108725" at bounding box center [846, 222] width 45 height 12
click at [851, 224] on div at bounding box center [987, 499] width 381 height 863
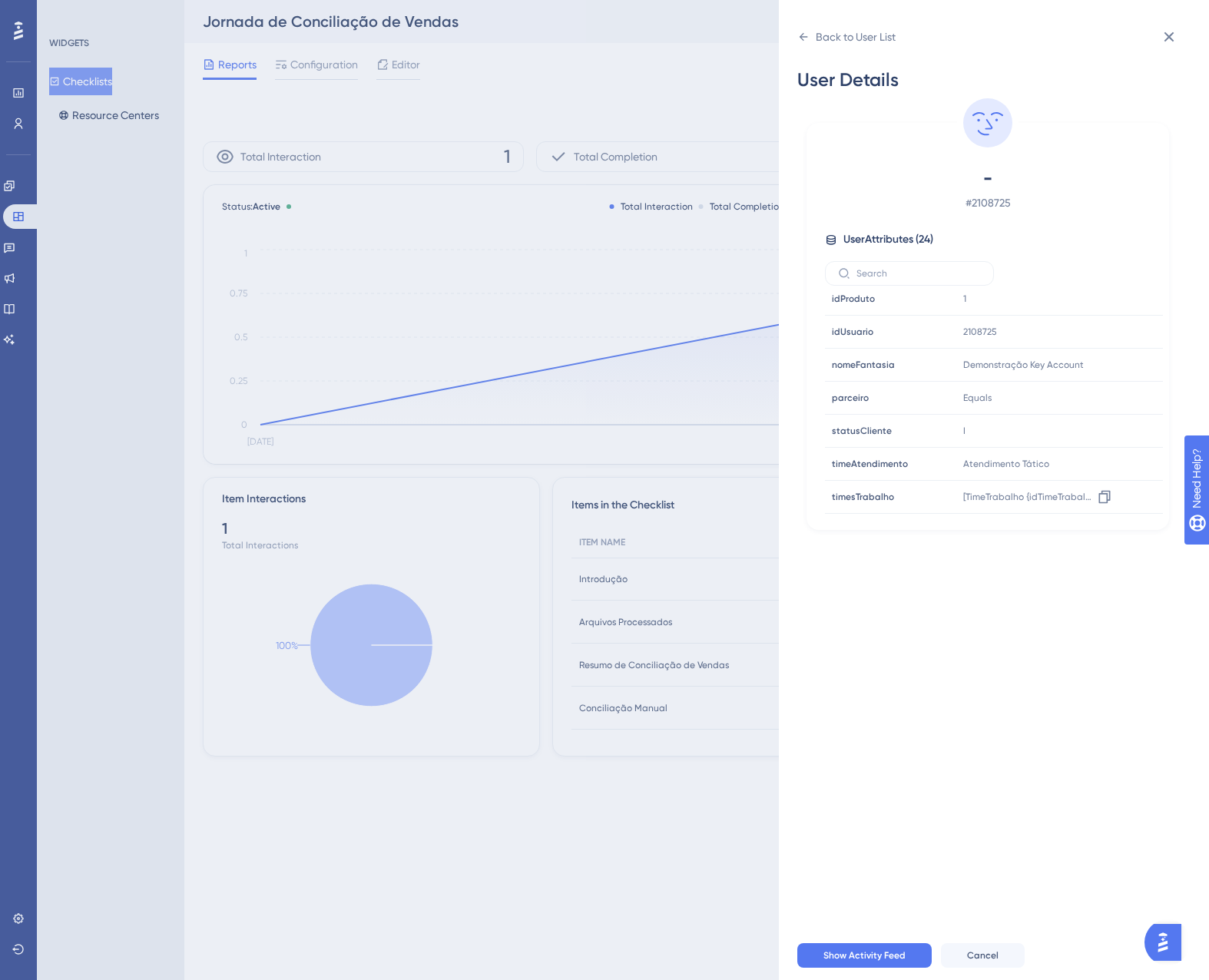
scroll to position [566, 0]
click at [1173, 40] on icon at bounding box center [1169, 37] width 18 height 18
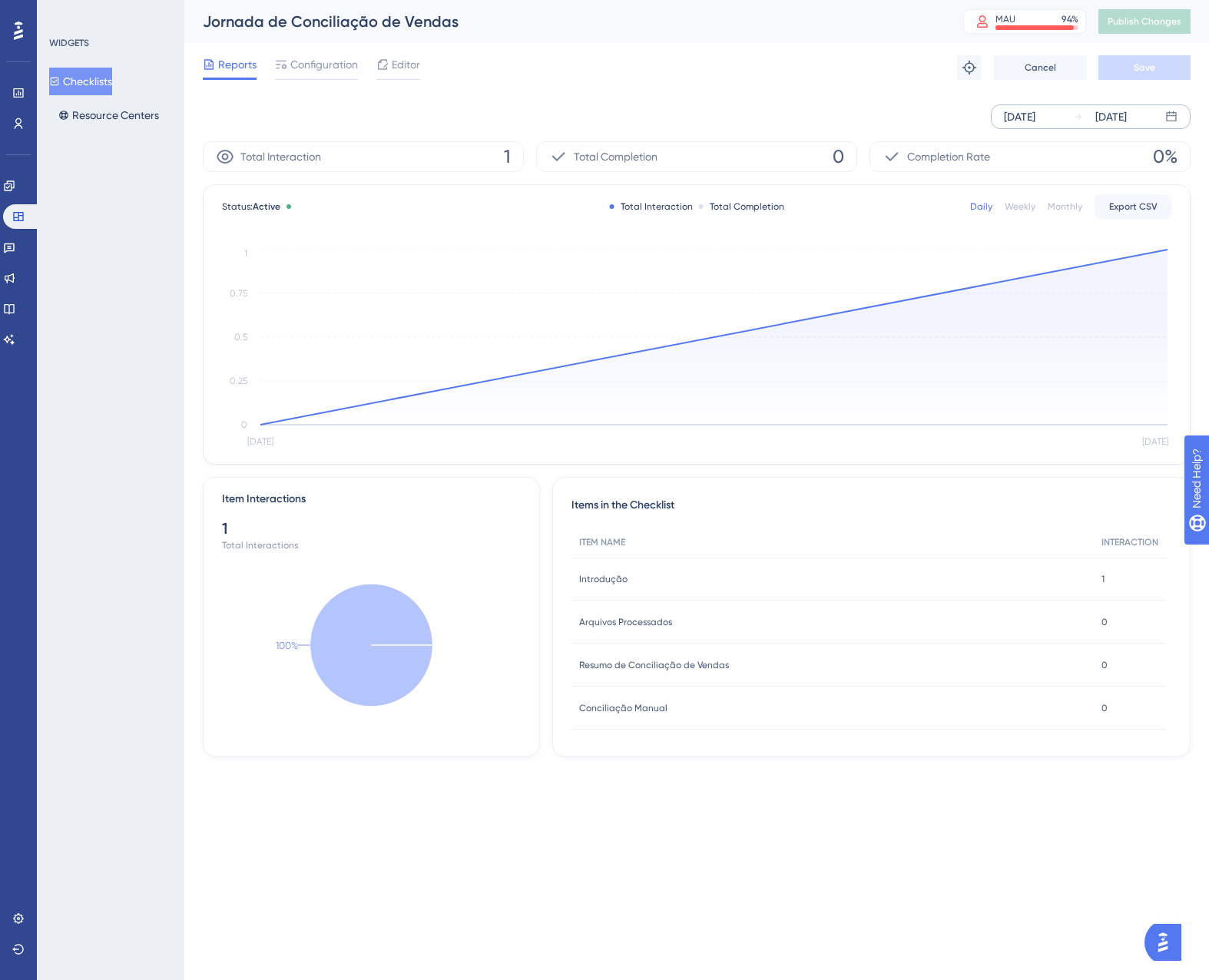
click at [1035, 119] on div "[DATE]" at bounding box center [1020, 117] width 31 height 18
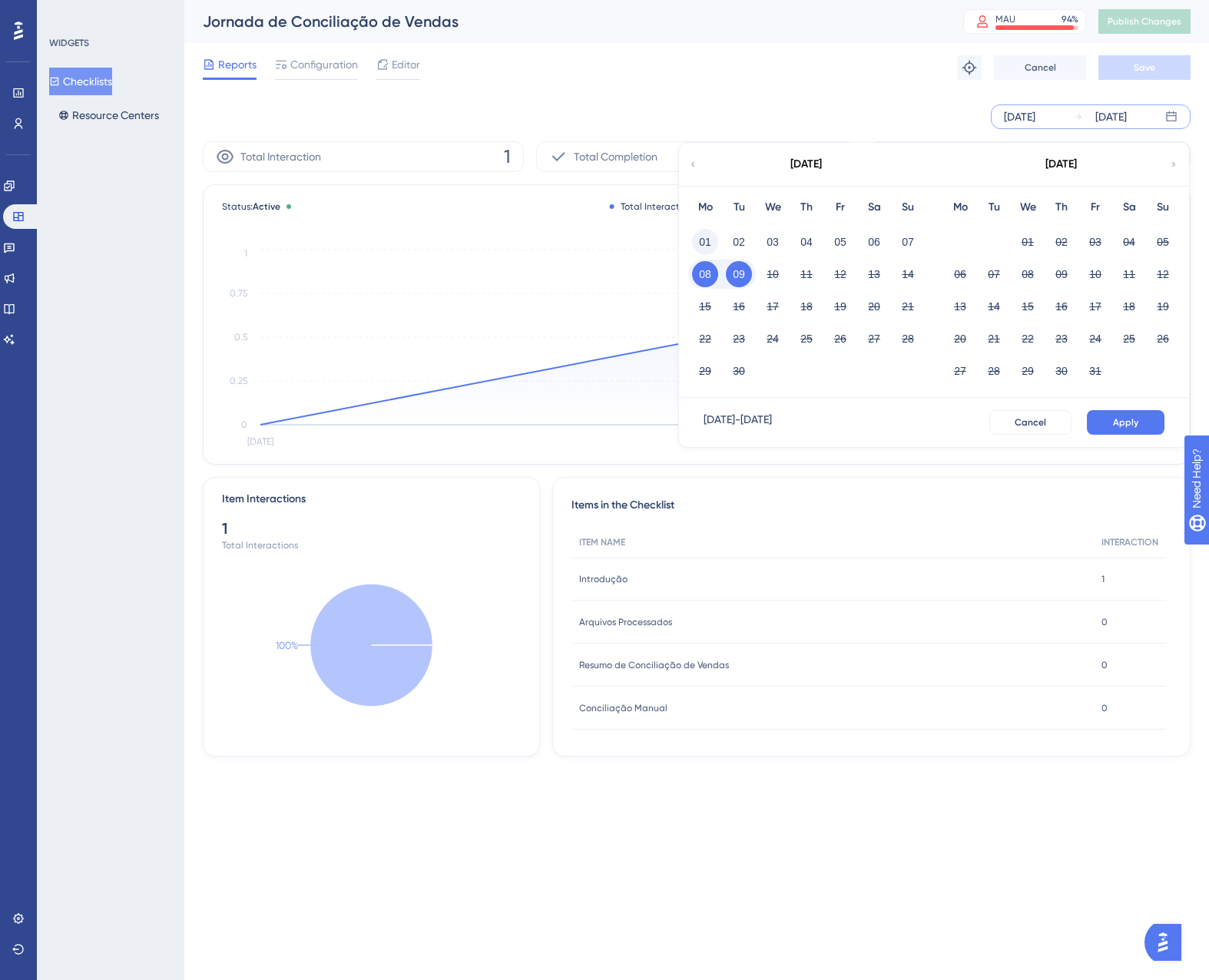
click at [713, 243] on button "01" at bounding box center [705, 242] width 26 height 26
click at [1131, 417] on span "Apply" at bounding box center [1125, 422] width 26 height 12
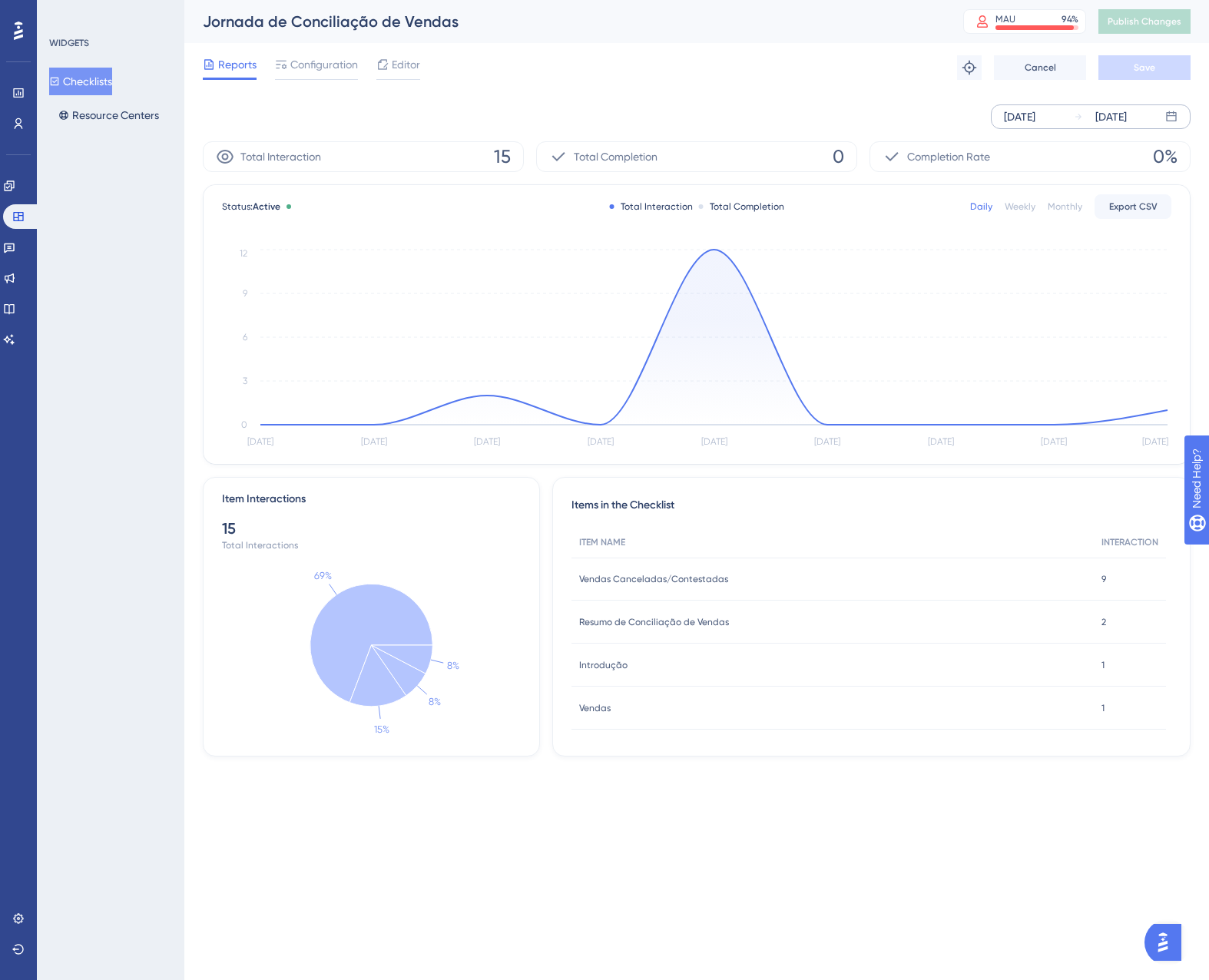
click at [1010, 208] on div "Weekly" at bounding box center [1020, 206] width 30 height 12
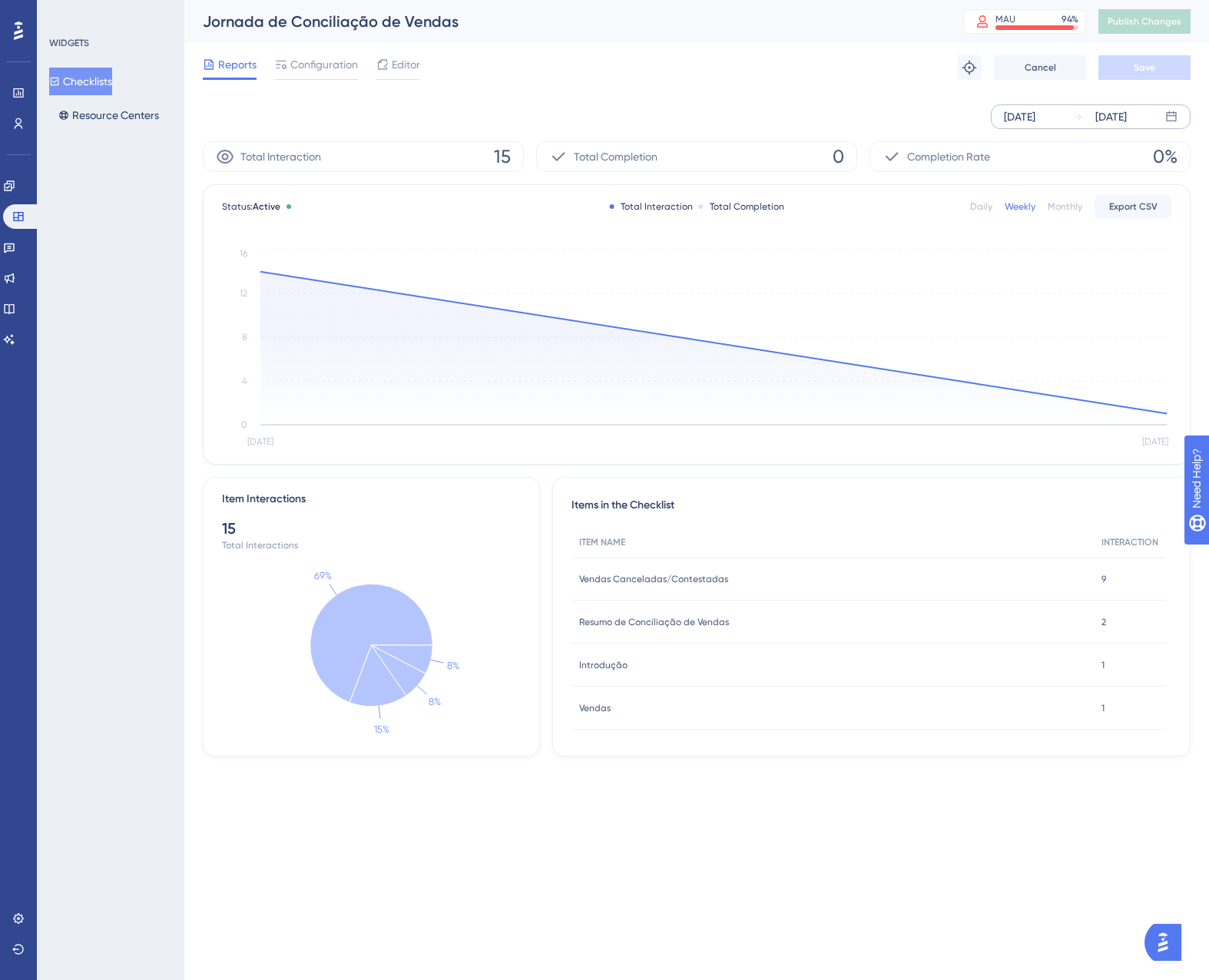
click at [1057, 207] on div "Monthly" at bounding box center [1065, 206] width 35 height 12
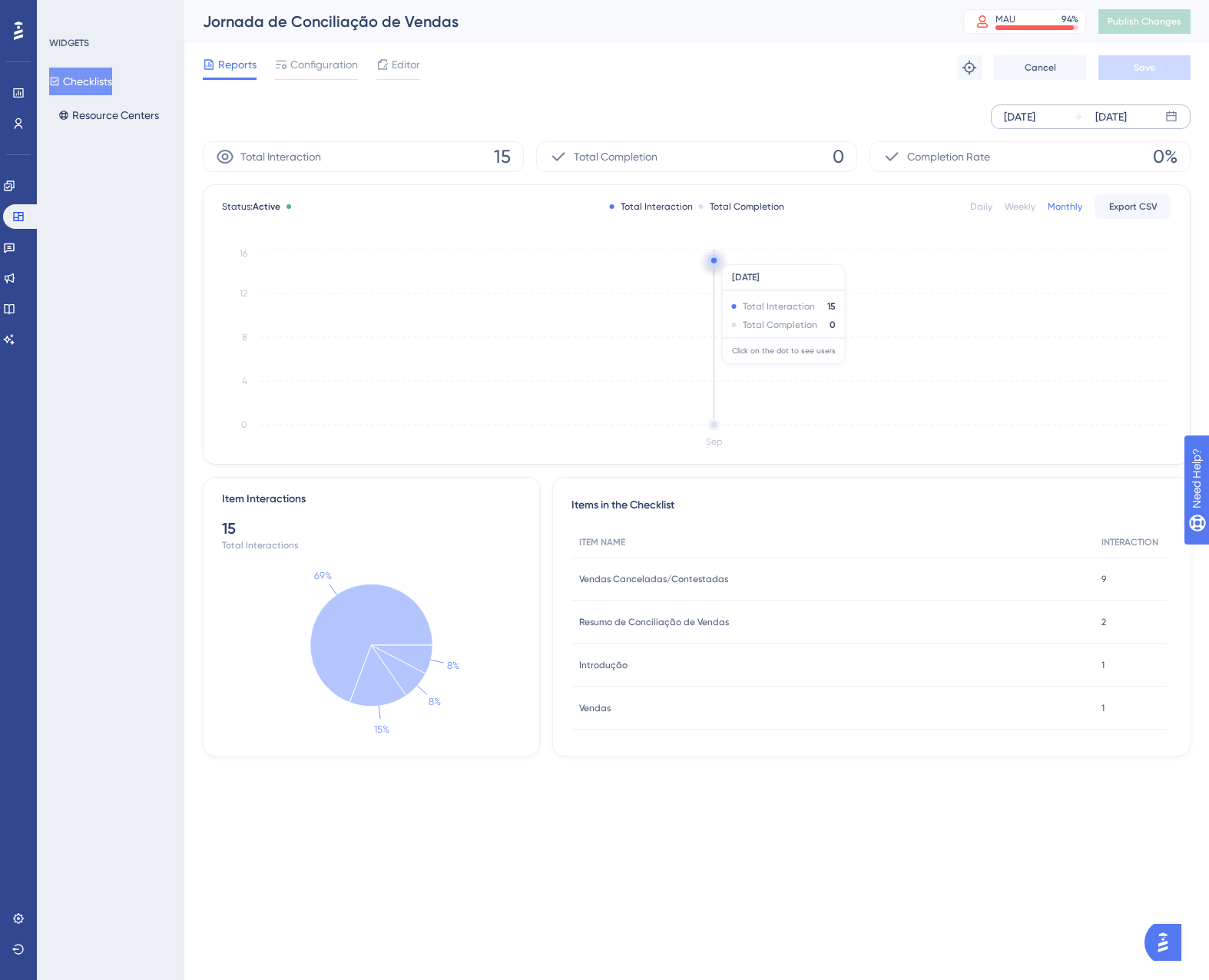
click at [711, 256] on circle at bounding box center [713, 259] width 12 height 12
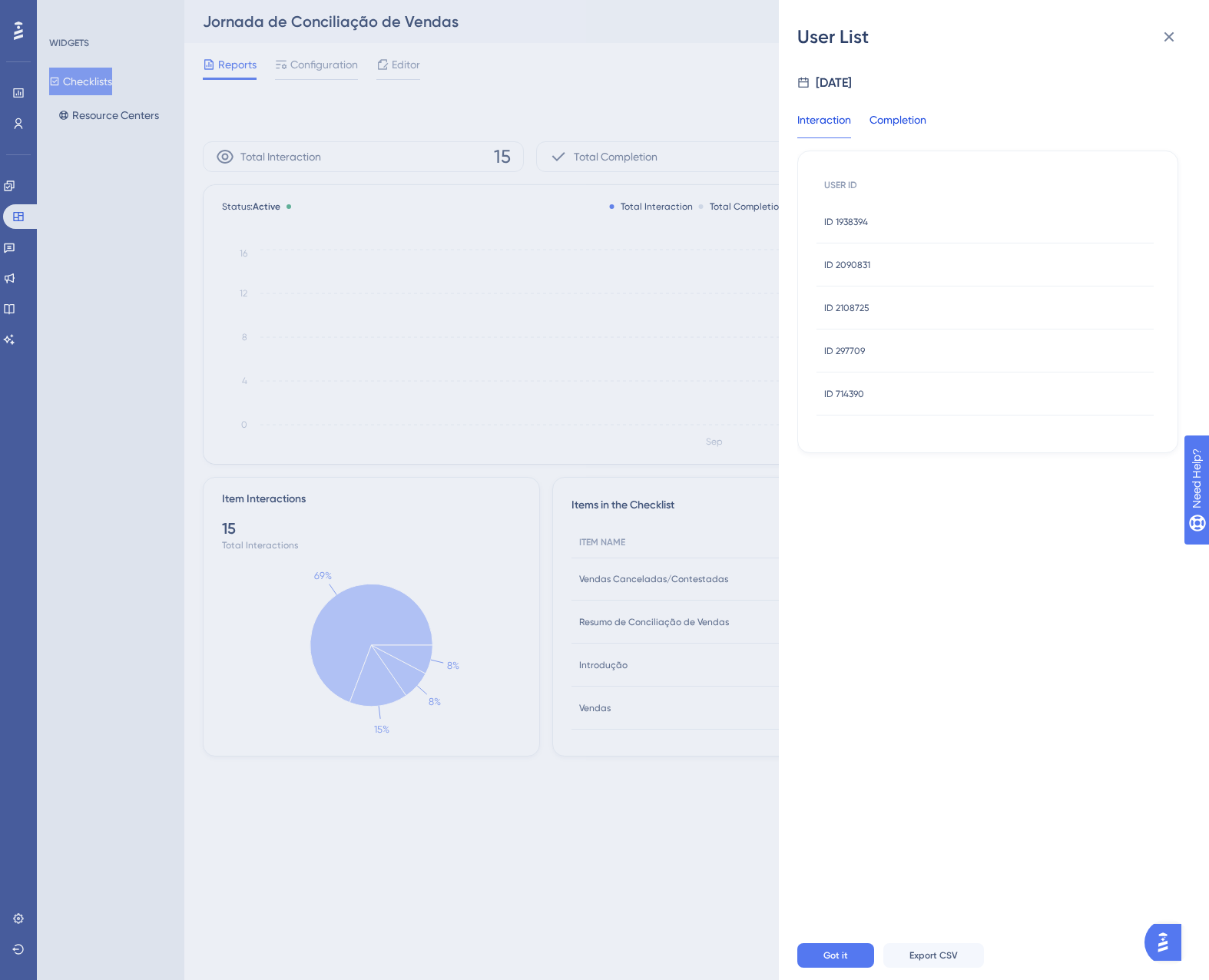
click at [893, 121] on div "Completion" at bounding box center [898, 124] width 57 height 28
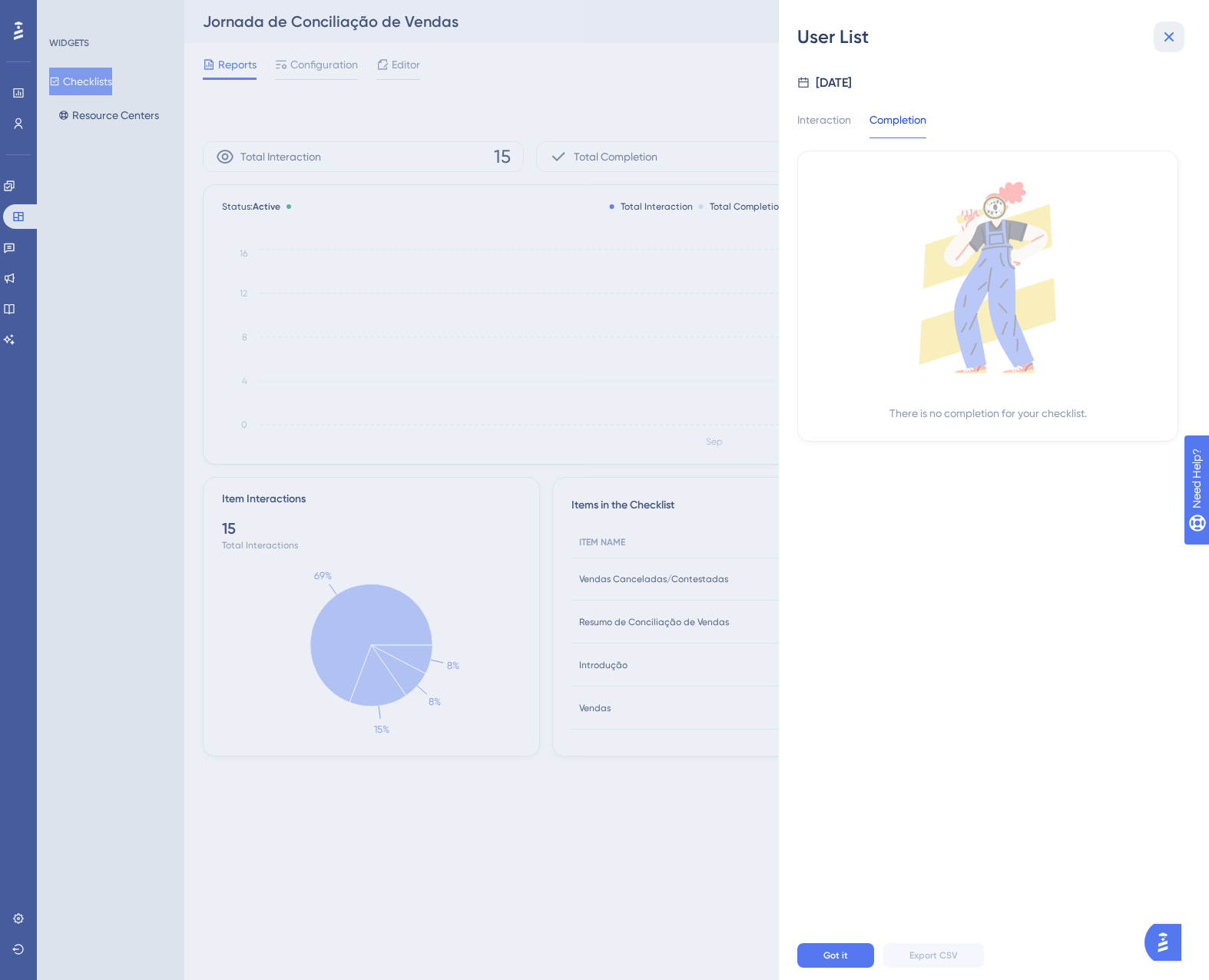
click at [1167, 40] on icon at bounding box center [1169, 37] width 18 height 18
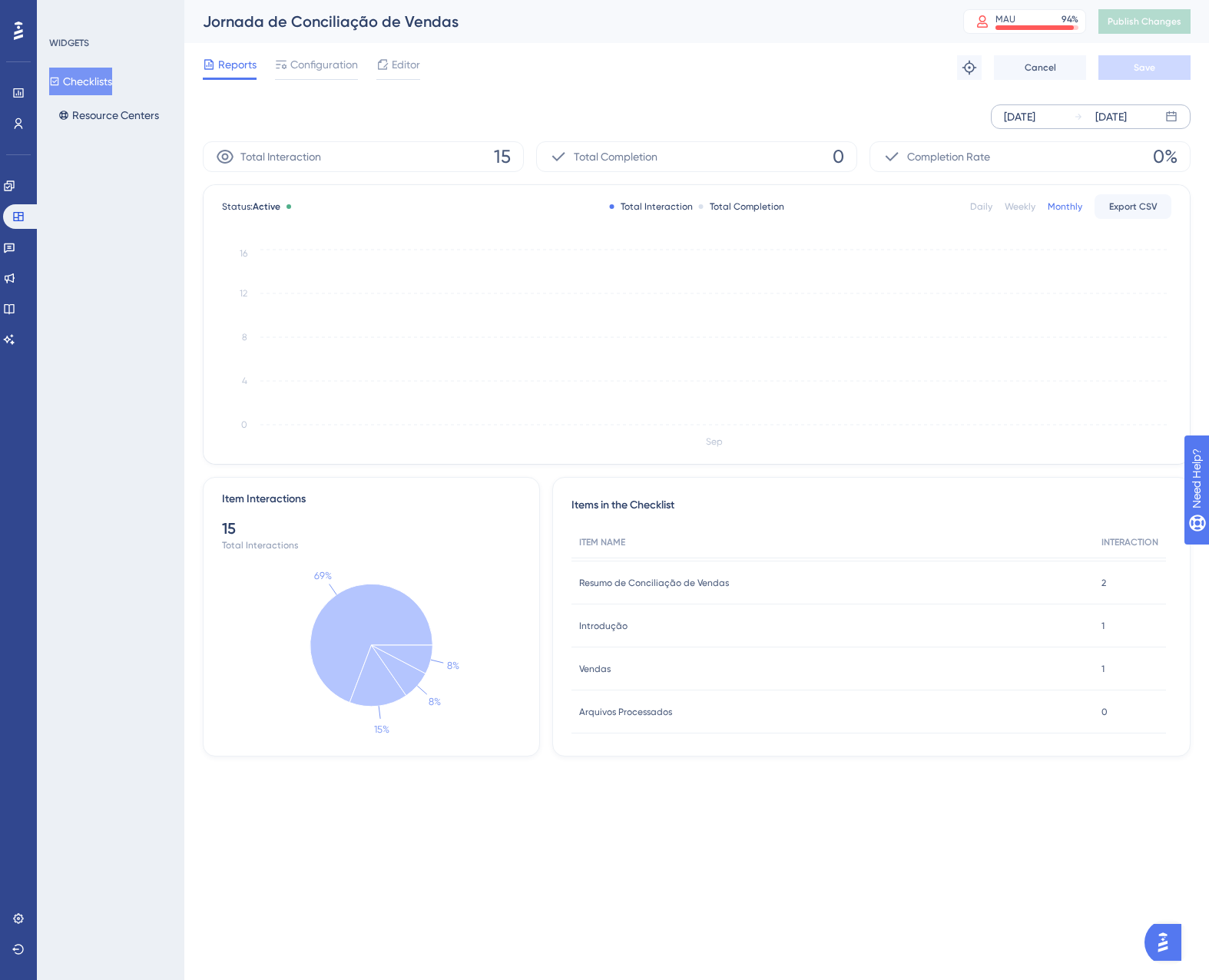
scroll to position [77, 0]
click at [97, 82] on button "Checklists" at bounding box center [80, 82] width 63 height 28
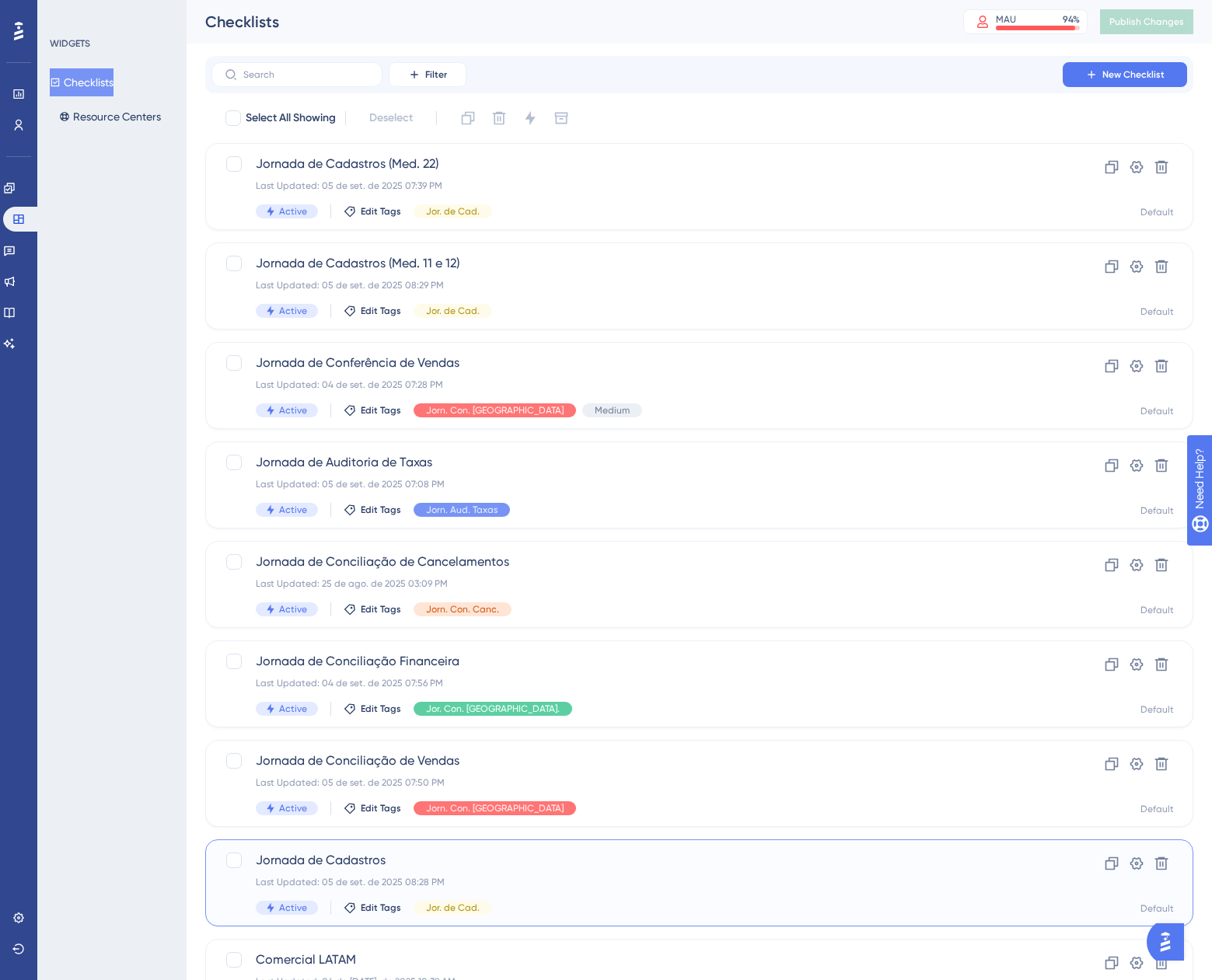
click at [573, 881] on div "Last Updated: 05 de set. de 2025 08:28 PM" at bounding box center [637, 881] width 762 height 12
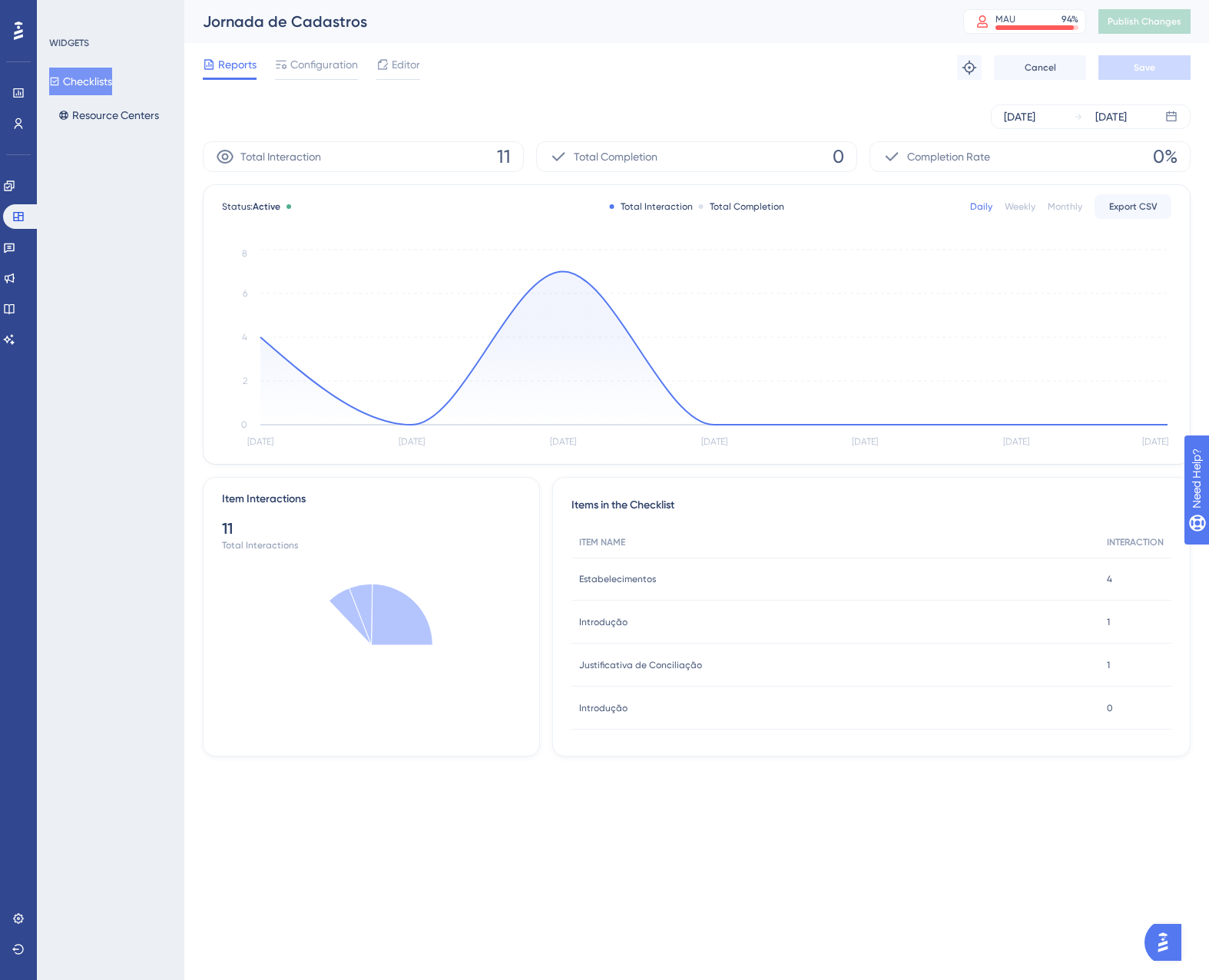
click at [1072, 212] on div "Monthly" at bounding box center [1065, 206] width 35 height 12
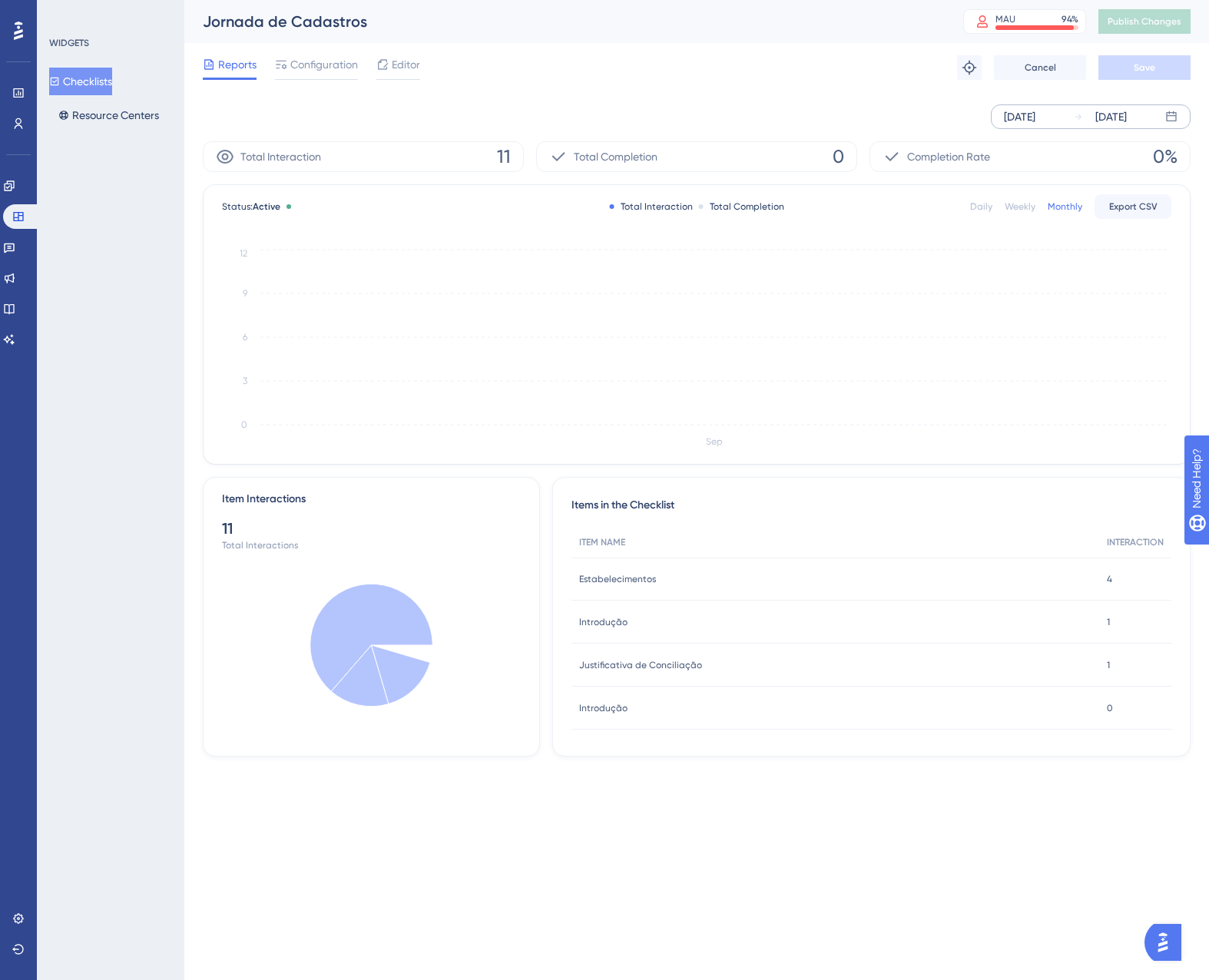
click at [1019, 117] on div "[DATE]" at bounding box center [1020, 117] width 31 height 18
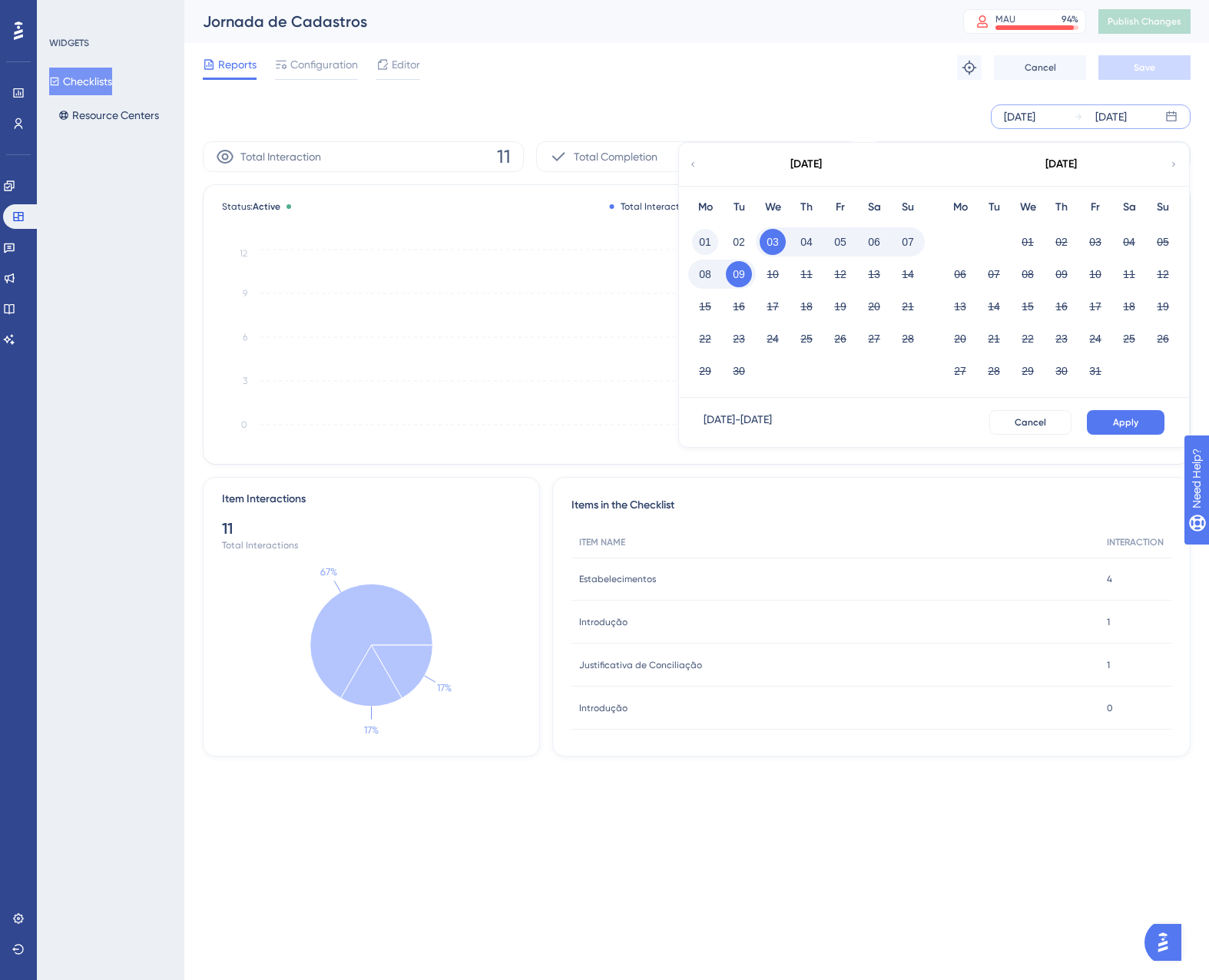
click at [702, 237] on button "01" at bounding box center [705, 242] width 26 height 26
click at [1123, 418] on span "Apply" at bounding box center [1125, 422] width 26 height 12
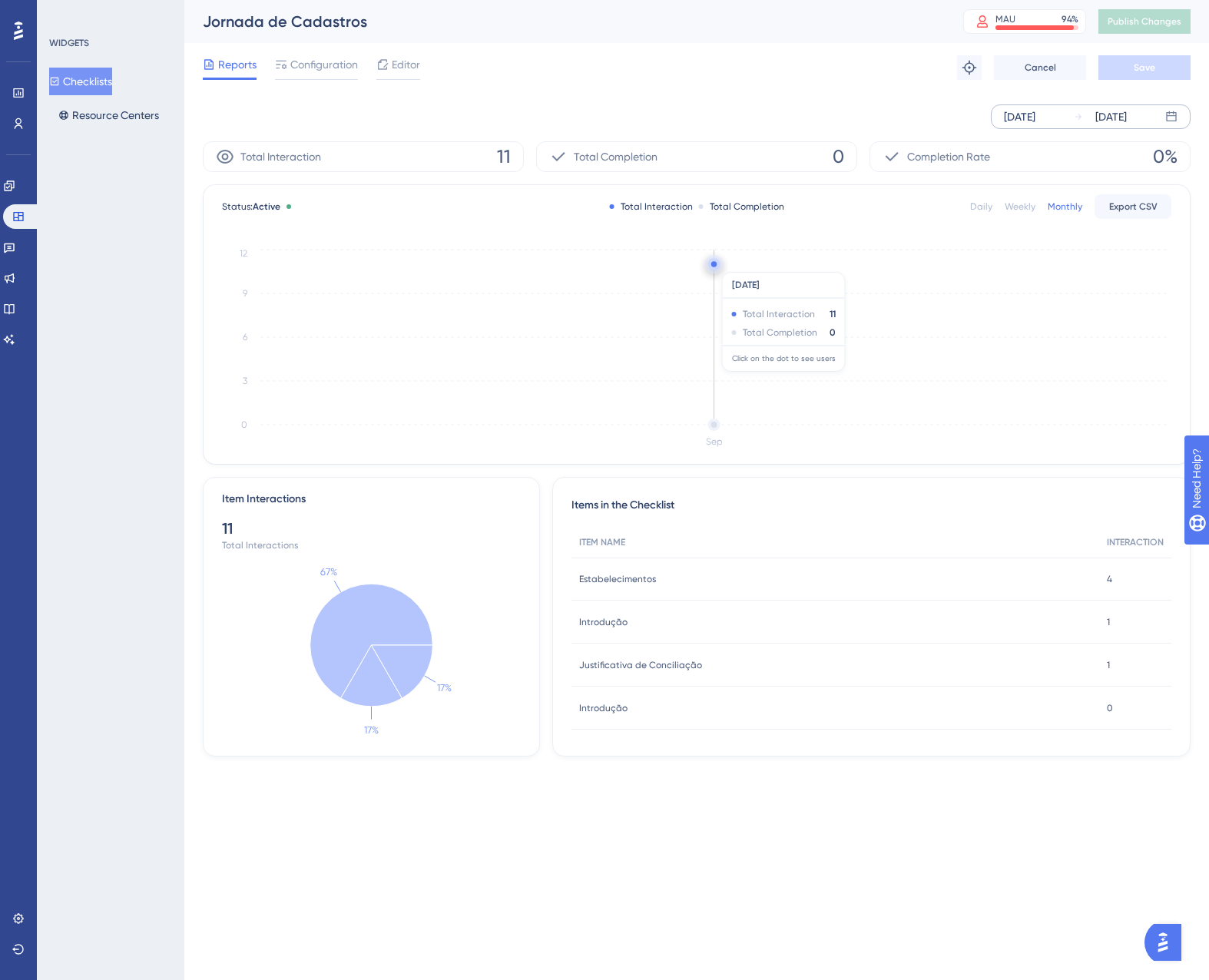
click at [715, 264] on circle at bounding box center [713, 264] width 6 height 6
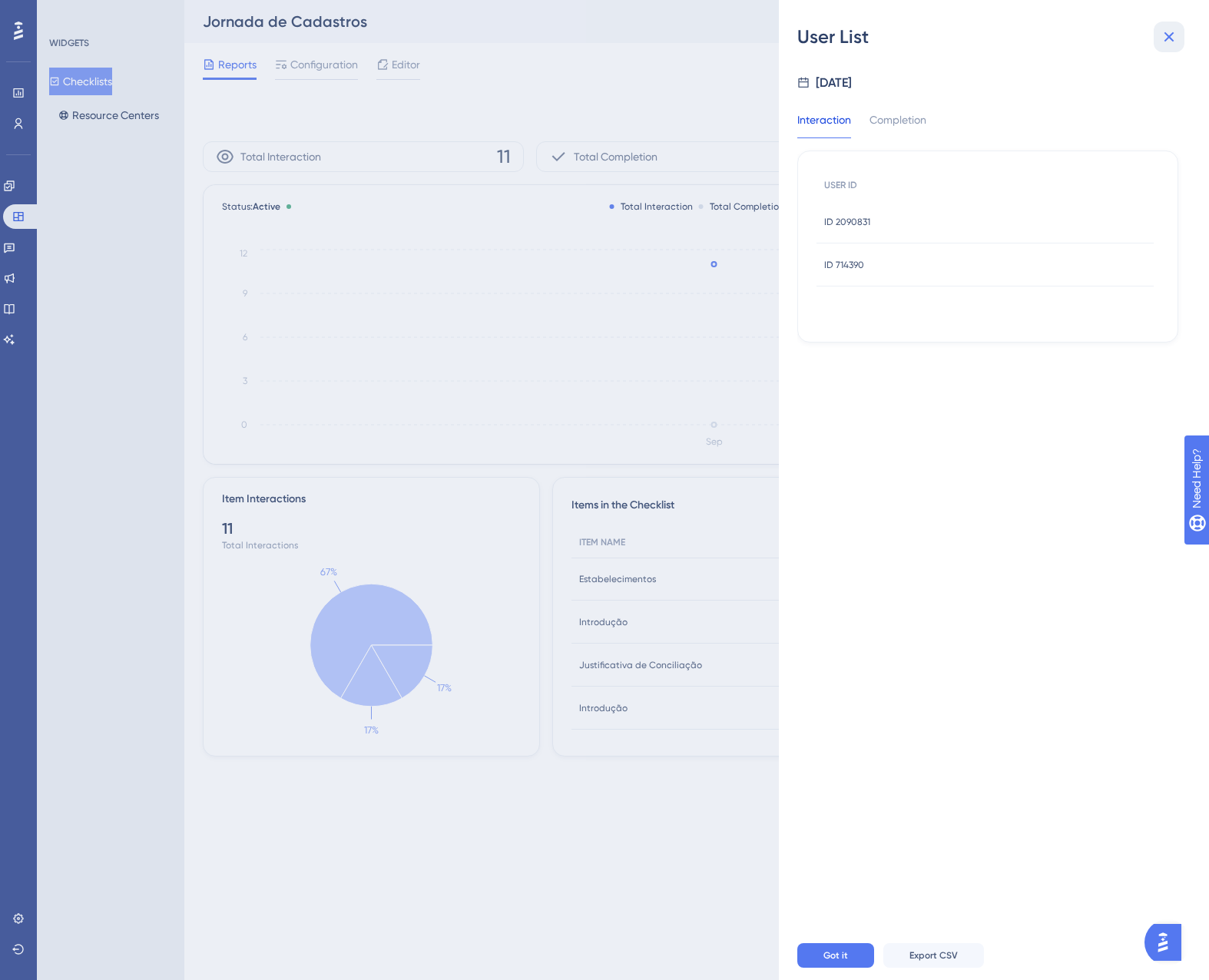
click at [1166, 39] on icon at bounding box center [1169, 37] width 18 height 18
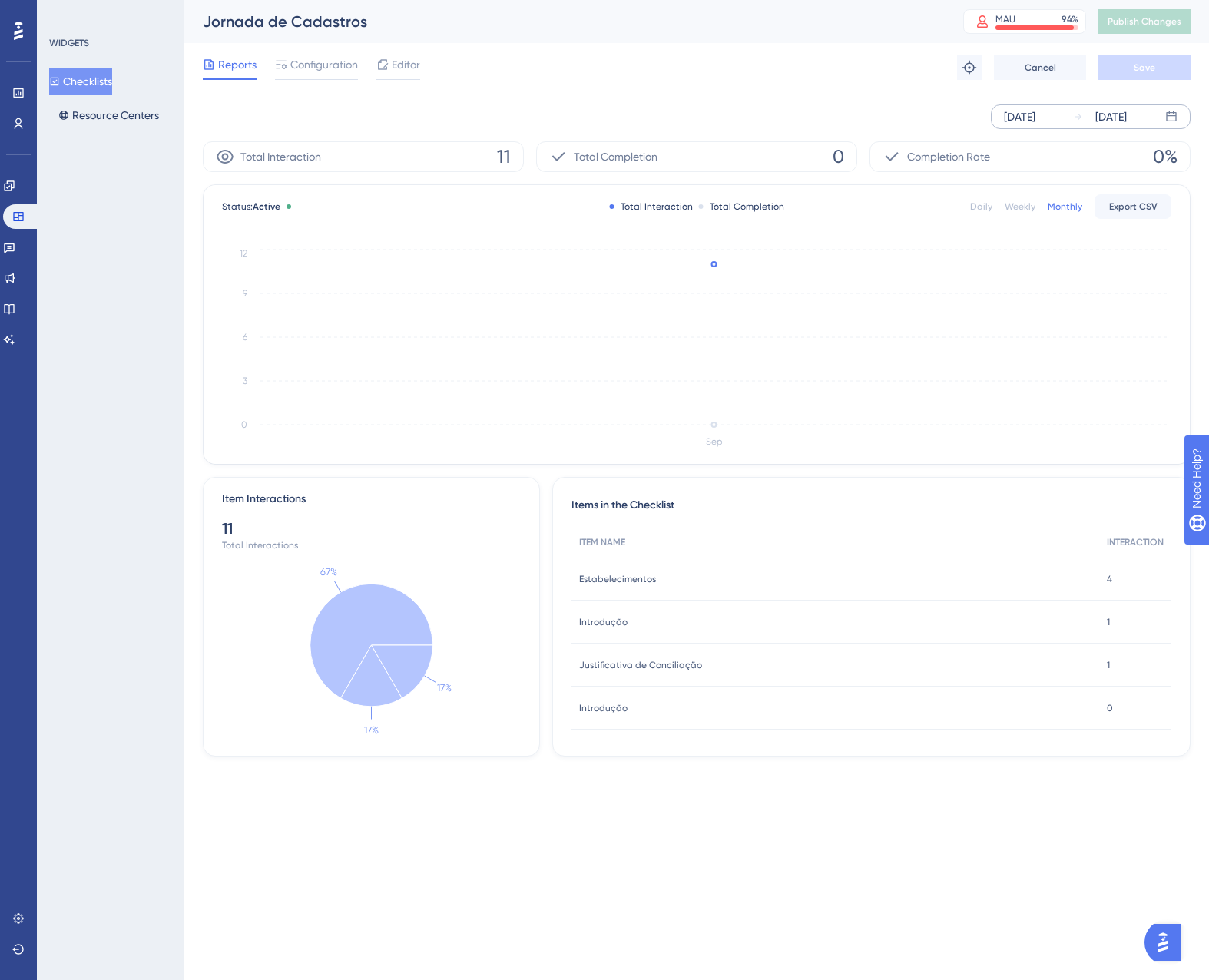
click at [86, 88] on button "Checklists" at bounding box center [80, 82] width 63 height 28
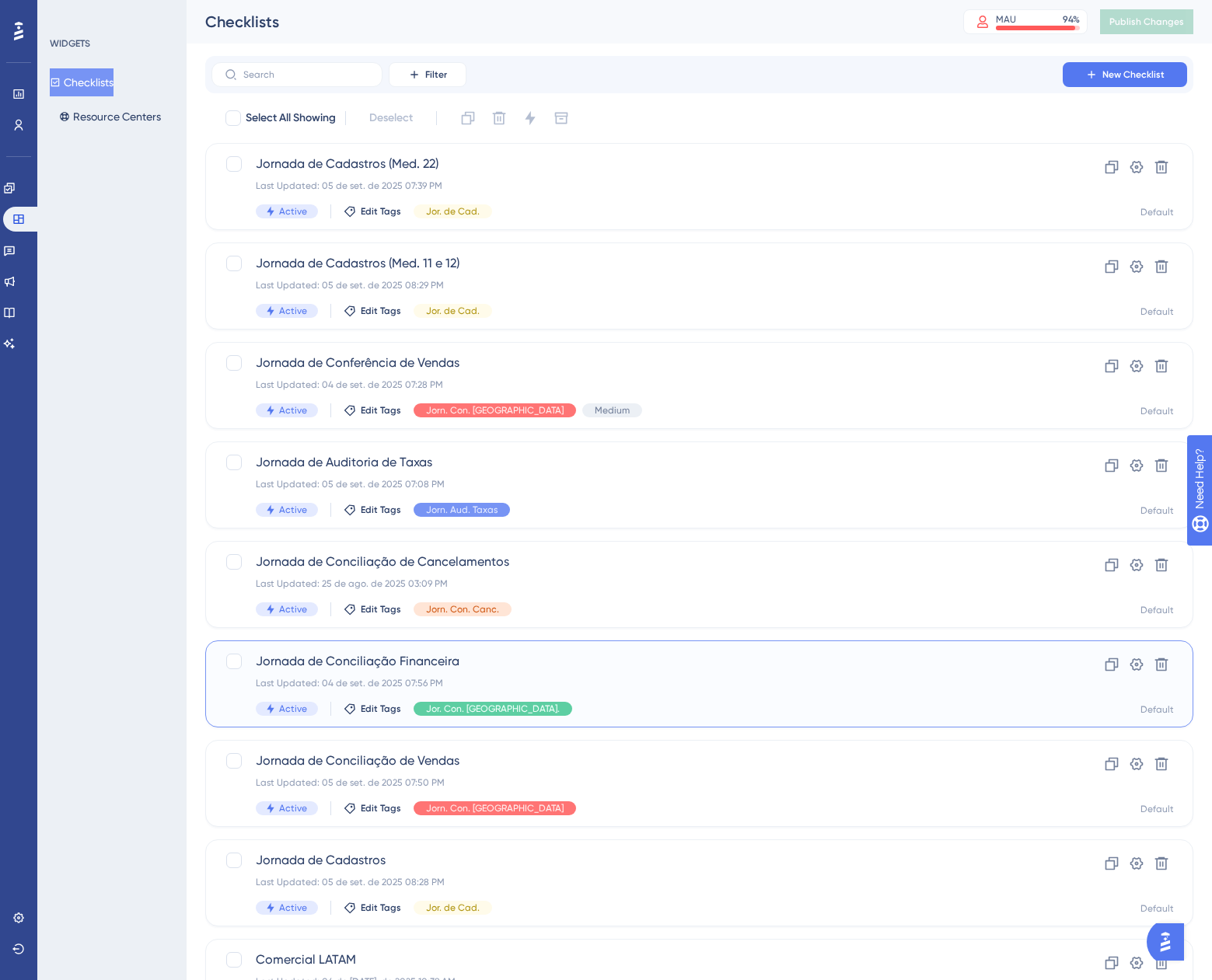
click at [560, 677] on div "Jornada de Conciliação Financeira Last Updated: 04 de set. de 2025 07:56 PM Act…" at bounding box center [637, 684] width 762 height 63
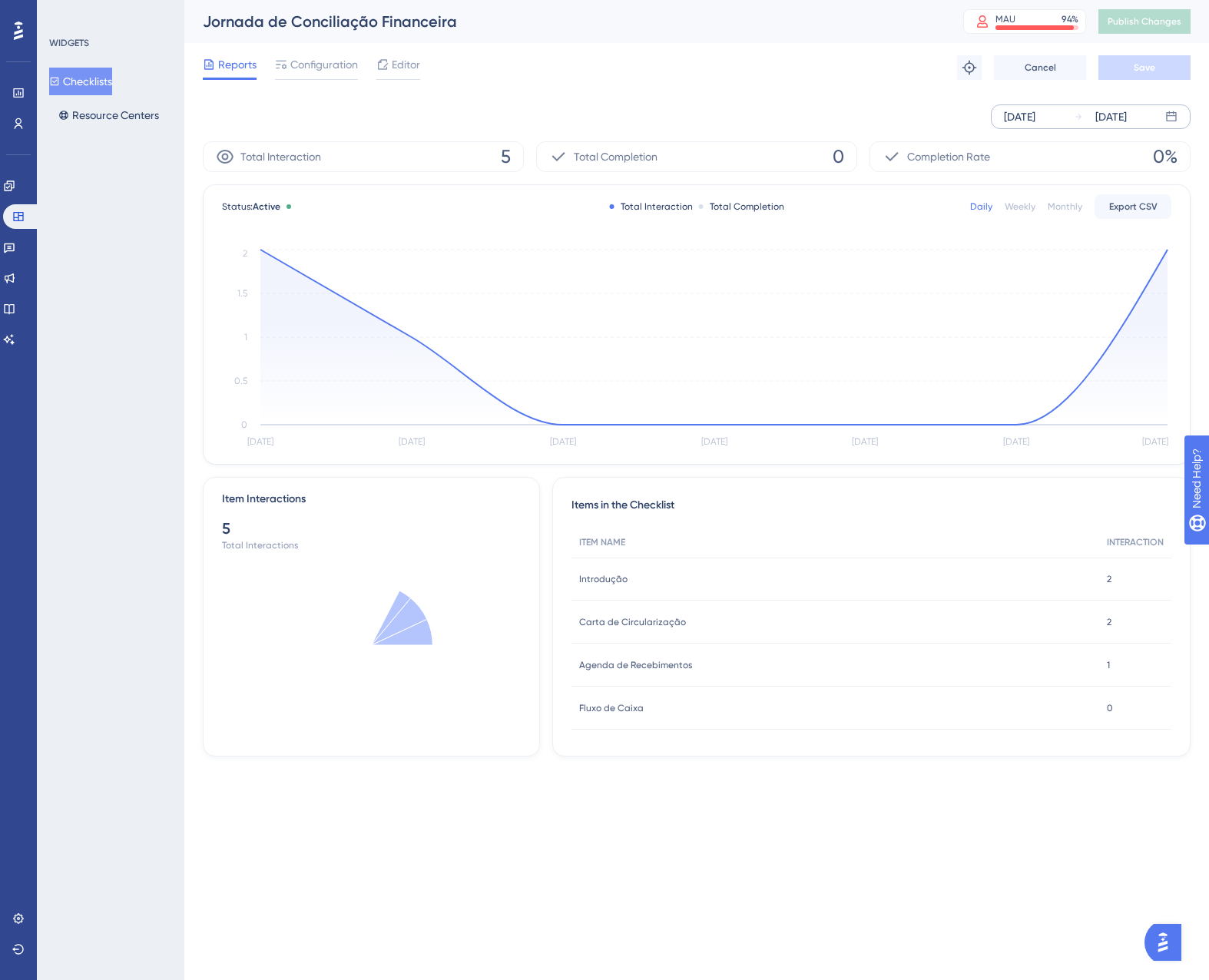
click at [1035, 120] on div "[DATE]" at bounding box center [1020, 117] width 31 height 18
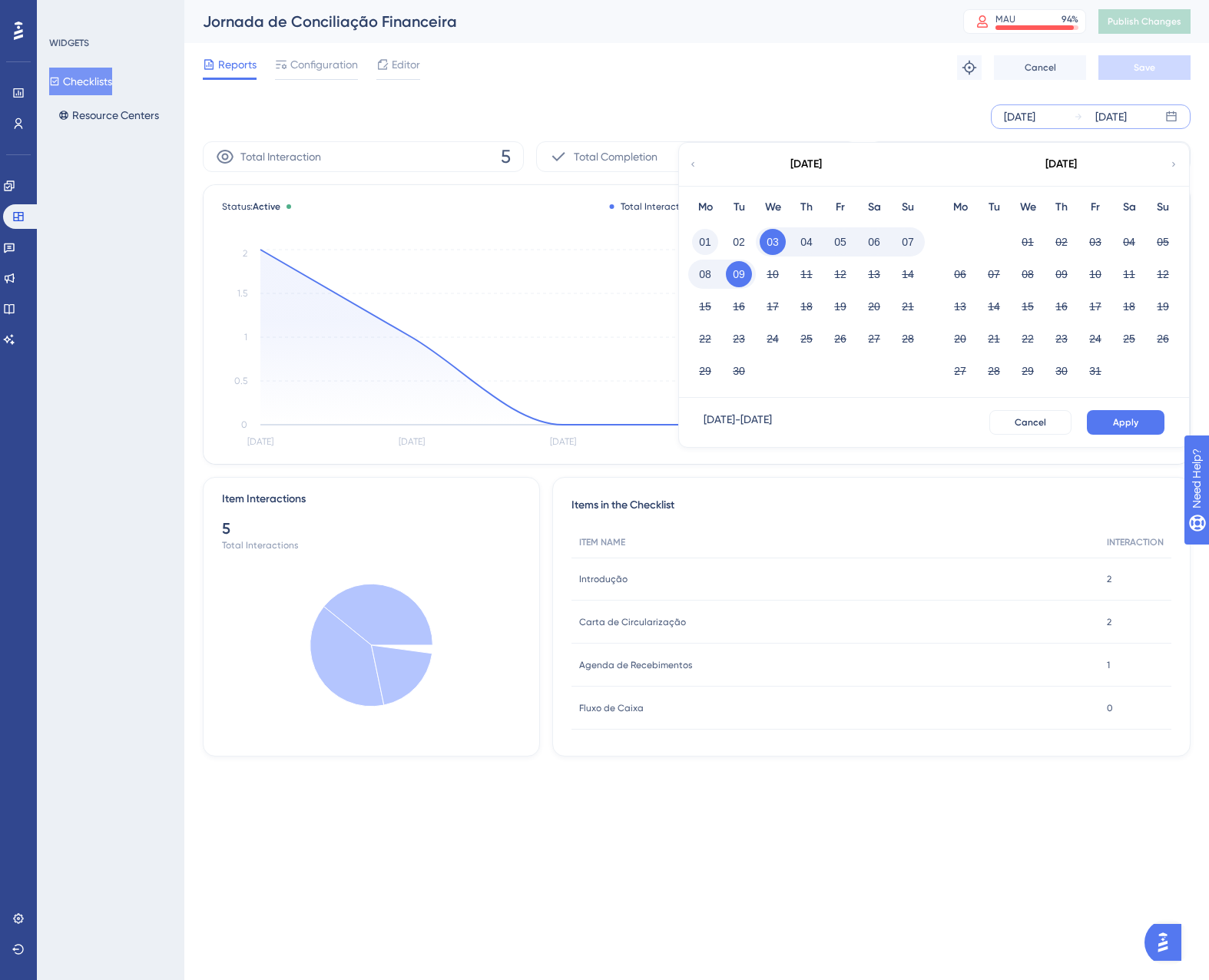
click at [701, 244] on button "01" at bounding box center [705, 242] width 26 height 26
click at [1126, 416] on button "Apply" at bounding box center [1125, 422] width 77 height 25
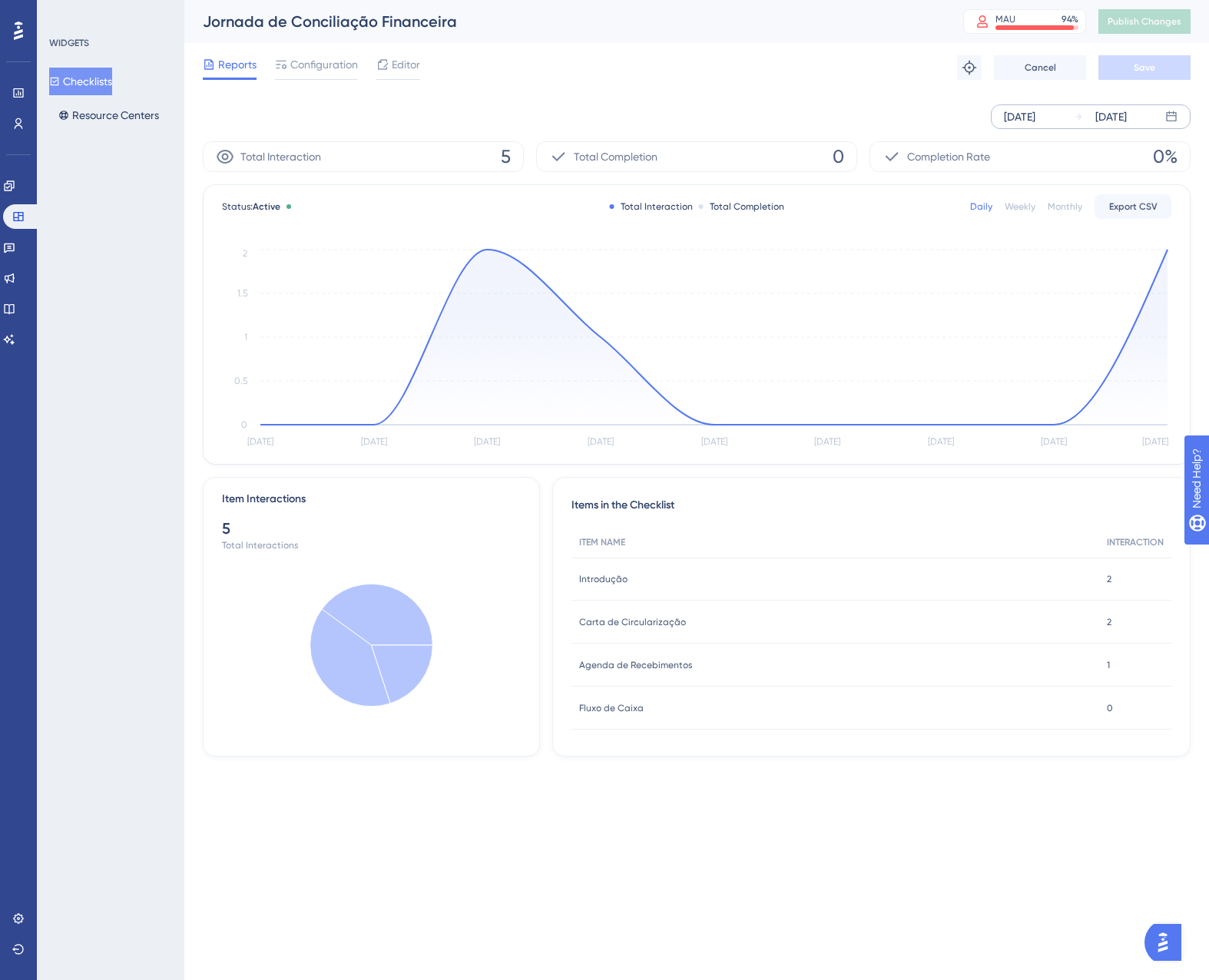
click at [1048, 212] on div "Monthly" at bounding box center [1065, 206] width 35 height 12
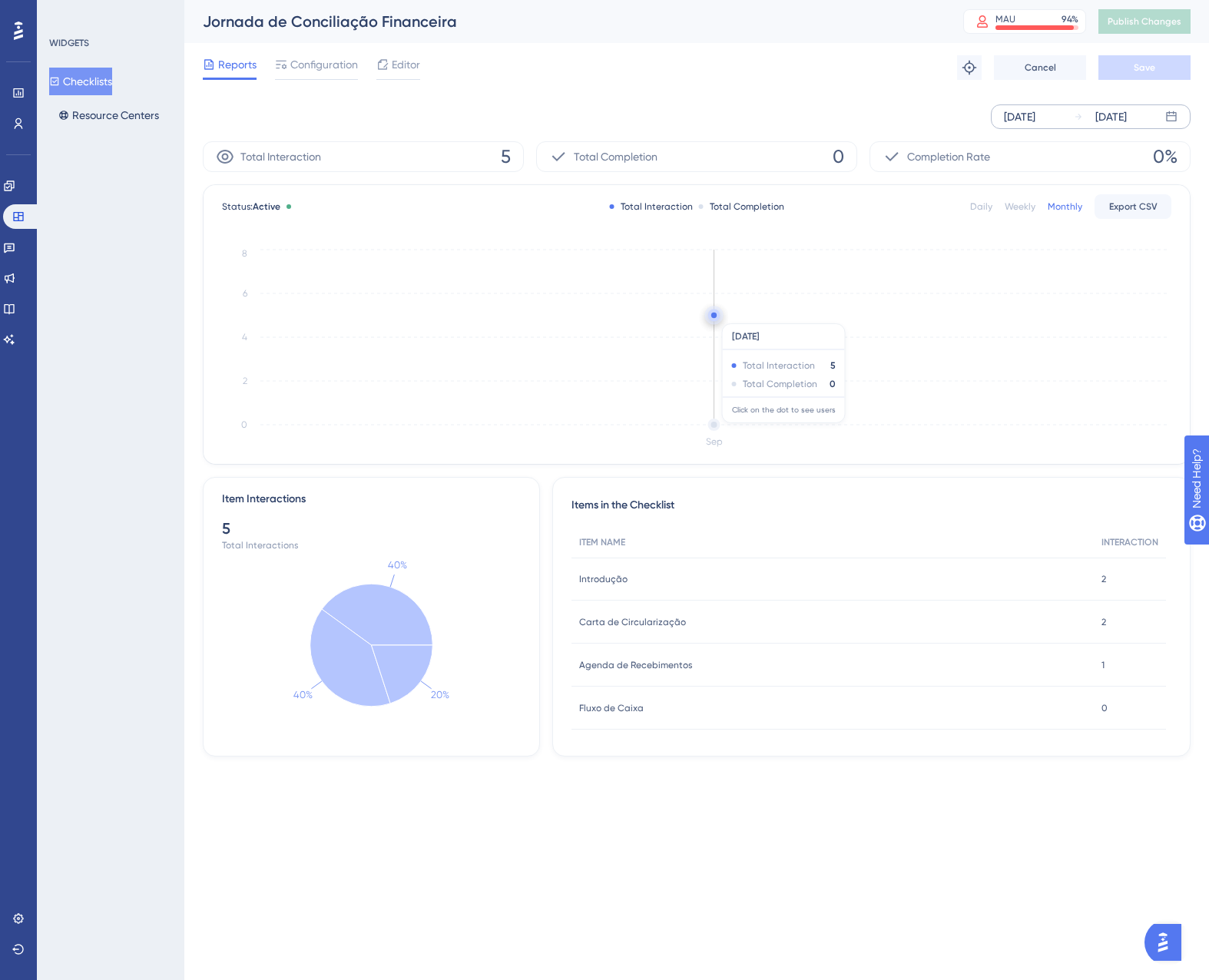
click at [711, 315] on circle at bounding box center [713, 315] width 12 height 12
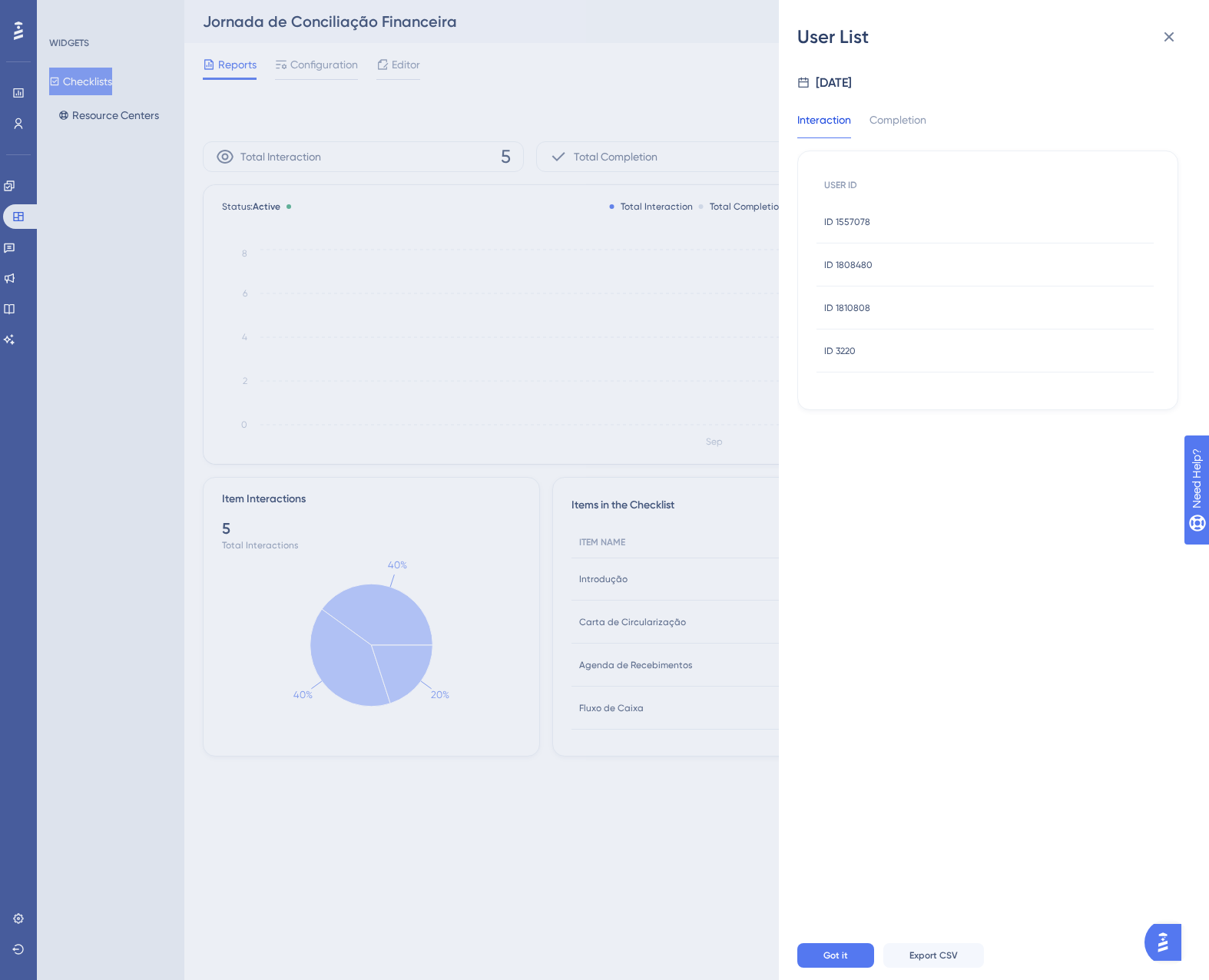
click at [874, 147] on div "Interaction Completion USER ID ID 1557078 ID 1557078 ID 1808480 ID 1808480 ID 1…" at bounding box center [987, 260] width 381 height 300
click at [878, 126] on div "Completion" at bounding box center [898, 124] width 57 height 28
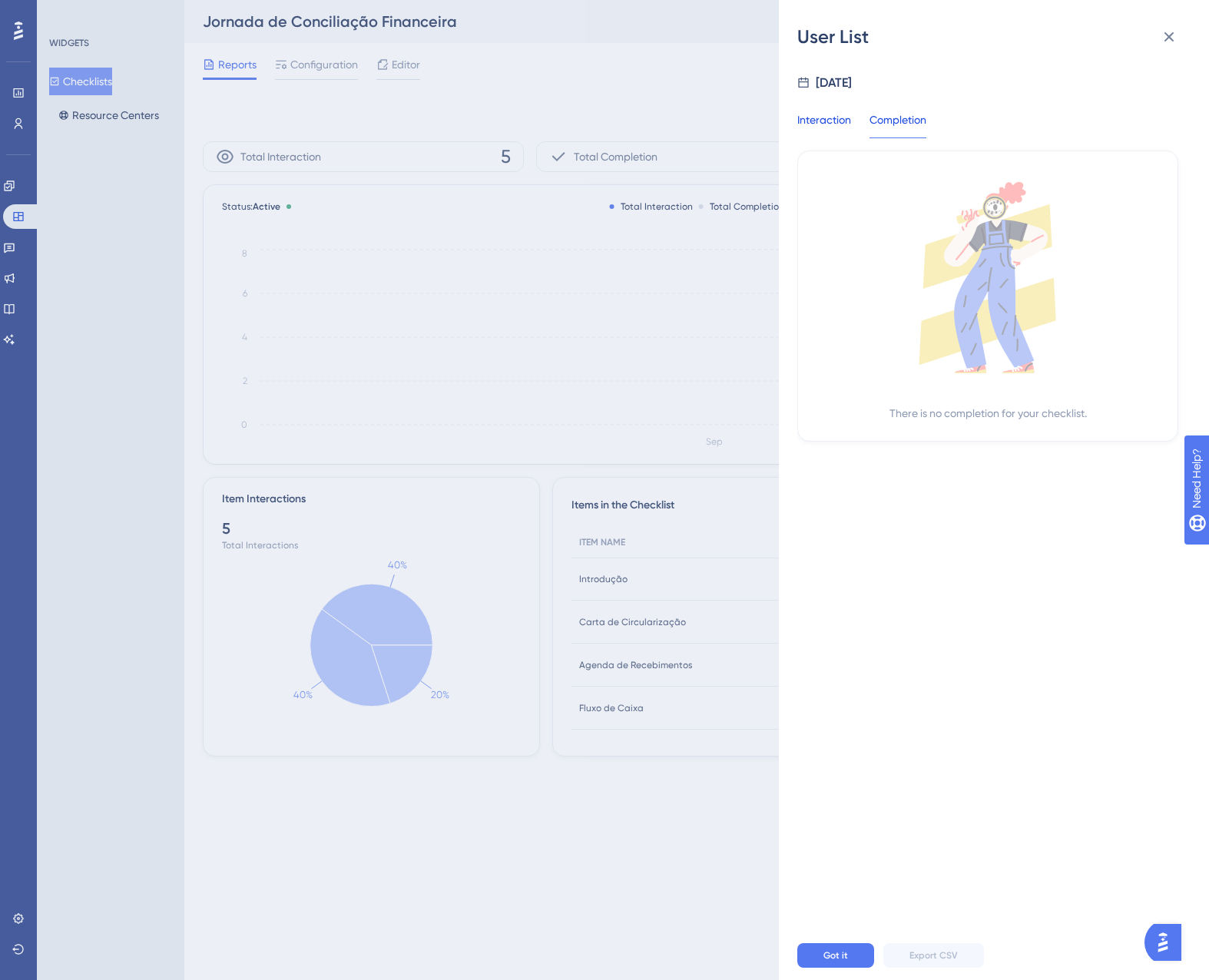
click at [804, 112] on div "Interaction" at bounding box center [824, 124] width 53 height 28
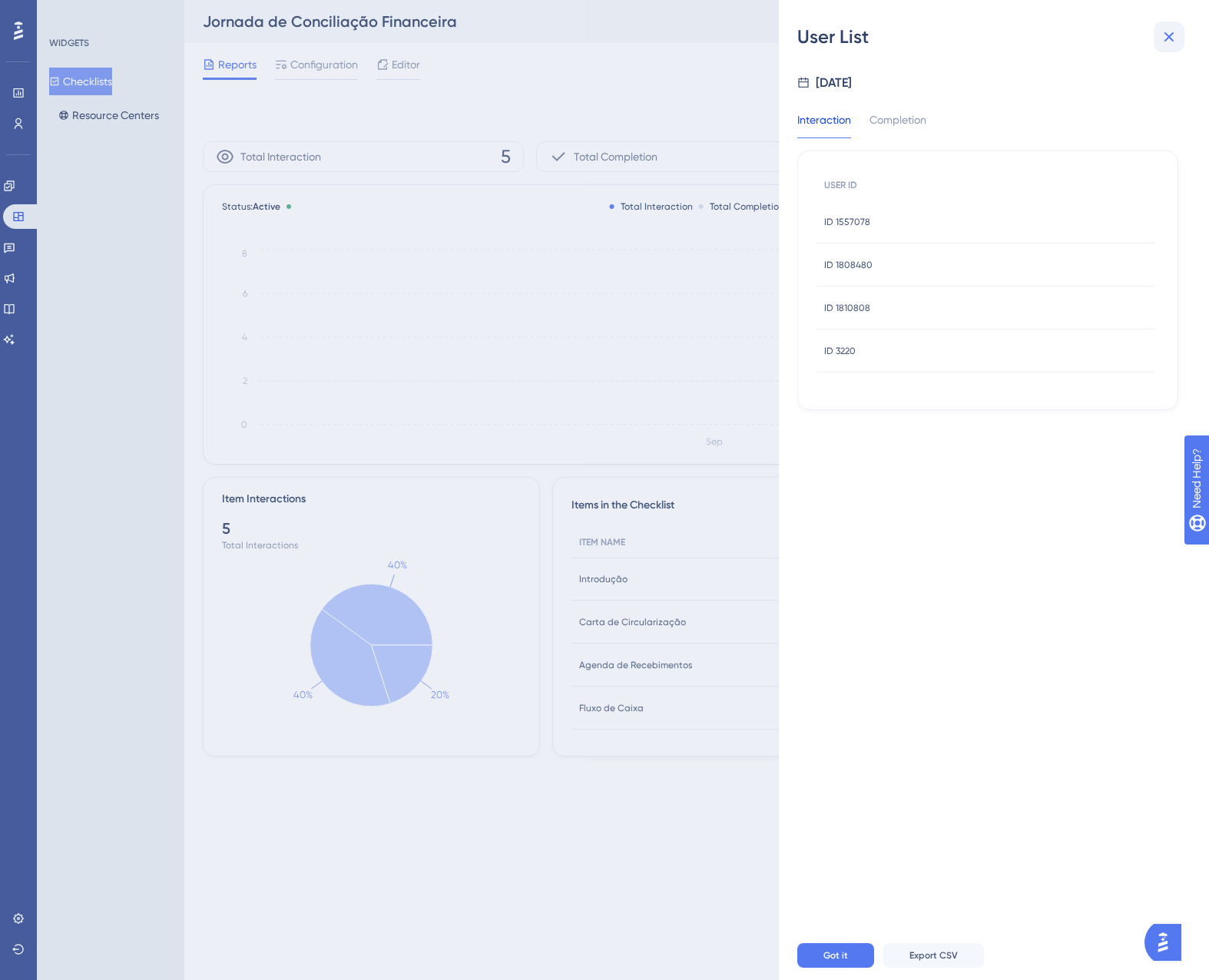
click at [1177, 31] on icon at bounding box center [1169, 37] width 18 height 18
